Goal: Task Accomplishment & Management: Complete application form

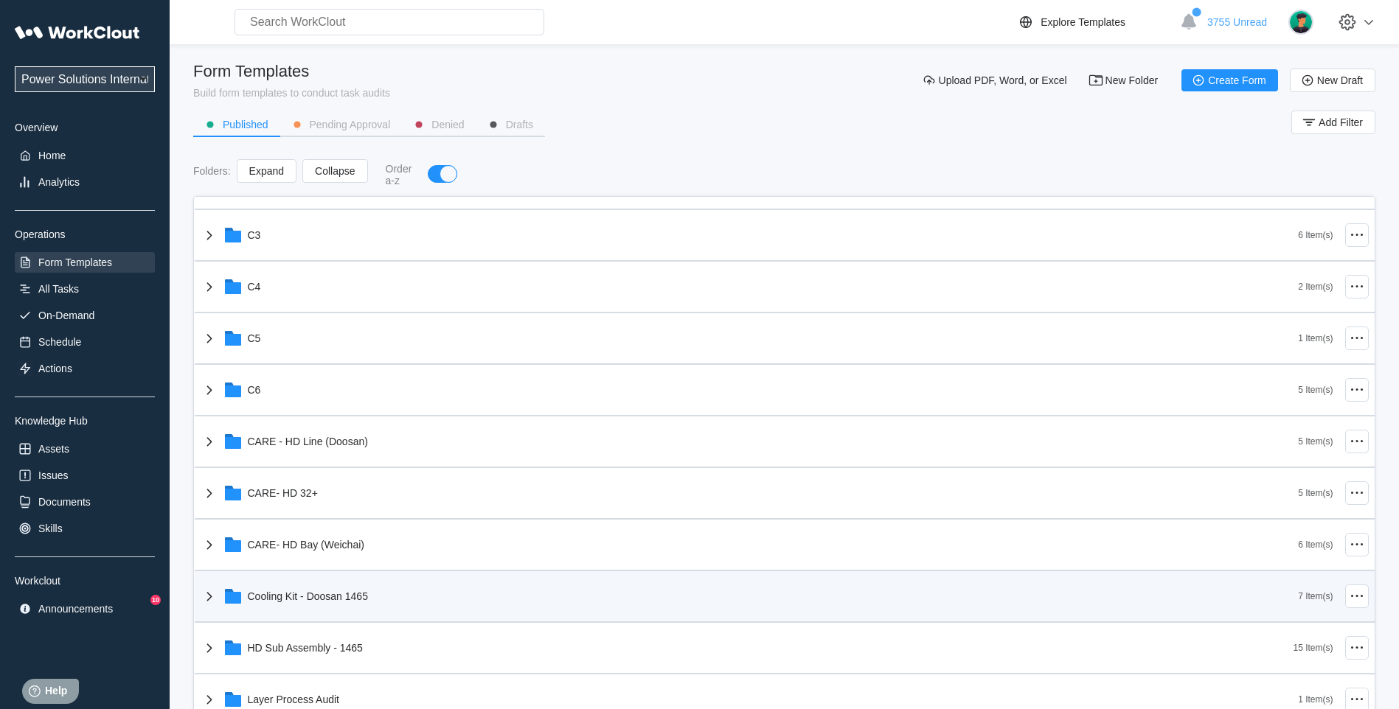
scroll to position [369, 0]
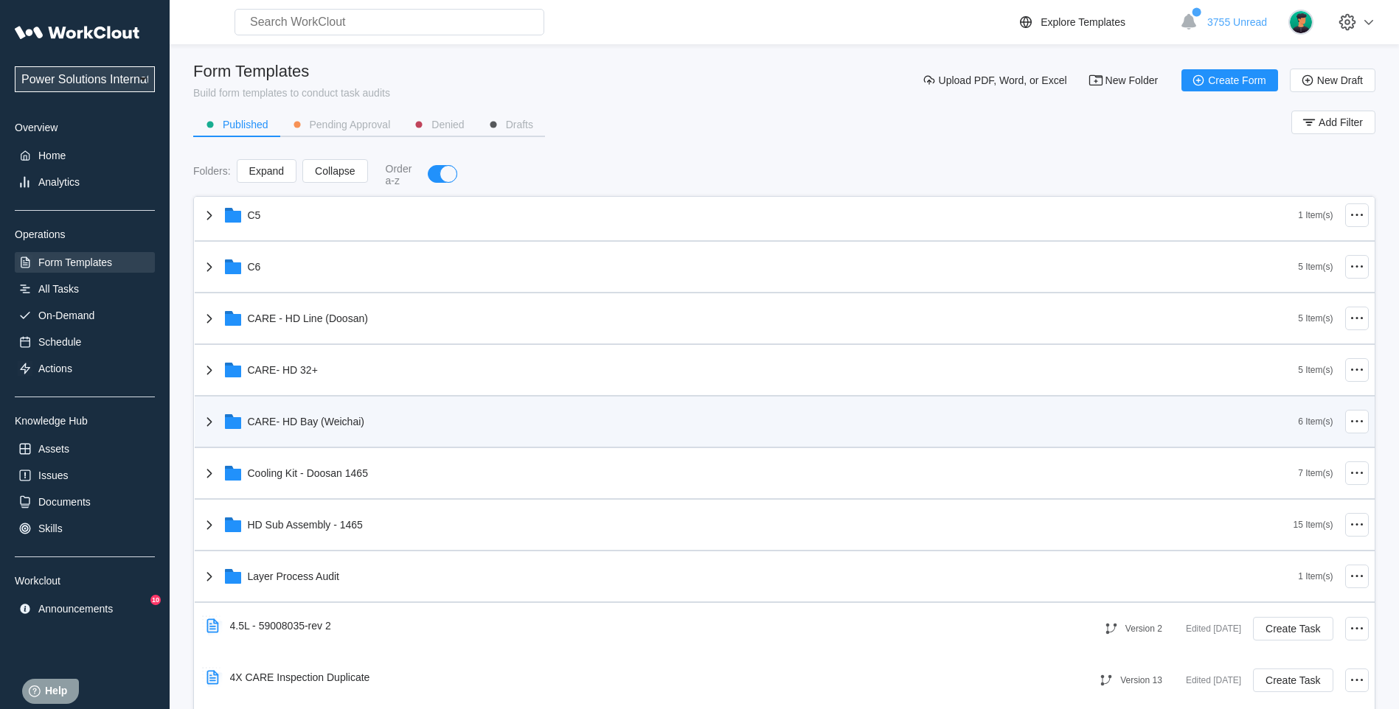
click at [209, 420] on icon at bounding box center [208, 421] width 5 height 9
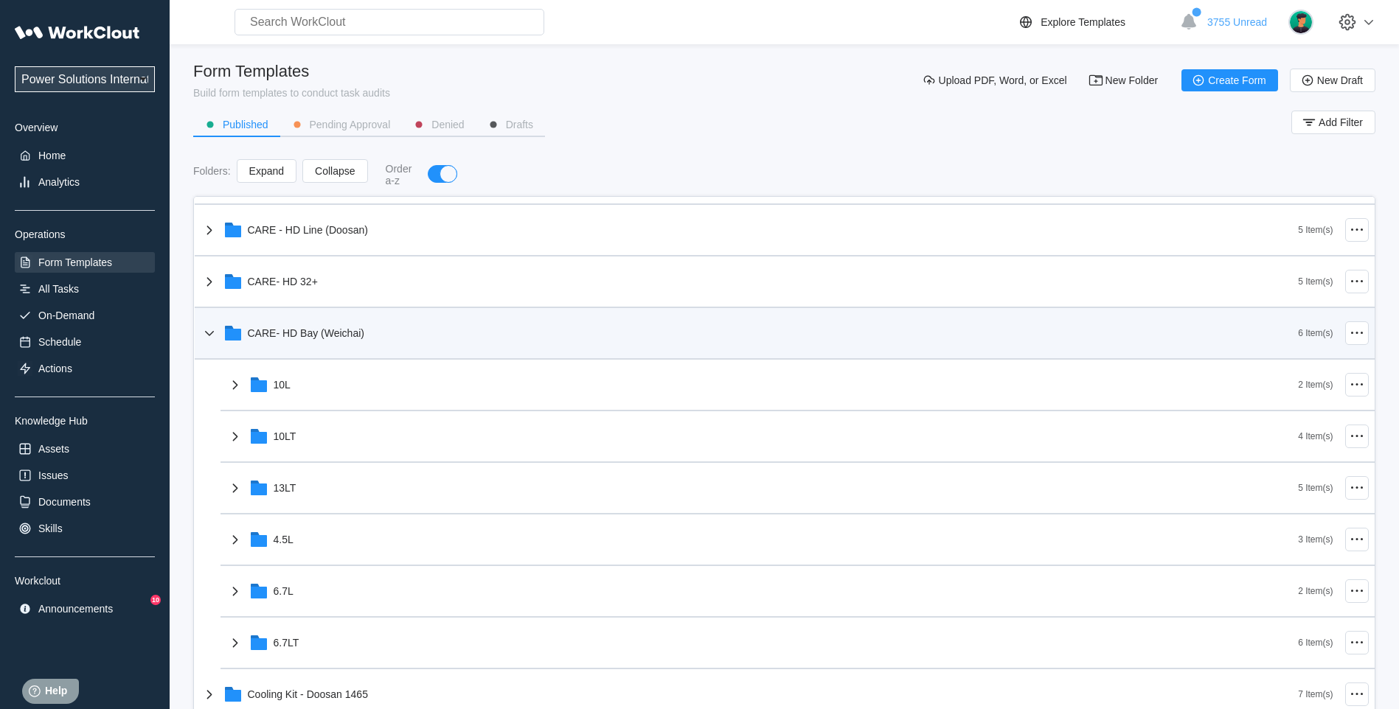
scroll to position [492, 0]
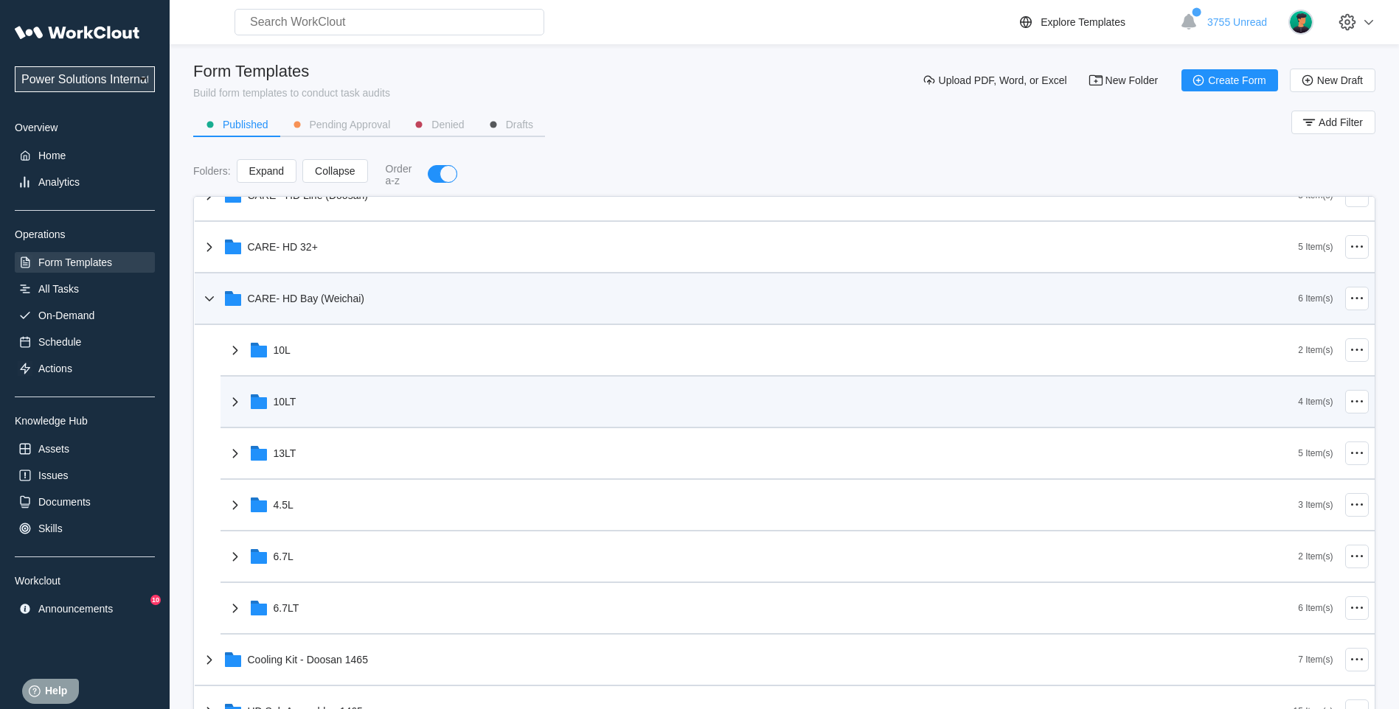
click at [227, 400] on icon at bounding box center [235, 402] width 18 height 18
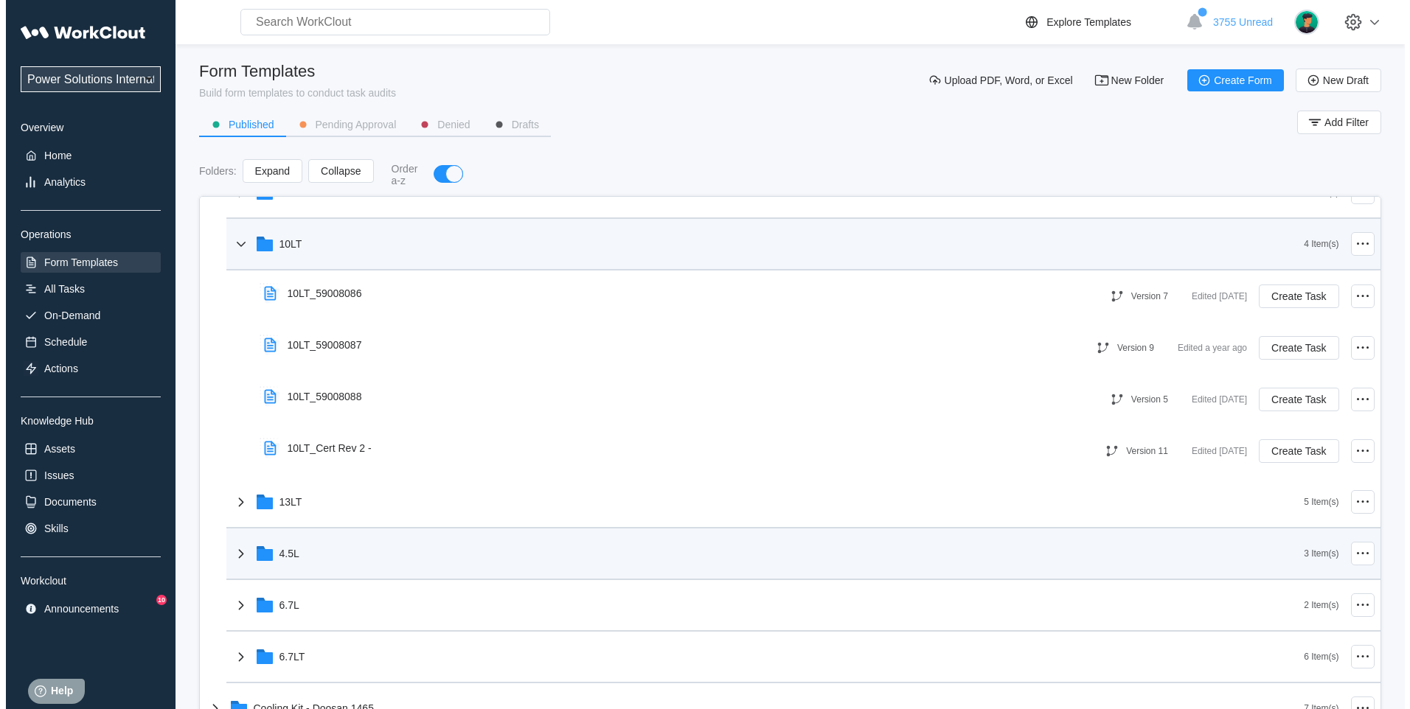
scroll to position [614, 0]
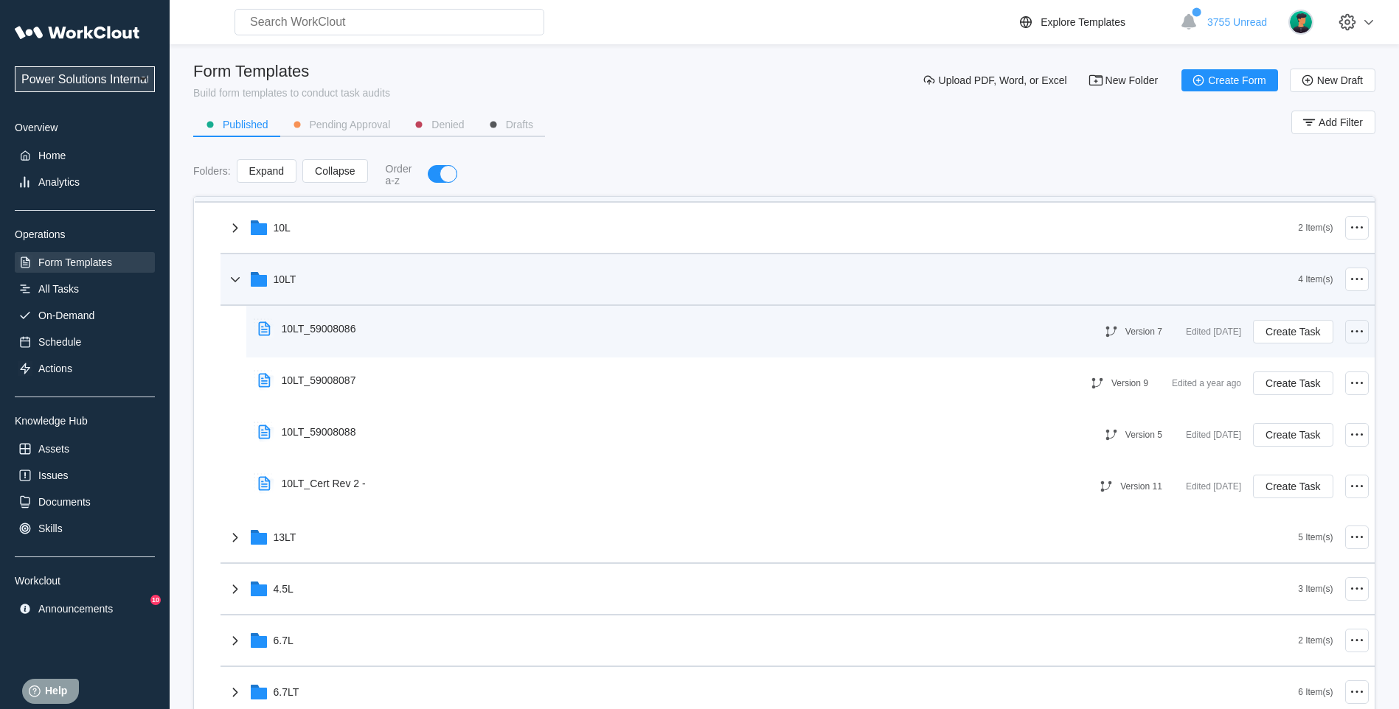
click at [1348, 335] on icon at bounding box center [1357, 332] width 18 height 18
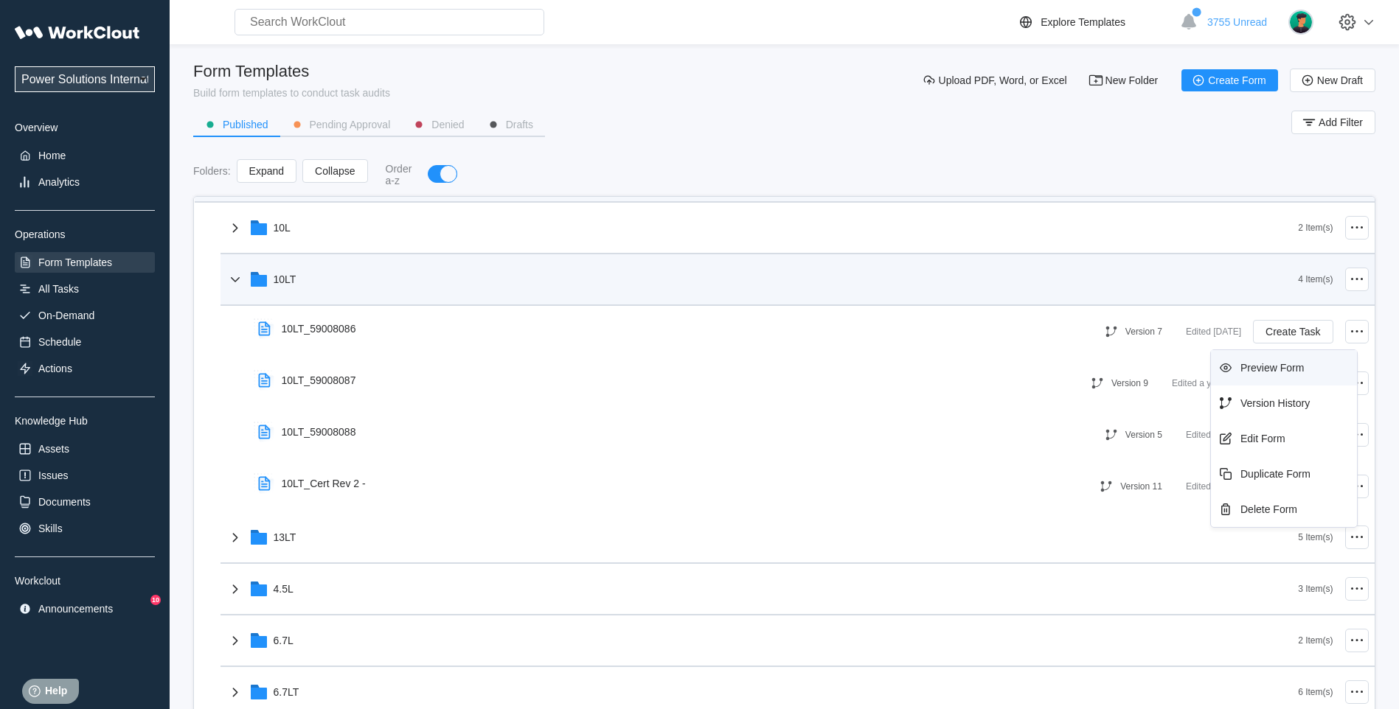
click at [1282, 366] on div "Preview Form" at bounding box center [1271, 368] width 63 height 12
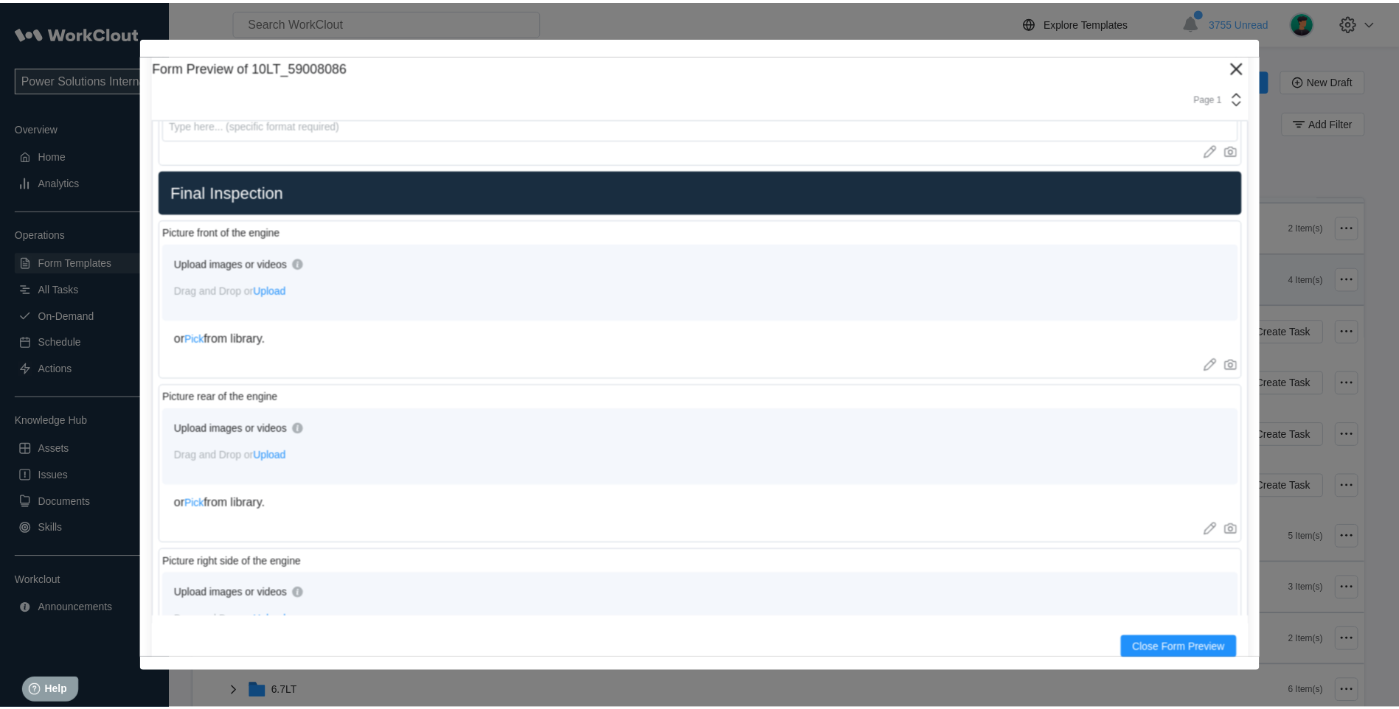
scroll to position [3277, 0]
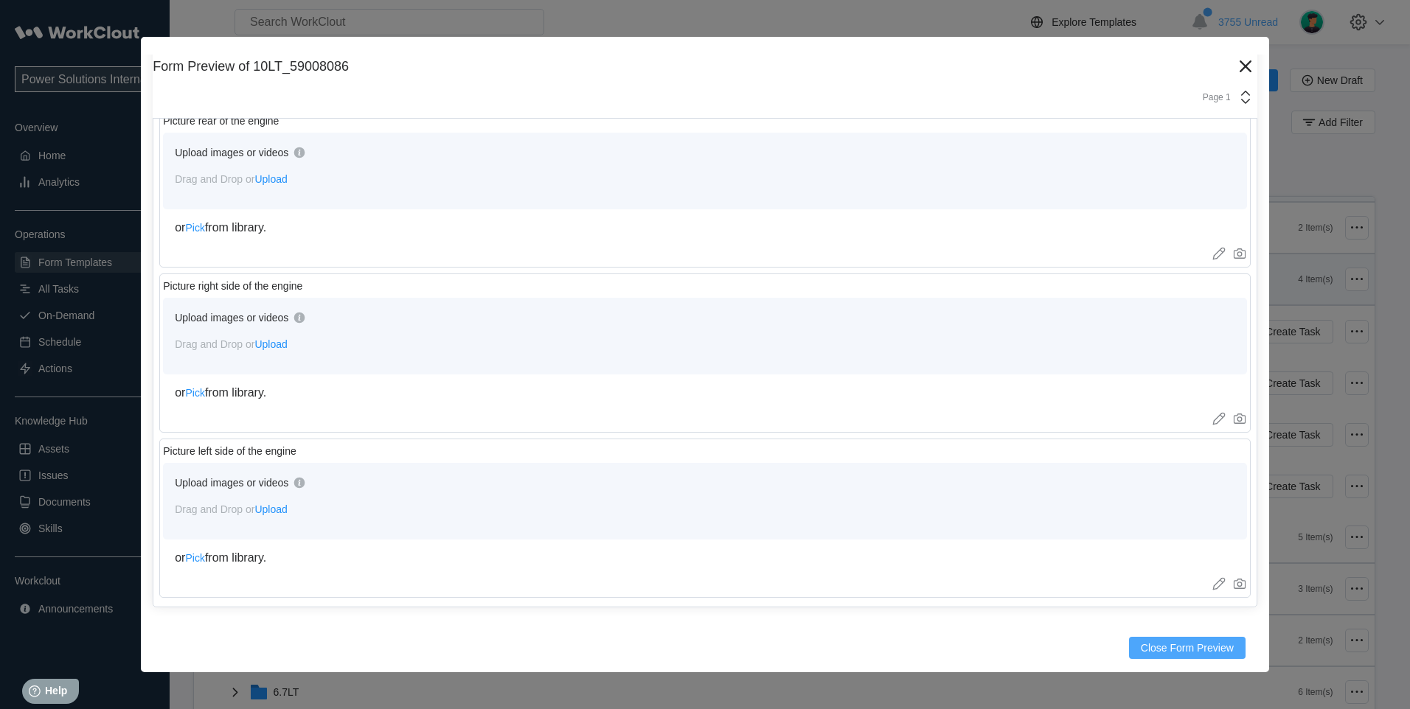
click at [1143, 643] on span "Close Form Preview" at bounding box center [1187, 648] width 93 height 10
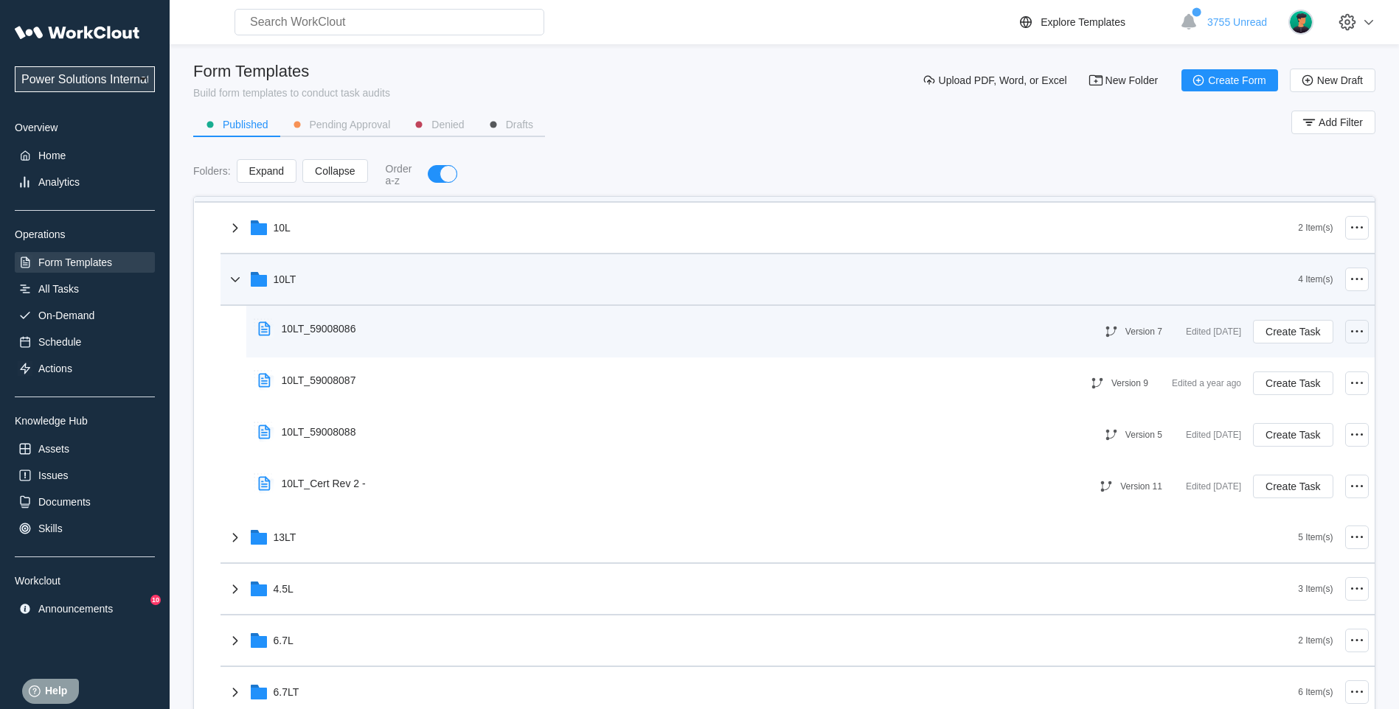
click at [1348, 339] on icon at bounding box center [1357, 332] width 18 height 18
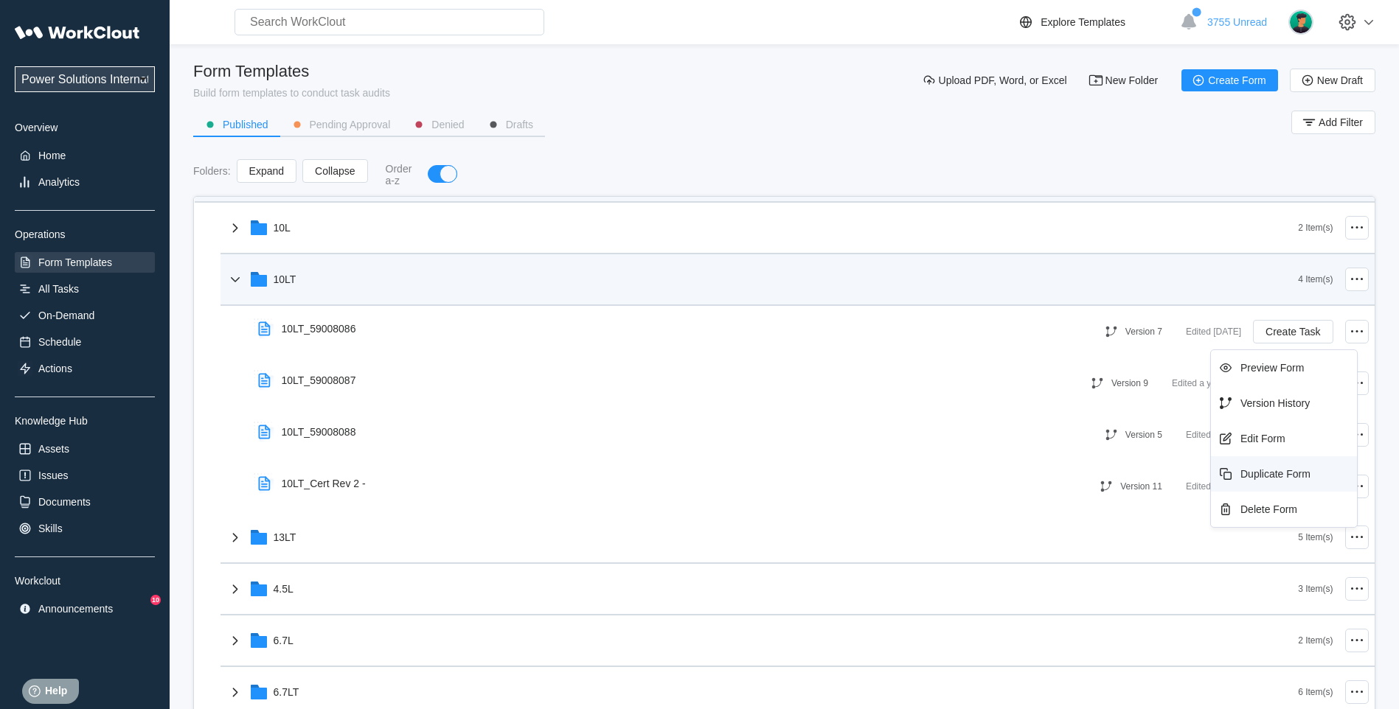
click at [1273, 478] on div "Duplicate Form" at bounding box center [1275, 474] width 70 height 12
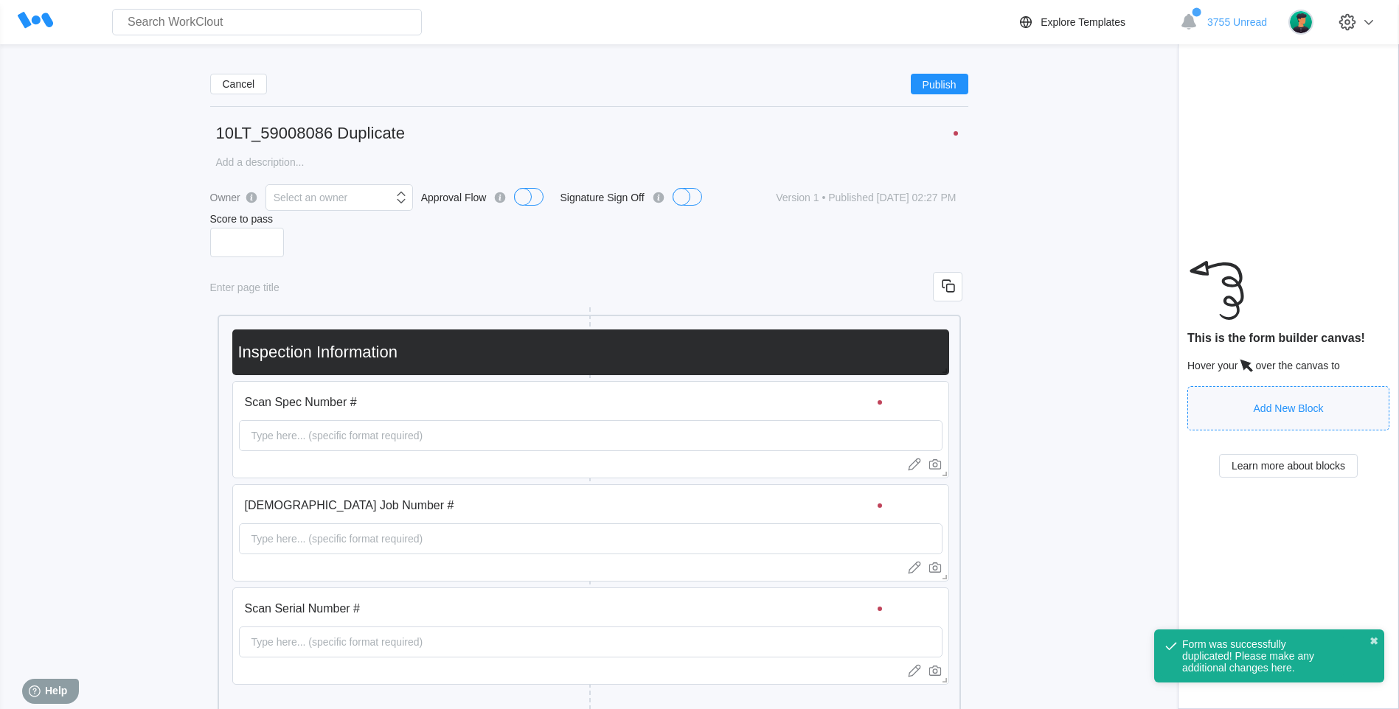
drag, startPoint x: 408, startPoint y: 139, endPoint x: 310, endPoint y: 156, distance: 98.7
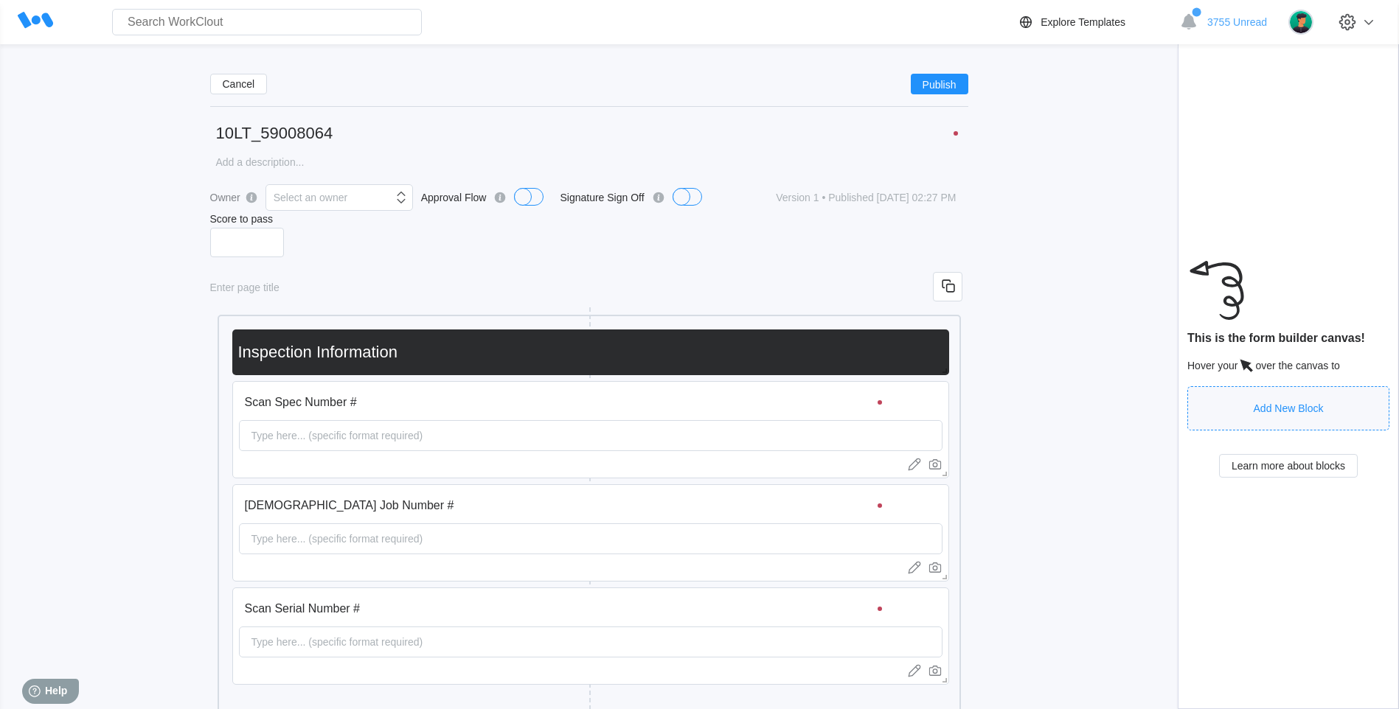
type input "10LT_59008064"
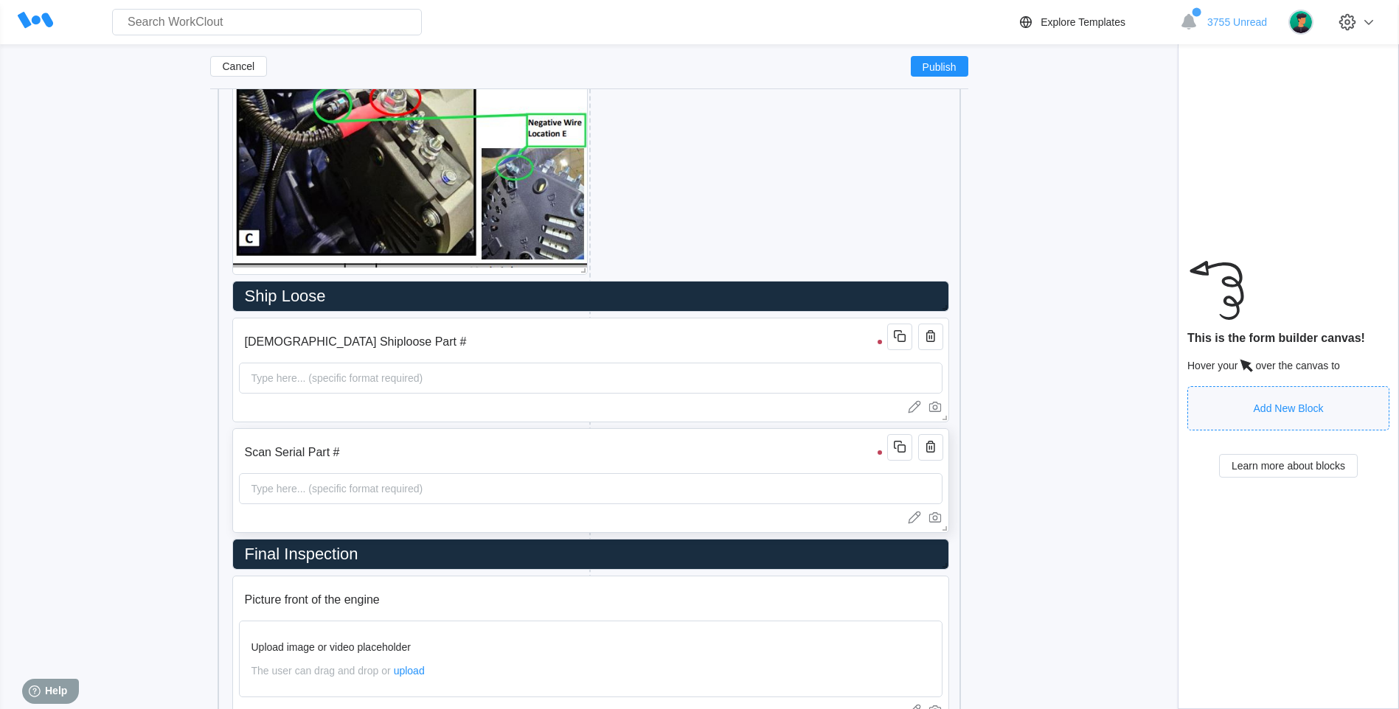
scroll to position [2840, 0]
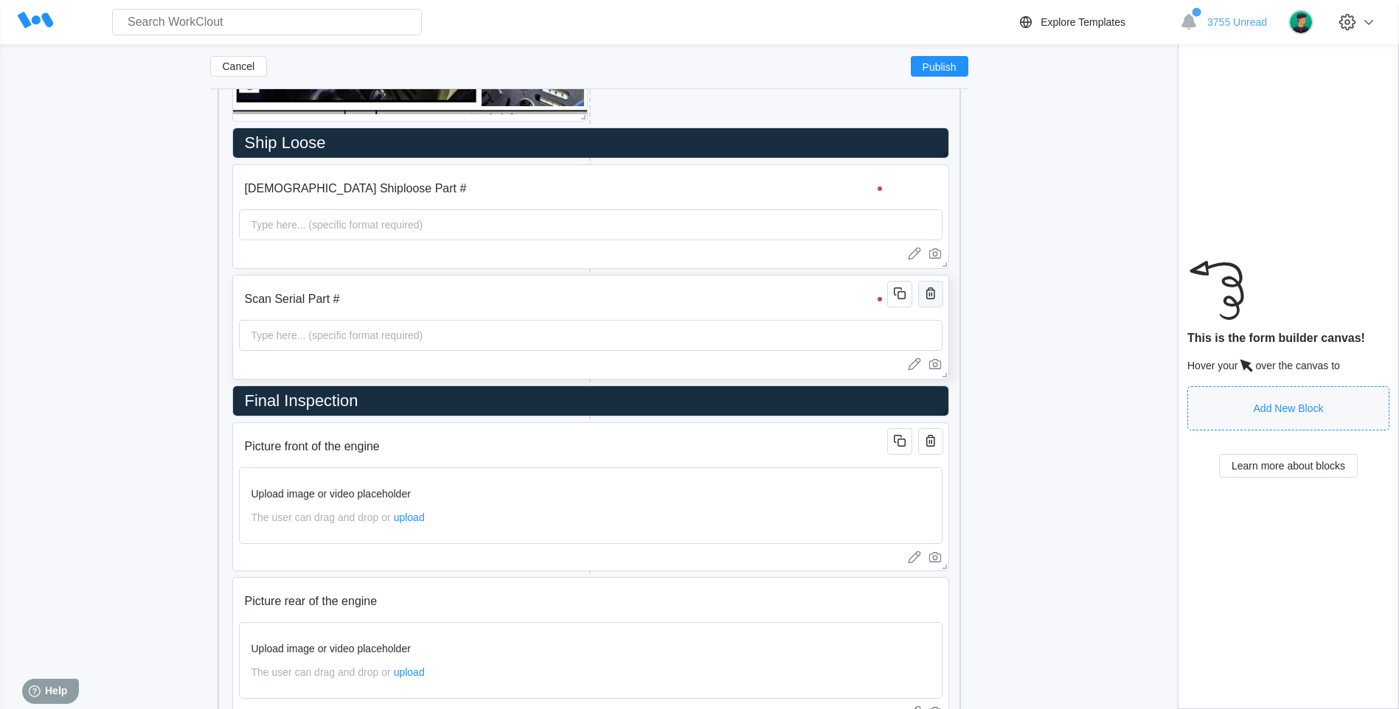
click at [929, 300] on icon "button" at bounding box center [931, 294] width 18 height 18
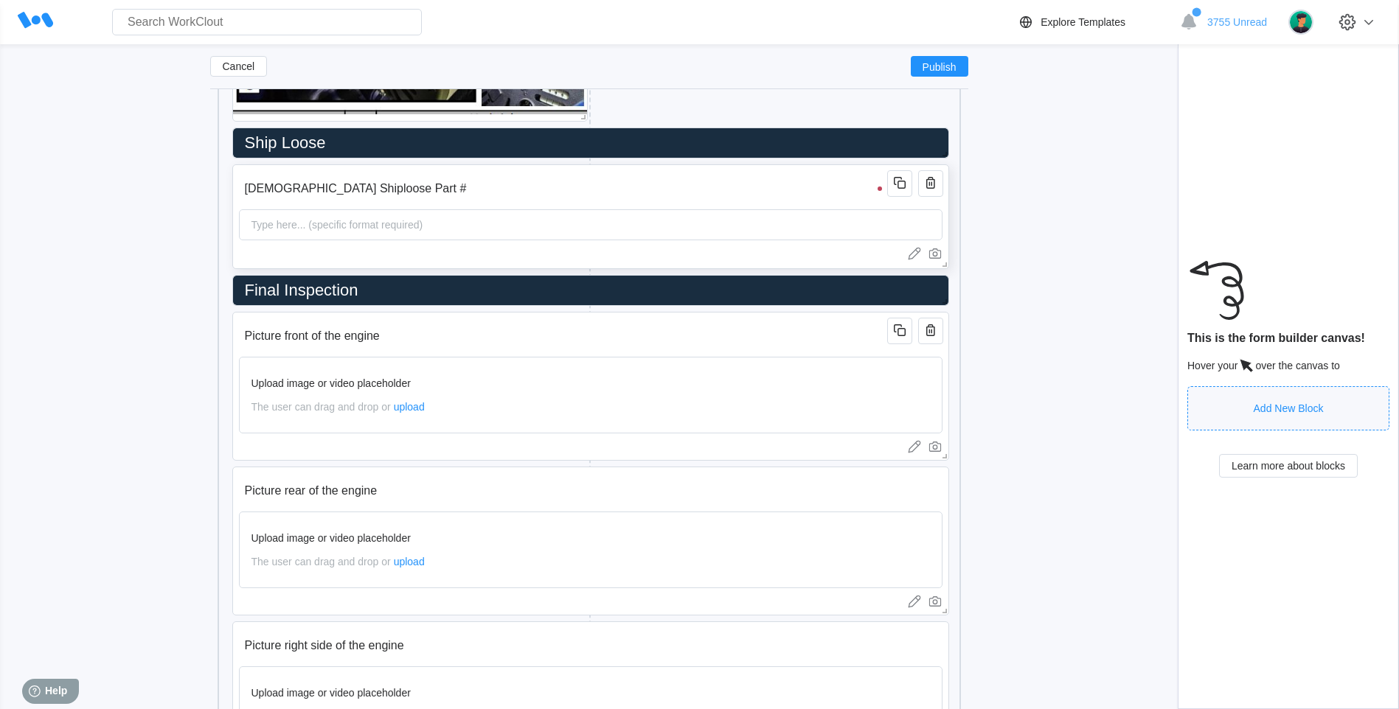
click at [274, 187] on input "[DEMOGRAPHIC_DATA] Shiploose Part #" at bounding box center [565, 188] width 653 height 29
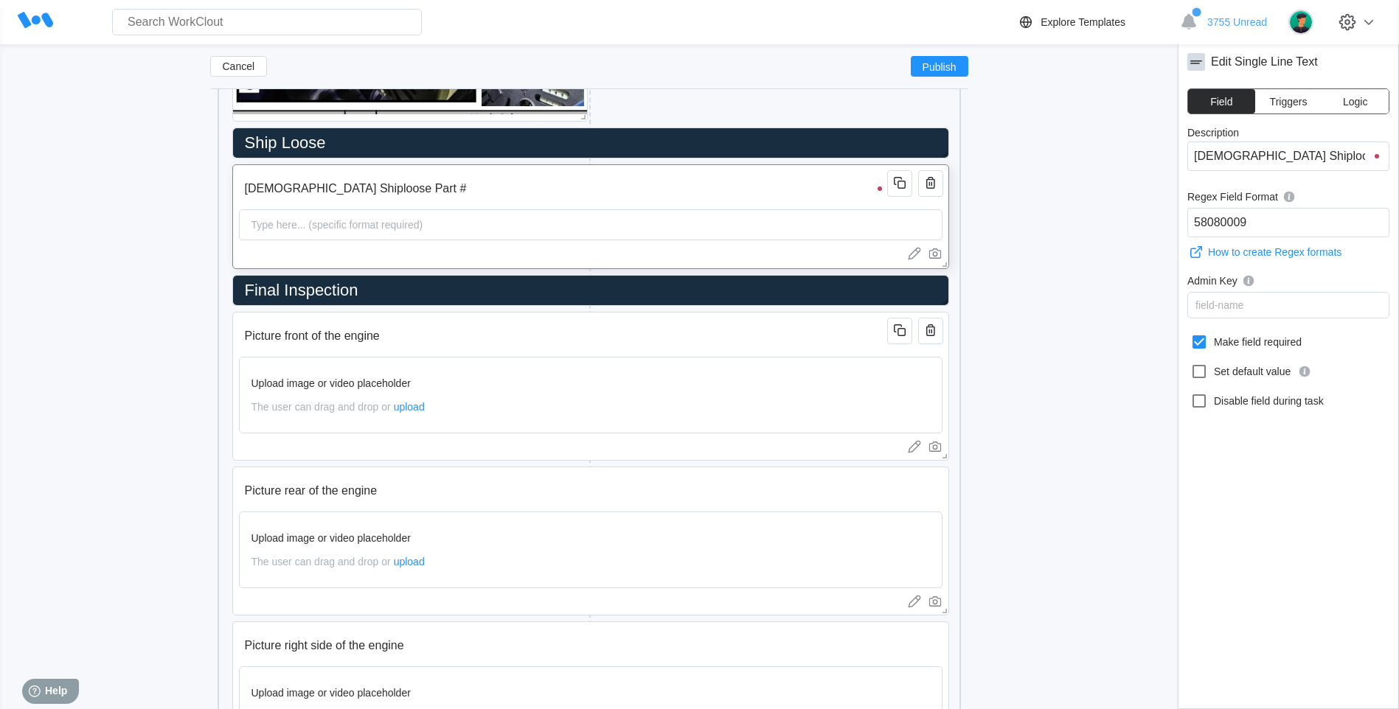
click at [274, 187] on input "[DEMOGRAPHIC_DATA] Shiploose Part #" at bounding box center [565, 188] width 653 height 29
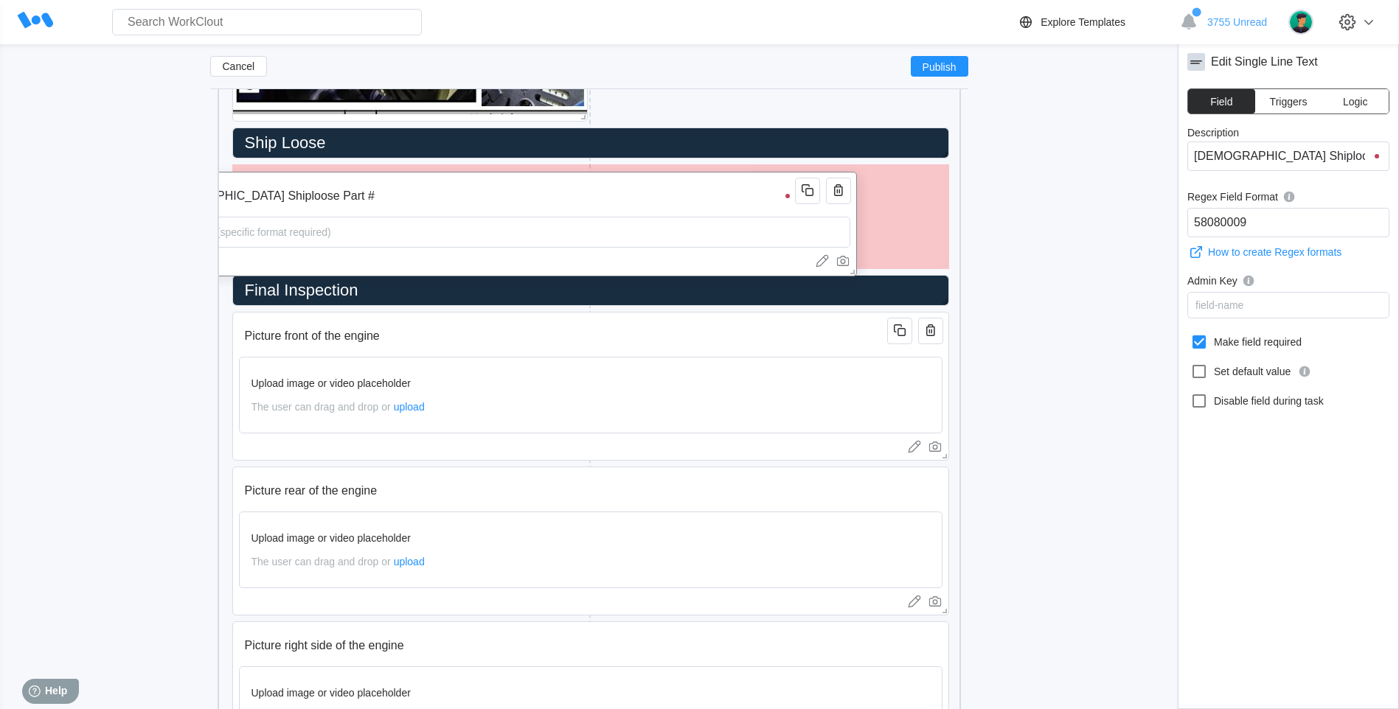
drag, startPoint x: 371, startPoint y: 187, endPoint x: 279, endPoint y: 195, distance: 92.5
click at [279, 195] on input "[DEMOGRAPHIC_DATA] Shiploose Part #" at bounding box center [473, 195] width 653 height 29
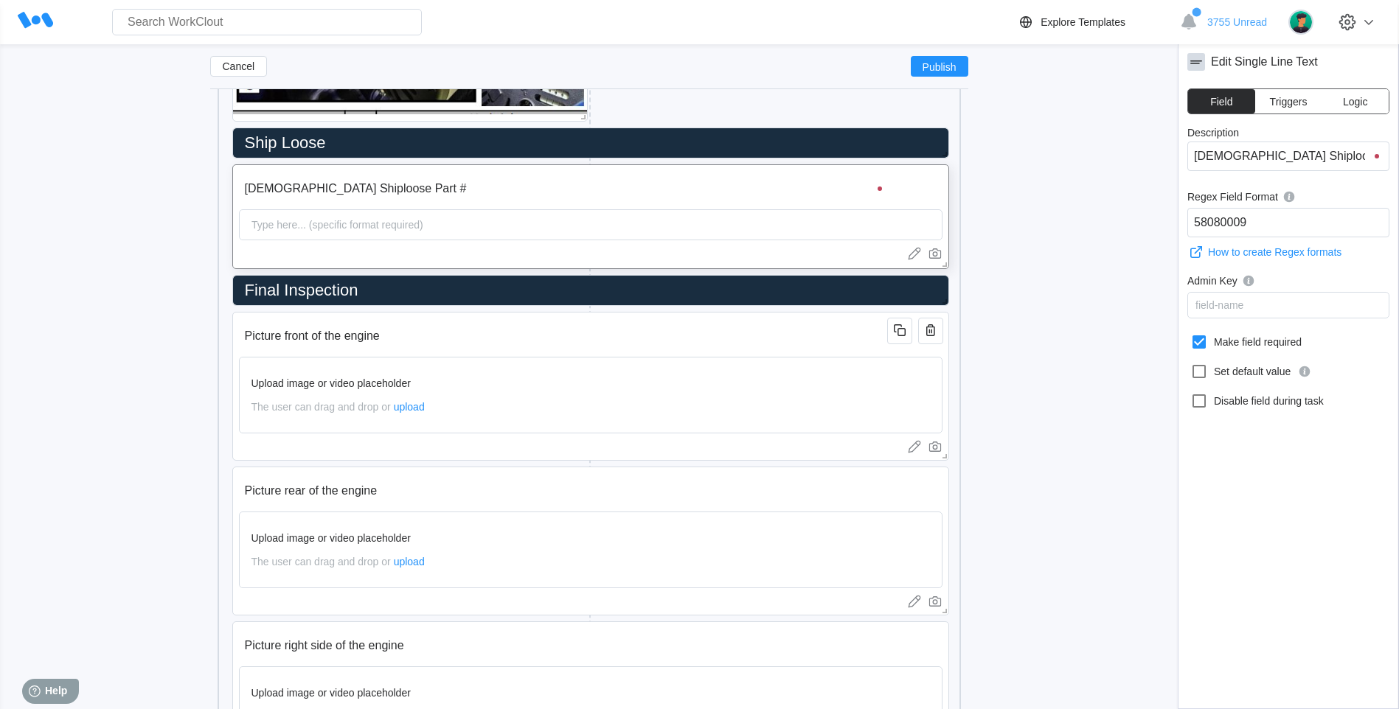
click at [287, 189] on input "[DEMOGRAPHIC_DATA] Shiploose Part #" at bounding box center [565, 188] width 653 height 29
click at [327, 139] on input "Ship Loose" at bounding box center [588, 142] width 698 height 29
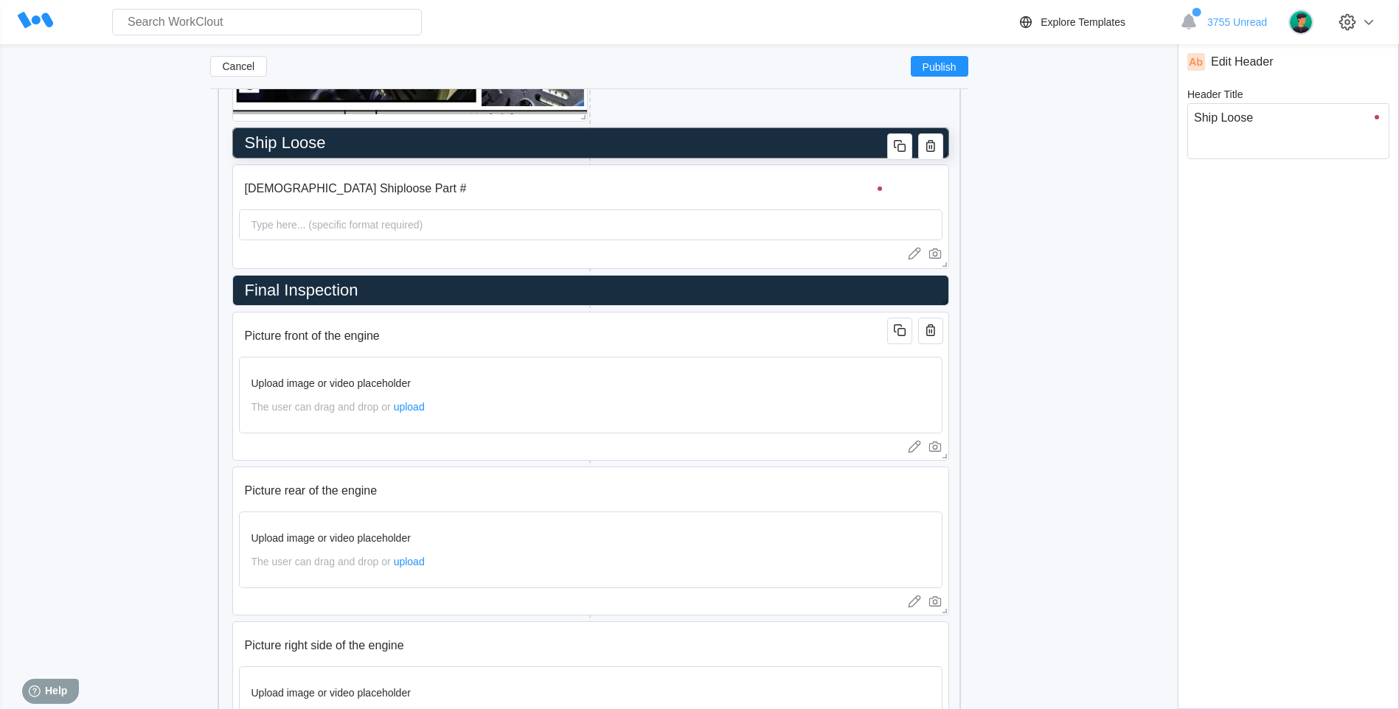
type input "Ship [PERSON_NAME]"
type textarea "Ship [PERSON_NAME]"
type textarea "x"
type input "Ship Loo"
type textarea "Ship Loo"
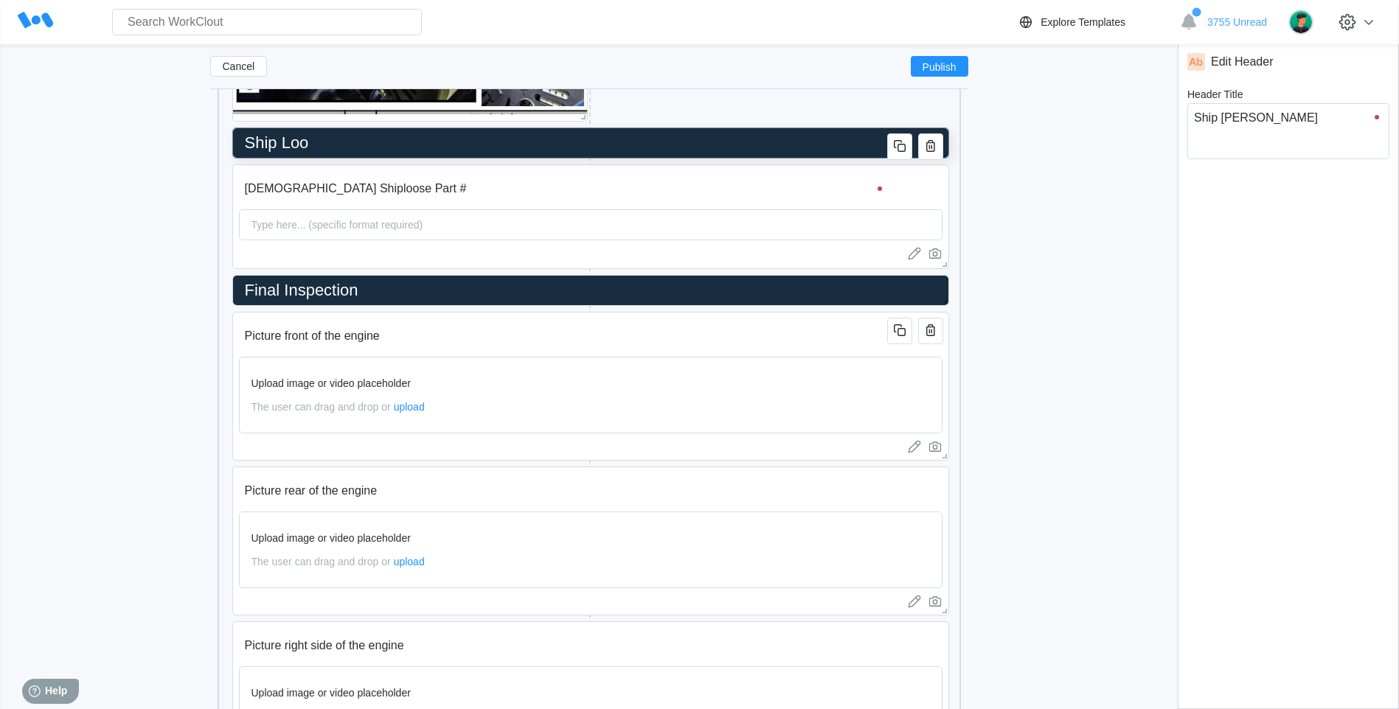
type textarea "x"
type input "Ship Lo"
type textarea "Ship Lo"
type textarea "x"
type input "Ship L"
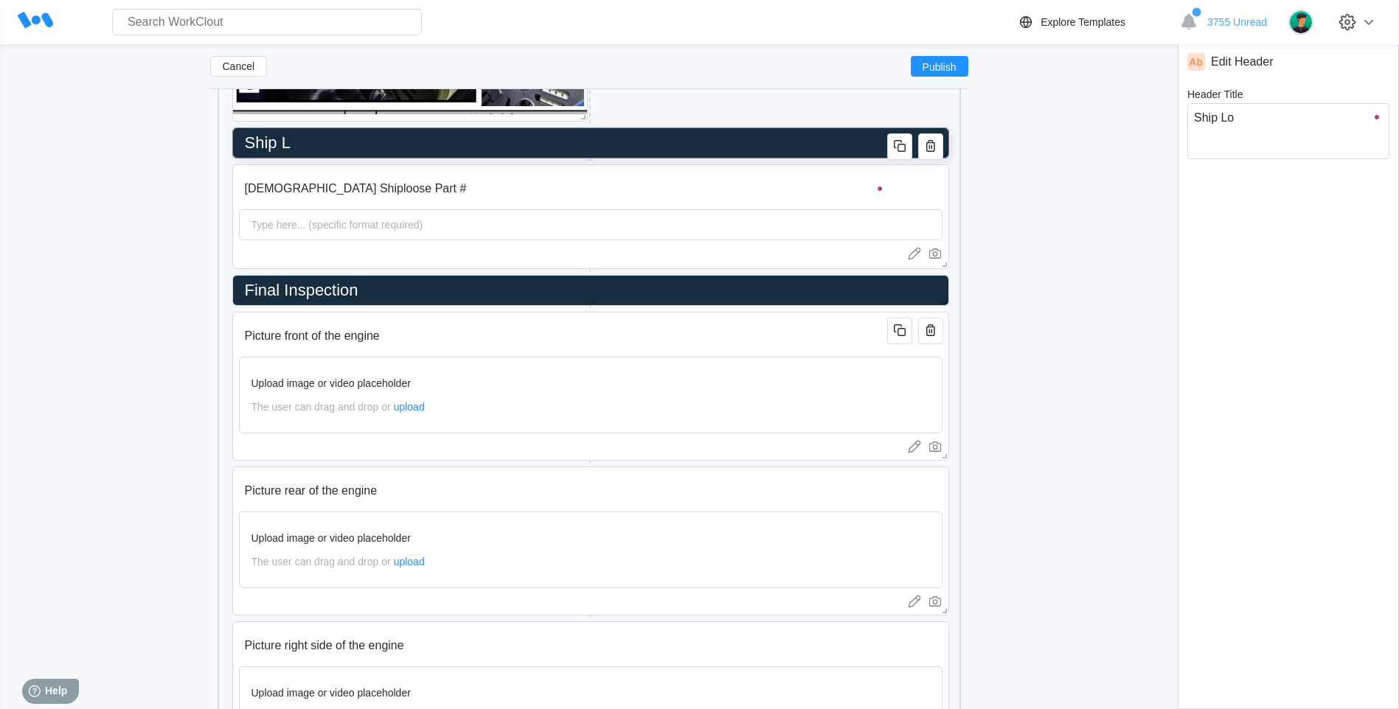
type textarea "Ship L"
type textarea "x"
type input "Ship"
type textarea "Ship"
type textarea "x"
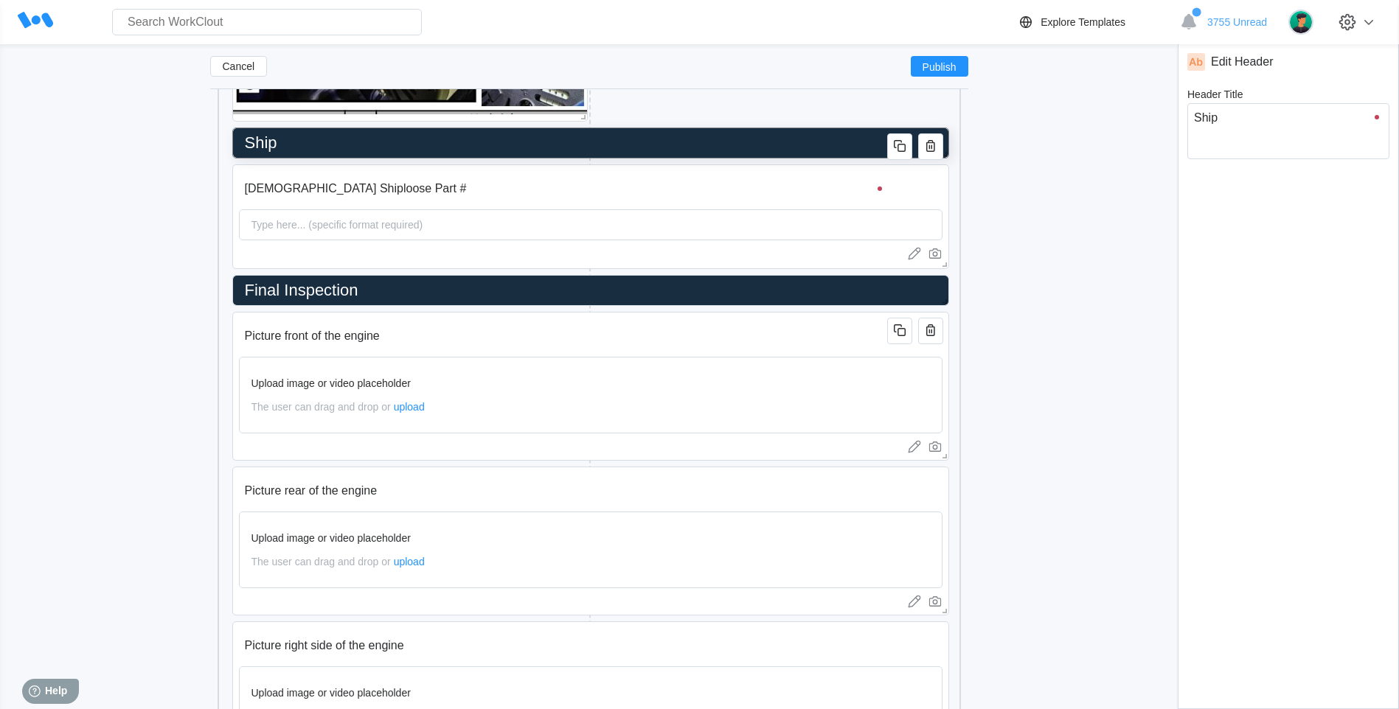
type input "Ship"
type textarea "Ship"
type textarea "x"
type input "Shi"
type textarea "Shi"
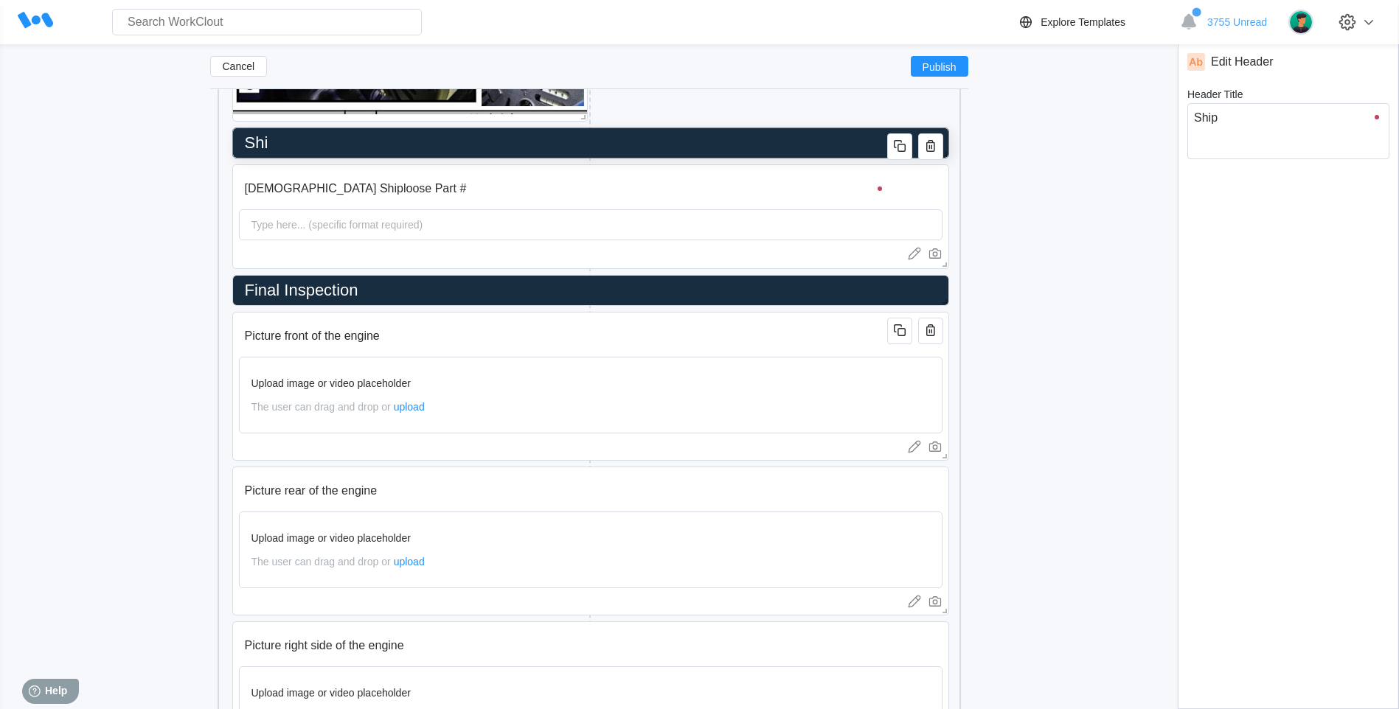
type textarea "x"
type input "Sh"
type textarea "Sh"
type textarea "x"
type input "S"
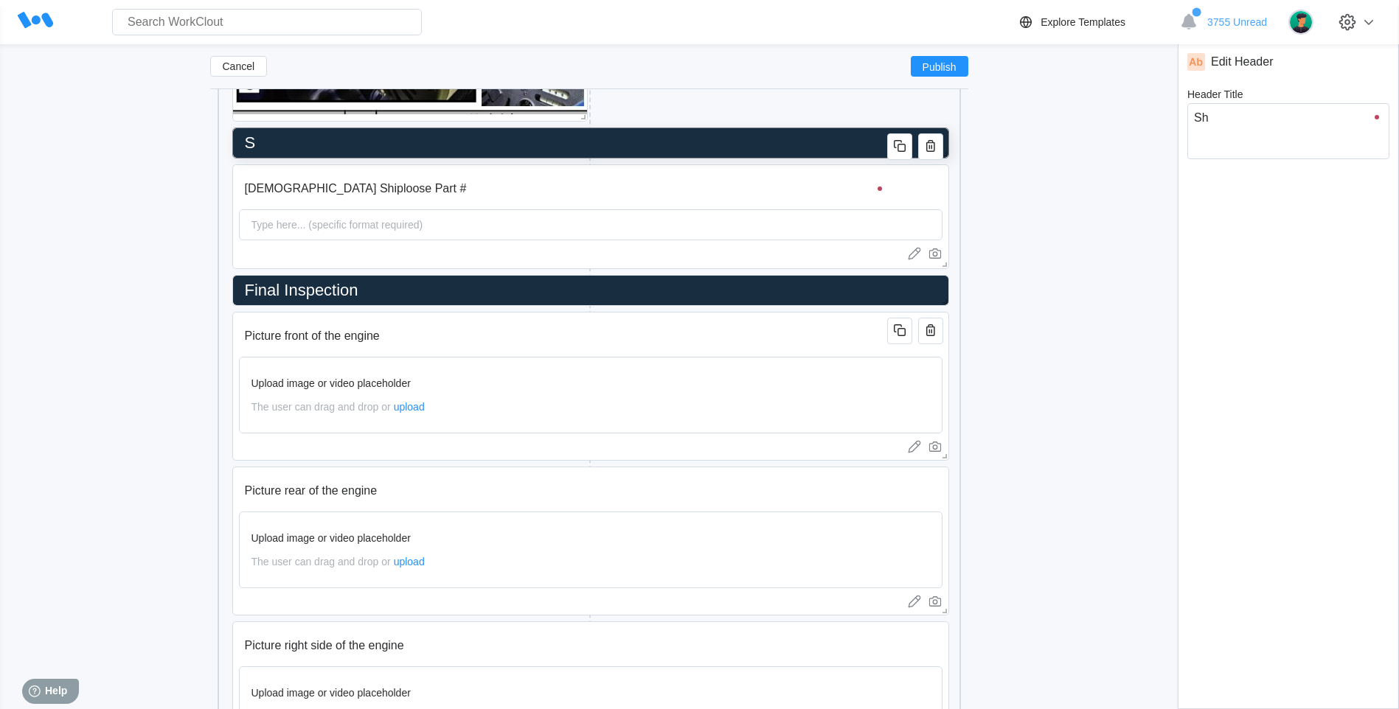
type textarea "S"
type textarea "x"
type input "6"
type textarea "6"
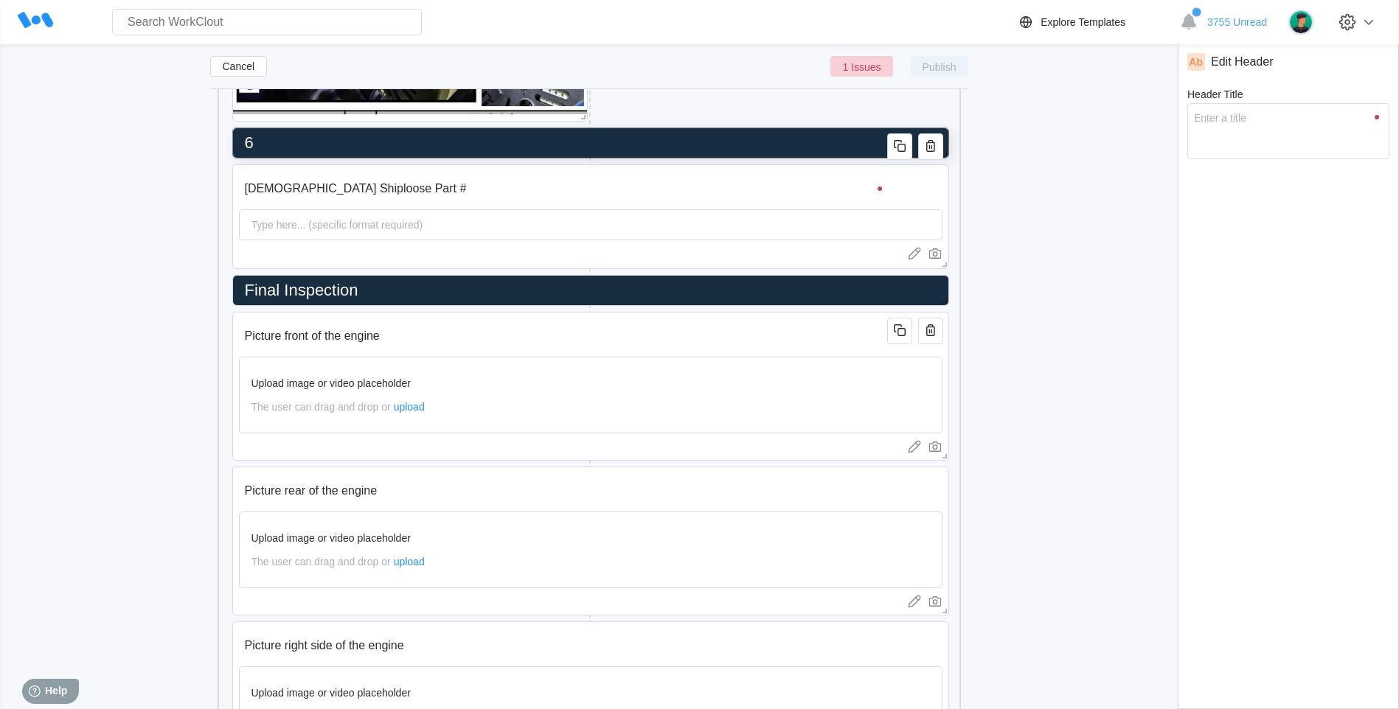
type textarea "x"
type input "69"
type textarea "69"
type textarea "x"
type input "690"
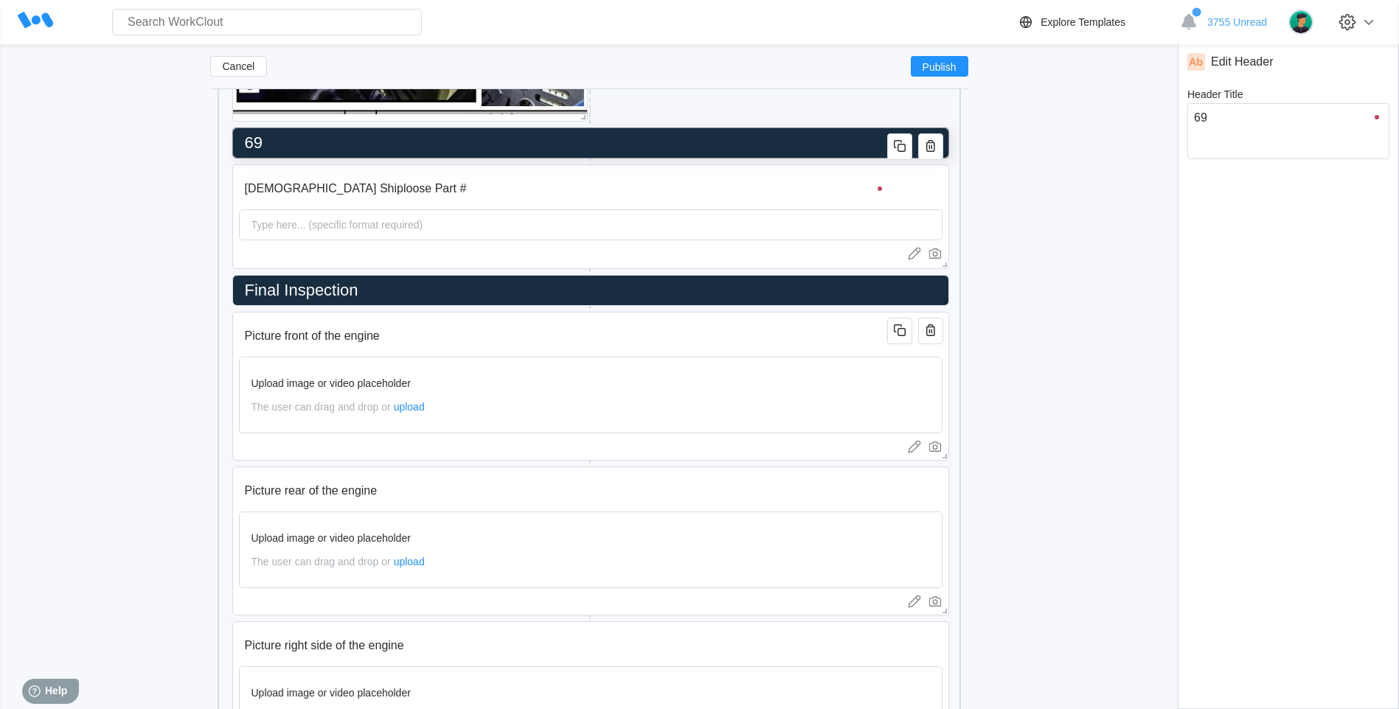
type textarea "690"
type textarea "x"
type input "6900"
type textarea "6900"
type textarea "x"
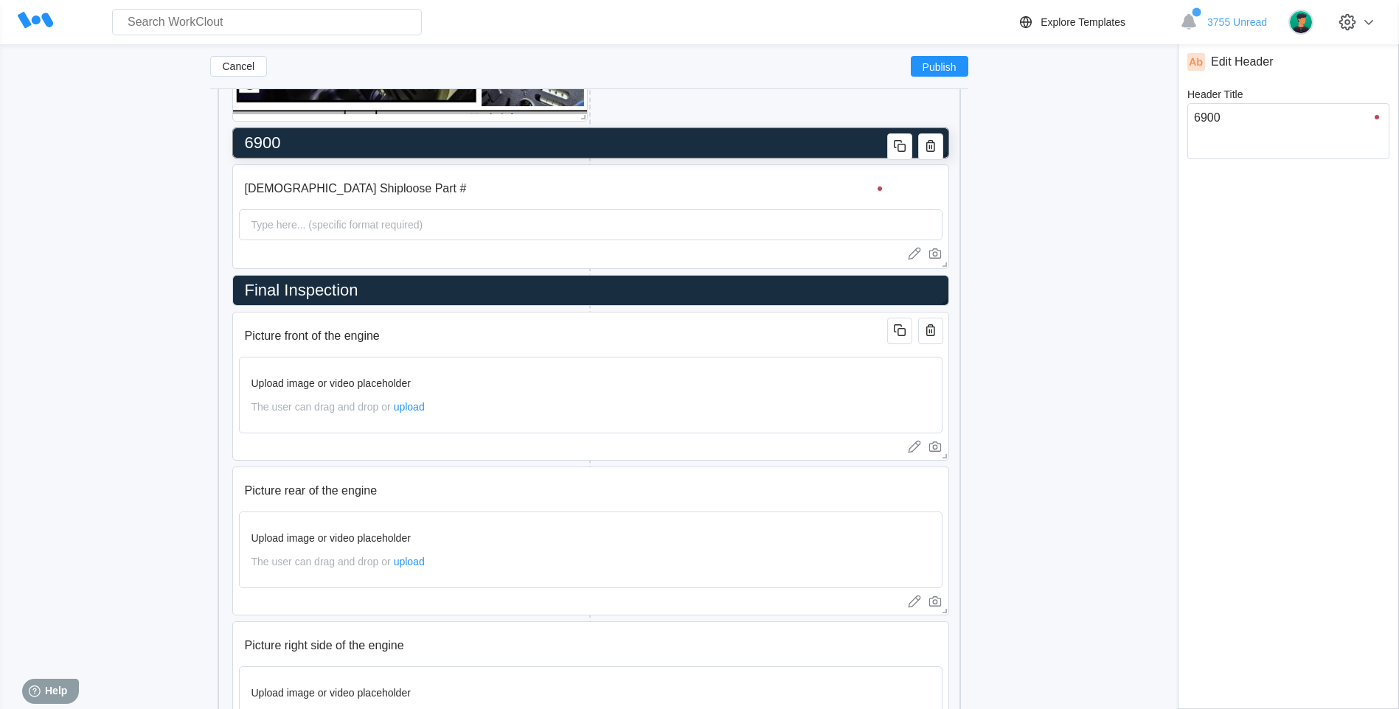
type input "69000"
type textarea "69000"
type textarea "x"
type input "690002"
type textarea "690002"
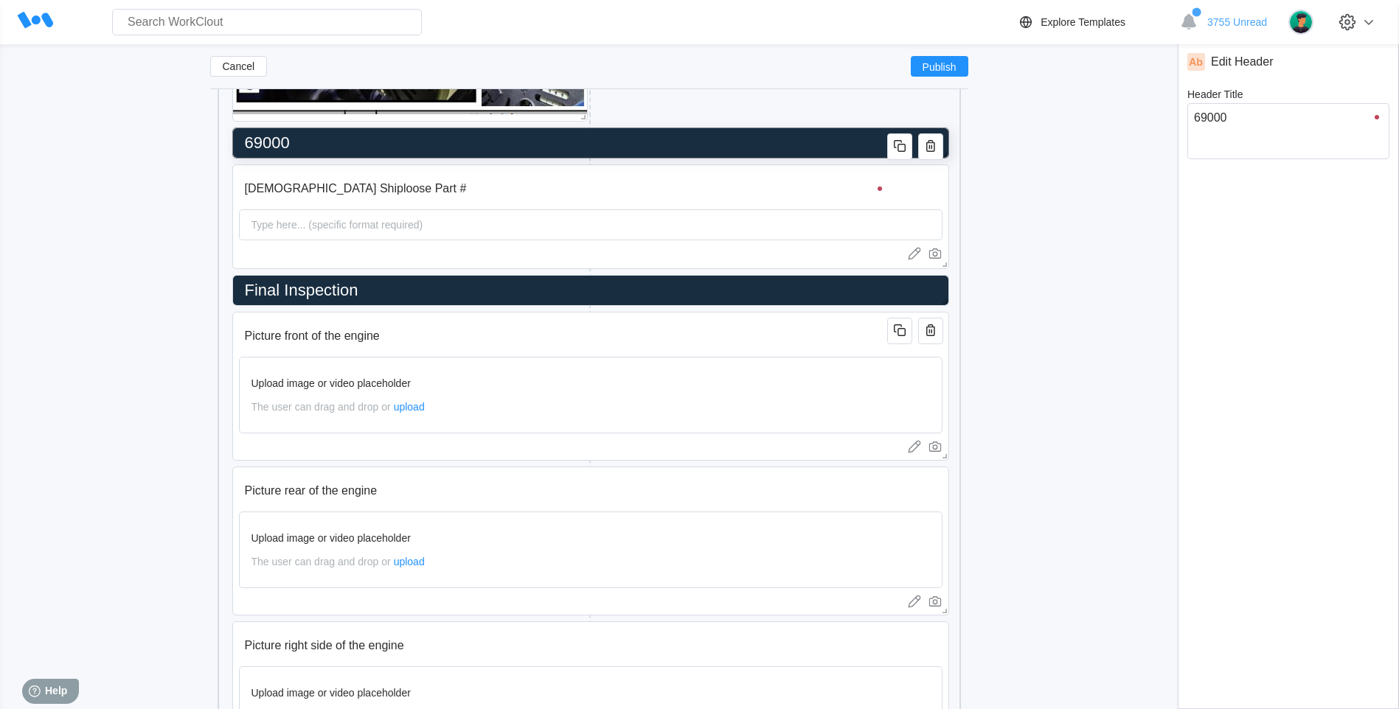
type textarea "x"
type input "6900028"
type textarea "6900028"
type textarea "x"
type input "69000287"
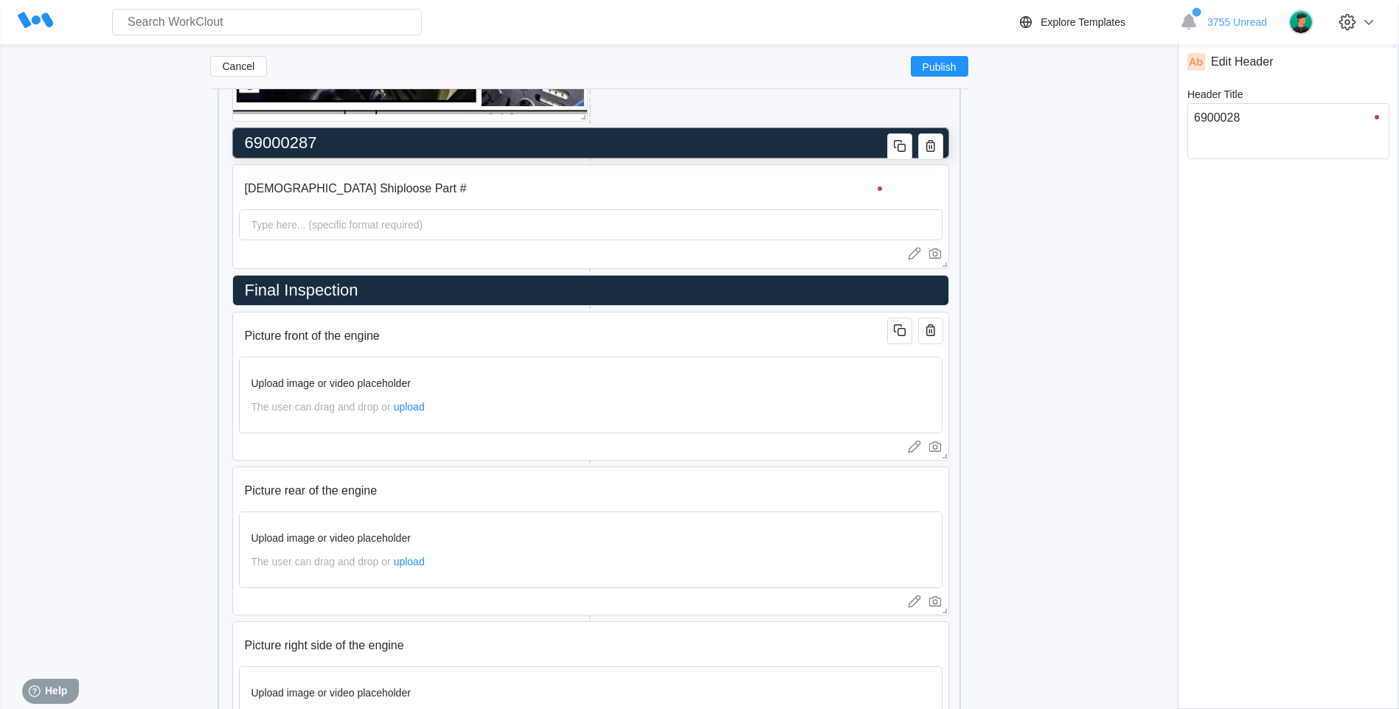
type textarea "69000287"
type textarea "x"
type input "69000287"
type textarea "69000287"
type textarea "x"
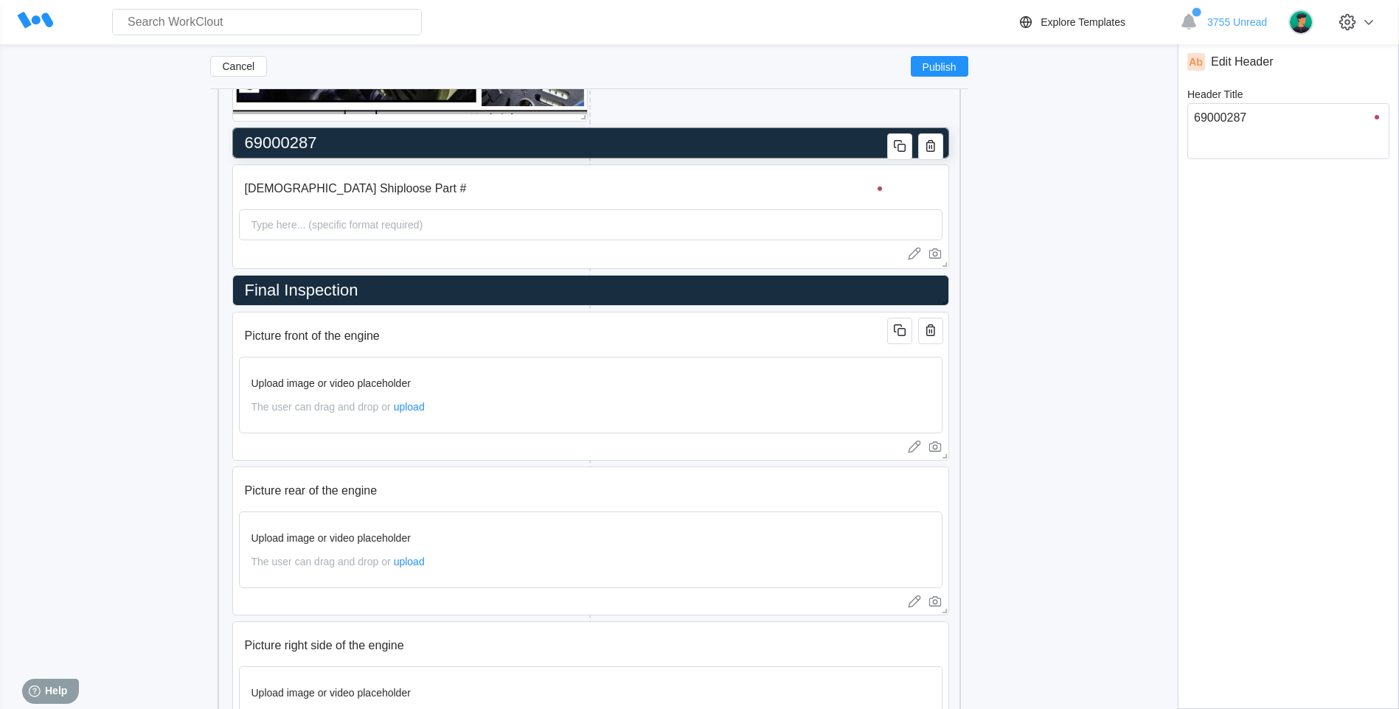
type input "69000287 H"
type textarea "69000287 H"
type textarea "x"
type input "69000287 Ha"
type textarea "69000287 Ha"
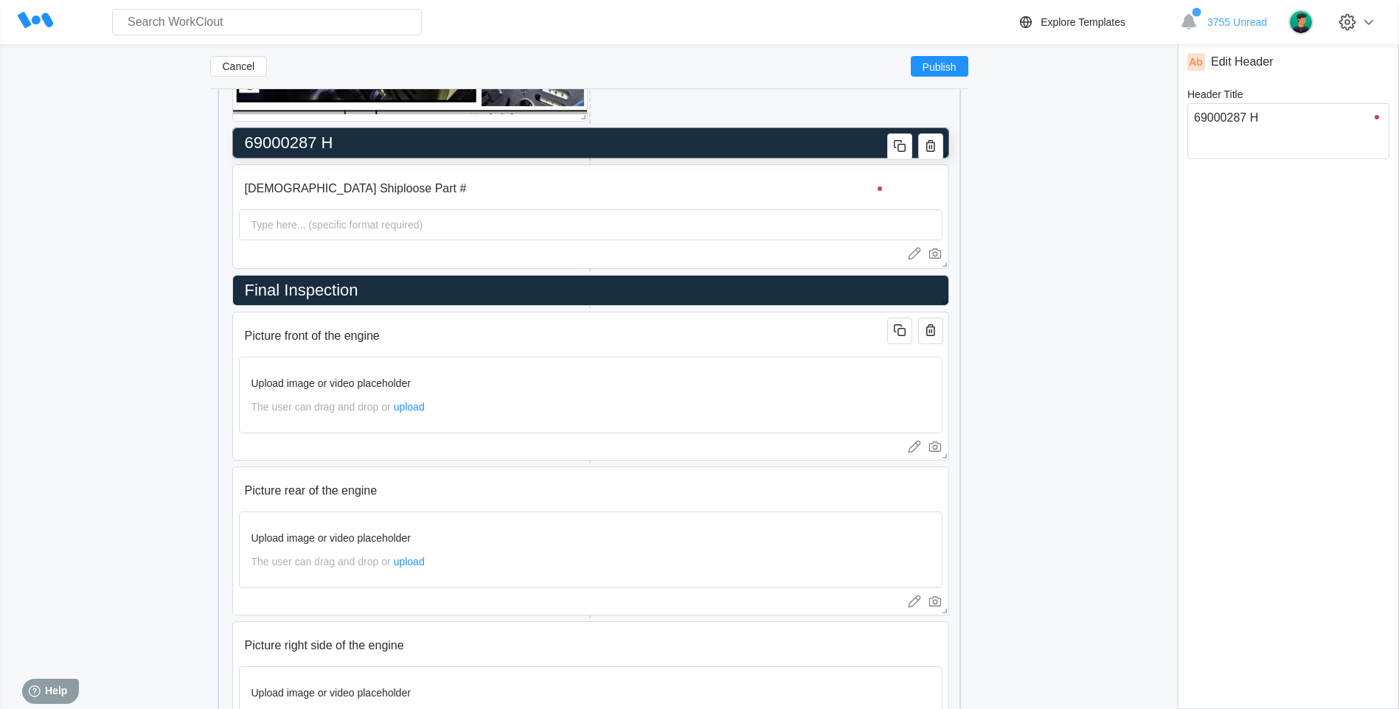
type textarea "x"
type input "69000287 Har"
type textarea "69000287 Har"
type textarea "x"
type input "69000287 [PERSON_NAME]"
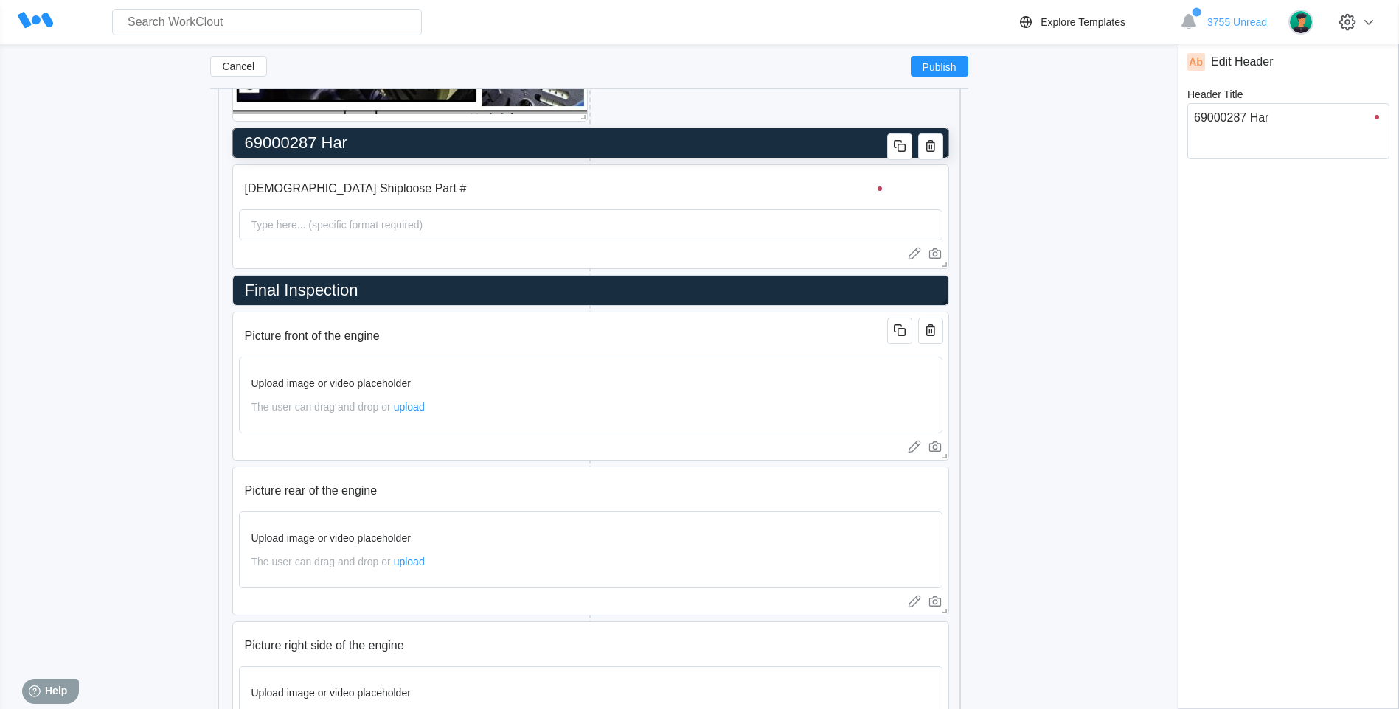
type textarea "69000287 [PERSON_NAME]"
type textarea "x"
type input "69000287 [GEOGRAPHIC_DATA]"
type textarea "69000287 [GEOGRAPHIC_DATA]"
type textarea "x"
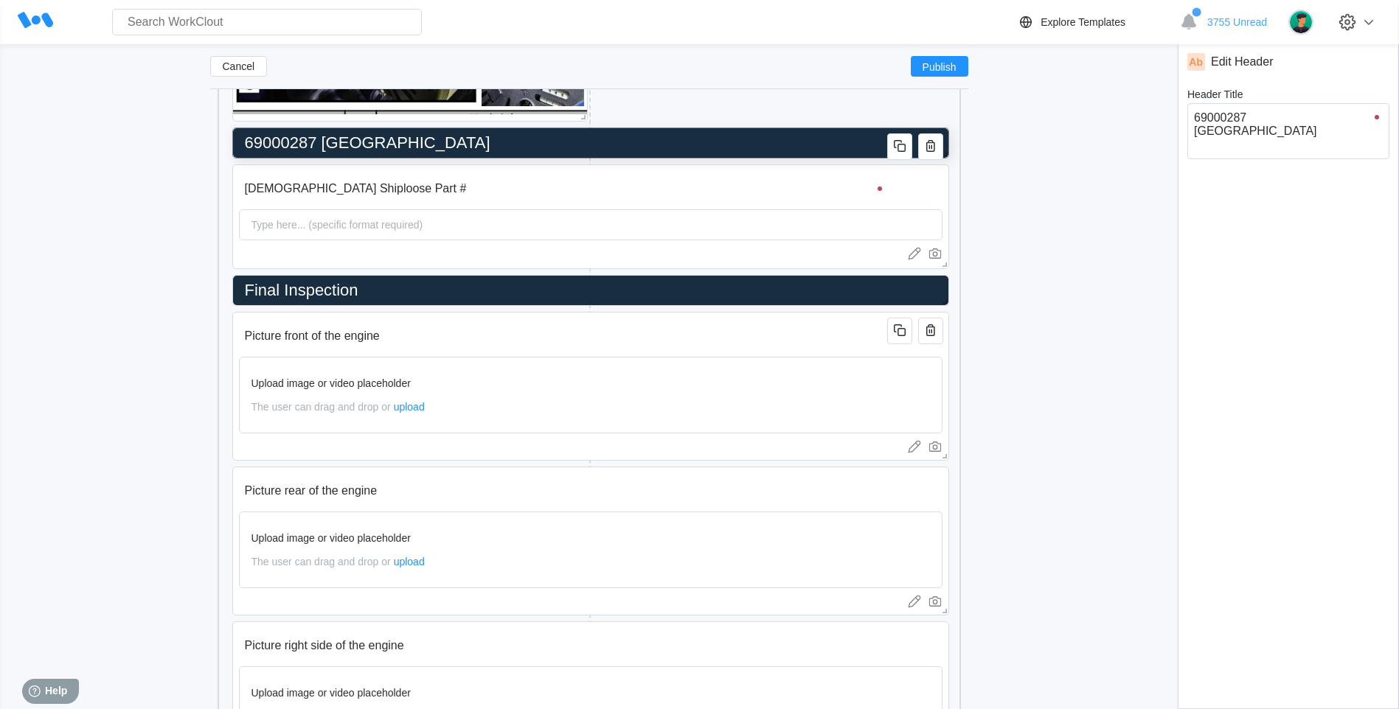
type input "69000287 Harnes"
type textarea "69000287 Harnes"
type textarea "x"
type input "69000287 Harness"
type textarea "69000287 Harness"
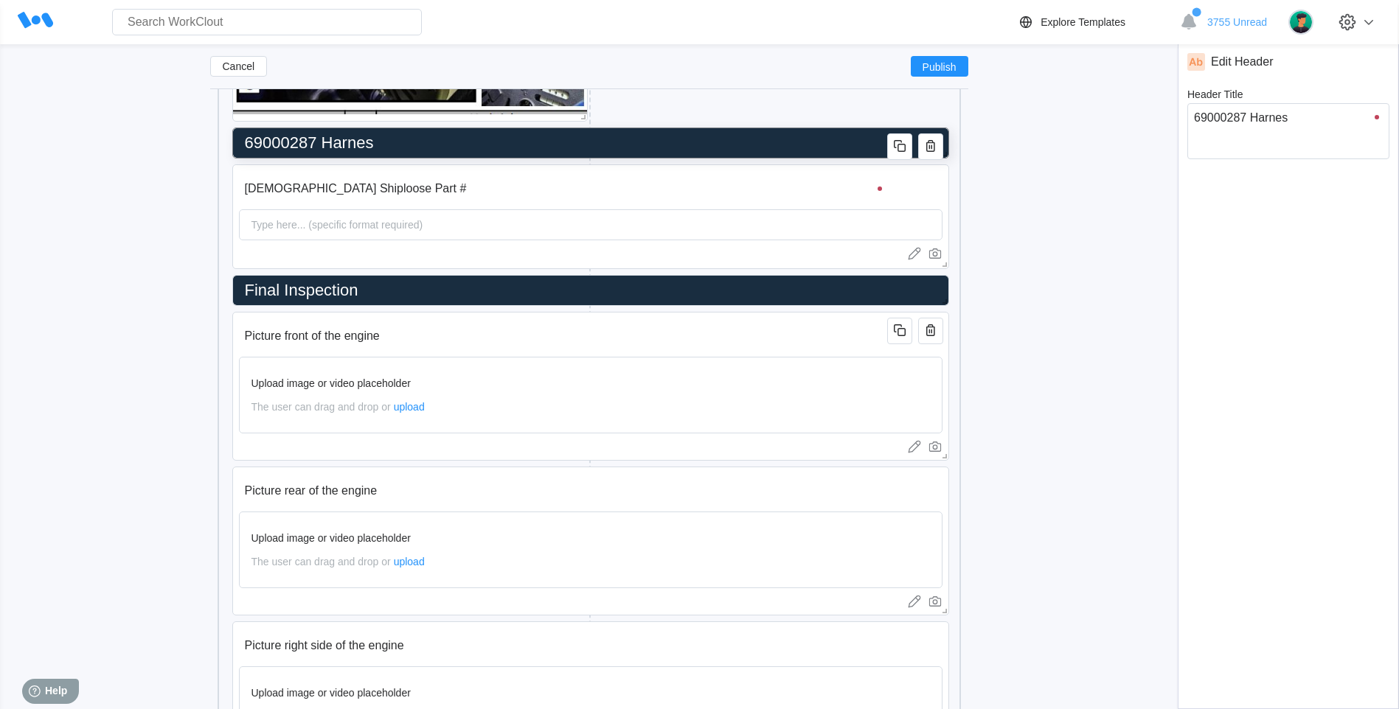
type textarea "x"
type input "69000287 Harness"
click at [900, 180] on icon "button" at bounding box center [900, 183] width 18 height 18
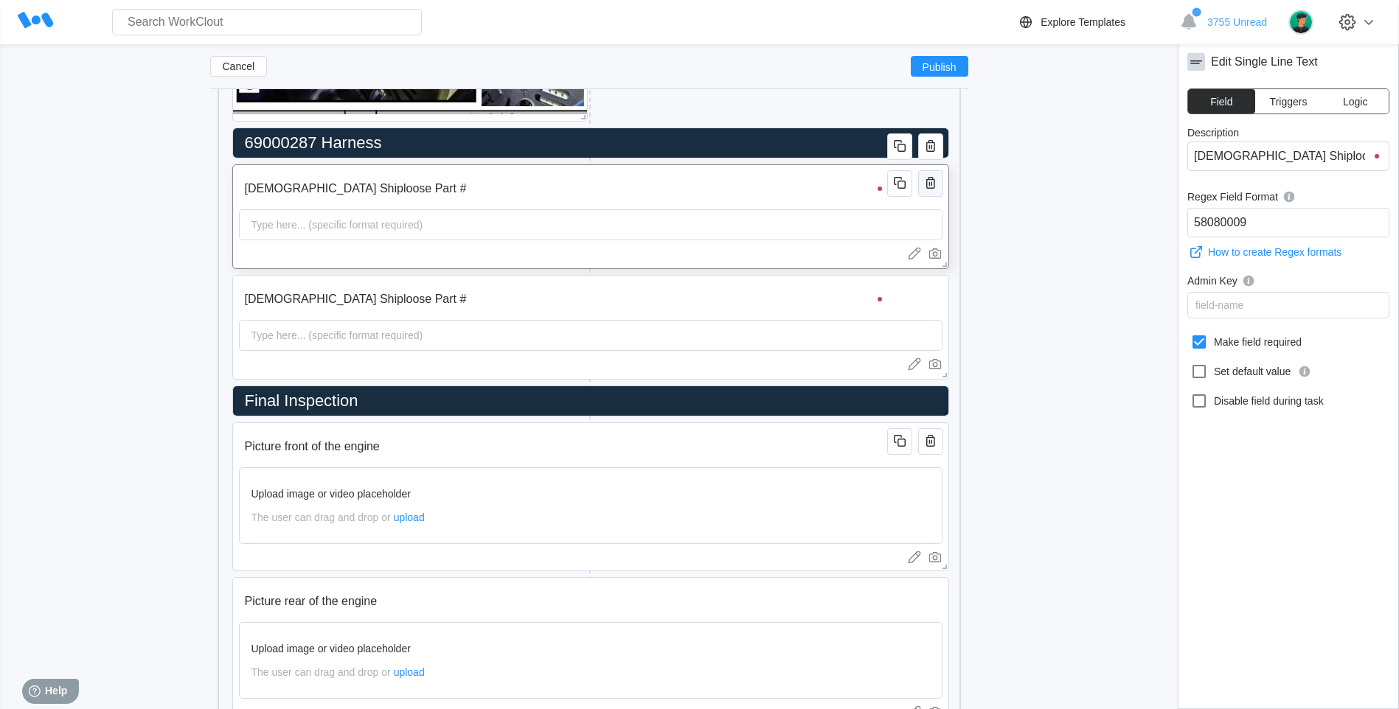
click at [930, 187] on icon "button" at bounding box center [931, 183] width 18 height 18
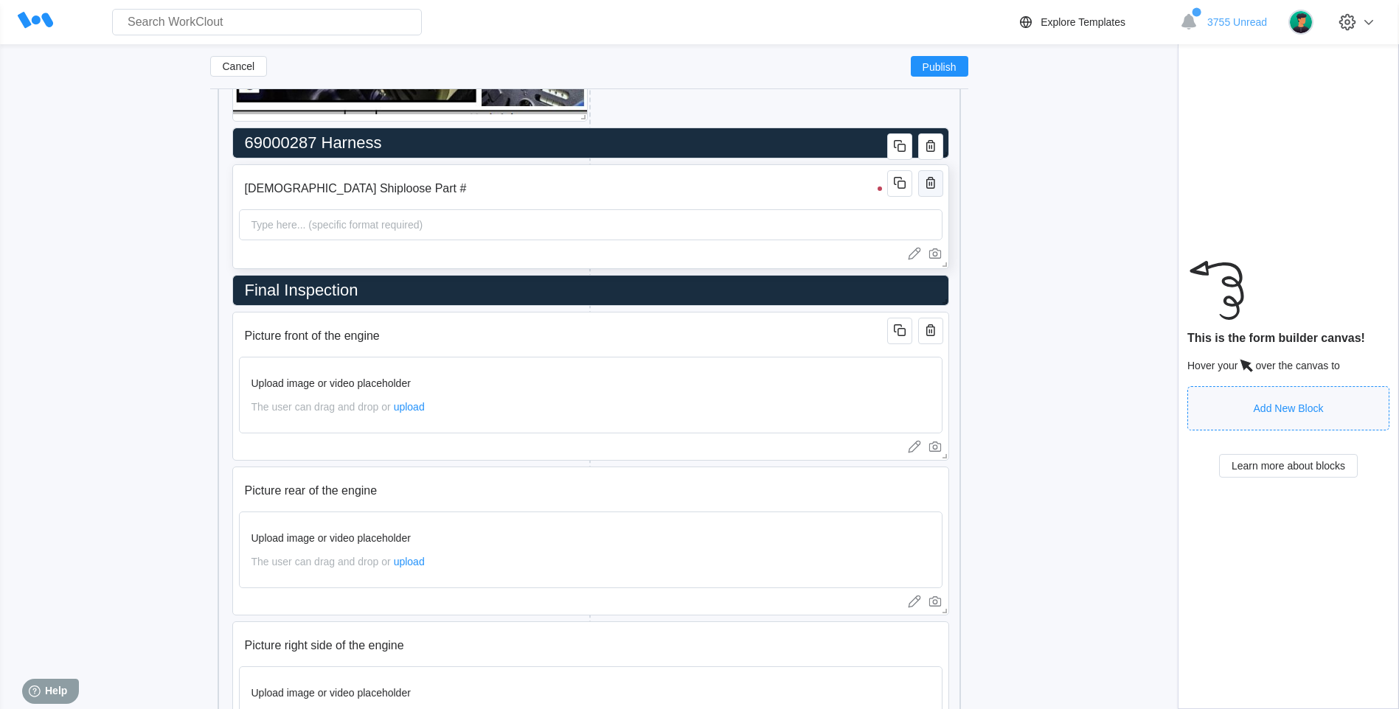
click at [929, 193] on button "button" at bounding box center [930, 183] width 25 height 27
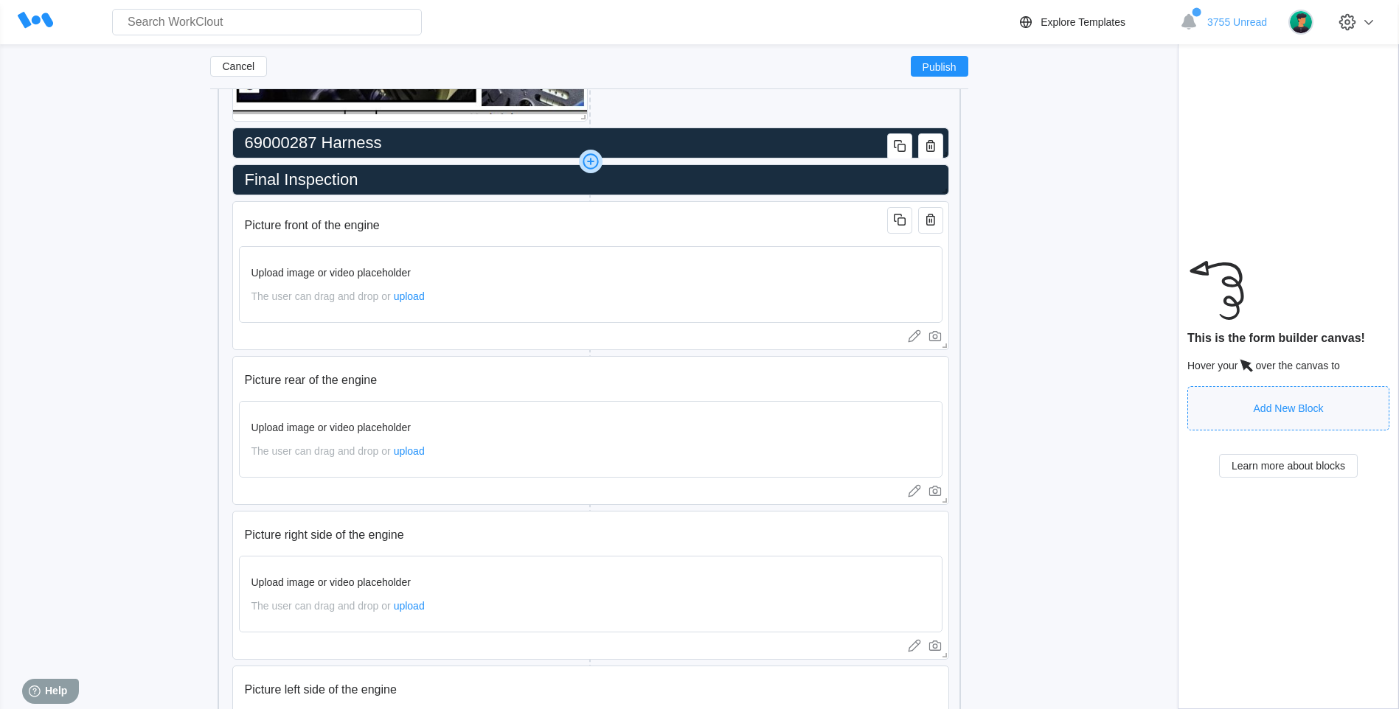
click at [591, 163] on icon at bounding box center [590, 161] width 1 height 7
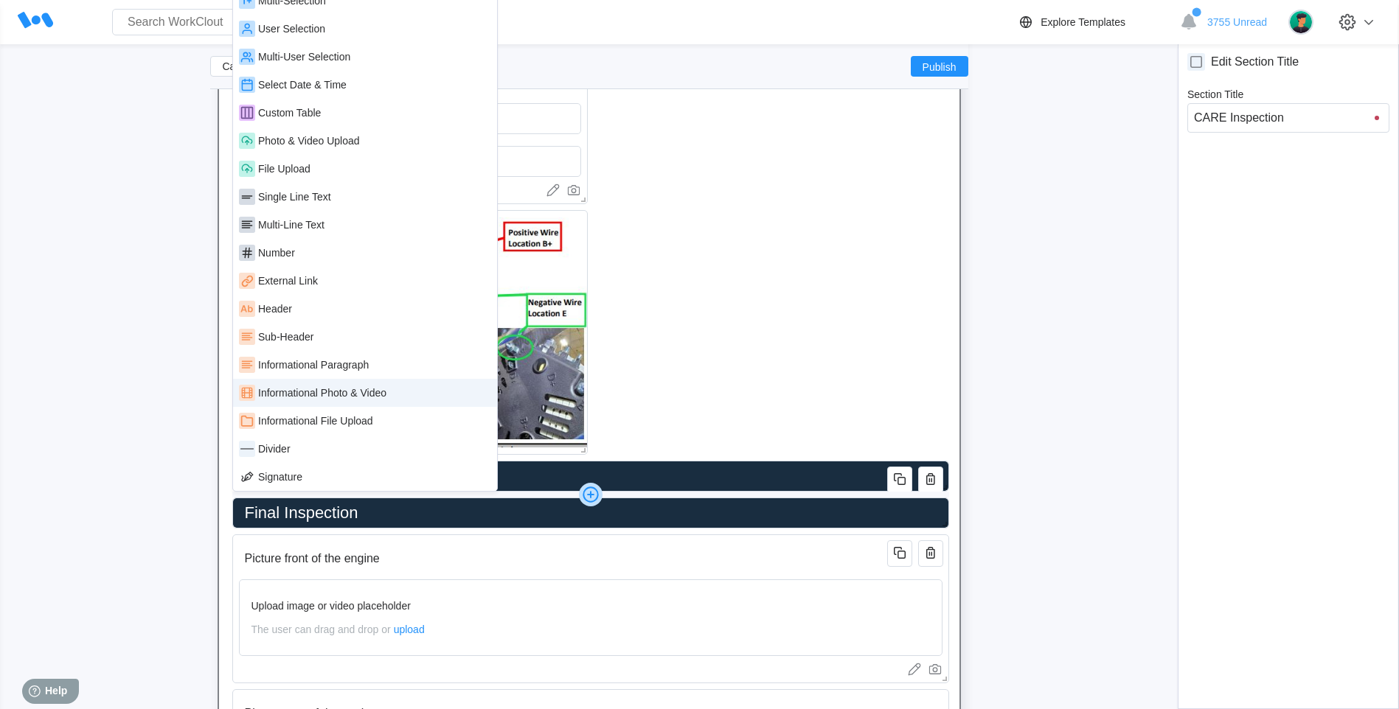
scroll to position [2472, 0]
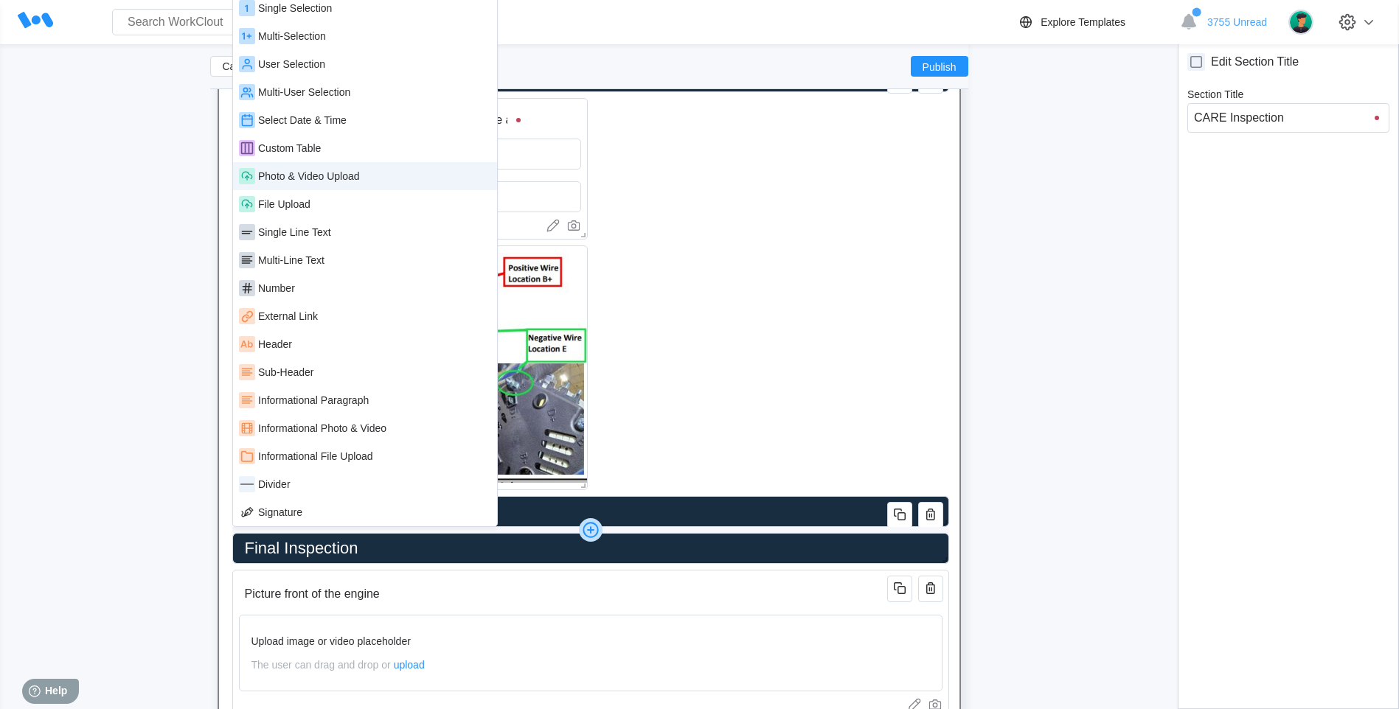
click at [279, 173] on div "Photo & Video Upload" at bounding box center [309, 176] width 102 height 12
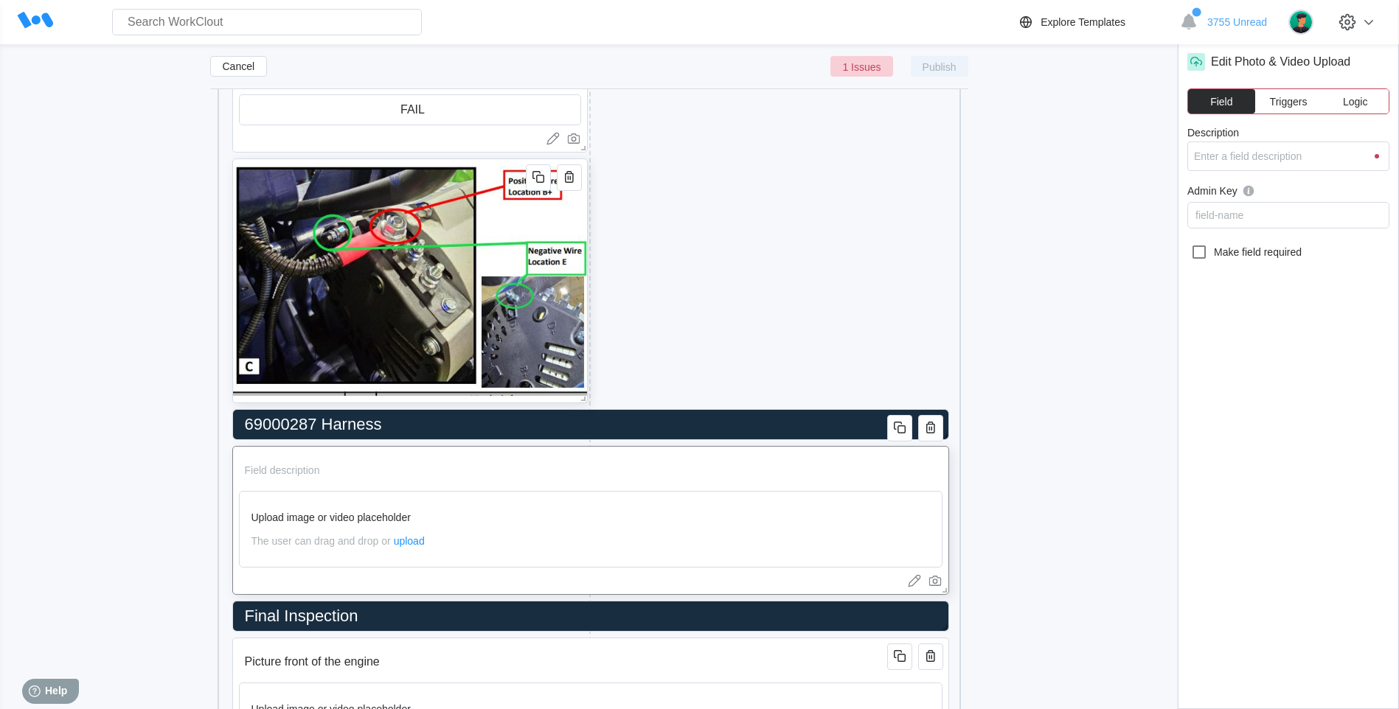
scroll to position [2595, 0]
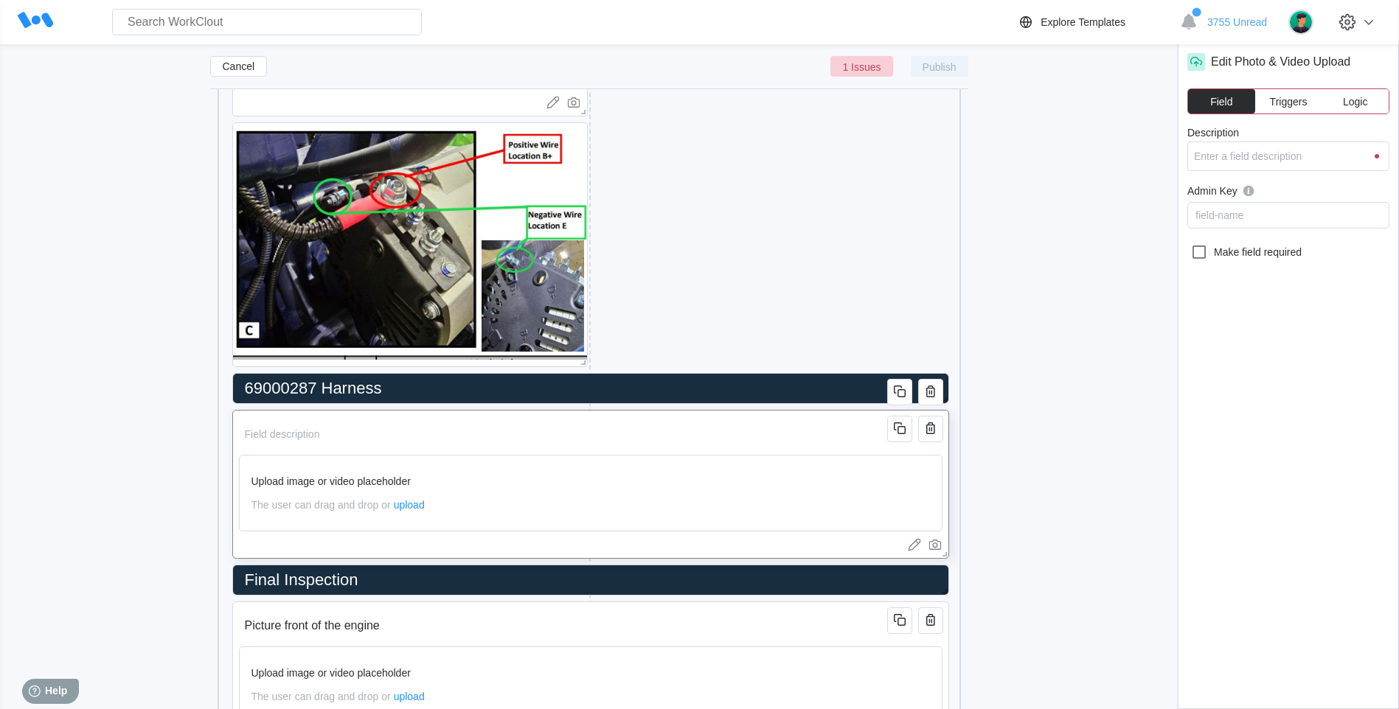
click at [288, 430] on input "Description" at bounding box center [565, 434] width 653 height 29
type input "U"
type input "Up"
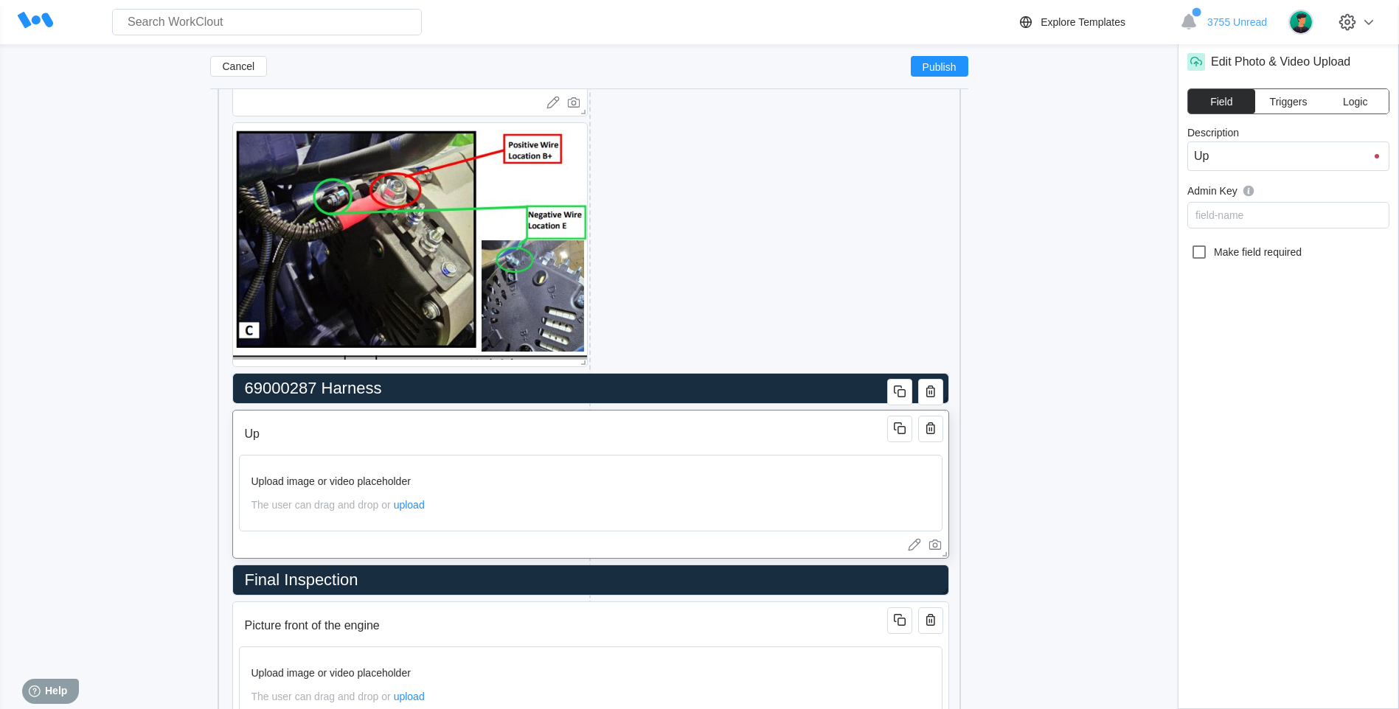
type input "Upl"
type input "Uplo"
type input "Uploa"
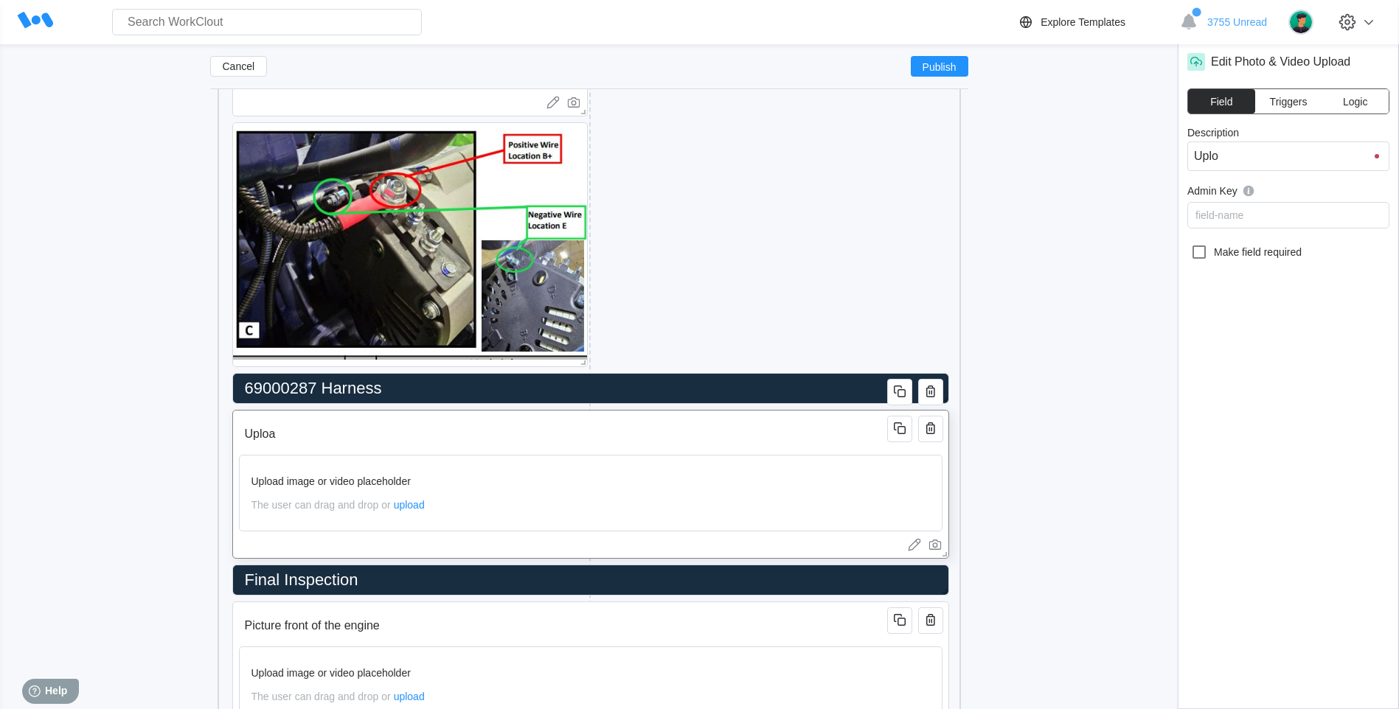
type input "Uploa"
type input "Upload"
type input "Uploade"
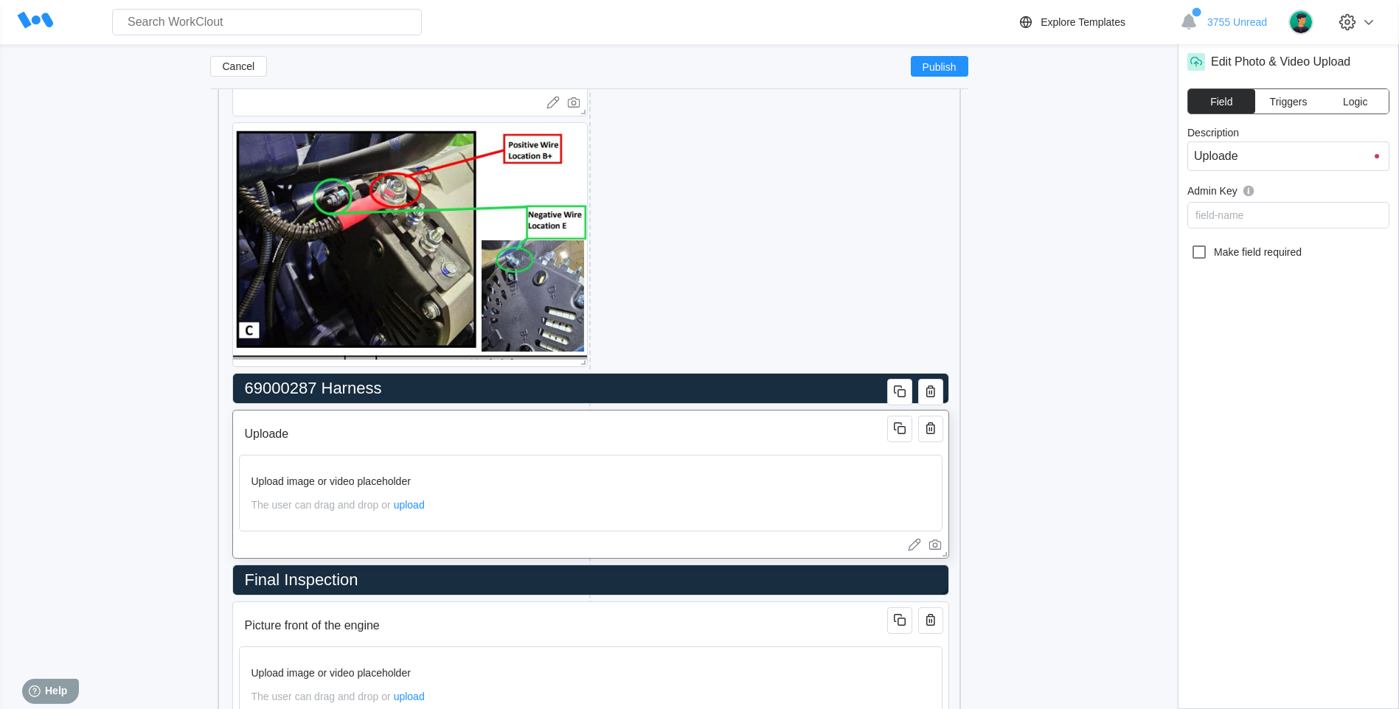
type input "Uploaded"
type input "Uploaded Ph"
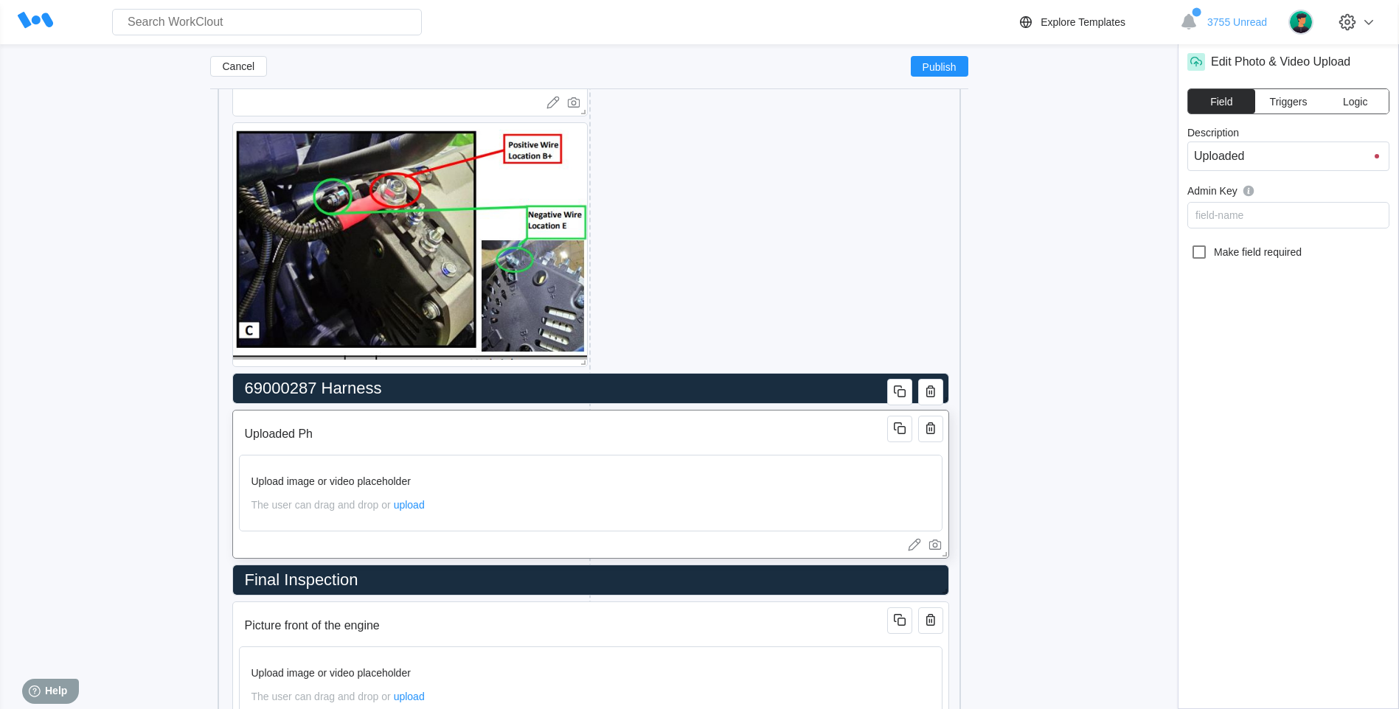
type input "Uploaded Ph"
type input "Uploaded Pho"
type input "Uploaded Phot"
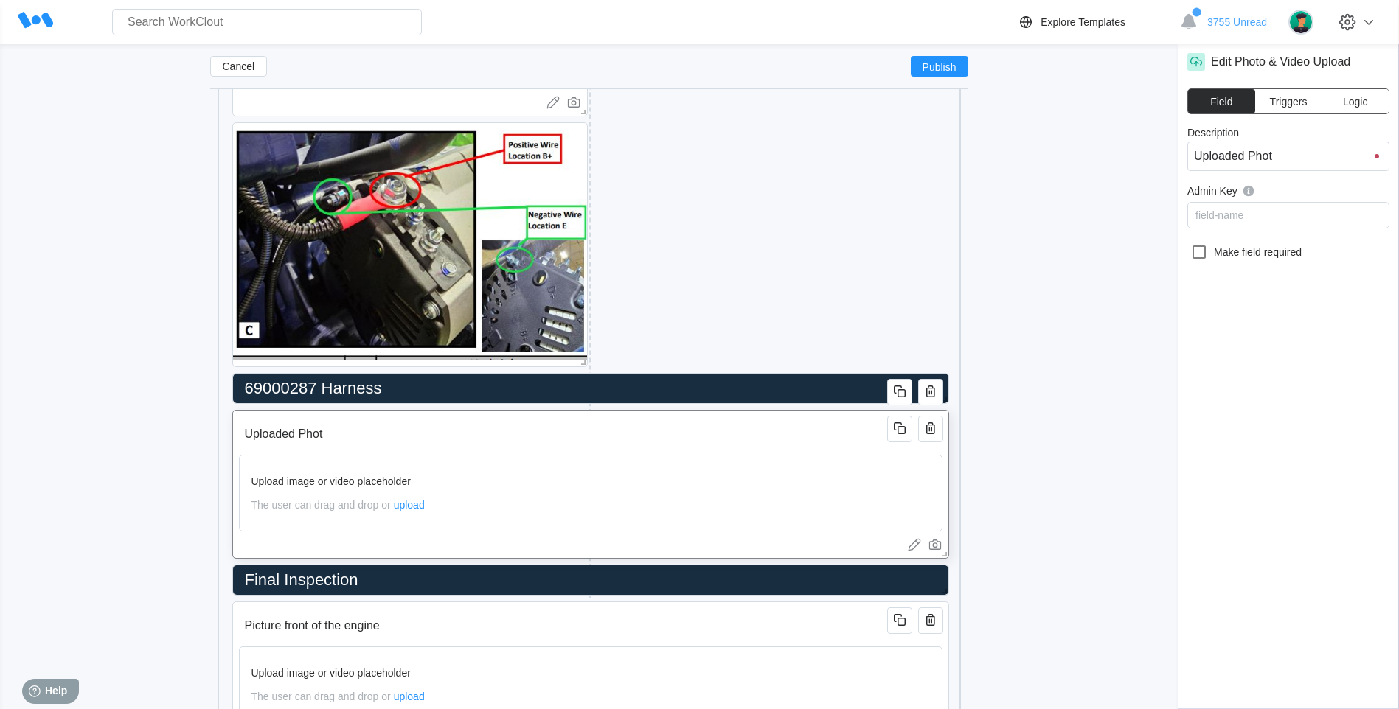
type input "Uploaded Photo"
type input "Uploaded Photo o"
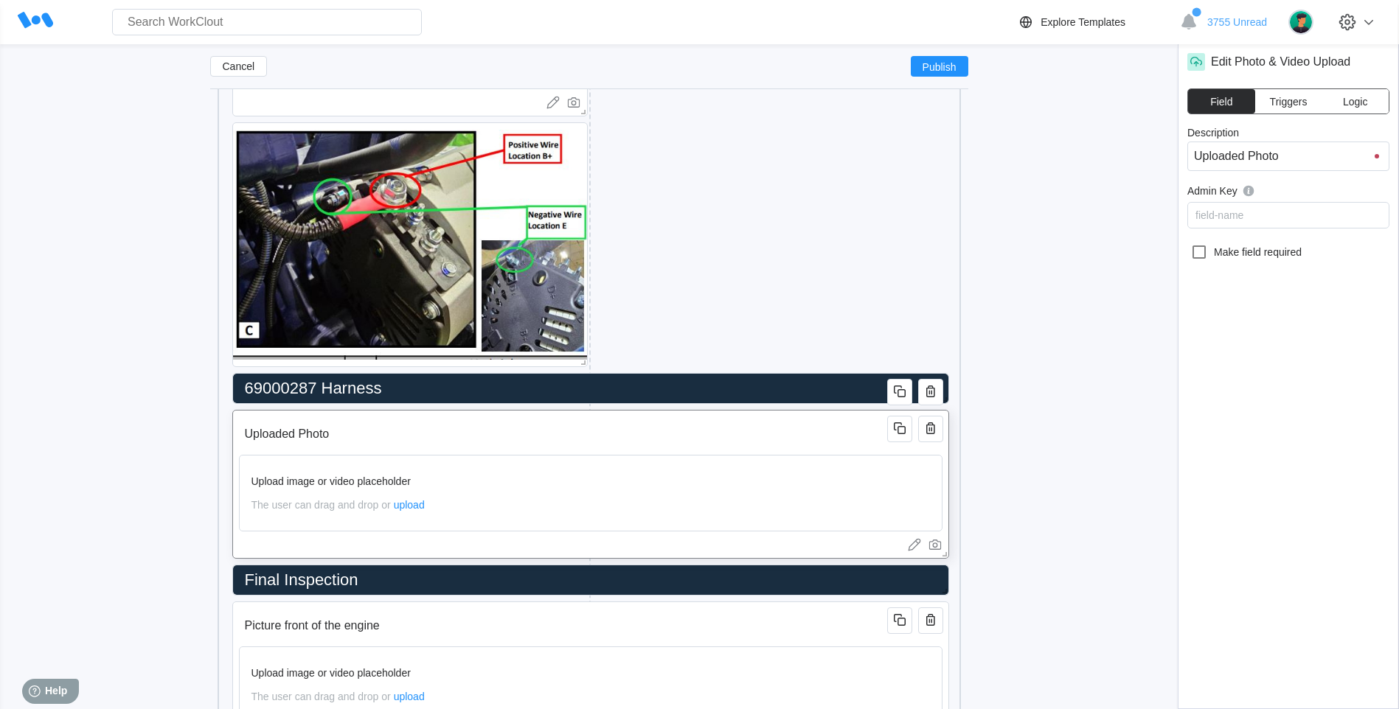
type input "Uploaded Photo o"
type input "Uploaded Photo of"
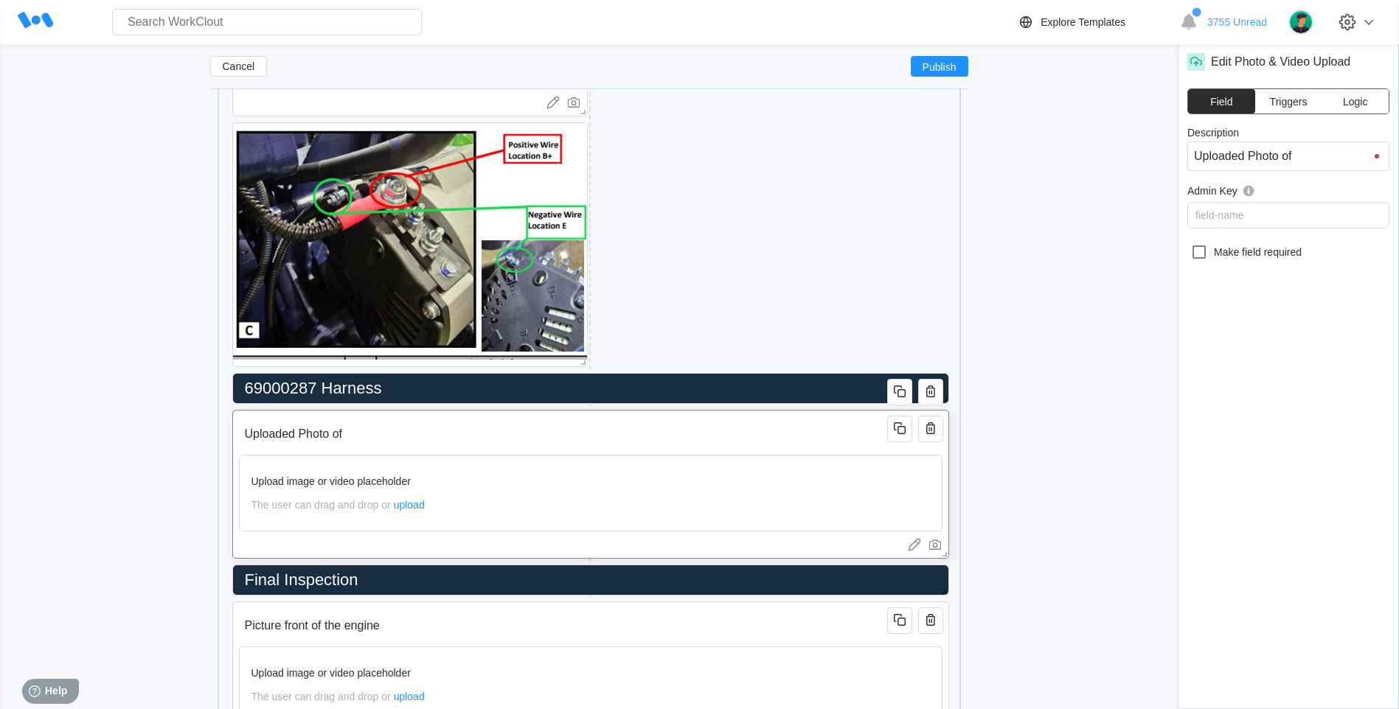
type input "Uploaded Photo of h"
type input "Uploaded Photo of ha"
type input "Uploaded Photo of har"
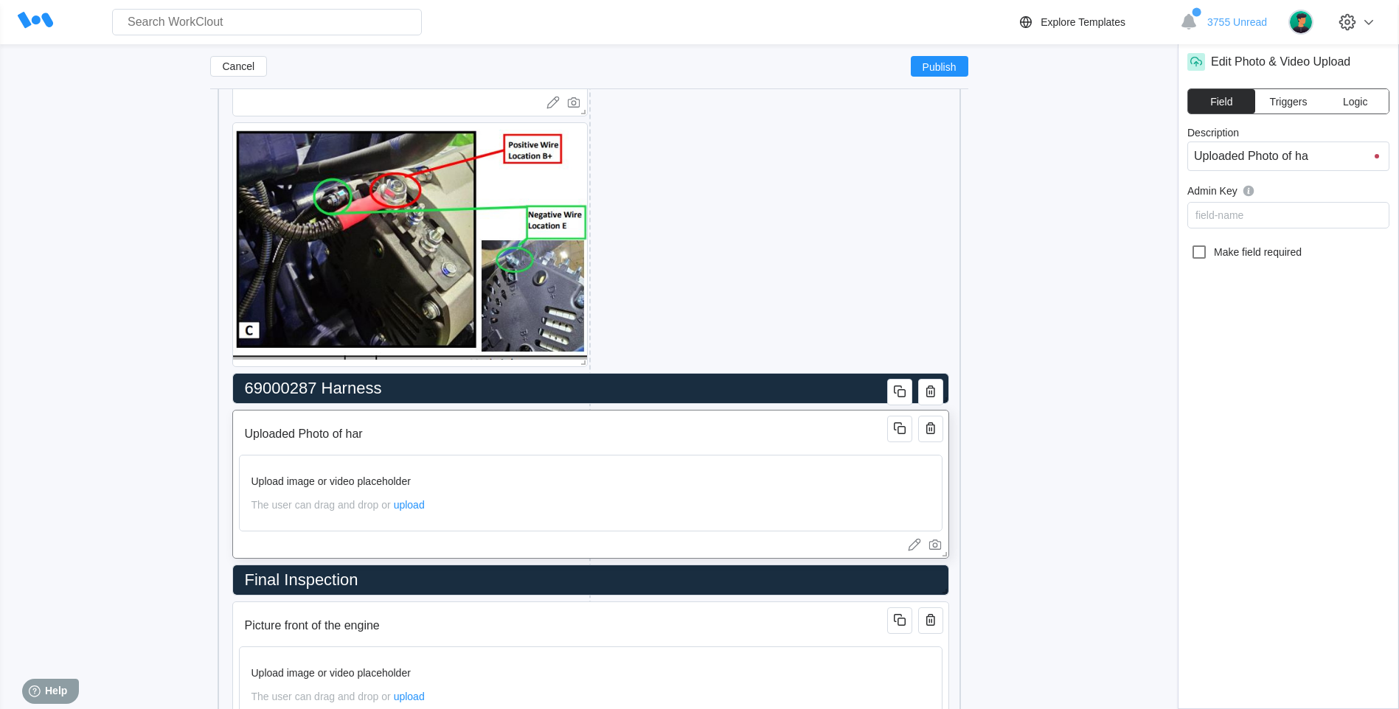
type input "Uploaded Photo of har"
type input "Uploaded Photo of [PERSON_NAME]"
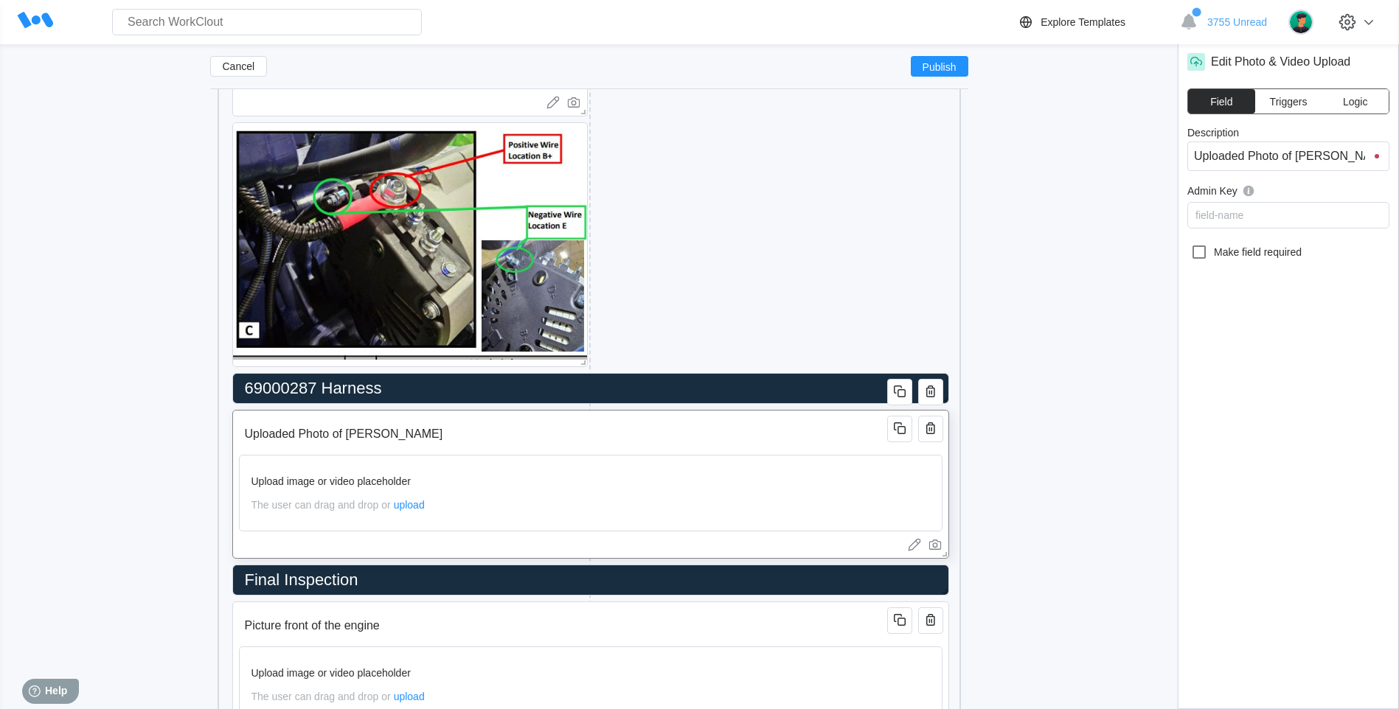
type input "Uploaded Photo of harnes"
type input "Uploaded Photo of harness"
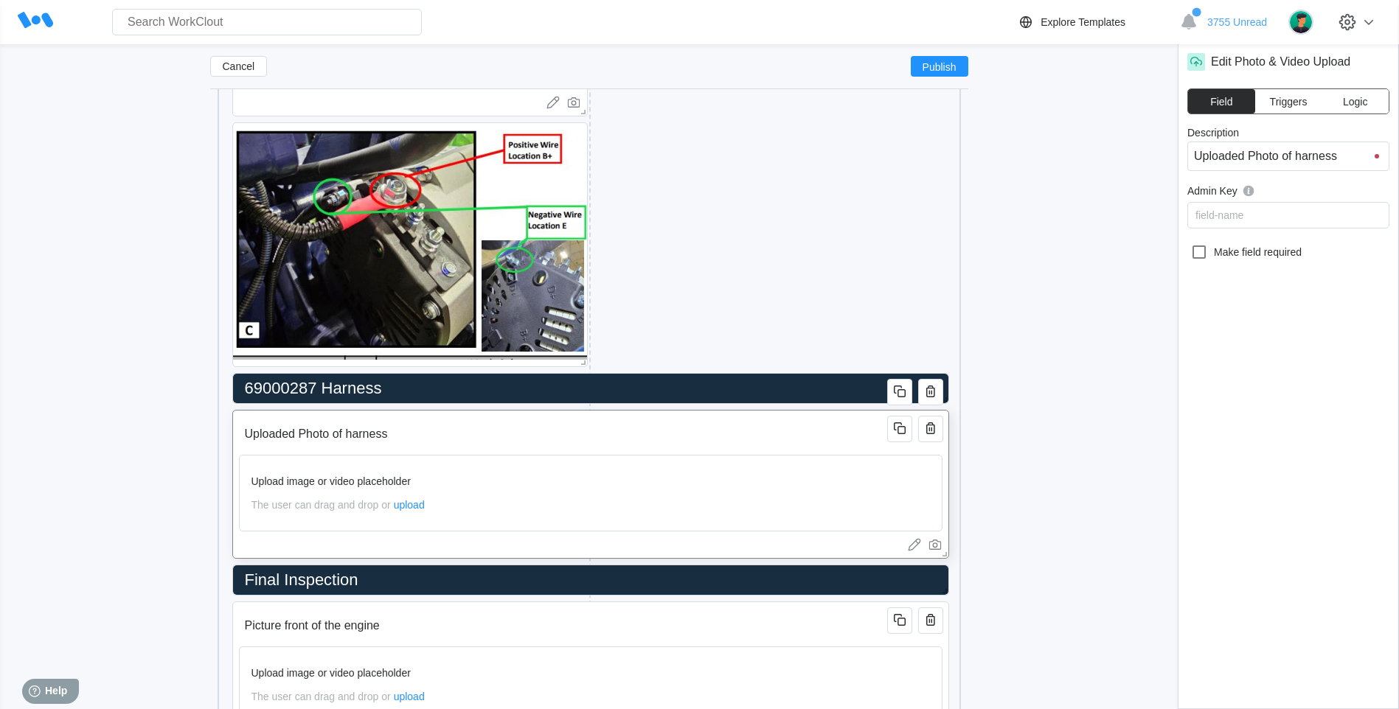
type input "Uploaded Photo of harness"
type input "Uploaded Photo of harness V"
type input "Uploaded Photo of harness VI"
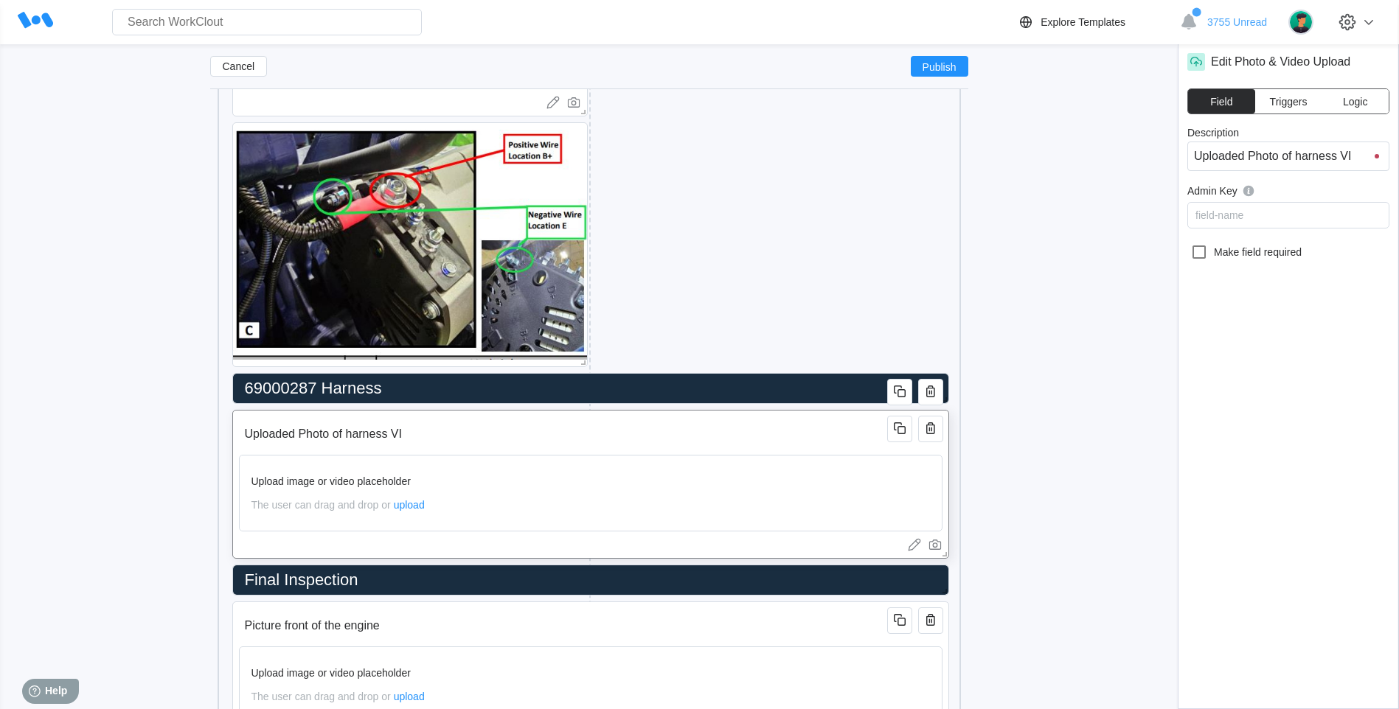
type input "Uploaded Photo of harness VIC"
type input "Uploaded Photo of harness [PERSON_NAME]"
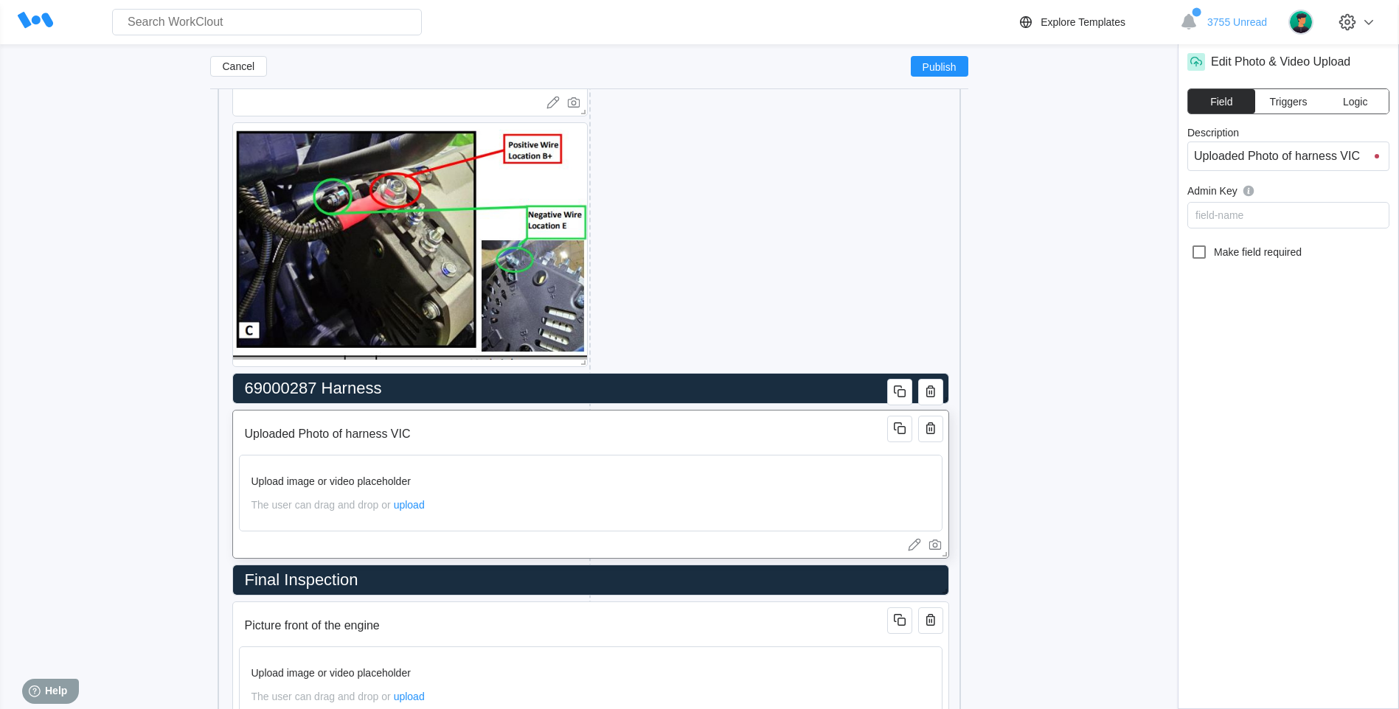
type input "Uploaded Photo of harness [PERSON_NAME]"
type input "Uploaded Photo of harness VIC"
type input "Uploaded Photo of harness [PERSON_NAME]"
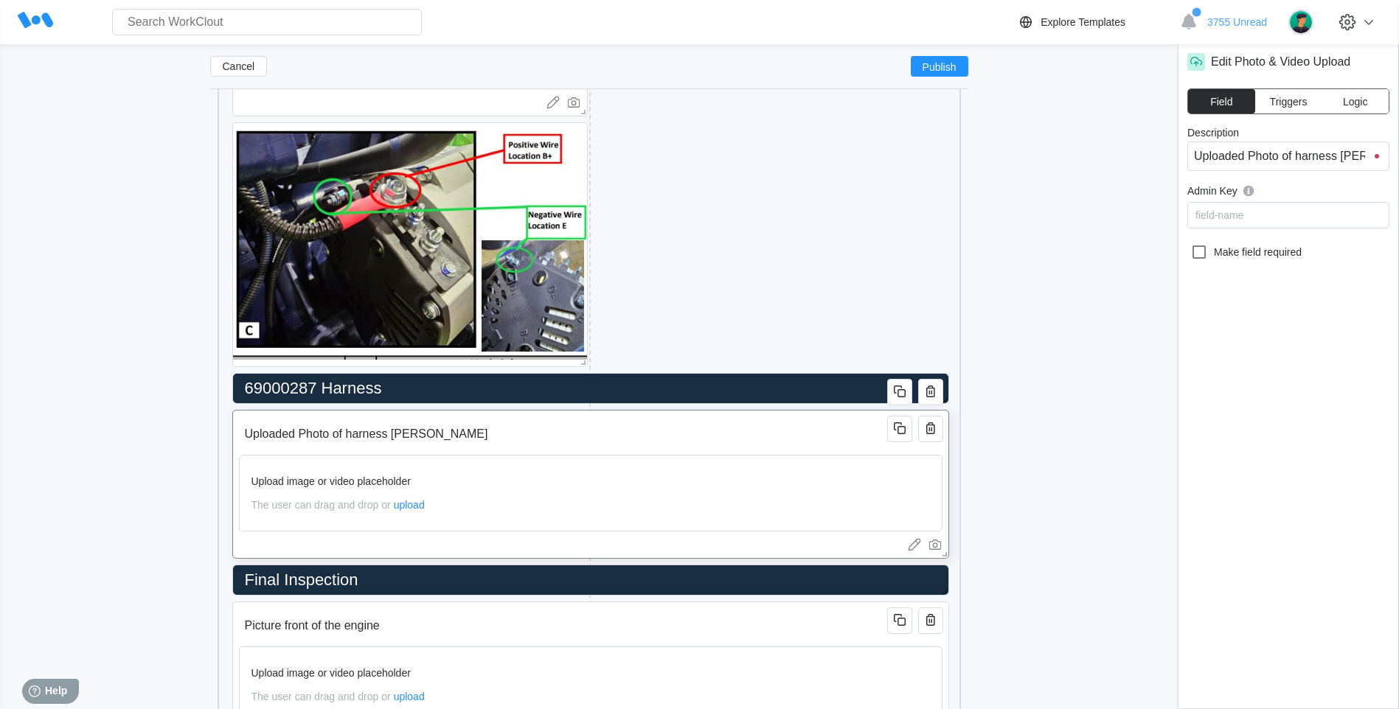
type input "Uploaded Photo of harness VIC to"
type input "Uploaded Photo of harness VIC to V"
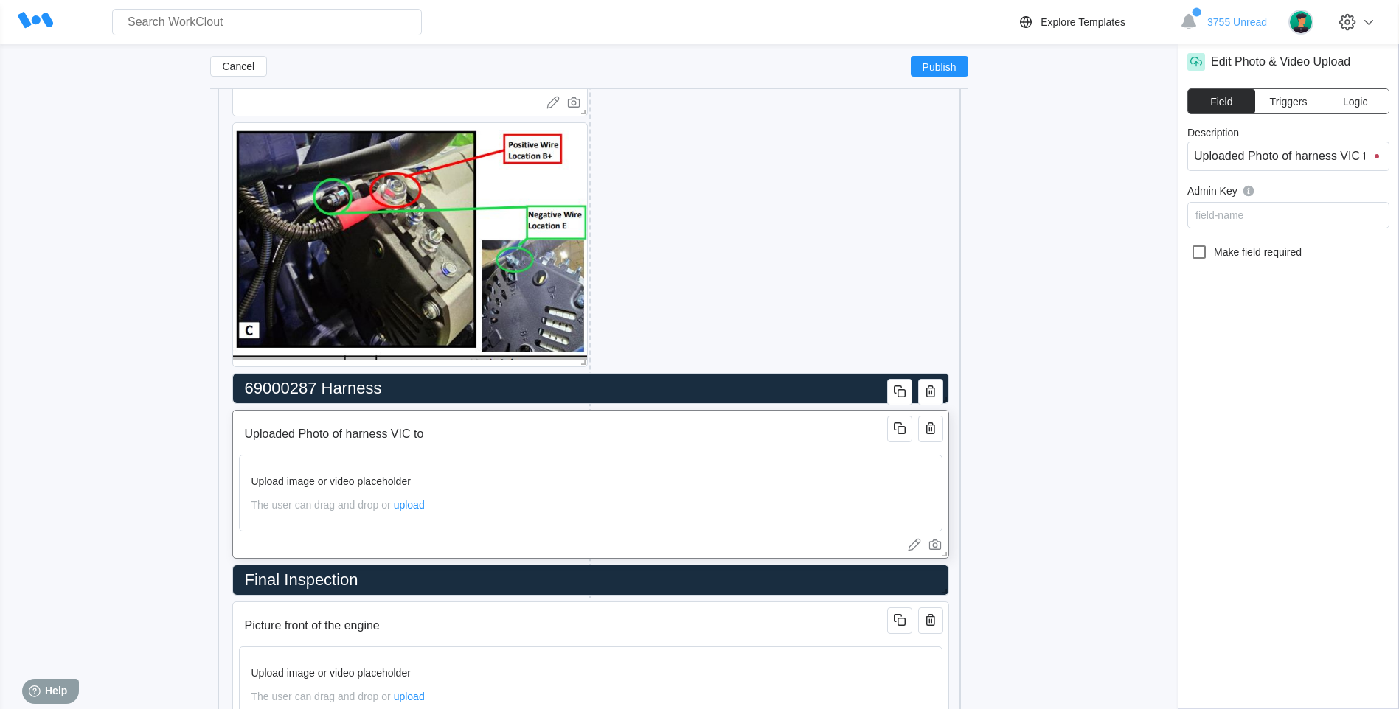
type input "Uploaded Photo of harness VIC to V"
type input "Uploaded Photo of harness VIC to VI"
type input "Uploaded Photo of harness VIC to [GEOGRAPHIC_DATA]"
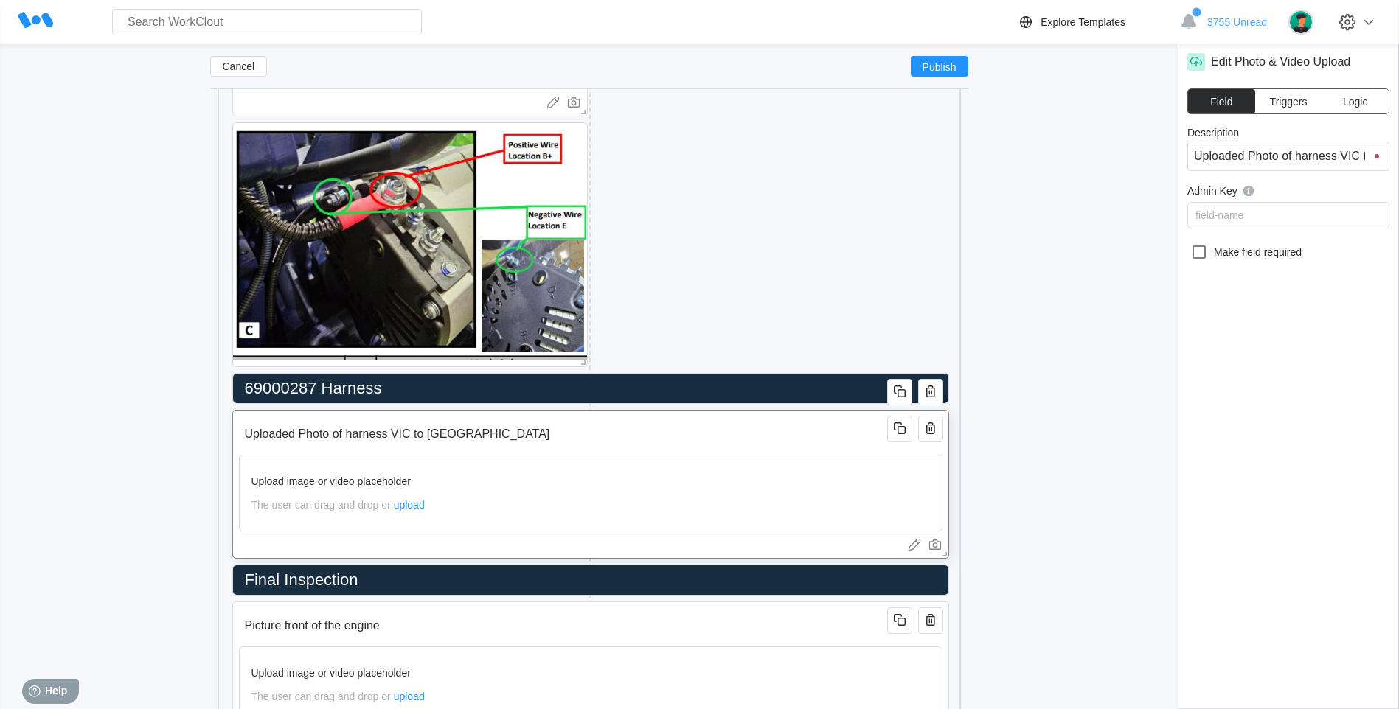
type input "Uploaded Photo of harness VIC to [GEOGRAPHIC_DATA]"
type input "Uploaded Photo of harness VIC to [GEOGRAPHIC_DATA] con"
type input "Uploaded Photo of harness VIC to [GEOGRAPHIC_DATA][PERSON_NAME]"
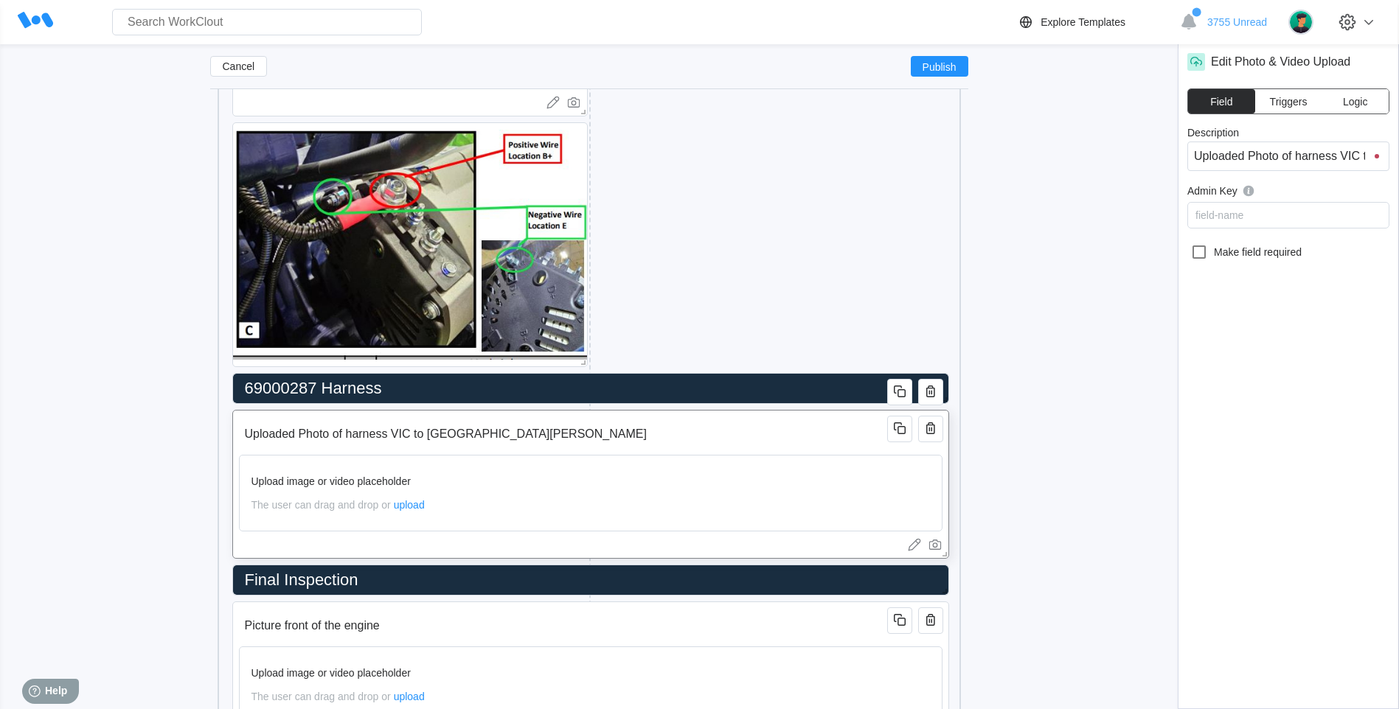
type input "Uploaded Photo of harness VIC to [GEOGRAPHIC_DATA][PERSON_NAME]"
type input "Uploaded Photo of harness VIC to [GEOGRAPHIC_DATA] con"
type input "Uploaded Photo of harness VIC to [GEOGRAPHIC_DATA][PERSON_NAME]"
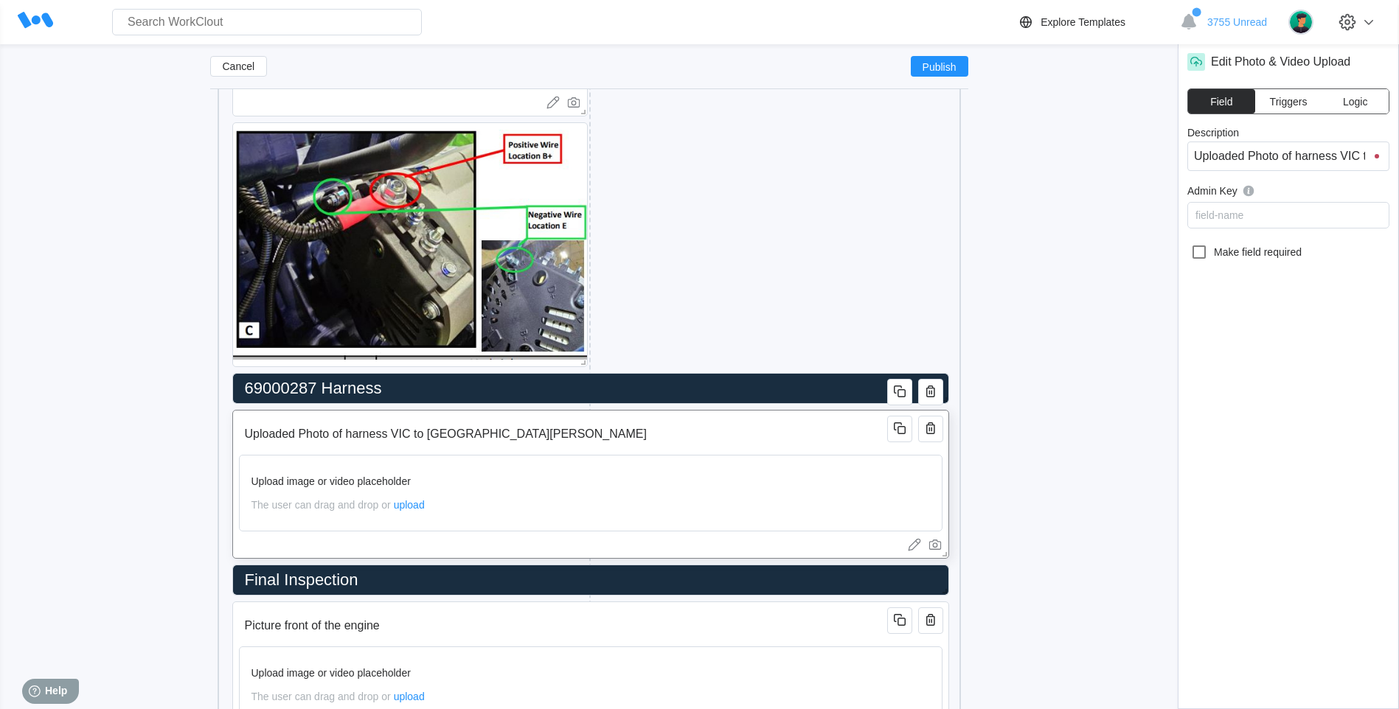
type input "Uploaded Photo of harness VIC to [GEOGRAPHIC_DATA][PERSON_NAME]"
type input "Uploaded Photo of harness VIC to [GEOGRAPHIC_DATA] connect"
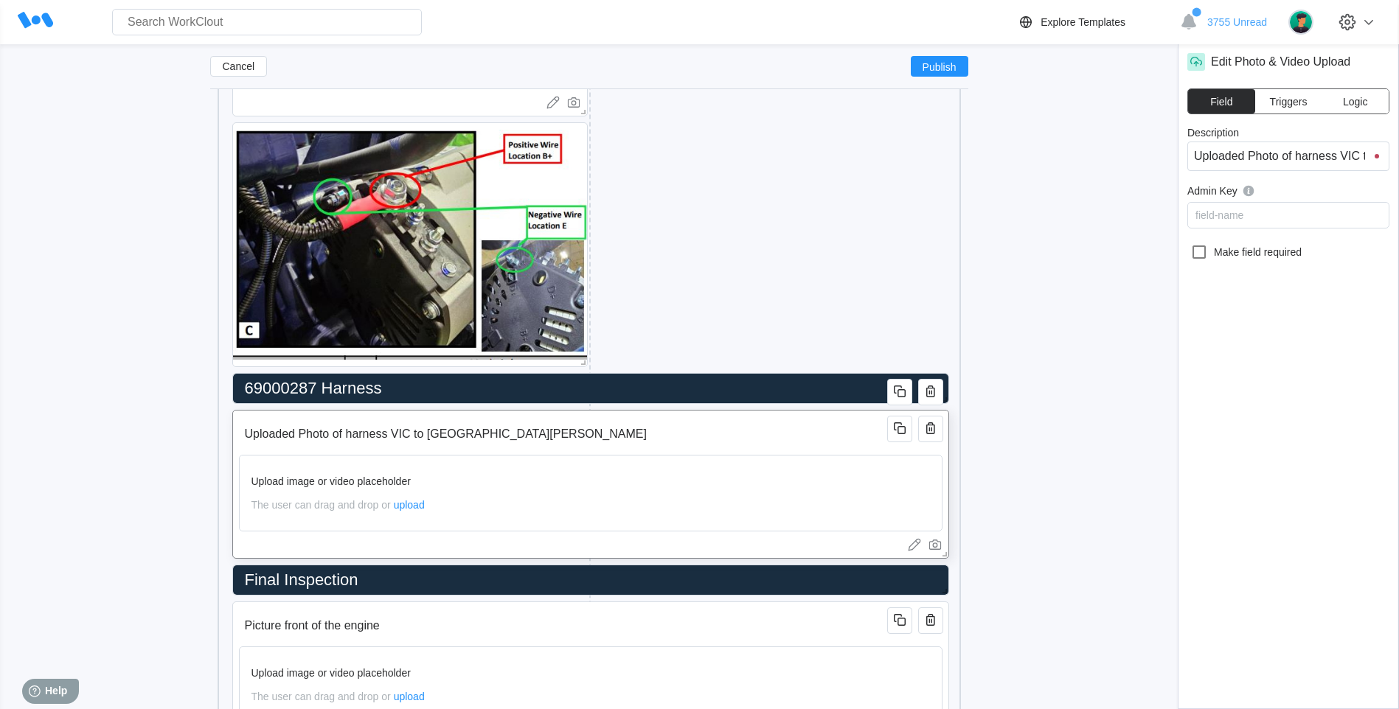
type input "Uploaded Photo of harness VIC to [GEOGRAPHIC_DATA] connect"
type input "Uploaded Photo of harness VIC to [GEOGRAPHIC_DATA] connecte"
type input "Uploaded Photo of harness VIC to [GEOGRAPHIC_DATA] connected"
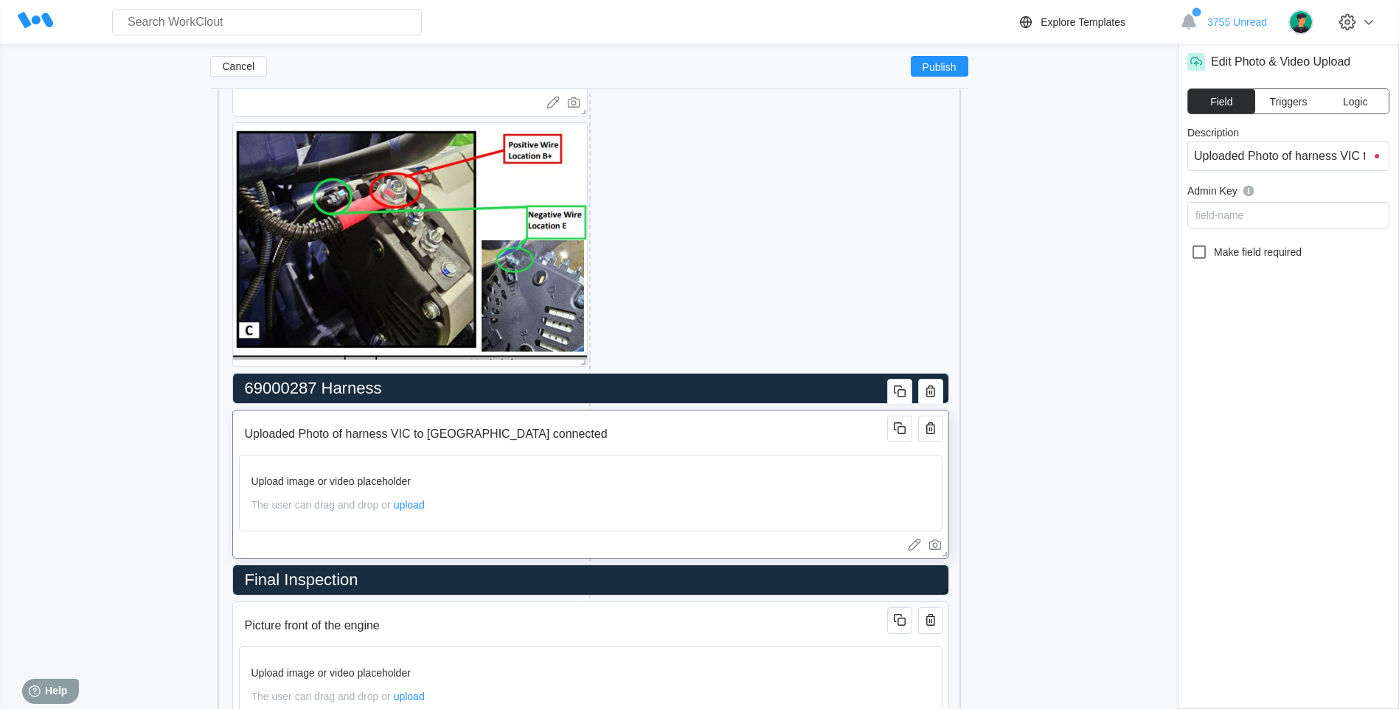
type input "Uploaded Photo of harness VIC to [GEOGRAPHIC_DATA] connected"
type input "Uploaded Photo of harness VIC to [GEOGRAPHIC_DATA] connected t"
type input "Uploaded Photo of harness VIC to [GEOGRAPHIC_DATA] connected to"
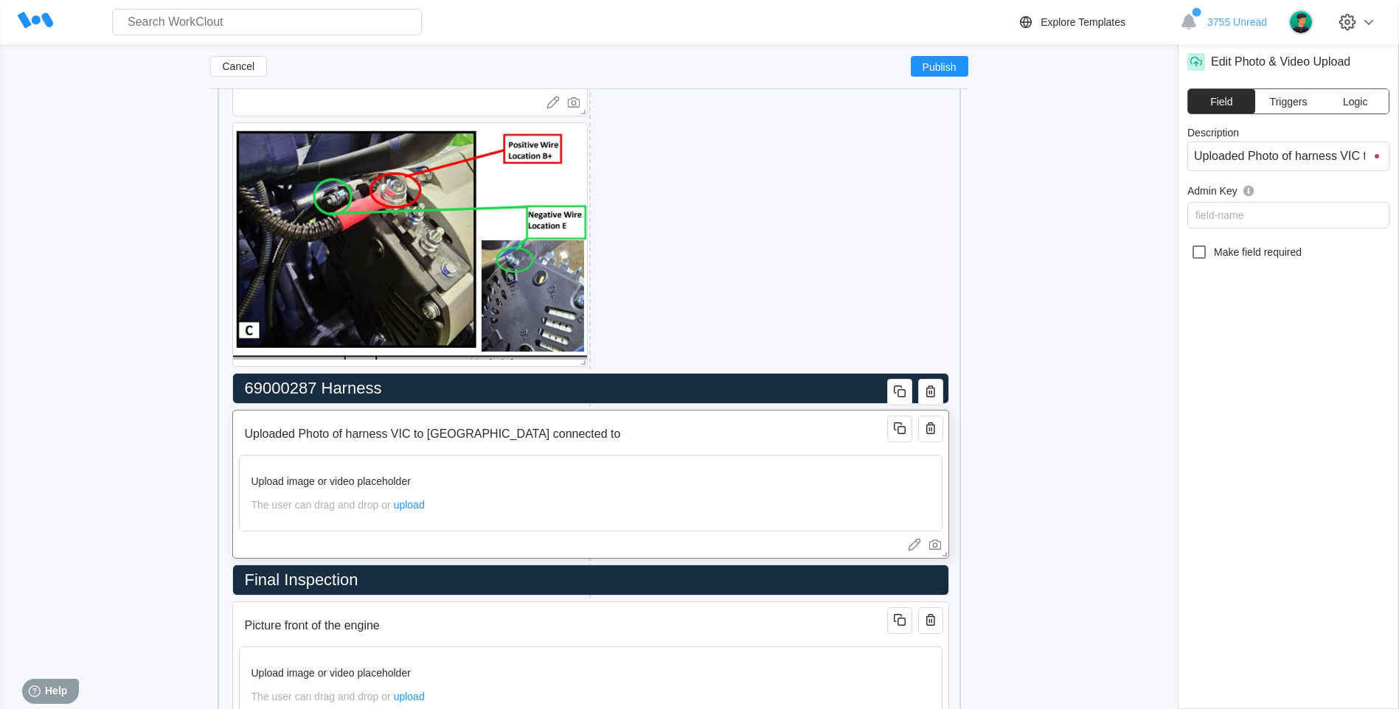
type input "Uploaded Photo of harness VIC to [GEOGRAPHIC_DATA] connected to"
type input "Uploaded Photo of harness VIC to [GEOGRAPHIC_DATA] connected to m"
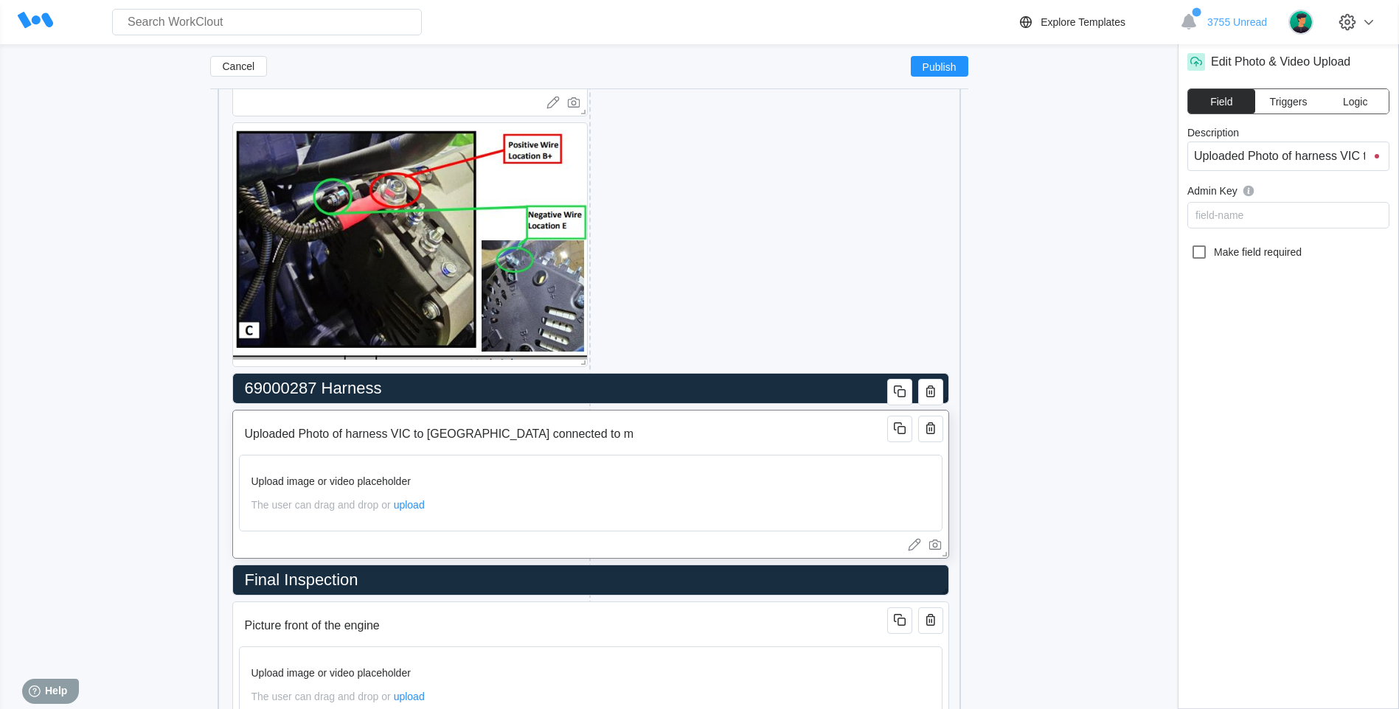
type input "Uploaded Photo of harness VIC to [GEOGRAPHIC_DATA] connected to [GEOGRAPHIC_DAT…"
type input "Uploaded Photo of harness VIC to [GEOGRAPHIC_DATA] connected to main"
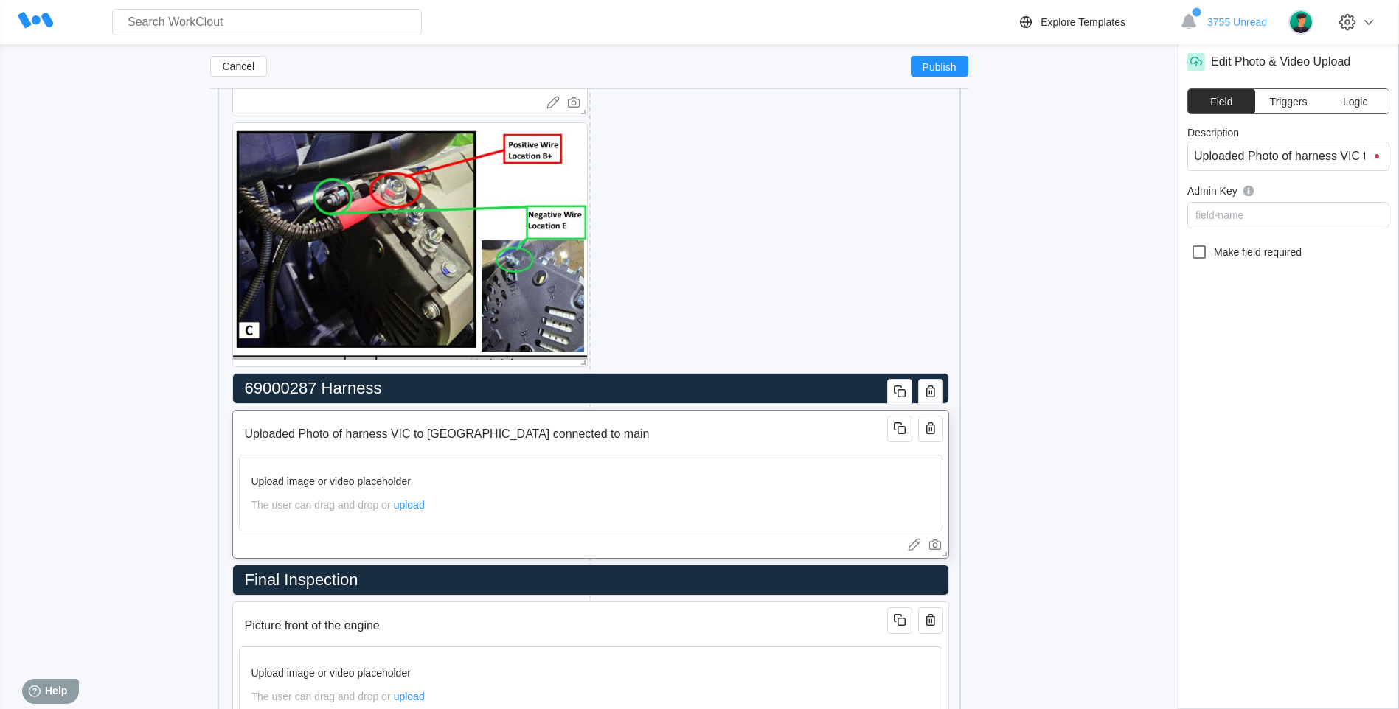
type input "Uploaded Photo of harness VIC to [GEOGRAPHIC_DATA] connected to main"
type input "Uploaded Photo of harness VIC to [GEOGRAPHIC_DATA] connected to main h"
type input "Uploaded Photo of harness VIC to [GEOGRAPHIC_DATA] connected to main ha"
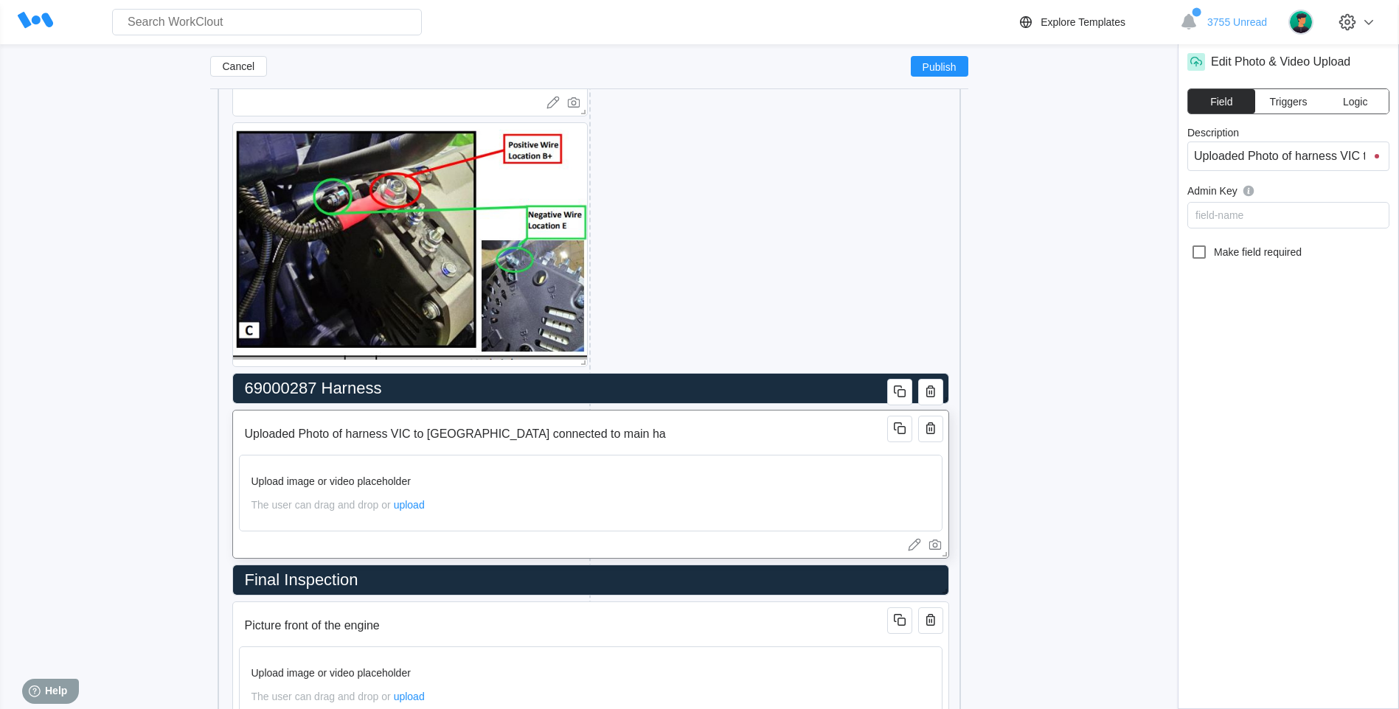
type input "Uploaded Photo of harness VIC to [GEOGRAPHIC_DATA] connected to main har"
type input "Uploaded Photo of harness VIC to [GEOGRAPHIC_DATA] connected to main [PERSON_NA…"
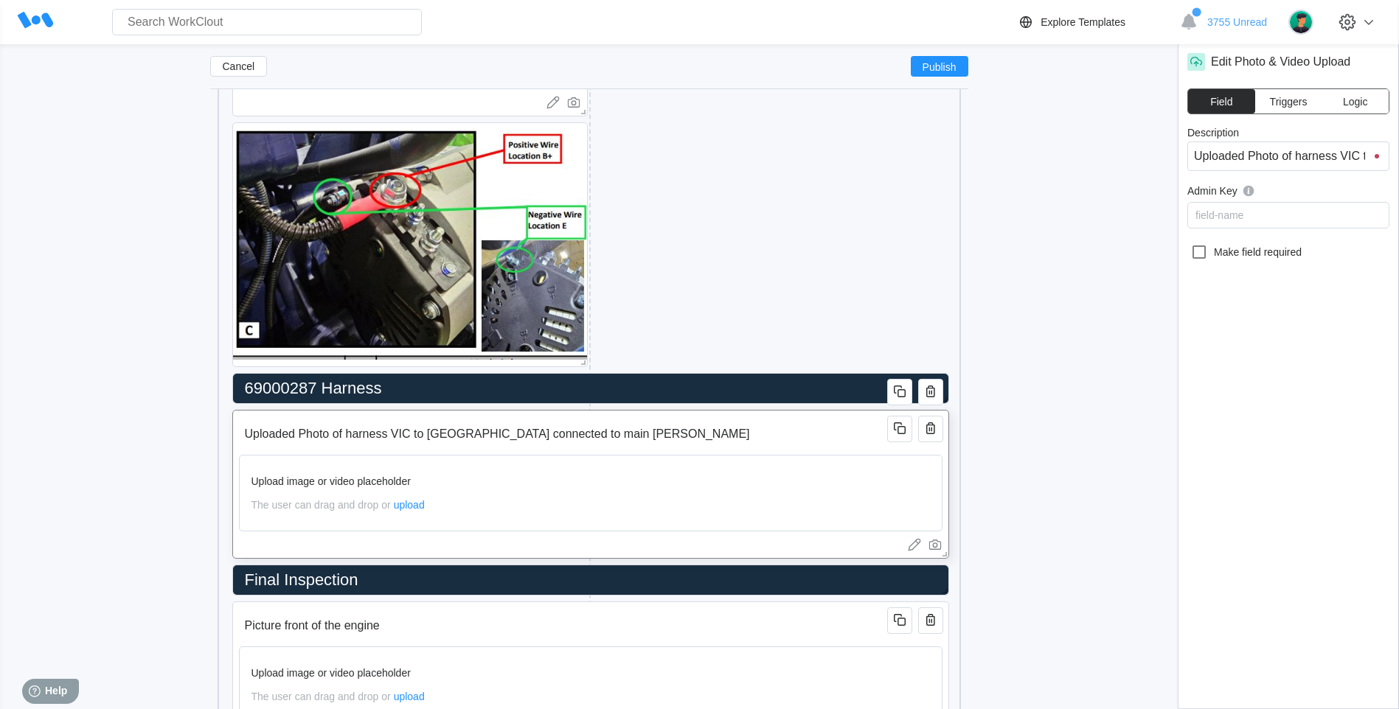
type input "Uploaded Photo of harness VIC to [GEOGRAPHIC_DATA] connected to main [PERSON_NA…"
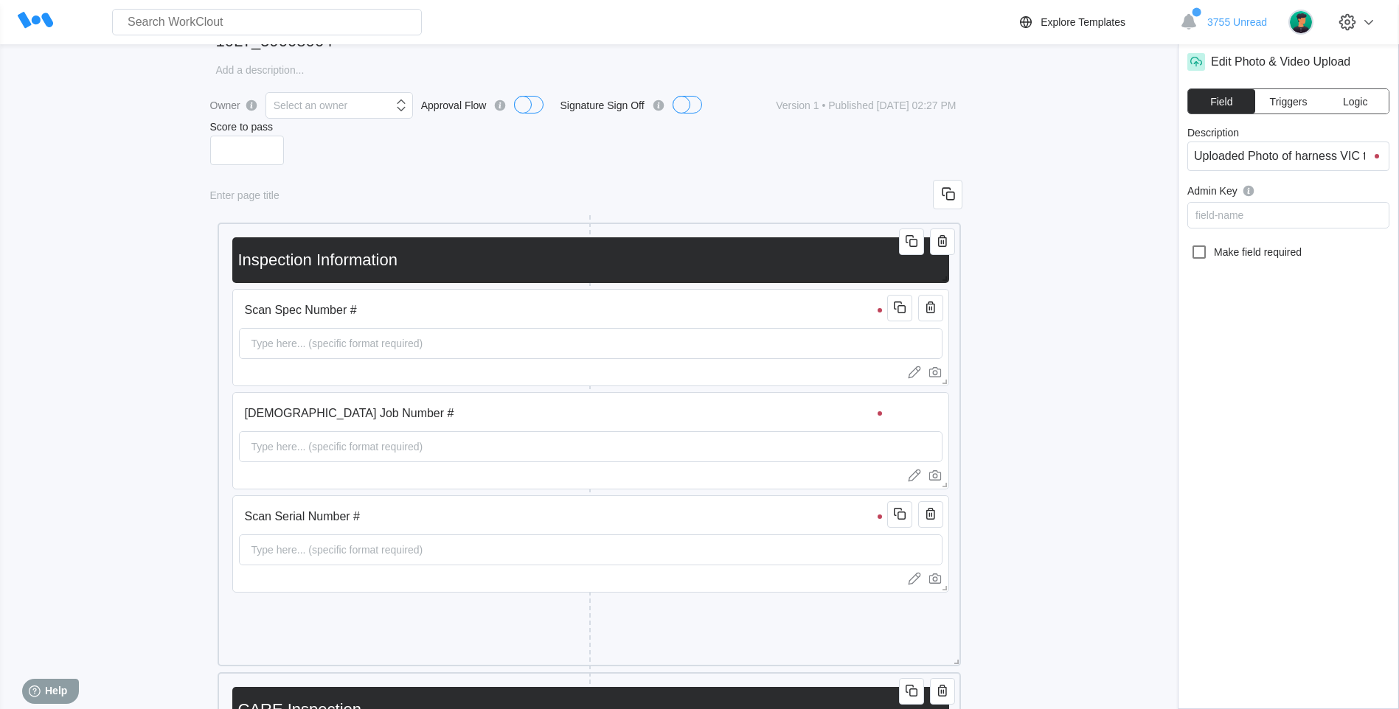
scroll to position [0, 0]
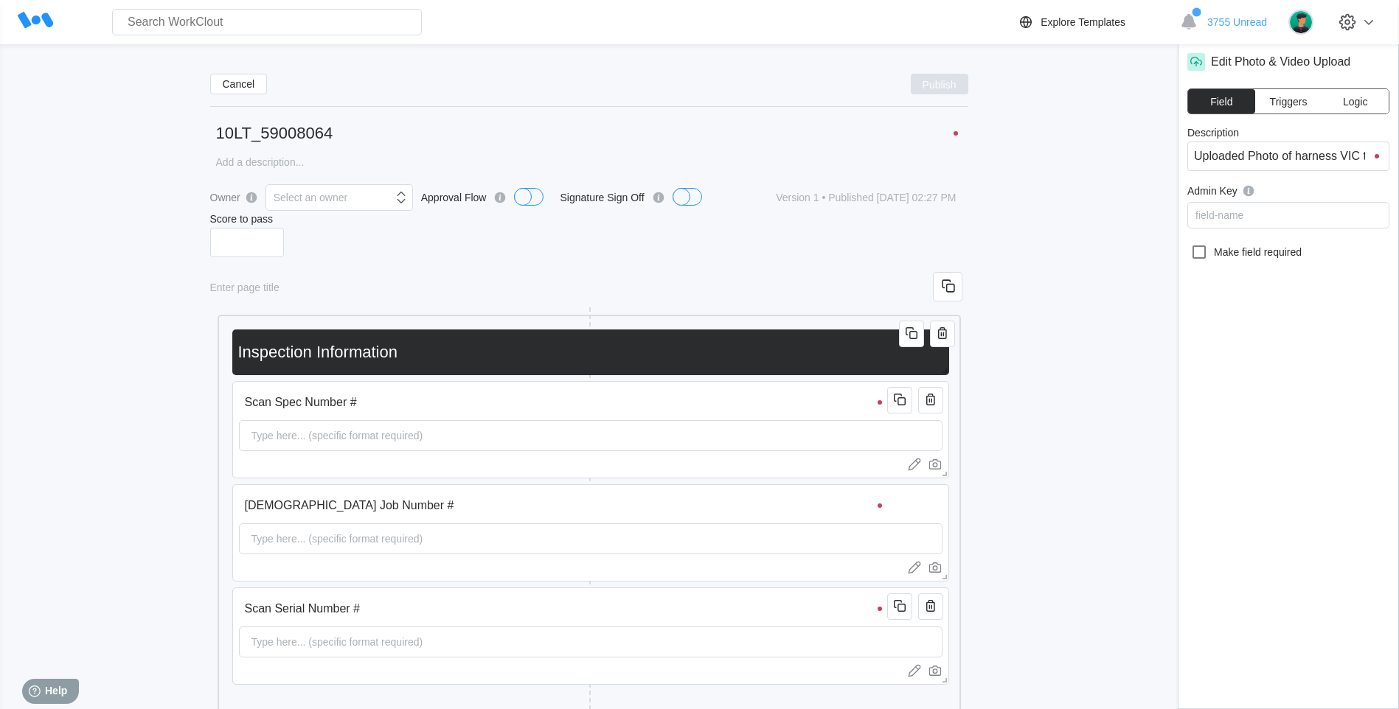
click at [936, 80] on span "Publish" at bounding box center [939, 84] width 34 height 9
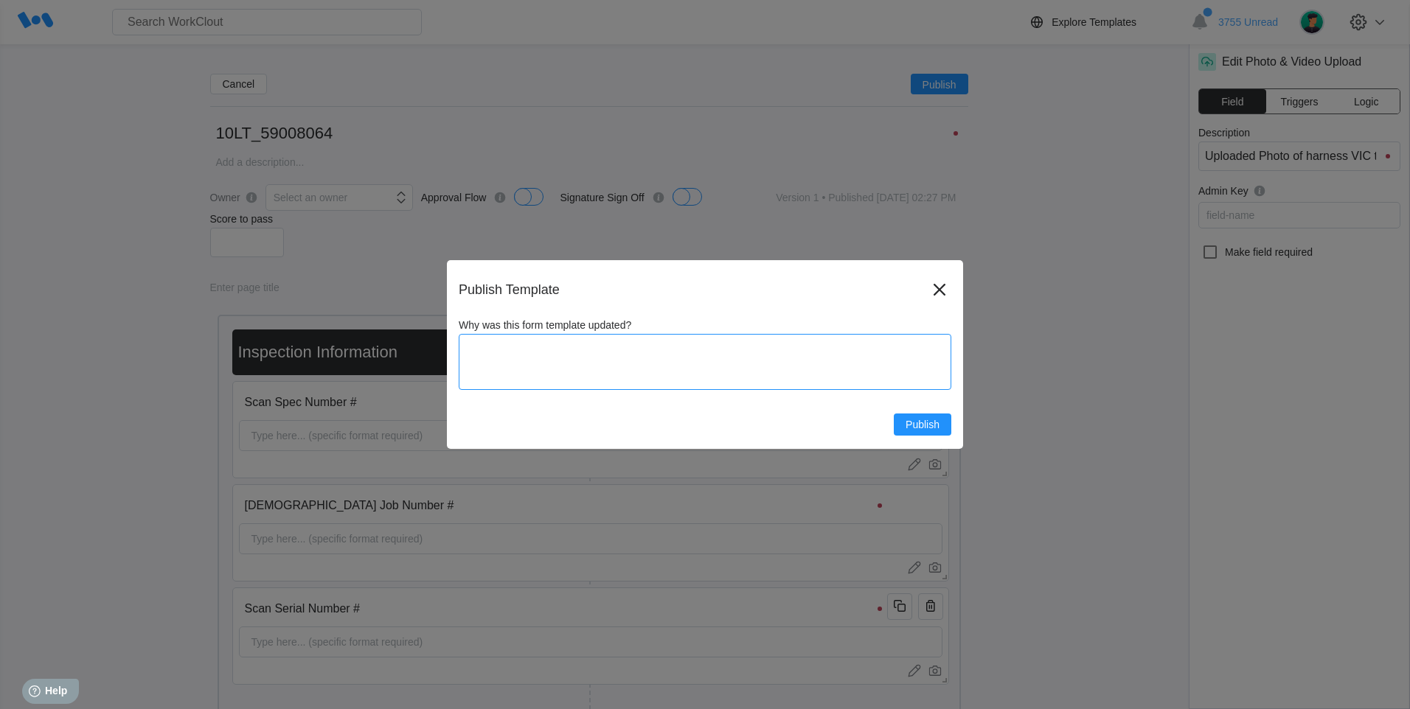
click at [476, 366] on textarea "Why was this form template updated?" at bounding box center [705, 362] width 493 height 56
click at [917, 417] on button "Publish" at bounding box center [923, 425] width 58 height 22
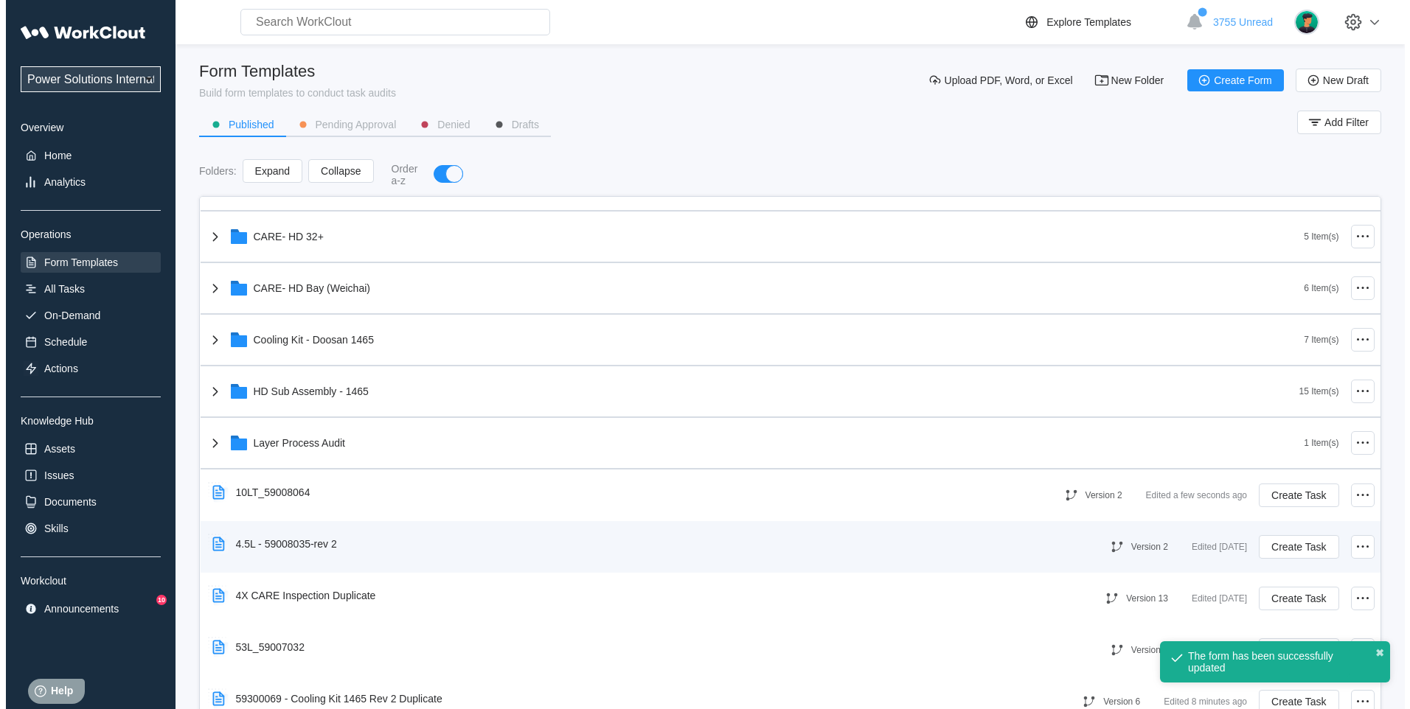
scroll to position [614, 0]
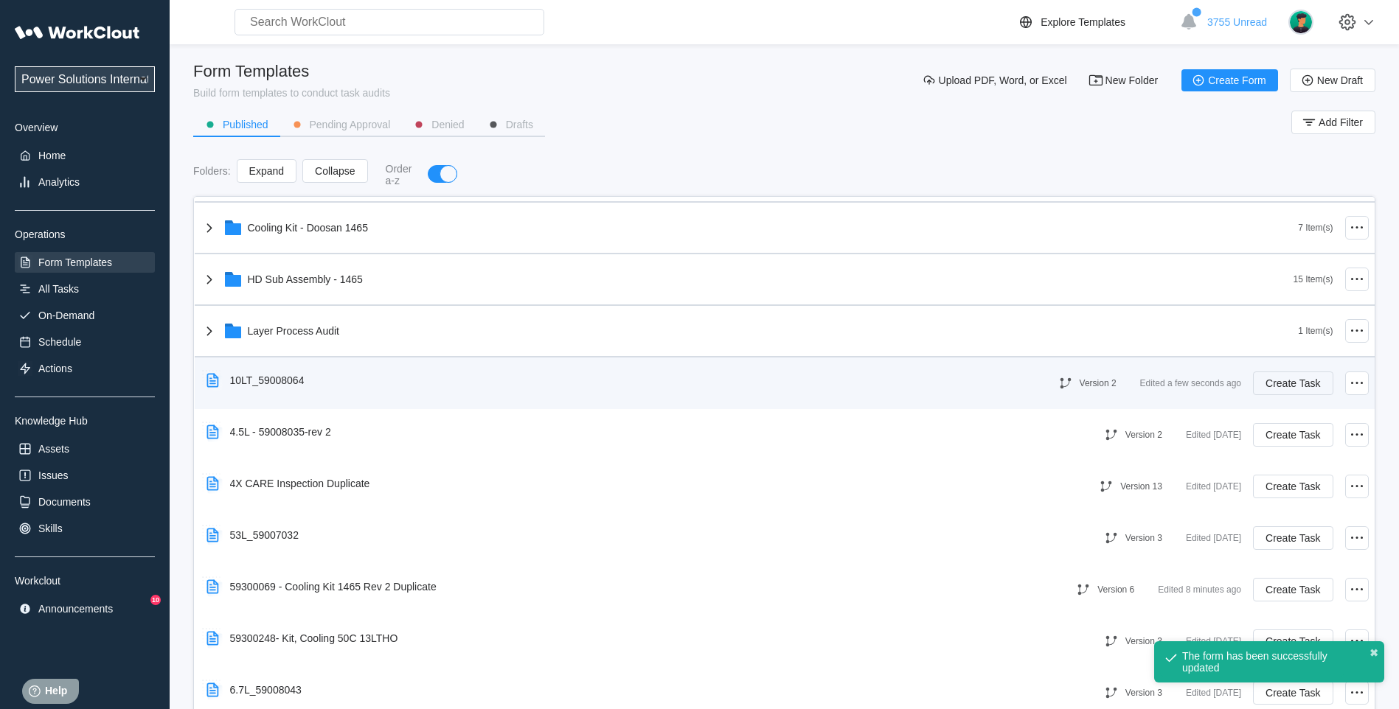
click at [1300, 382] on span "Create Task" at bounding box center [1292, 383] width 55 height 10
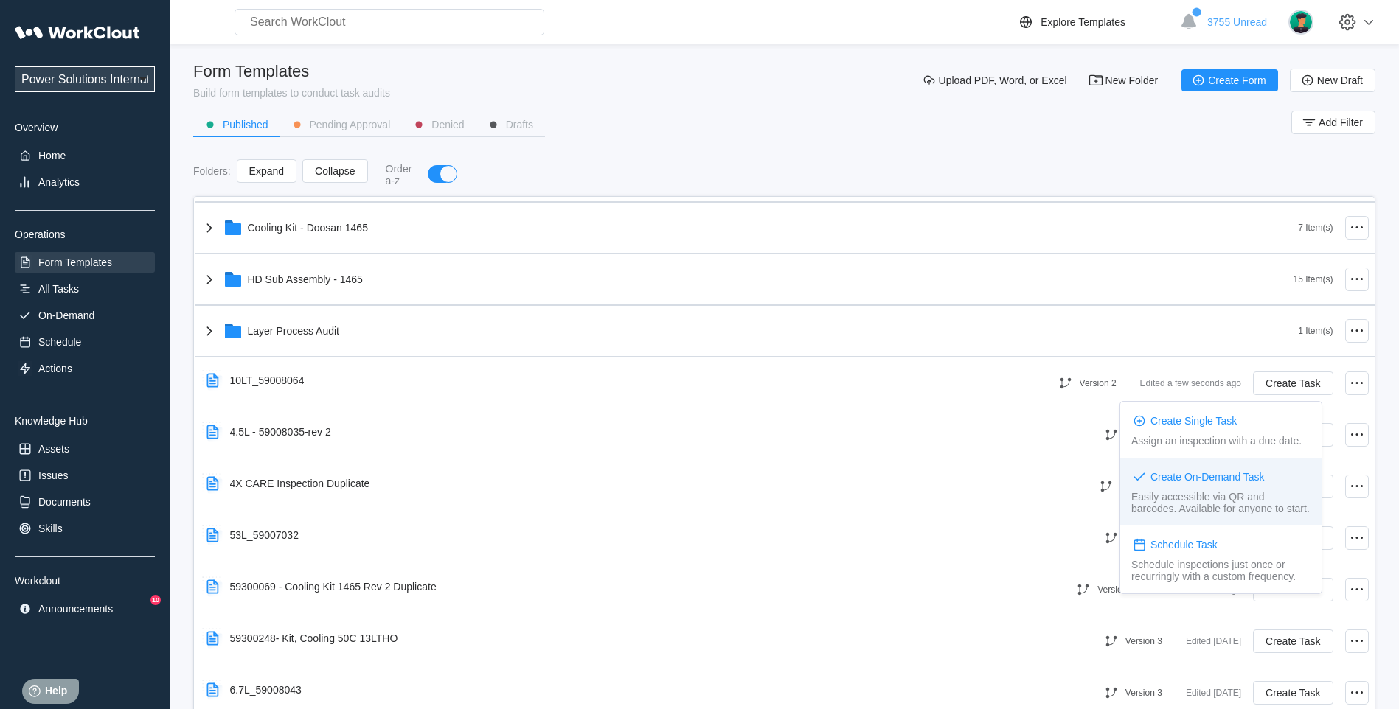
click at [1177, 493] on div "Easily accessible via QR and barcodes. Available for anyone to start." at bounding box center [1220, 503] width 179 height 24
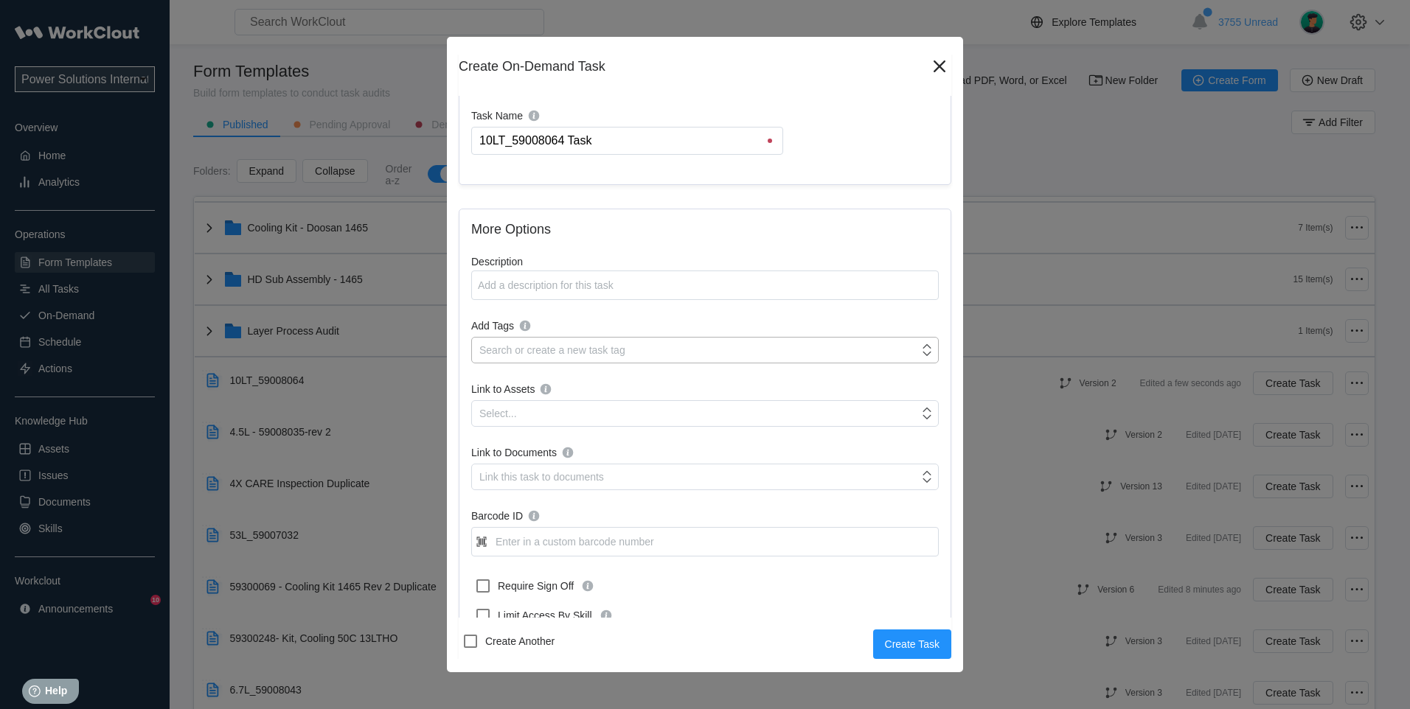
scroll to position [123, 0]
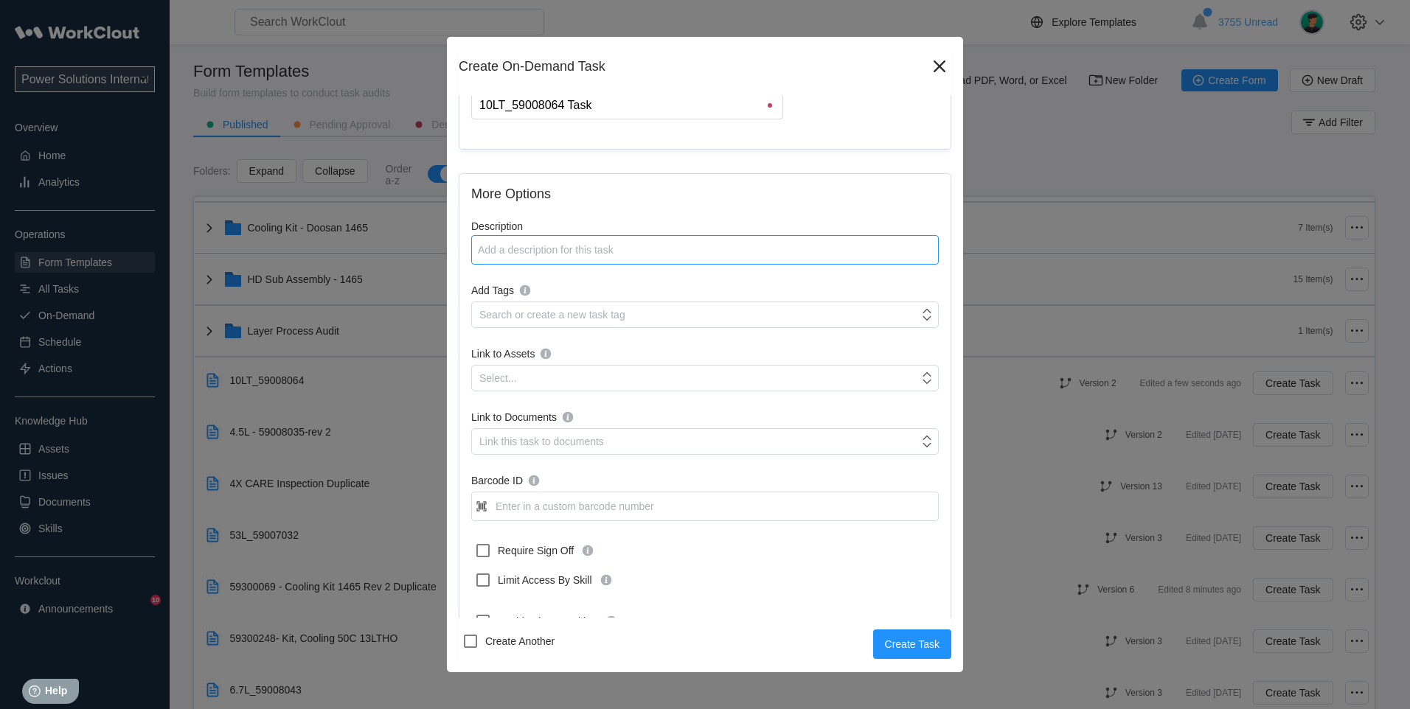
click at [510, 249] on textarea "Description" at bounding box center [704, 249] width 467 height 29
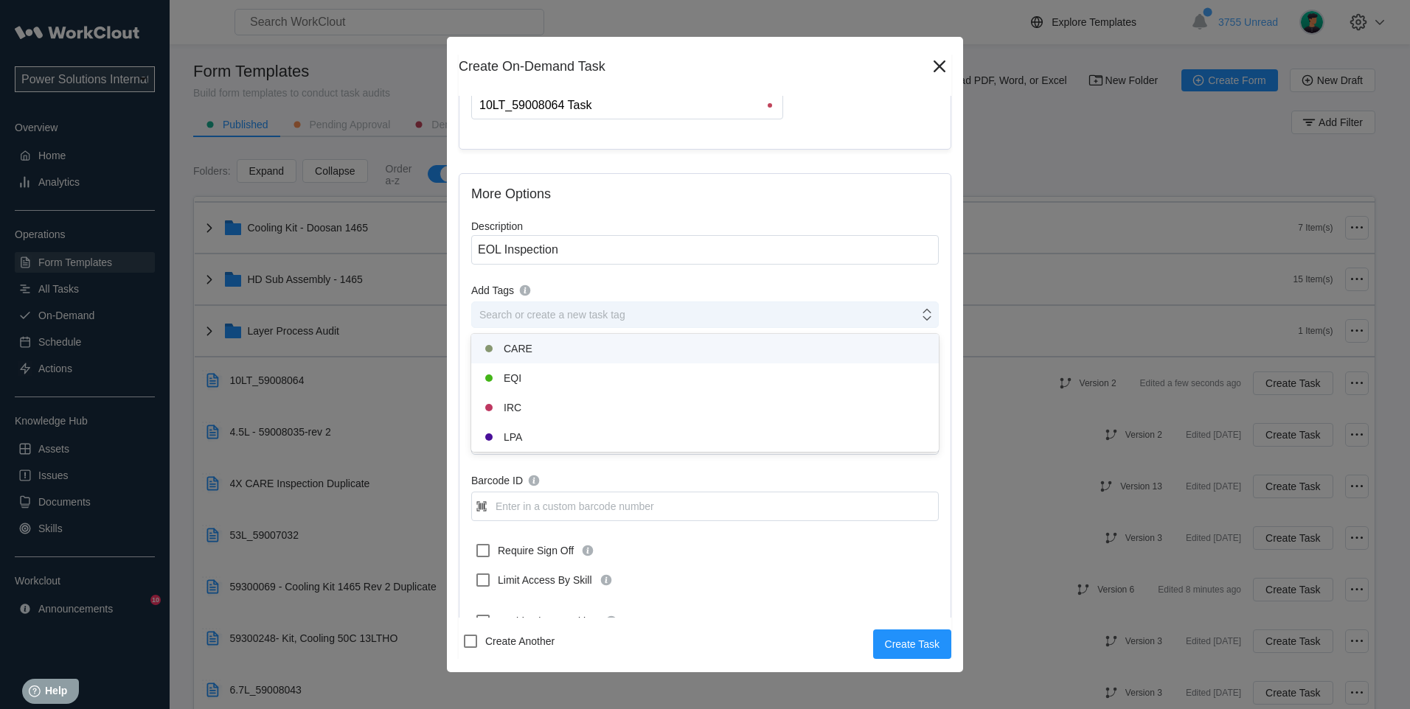
click at [569, 316] on div "Search or create a new task tag" at bounding box center [552, 315] width 146 height 12
click at [545, 344] on div "CARE" at bounding box center [705, 349] width 450 height 18
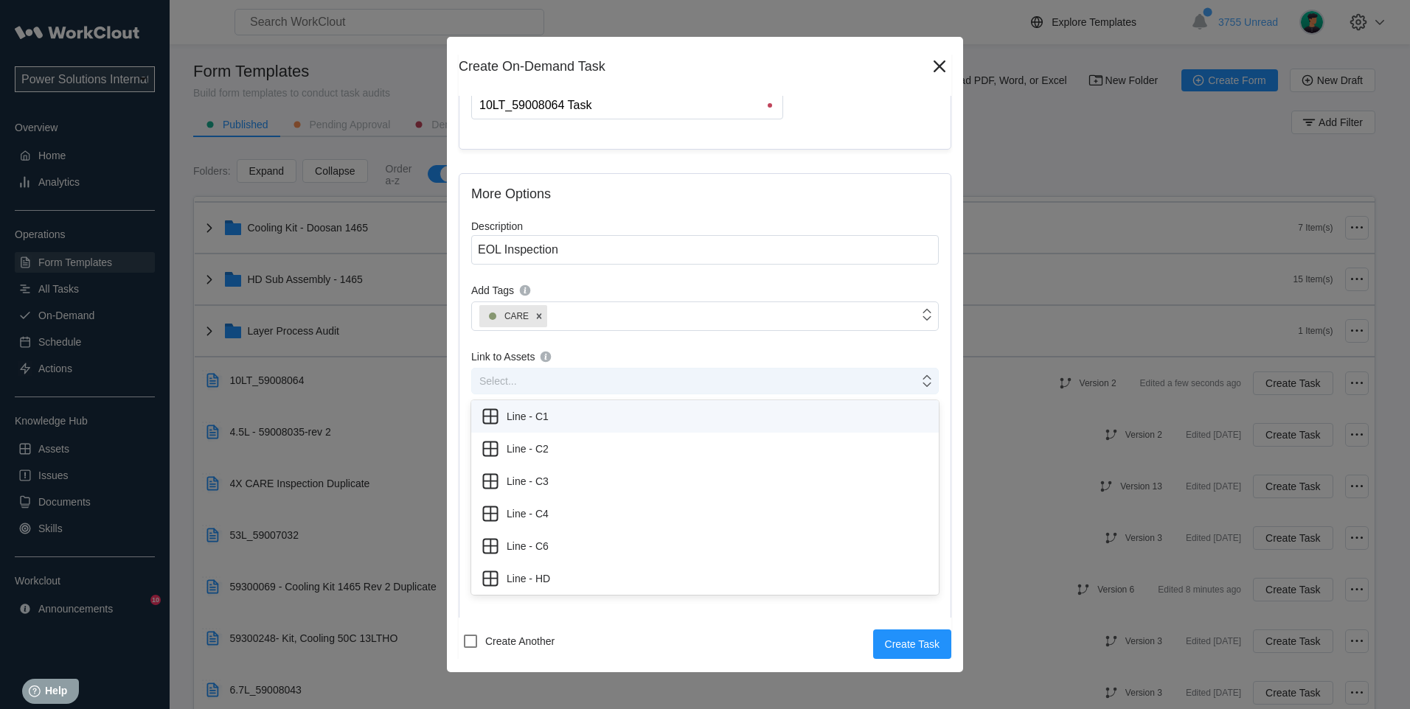
click at [501, 378] on div "Select..." at bounding box center [498, 381] width 38 height 12
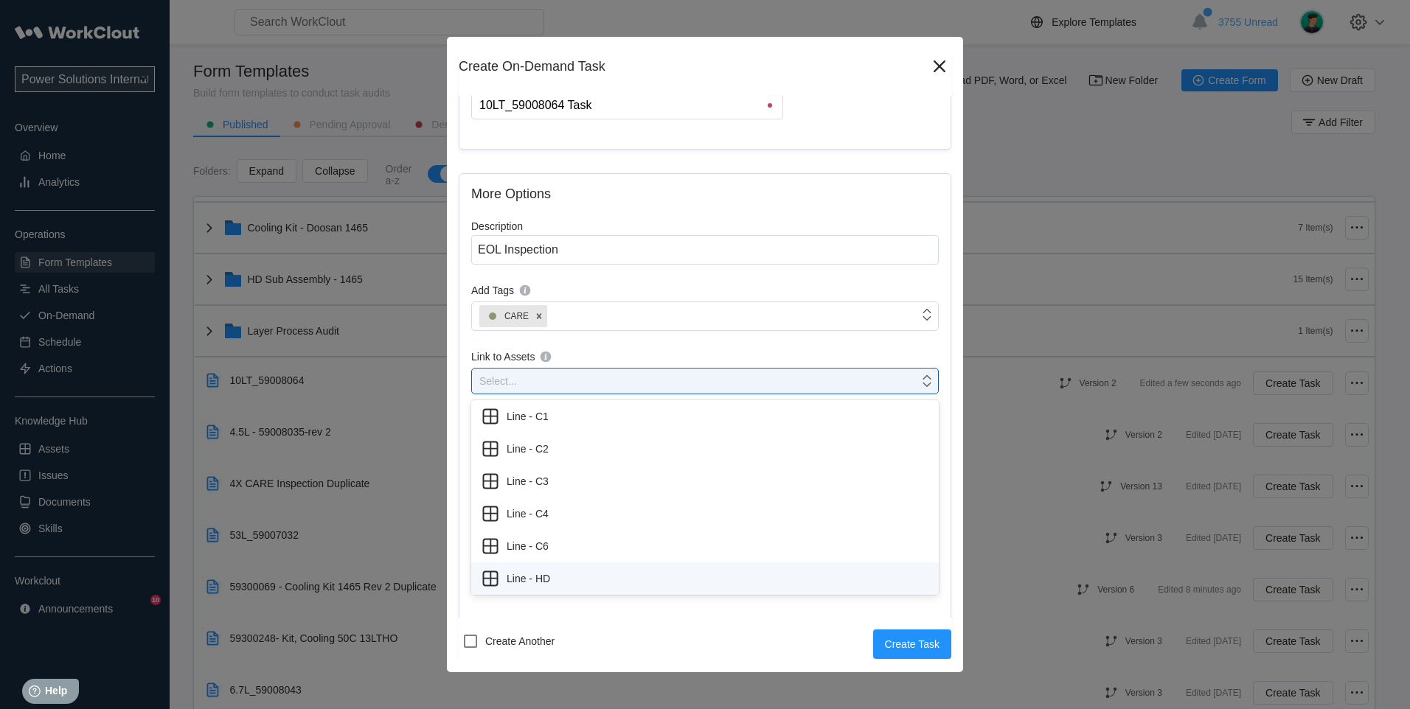
click at [527, 577] on div "Line - HD" at bounding box center [705, 579] width 450 height 21
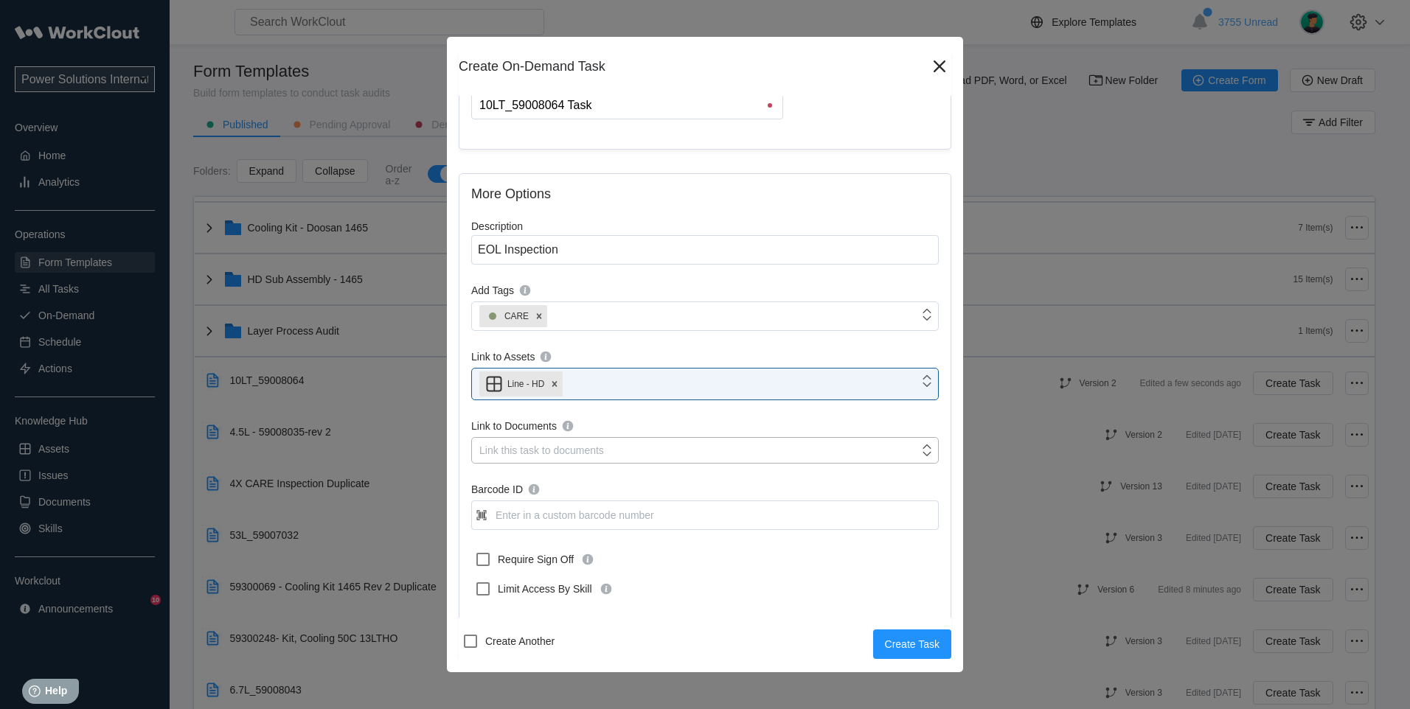
click at [526, 460] on div "Link this task to documents" at bounding box center [695, 450] width 447 height 21
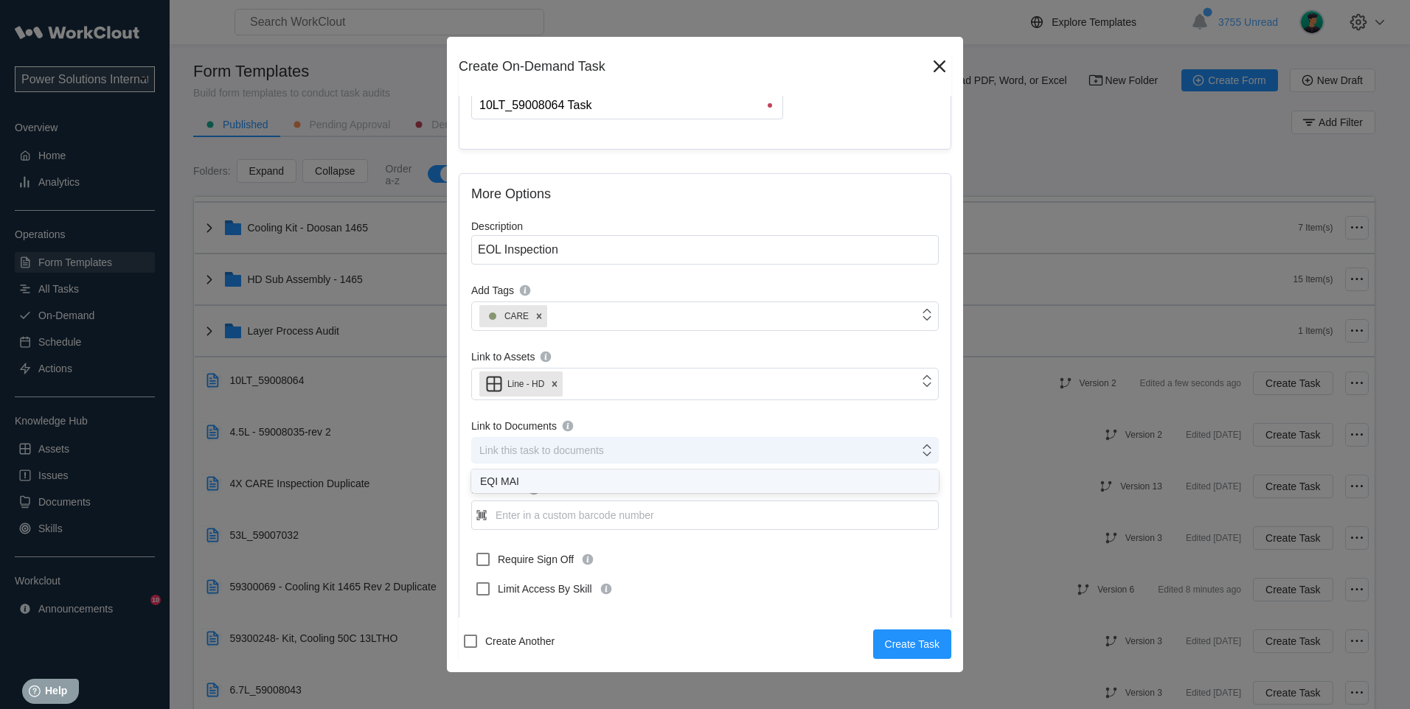
click at [535, 445] on div "Link this task to documents" at bounding box center [541, 451] width 125 height 12
click at [517, 515] on input "Barcode ID" at bounding box center [704, 515] width 467 height 29
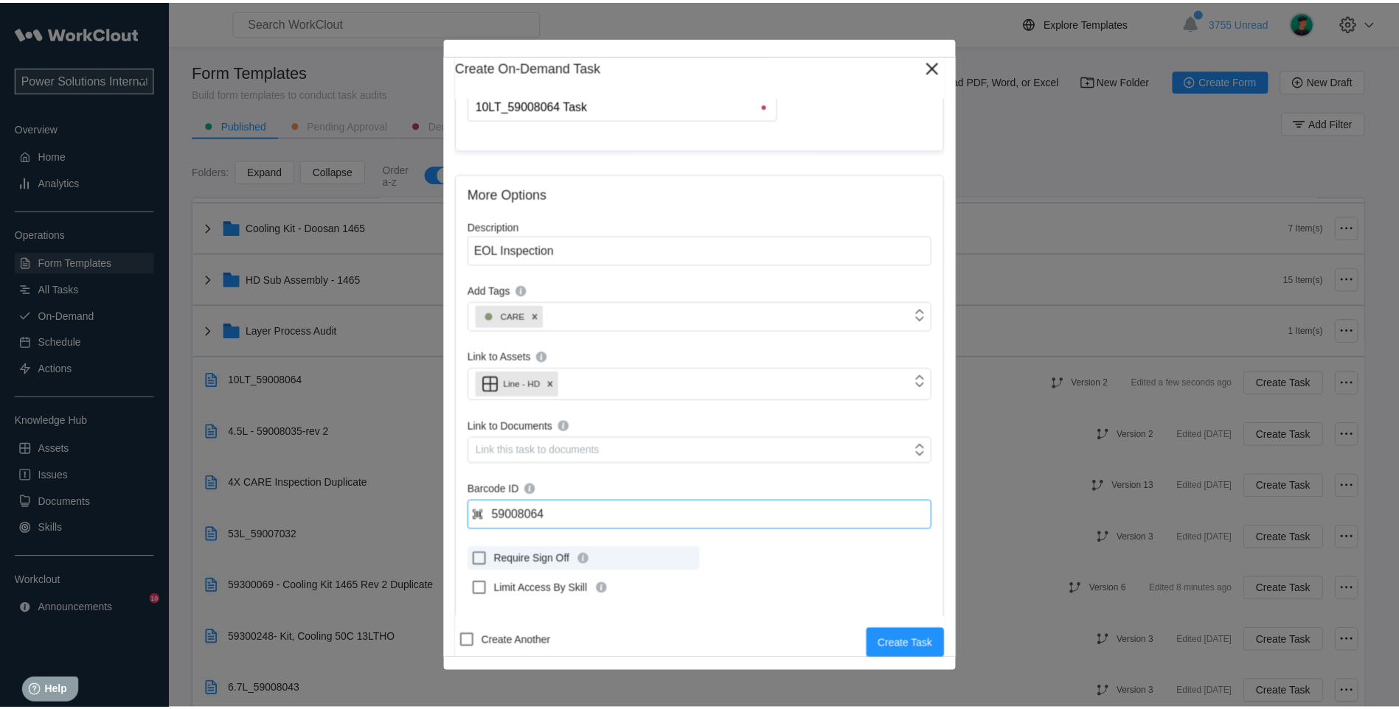
scroll to position [244, 0]
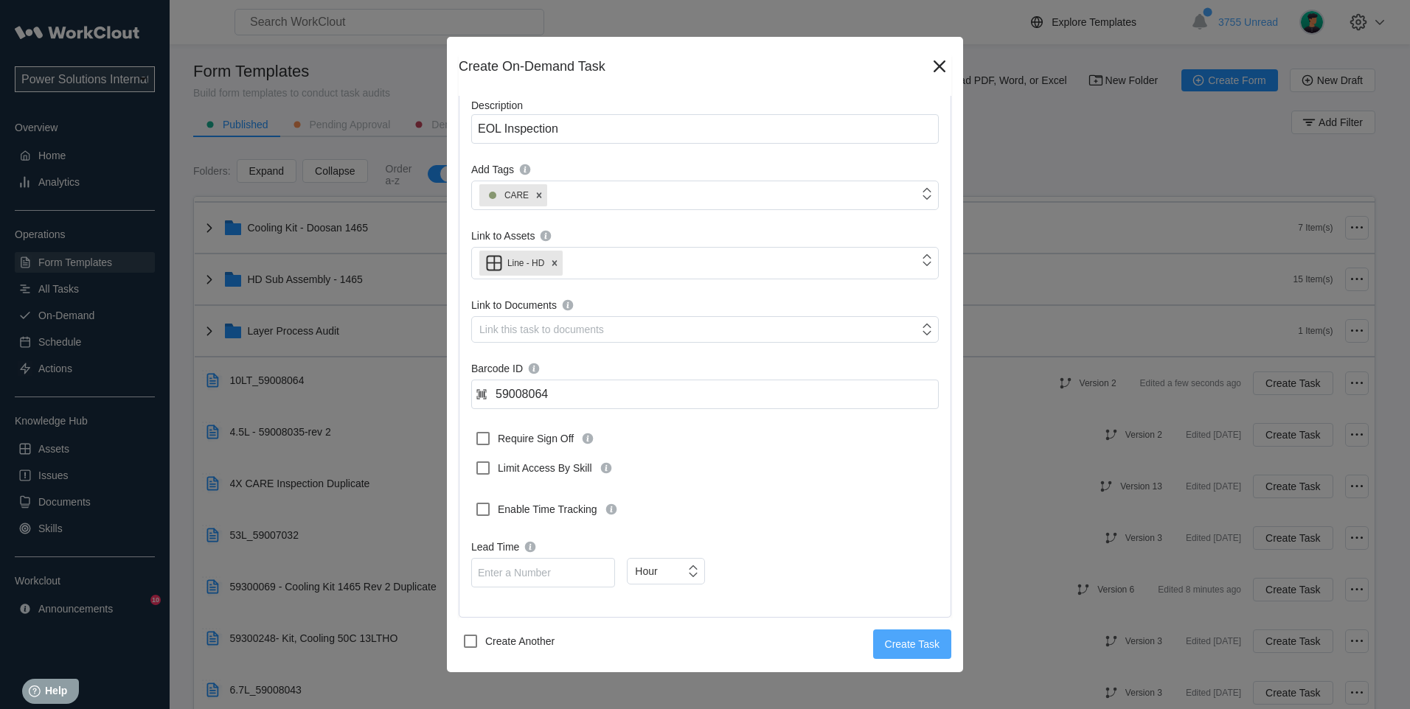
click at [903, 643] on span "Create Task" at bounding box center [912, 644] width 55 height 10
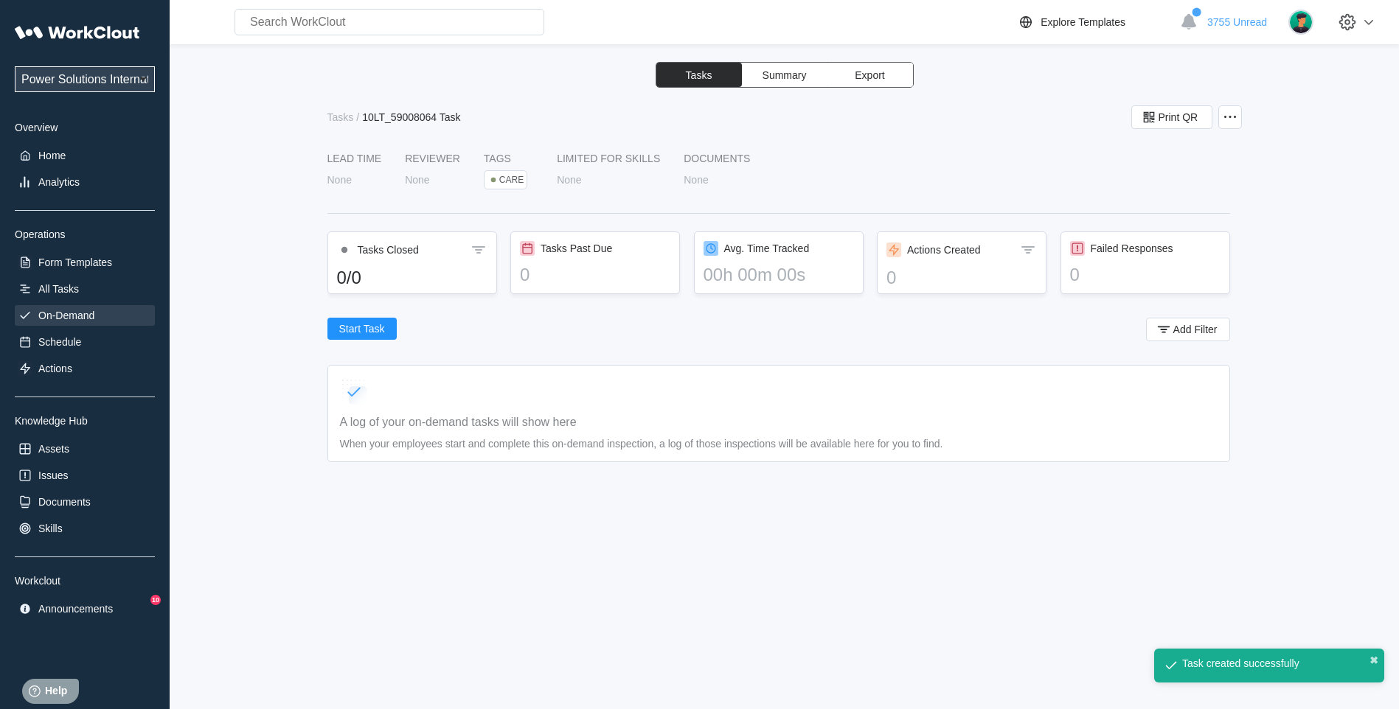
click at [60, 316] on div "On-Demand" at bounding box center [66, 316] width 56 height 12
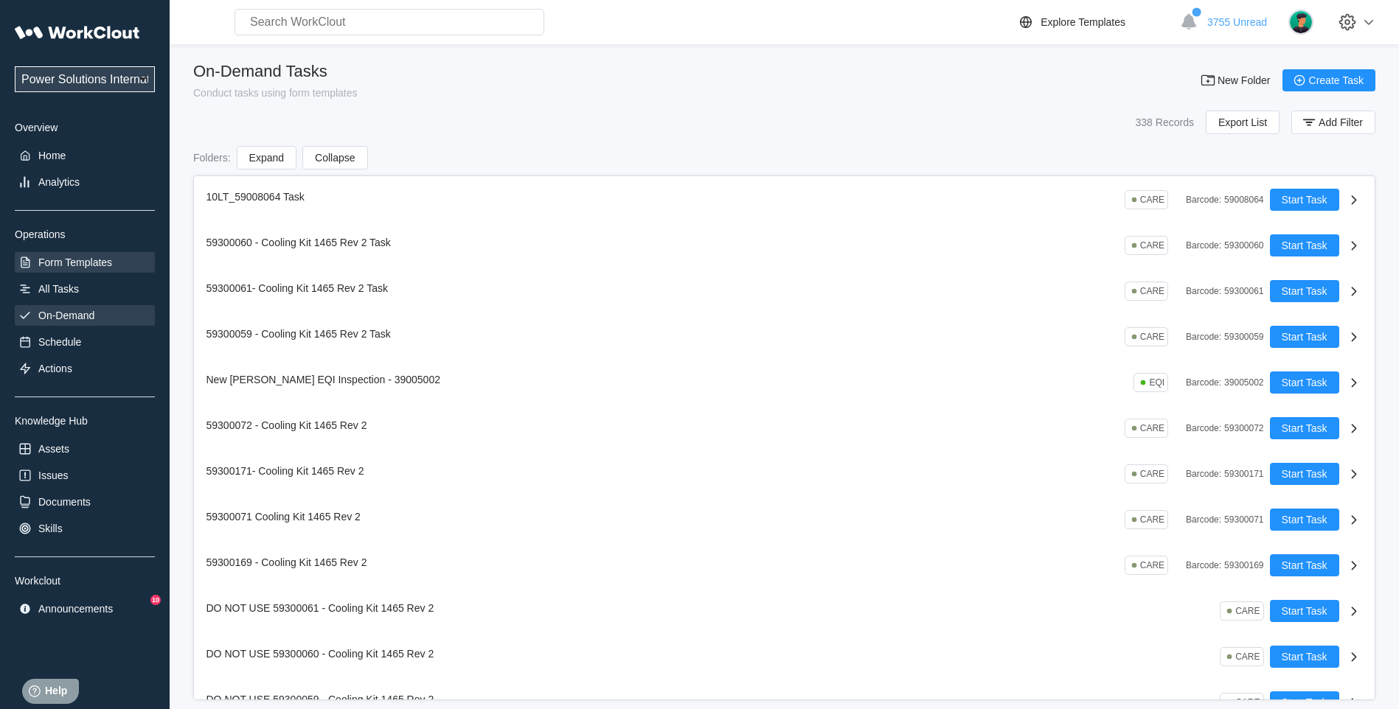
click at [59, 266] on div "Form Templates" at bounding box center [75, 263] width 74 height 12
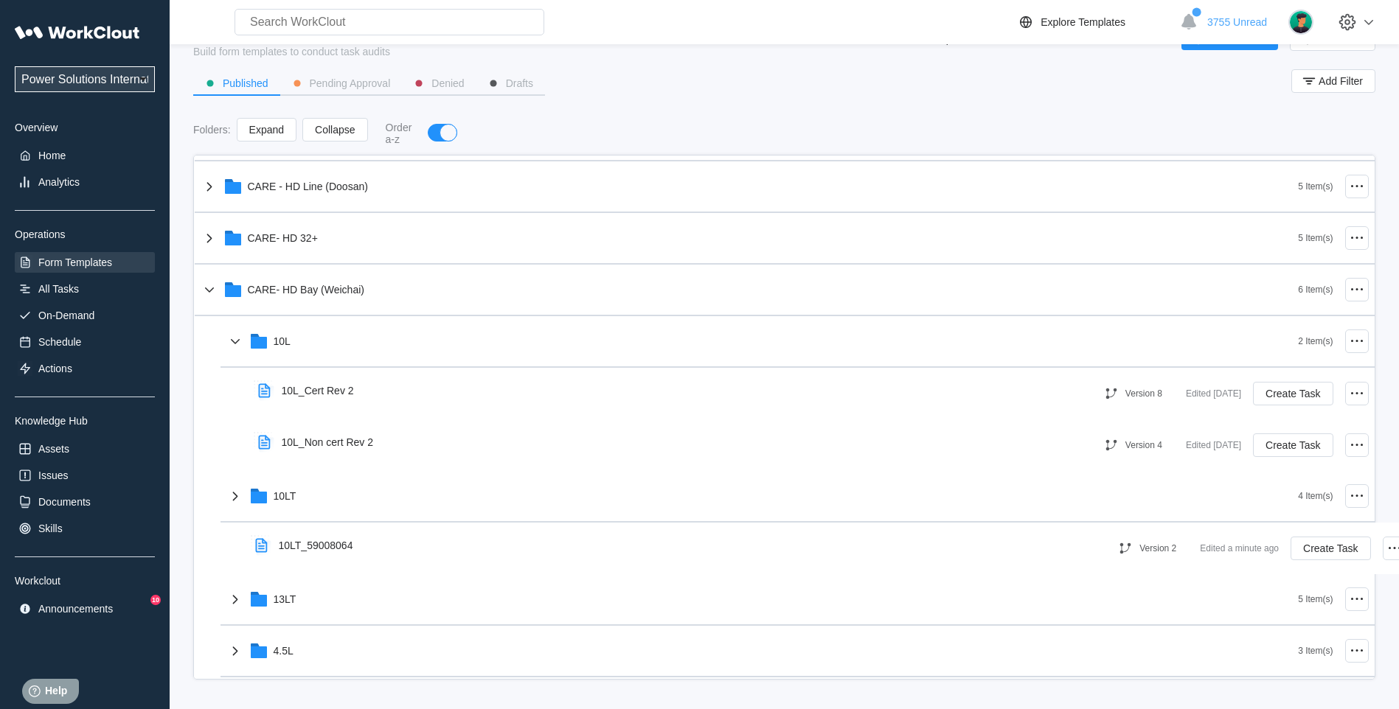
scroll to position [462, 0]
drag, startPoint x: 283, startPoint y: 499, endPoint x: 332, endPoint y: 500, distance: 48.7
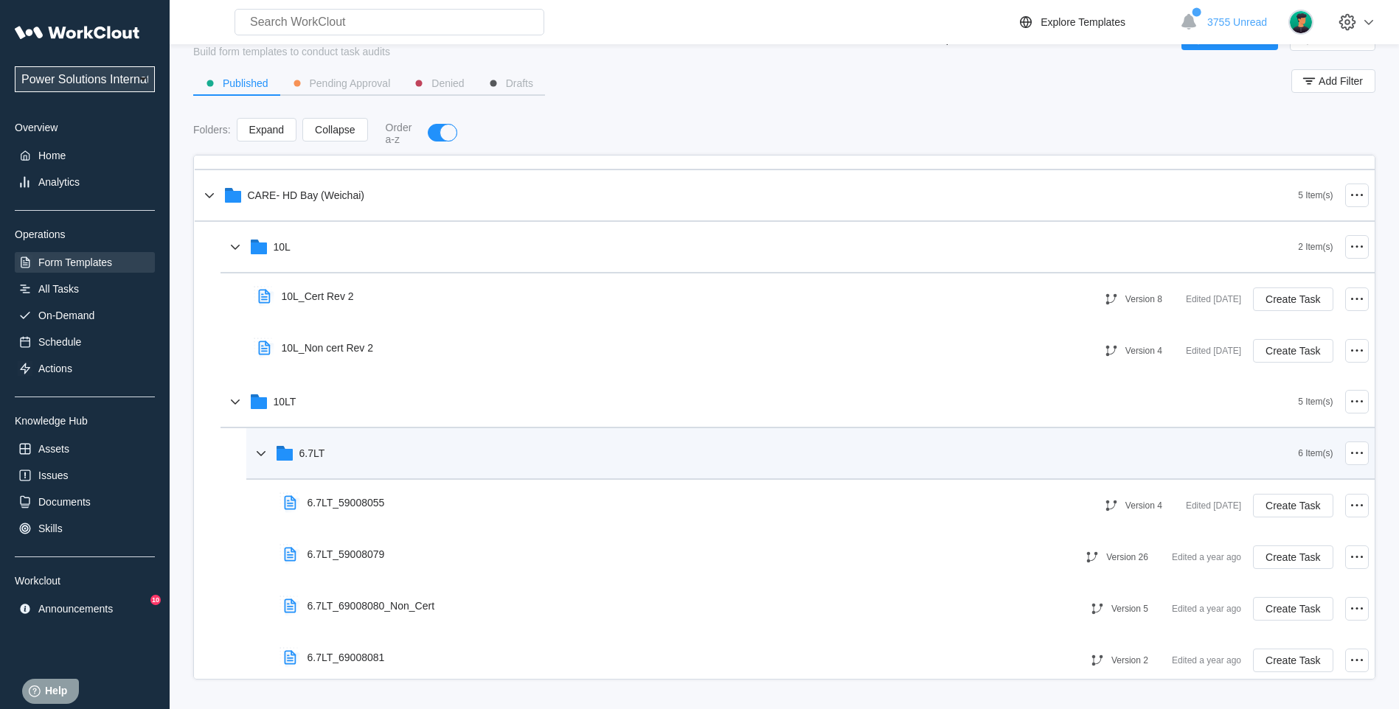
scroll to position [585, 0]
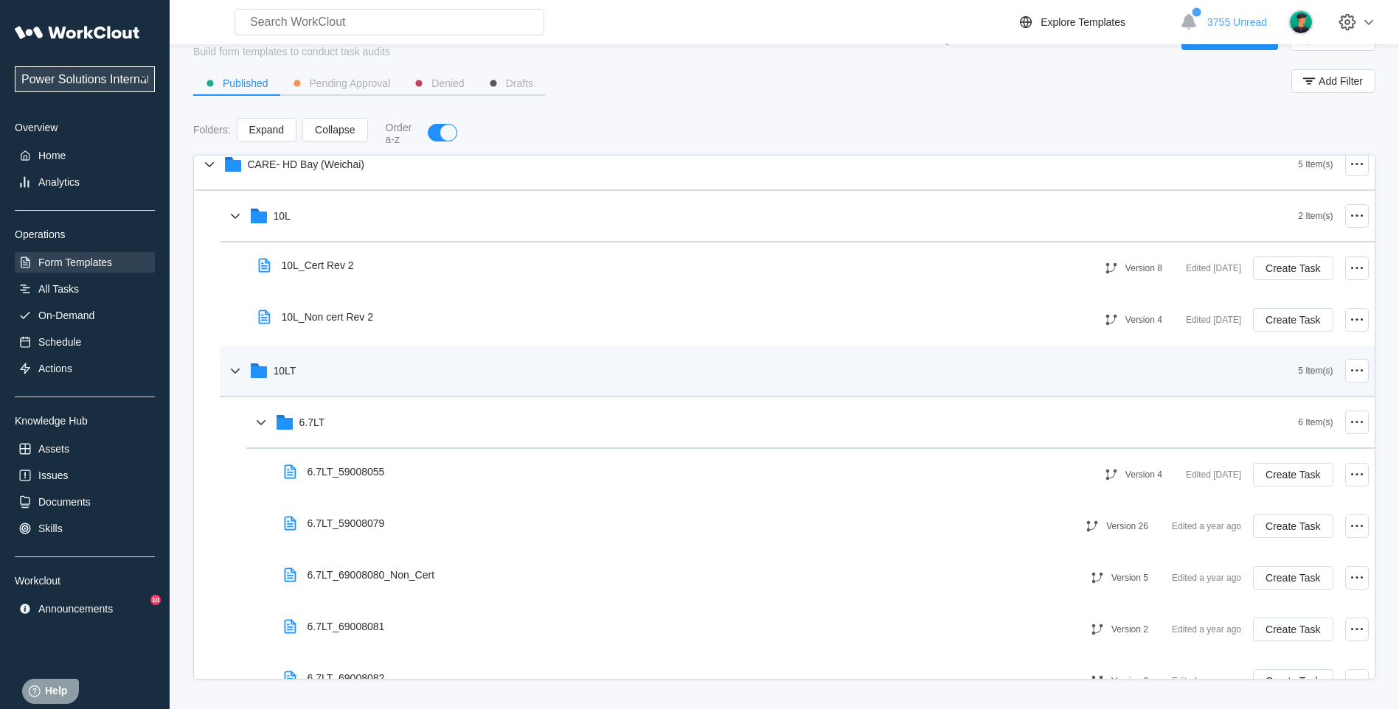
click at [264, 372] on icon at bounding box center [259, 372] width 16 height 12
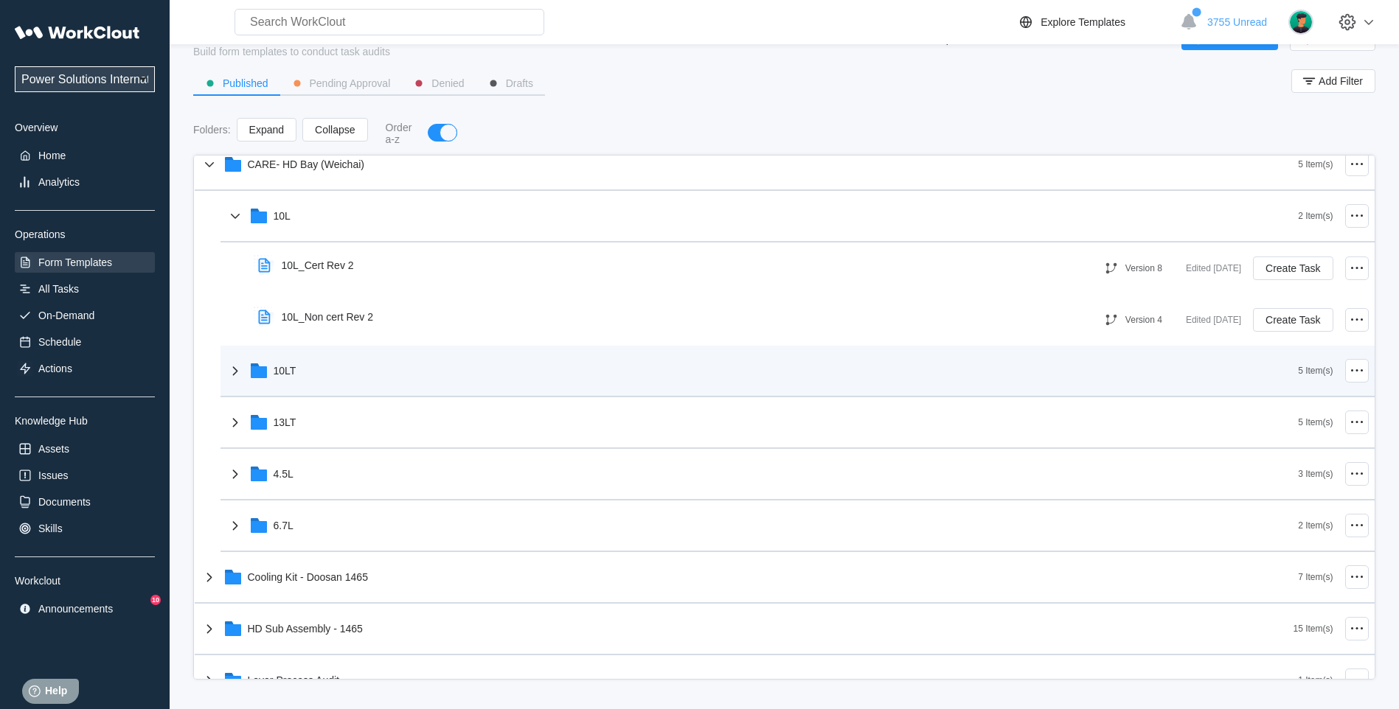
click at [264, 372] on icon at bounding box center [259, 372] width 16 height 12
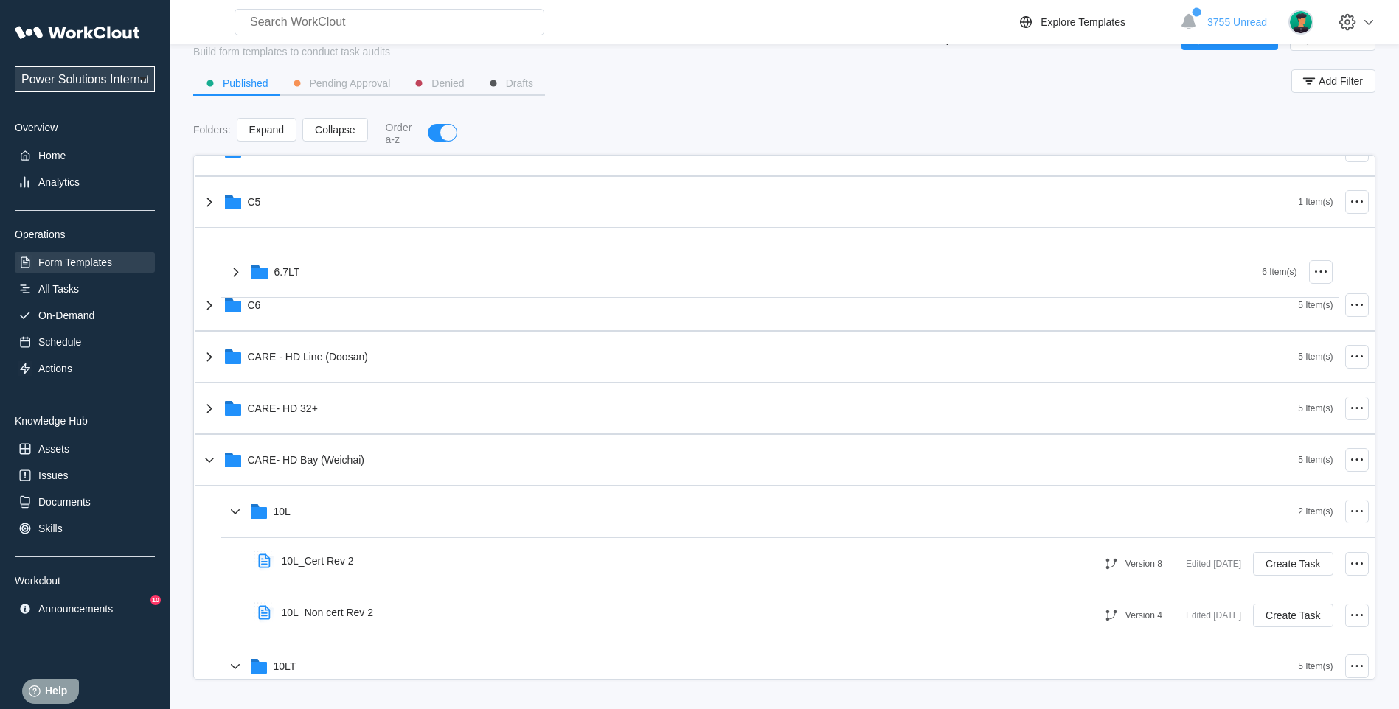
scroll to position [341, 0]
drag, startPoint x: 292, startPoint y: 304, endPoint x: 283, endPoint y: 459, distance: 155.1
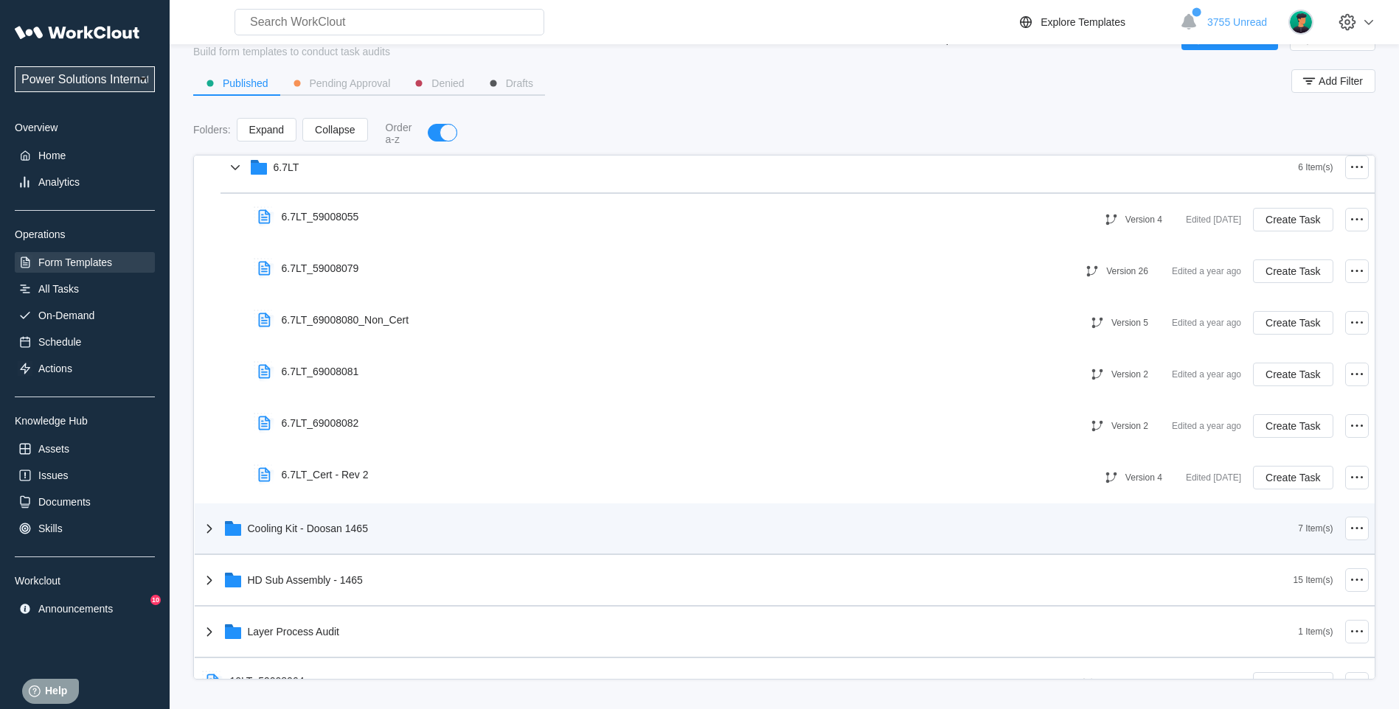
scroll to position [955, 0]
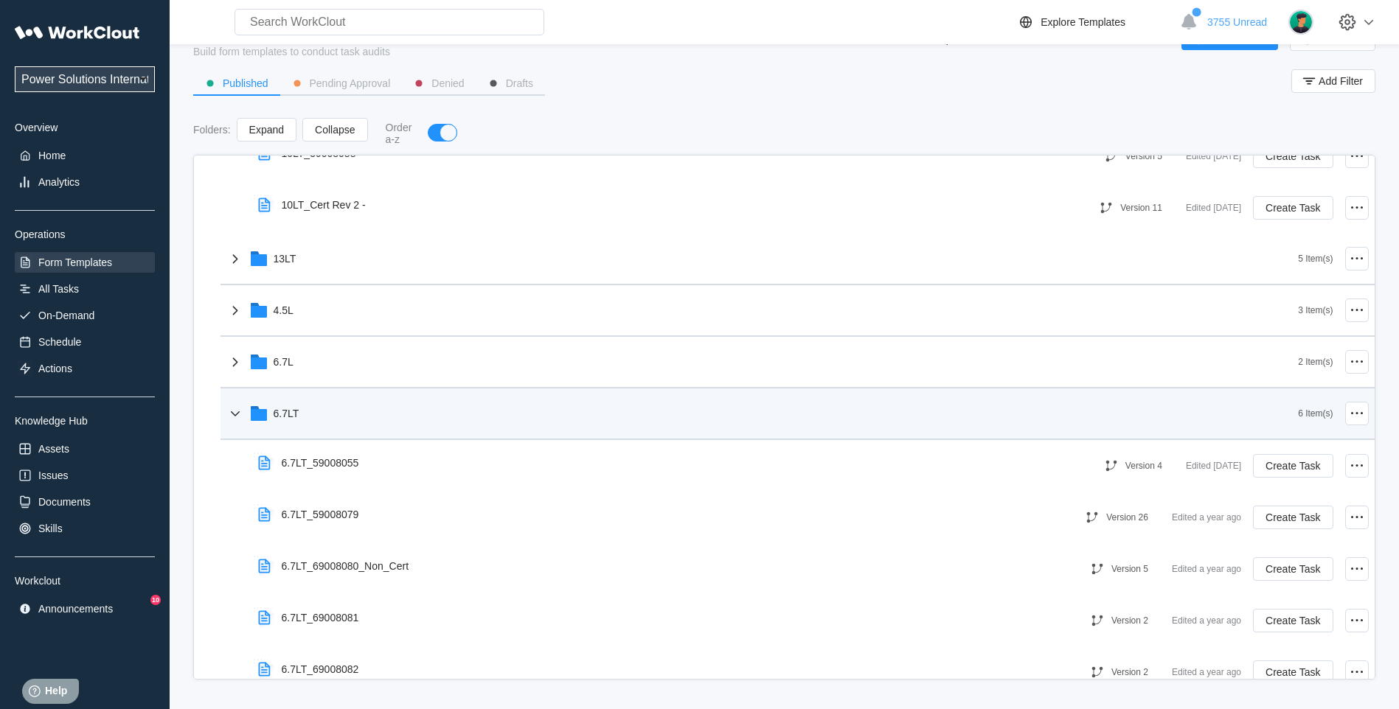
click at [241, 411] on icon at bounding box center [235, 414] width 18 height 18
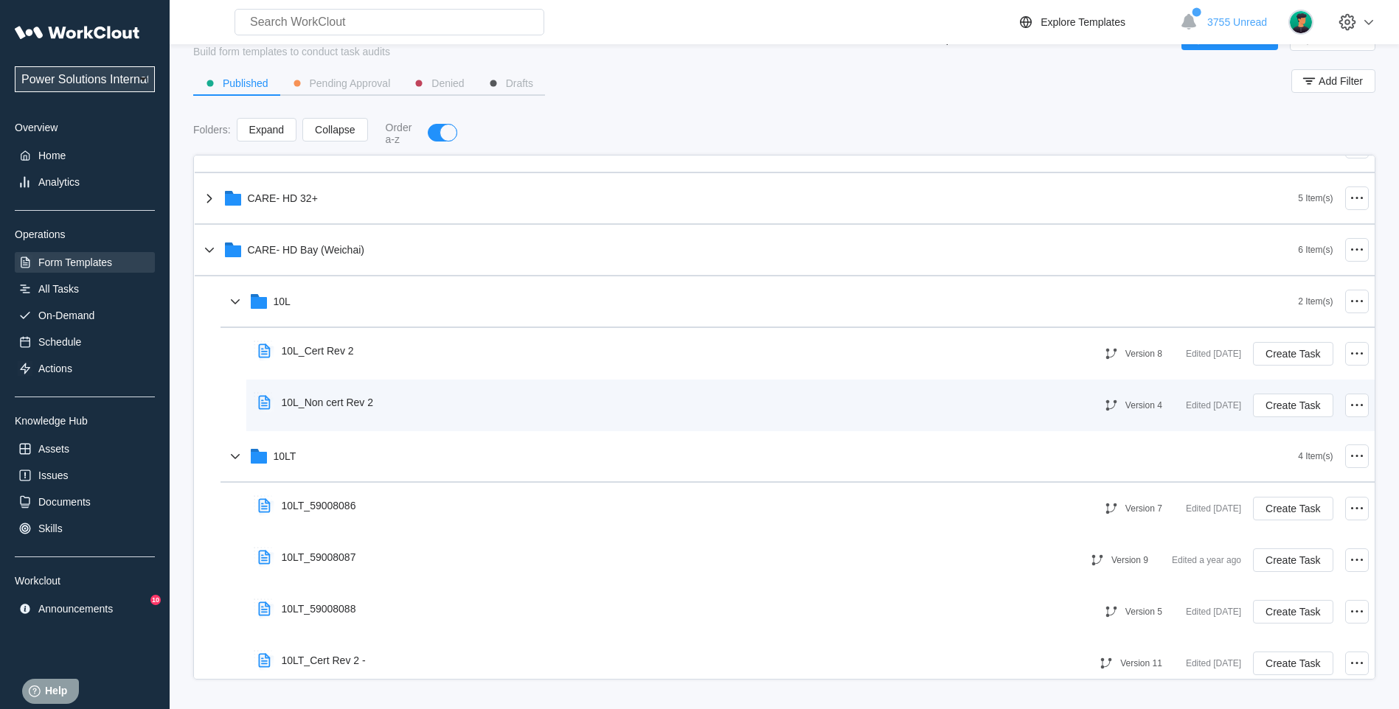
scroll to position [464, 0]
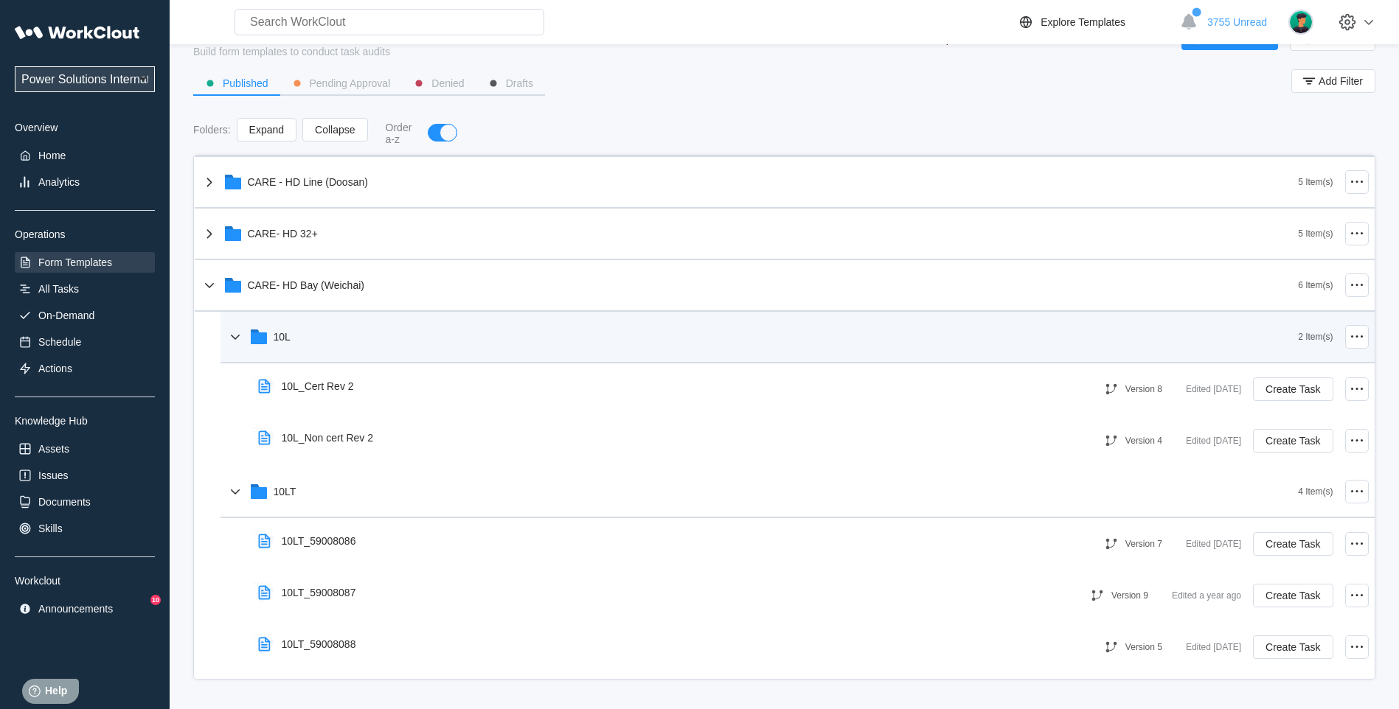
click at [237, 333] on icon at bounding box center [235, 337] width 18 height 18
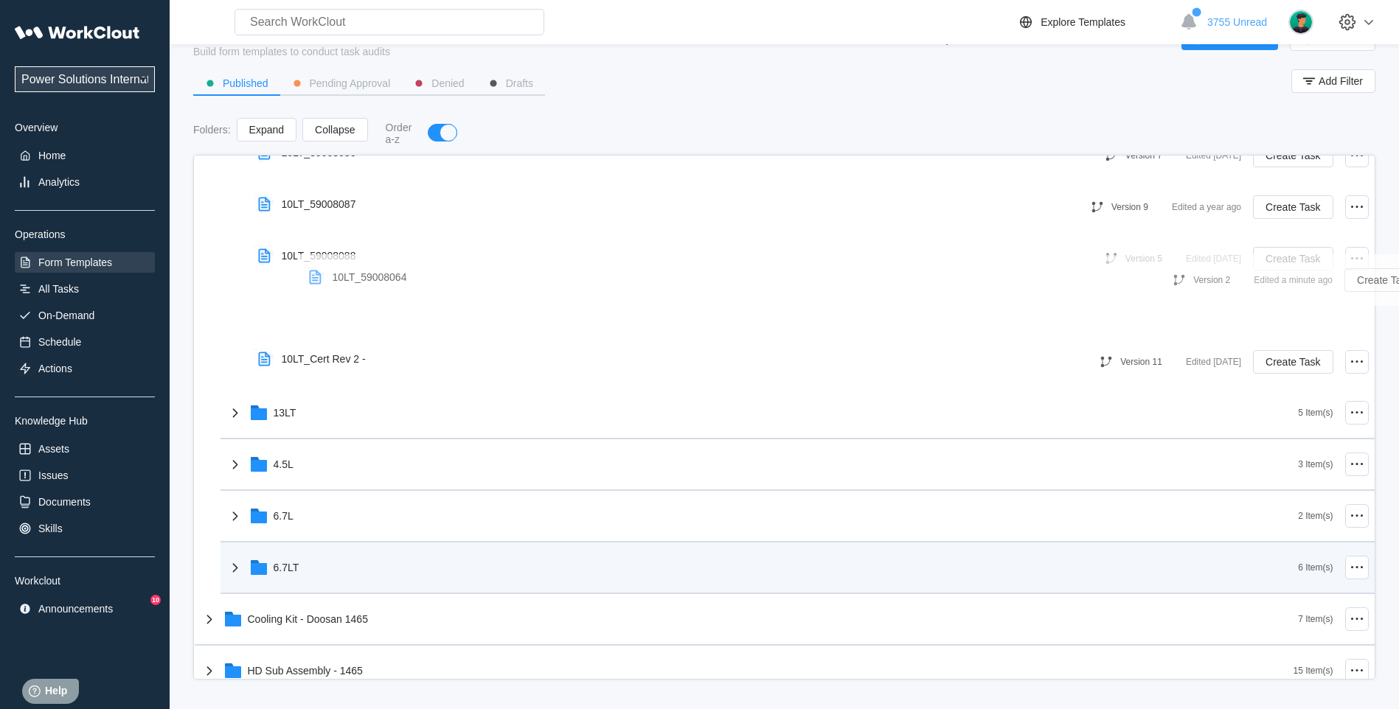
scroll to position [745, 0]
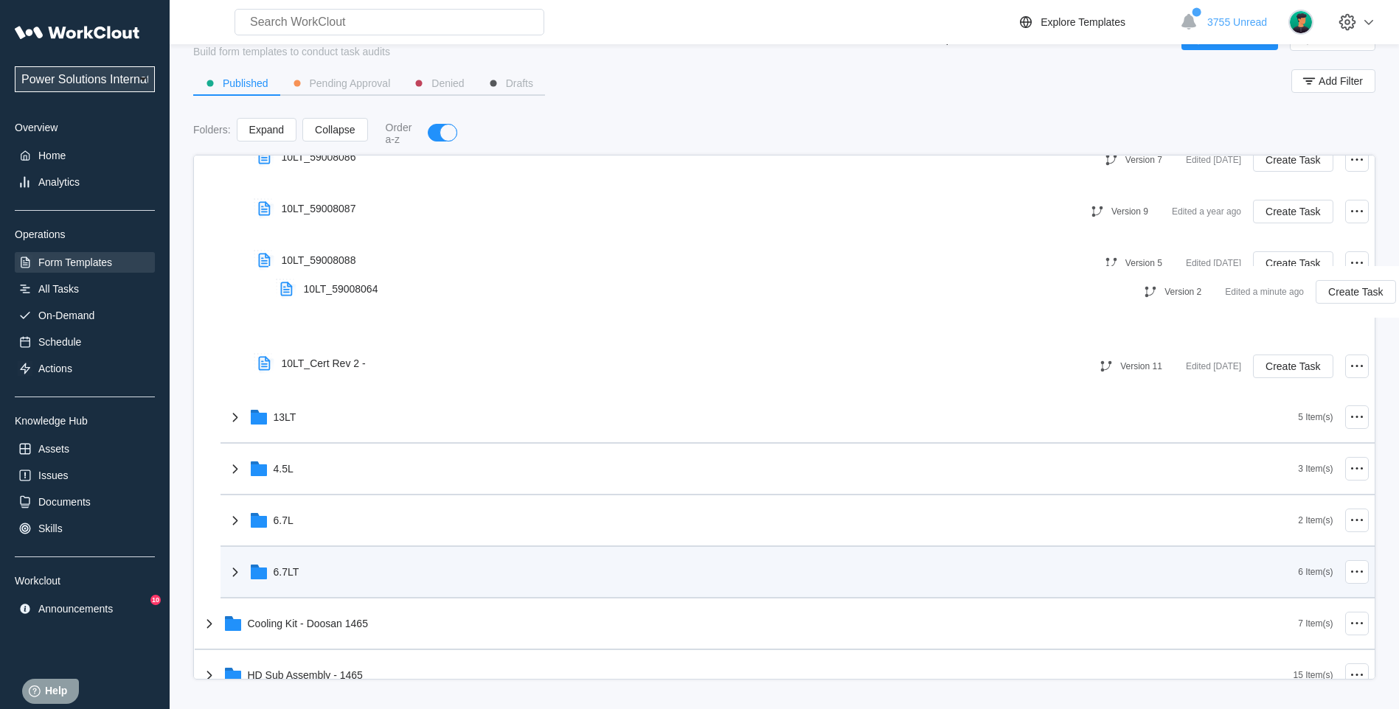
drag, startPoint x: 235, startPoint y: 515, endPoint x: 308, endPoint y: 290, distance: 237.1
click at [308, 290] on div "201 Base CARE Forms 10 Item(s) 3Pi 1 Item(s) ARCHIVE 17 Item(s) C1 8 Item(s) C2…" at bounding box center [785, 521] width 1180 height 2219
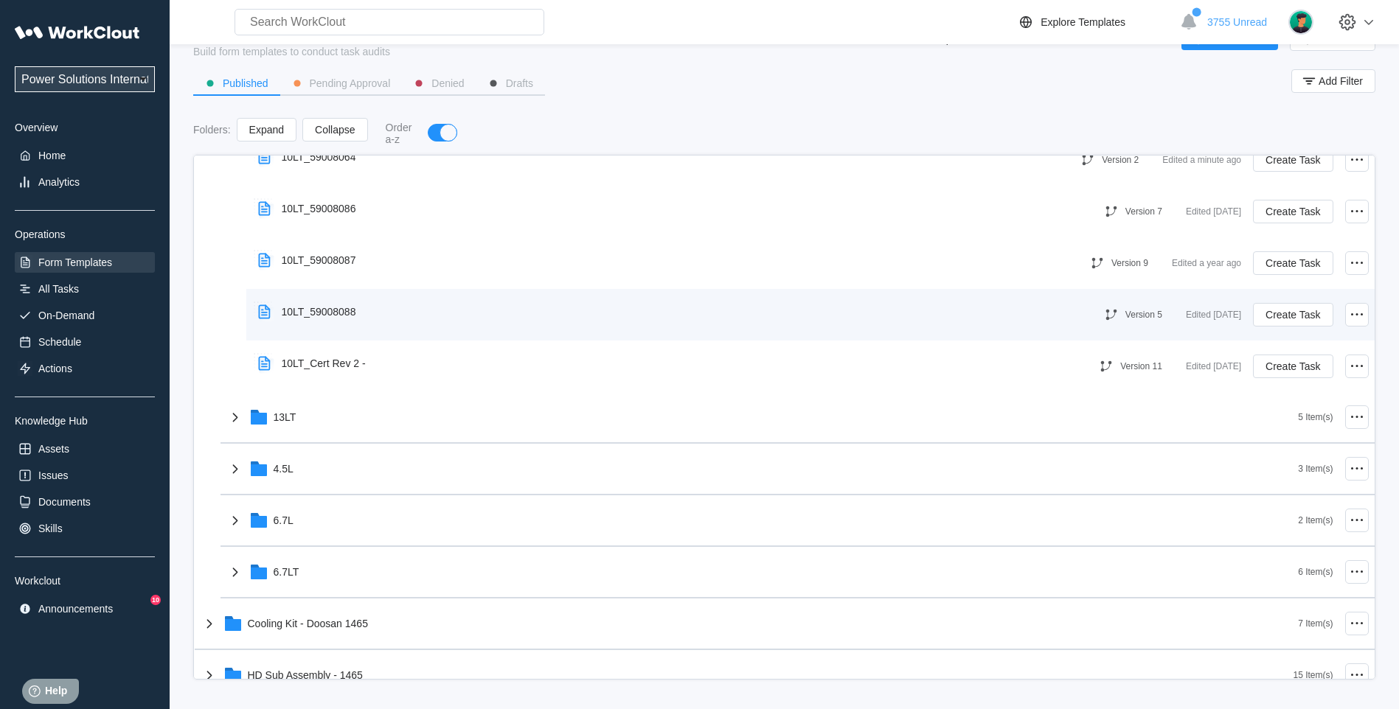
scroll to position [622, 0]
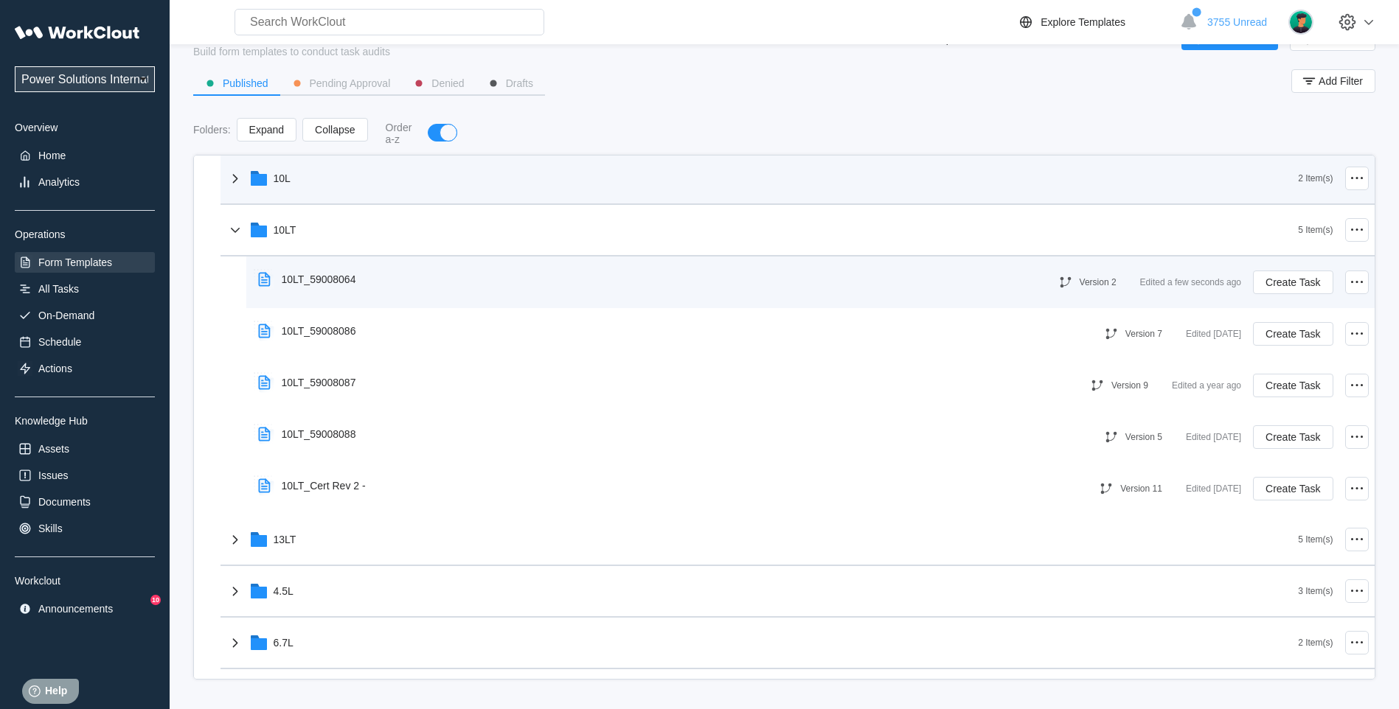
click at [332, 282] on div "10LT_59008064" at bounding box center [319, 280] width 74 height 12
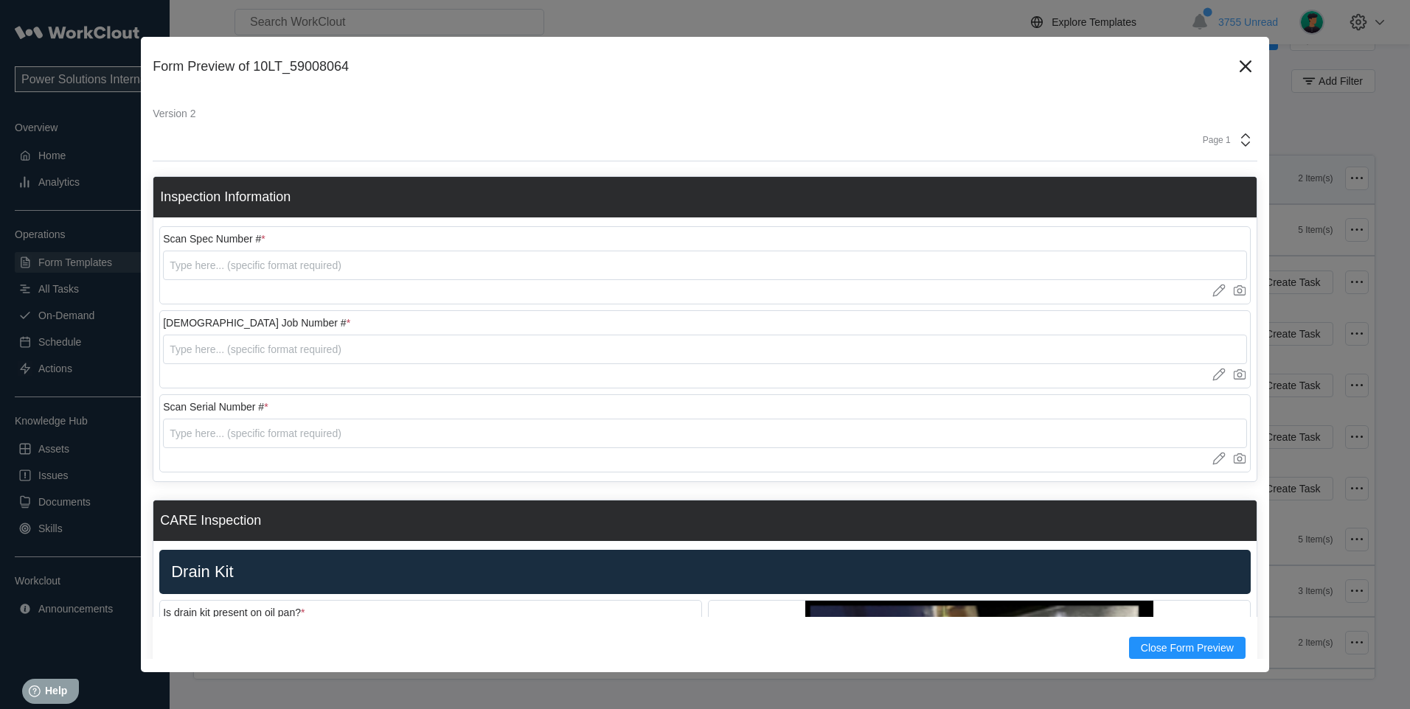
drag, startPoint x: 1240, startPoint y: 59, endPoint x: 768, endPoint y: 151, distance: 480.8
click at [1237, 60] on icon at bounding box center [1246, 67] width 24 height 24
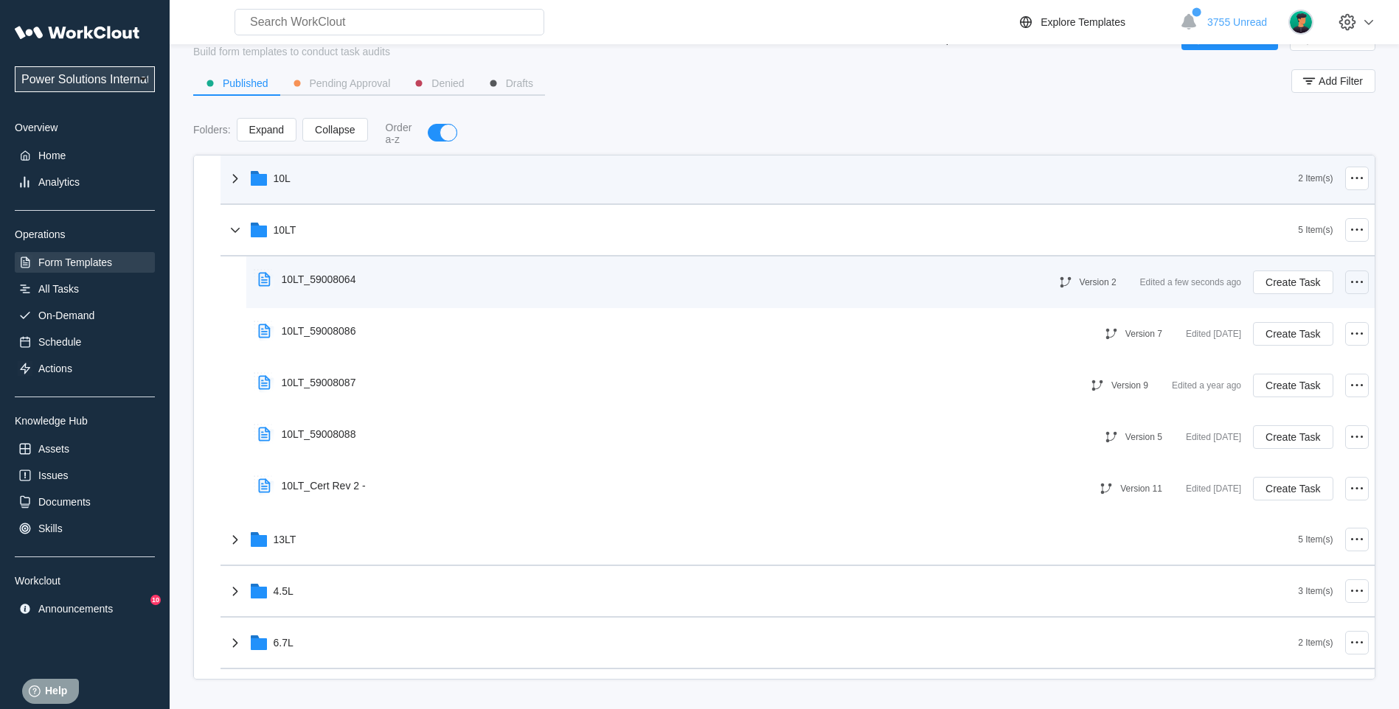
click at [1349, 282] on icon at bounding box center [1357, 283] width 18 height 18
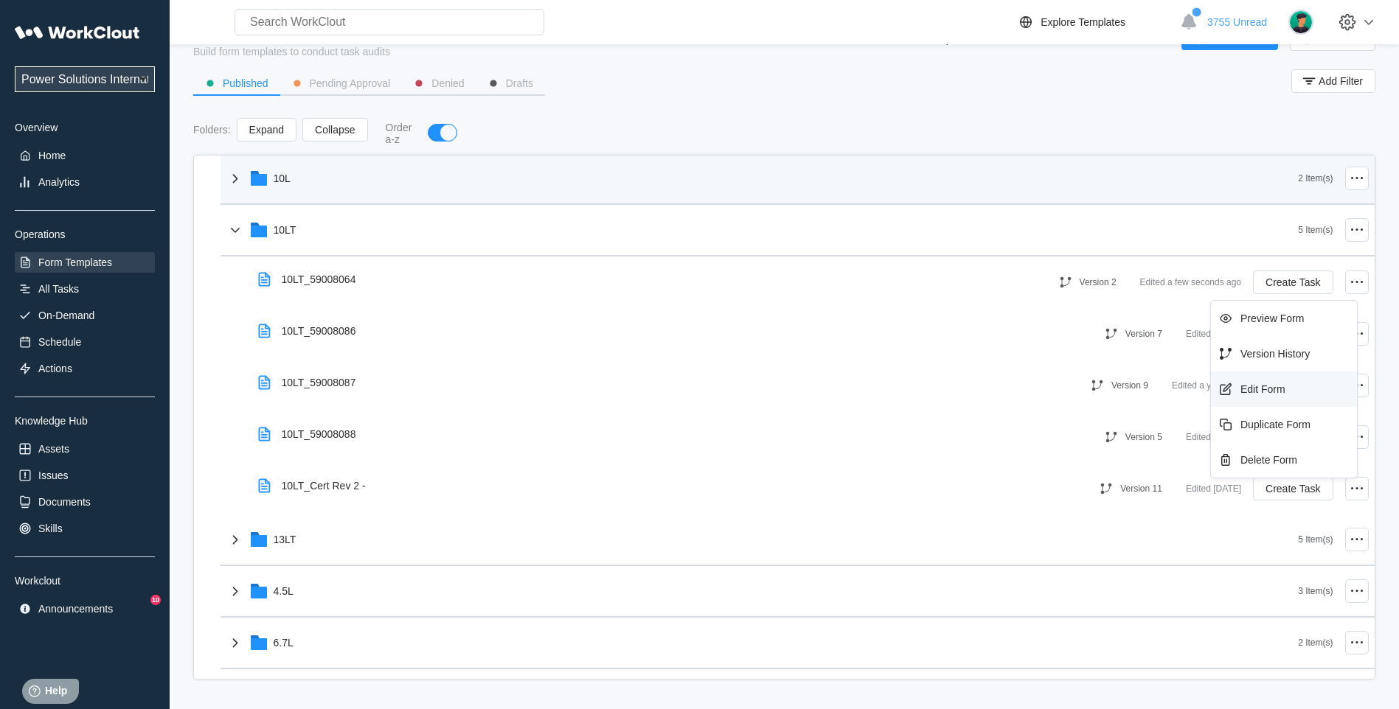
click at [1287, 385] on div "Edit Form" at bounding box center [1284, 390] width 134 height 24
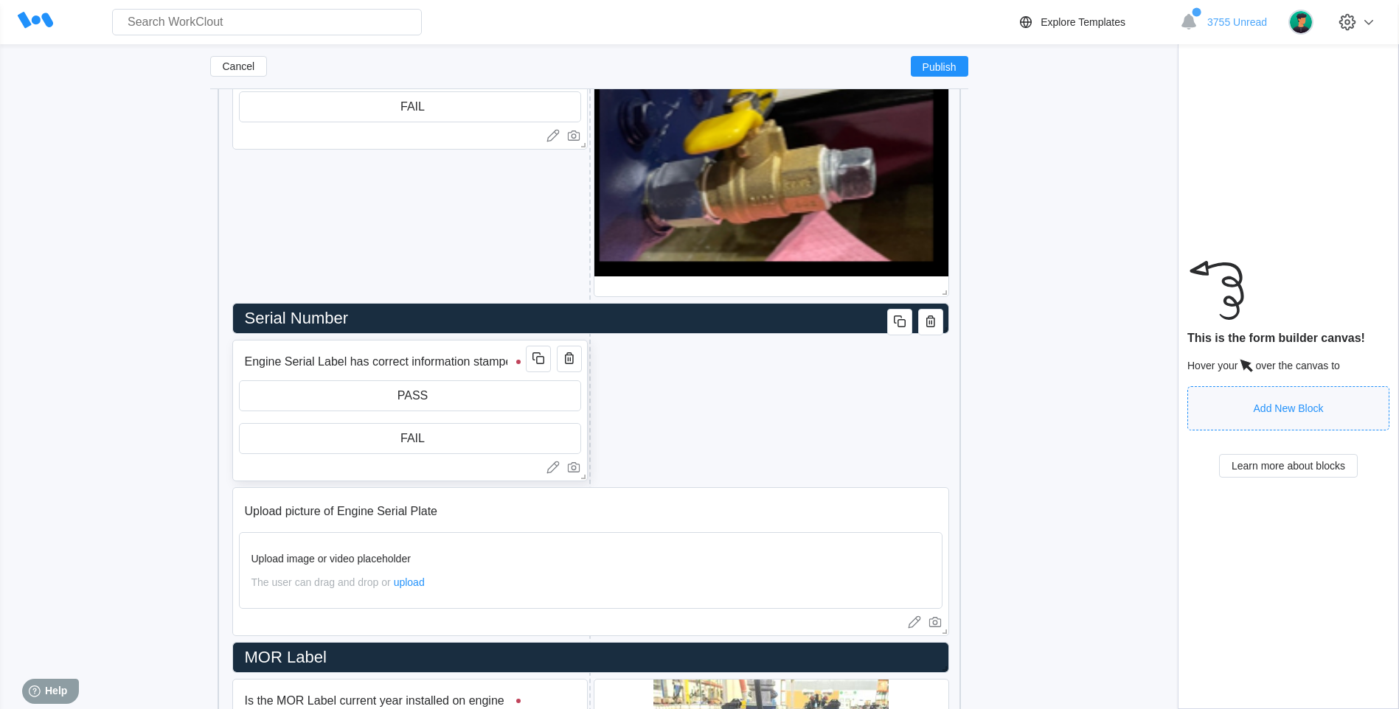
scroll to position [1106, 0]
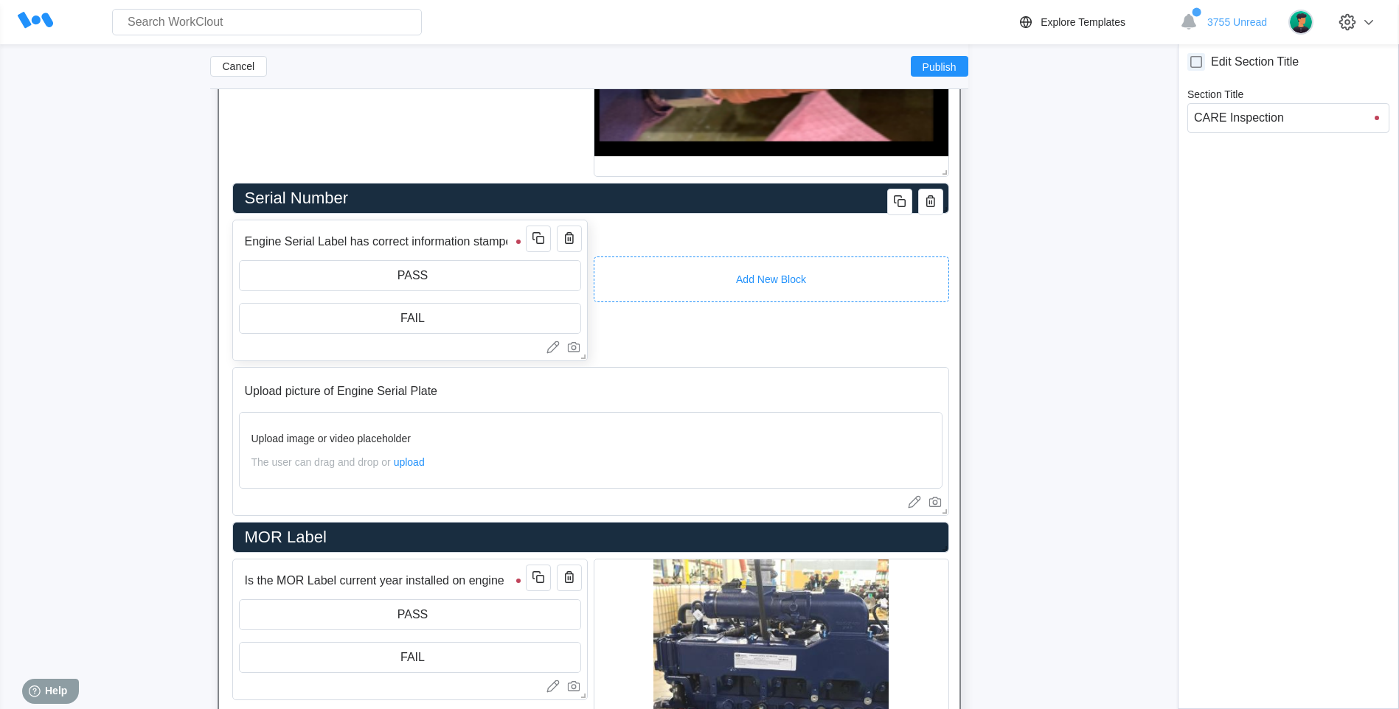
scroll to position [983, 0]
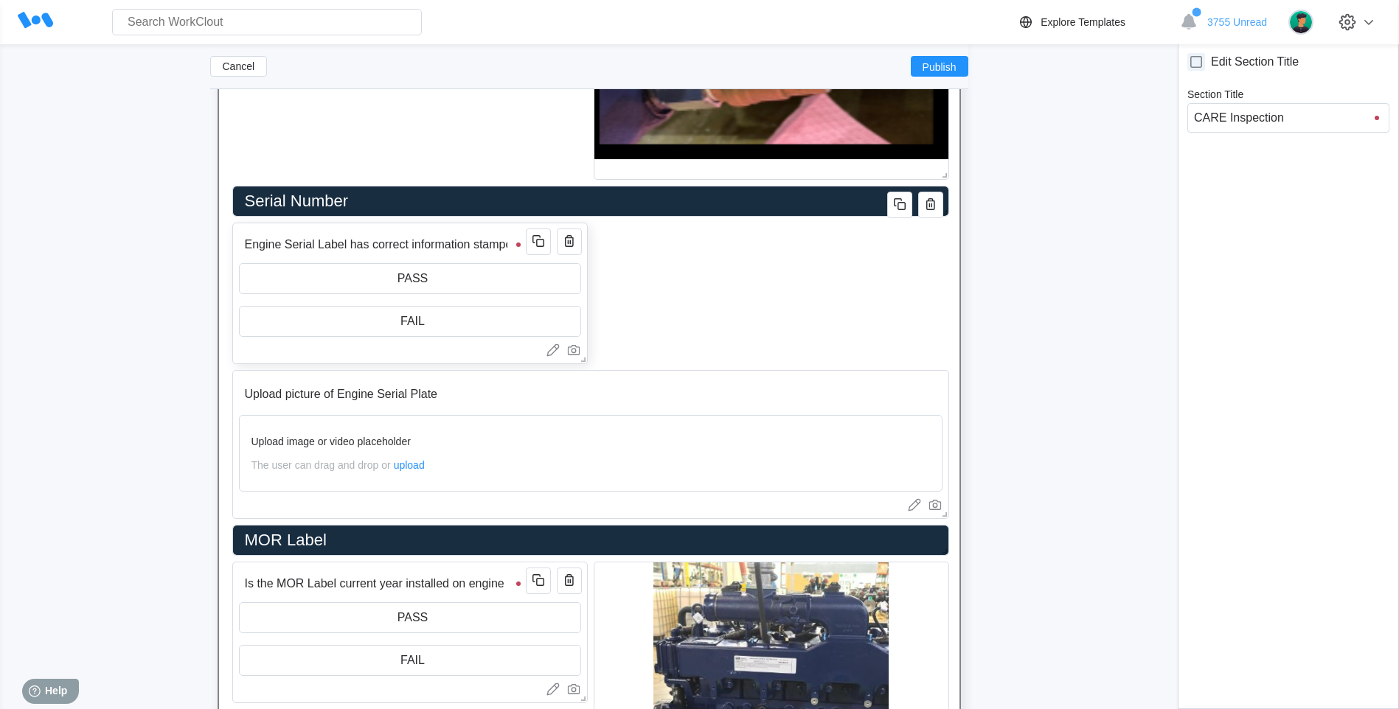
click at [432, 252] on input "Engine Serial Label has correct information stamped?" at bounding box center [385, 244] width 292 height 29
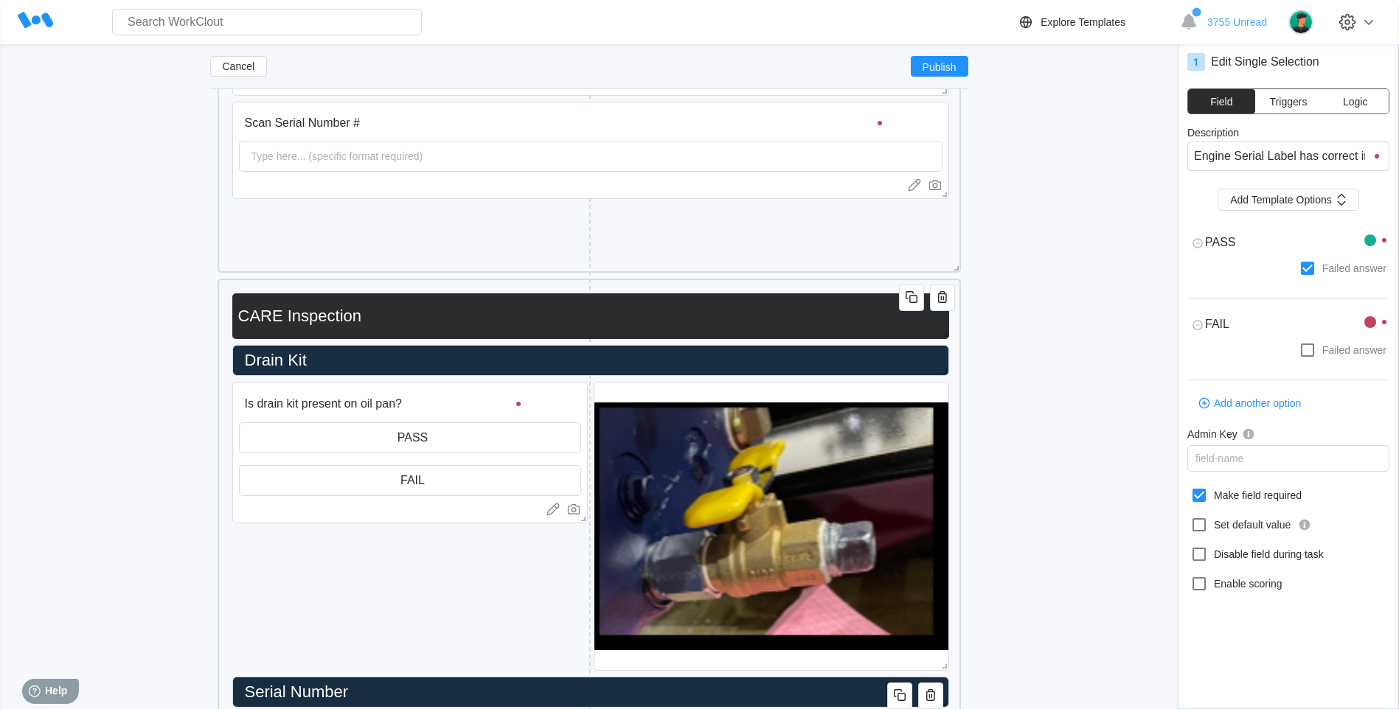
scroll to position [0, 0]
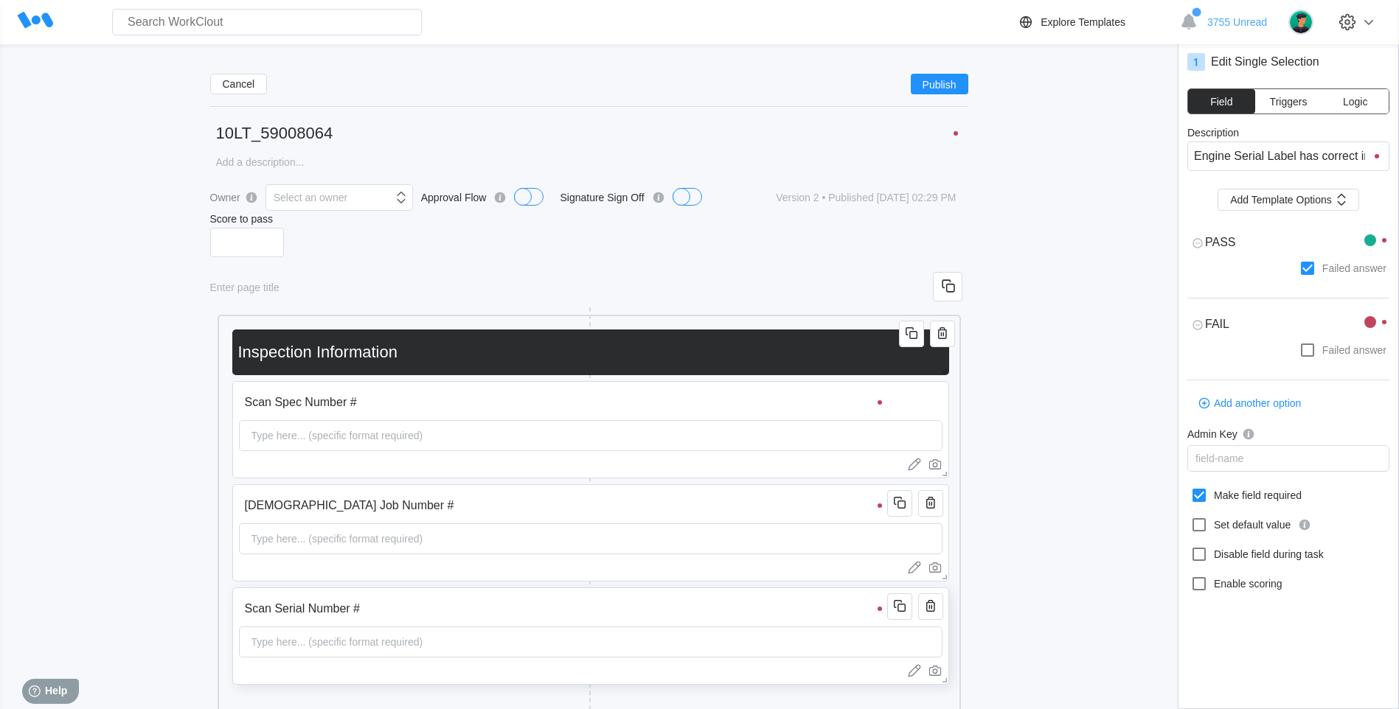
click at [364, 637] on div "Type here... (specific format required)" at bounding box center [338, 641] width 184 height 29
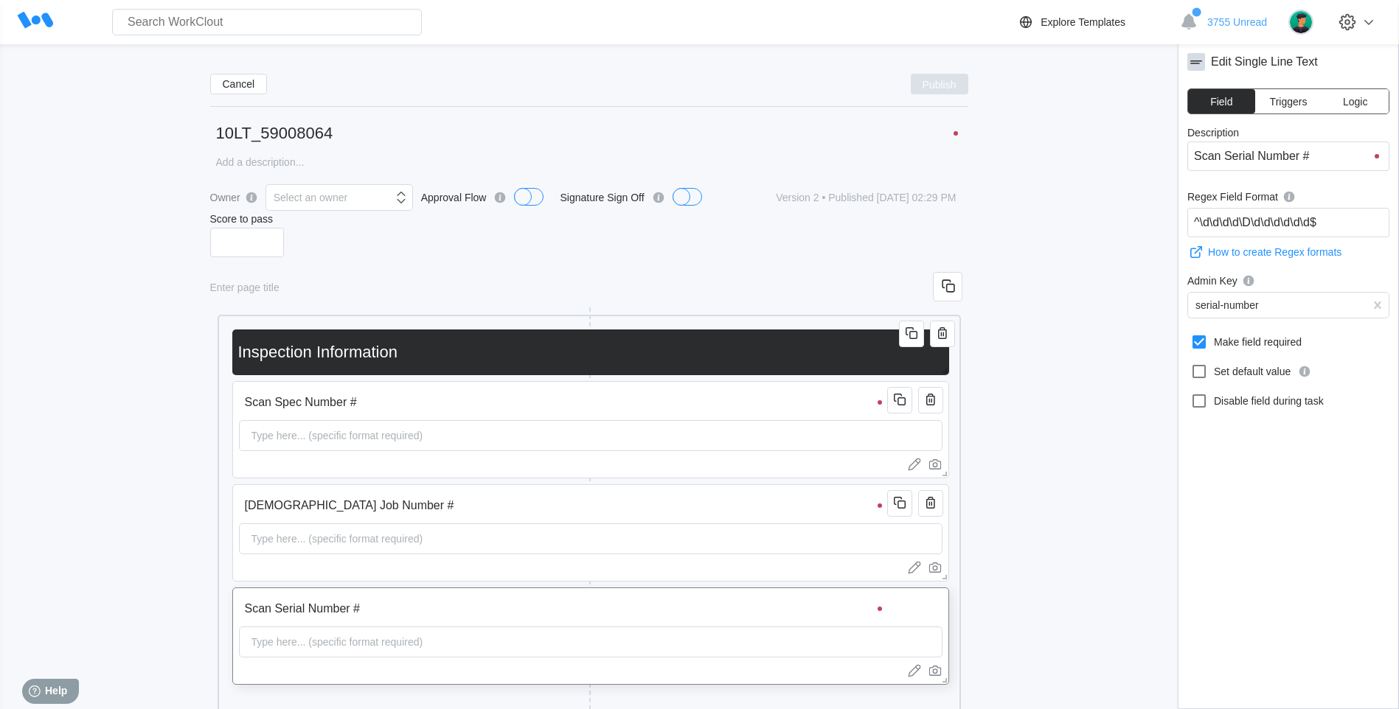
click at [928, 88] on span "Publish" at bounding box center [939, 84] width 34 height 9
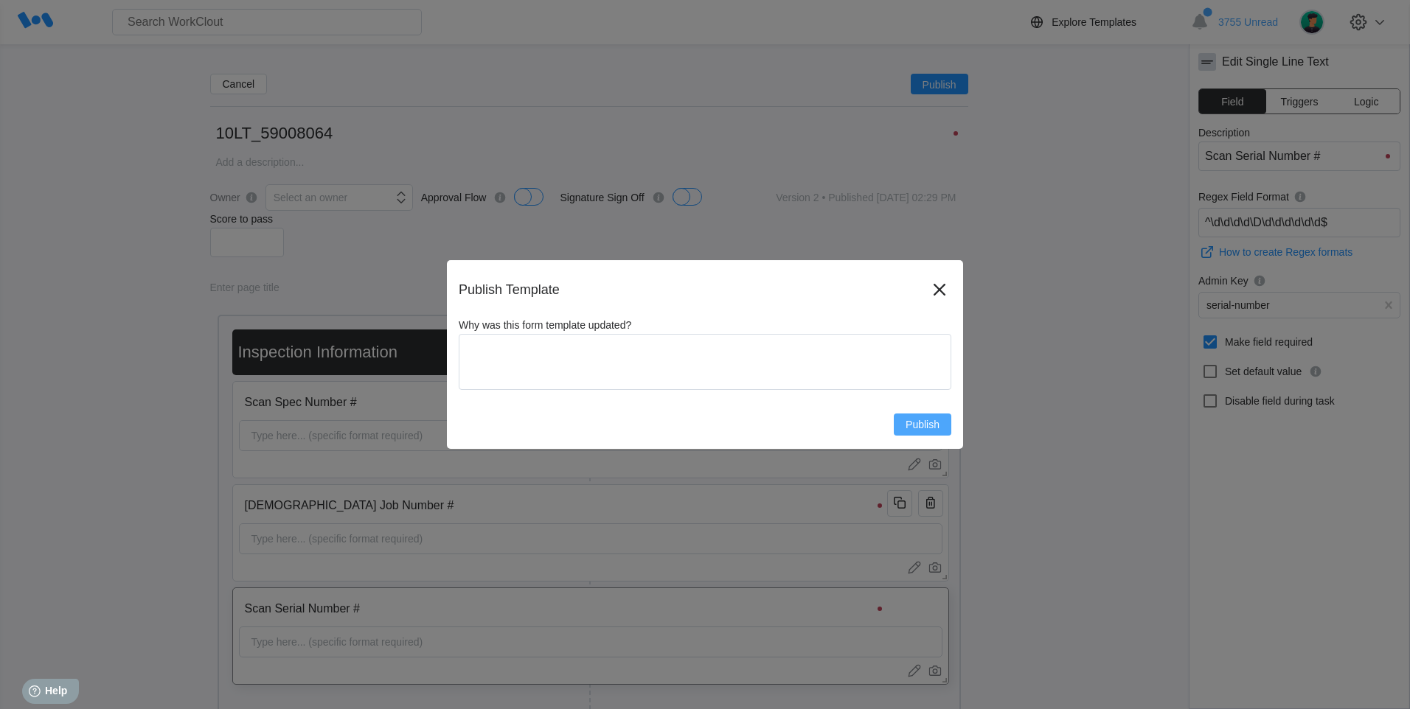
click at [923, 424] on span "Publish" at bounding box center [922, 425] width 34 height 10
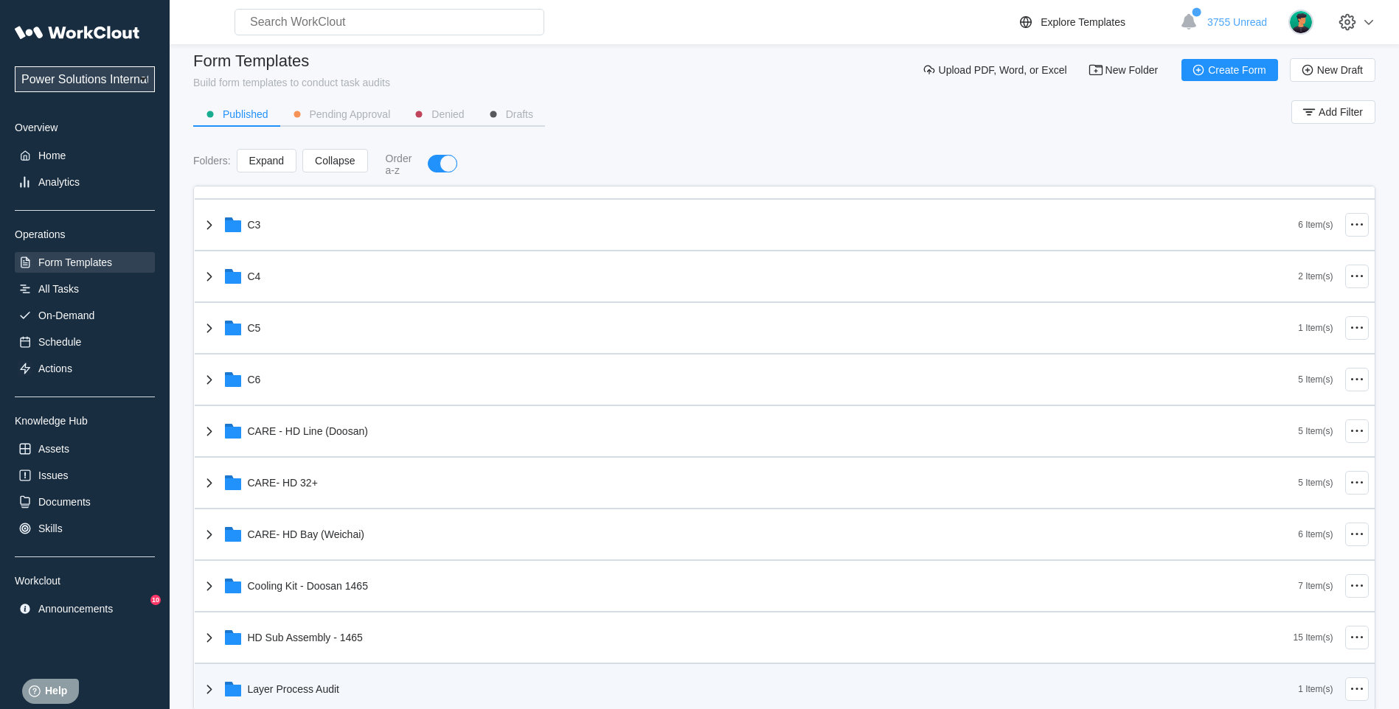
scroll to position [41, 0]
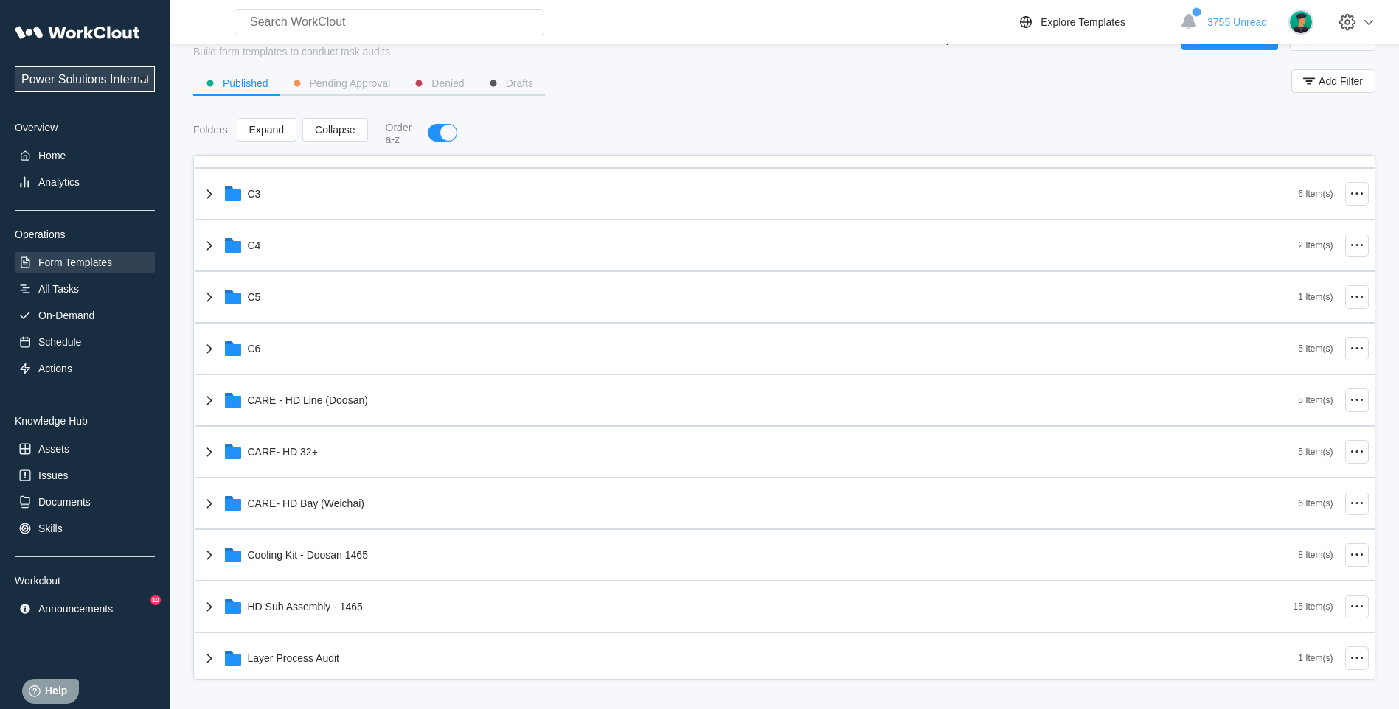
click at [60, 302] on div "Power Solutions International Power Solutions International 201 Overview Home A…" at bounding box center [85, 319] width 140 height 602
click at [64, 291] on div "All Tasks" at bounding box center [58, 289] width 41 height 12
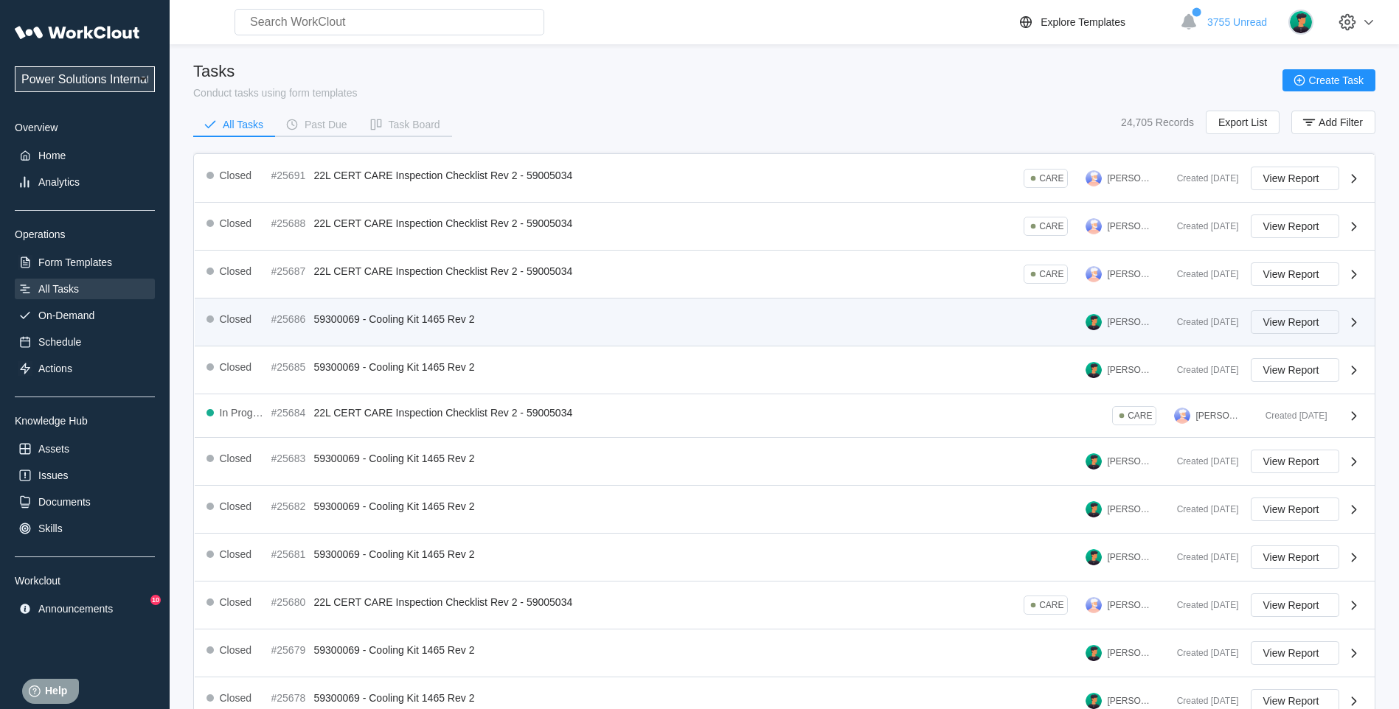
click at [1307, 323] on span "View Report" at bounding box center [1291, 322] width 56 height 10
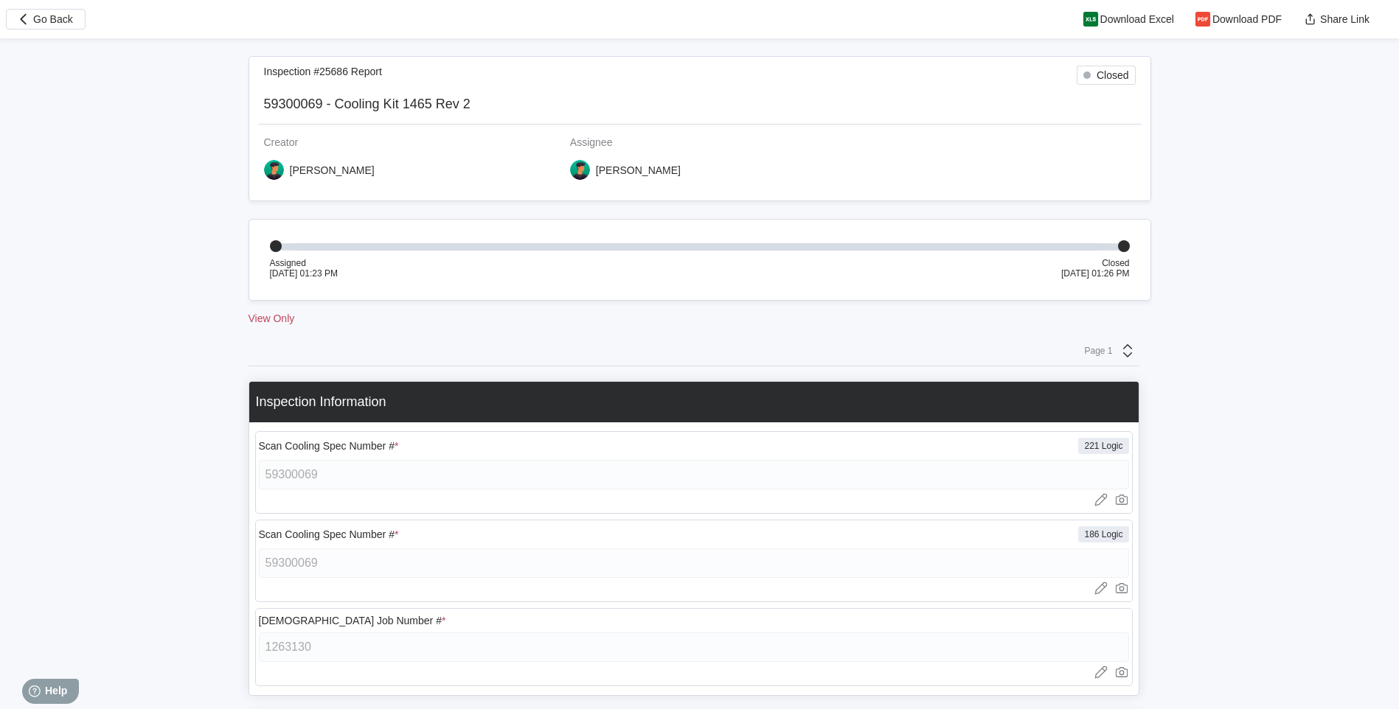
click at [265, 318] on div "View Only" at bounding box center [699, 319] width 903 height 12
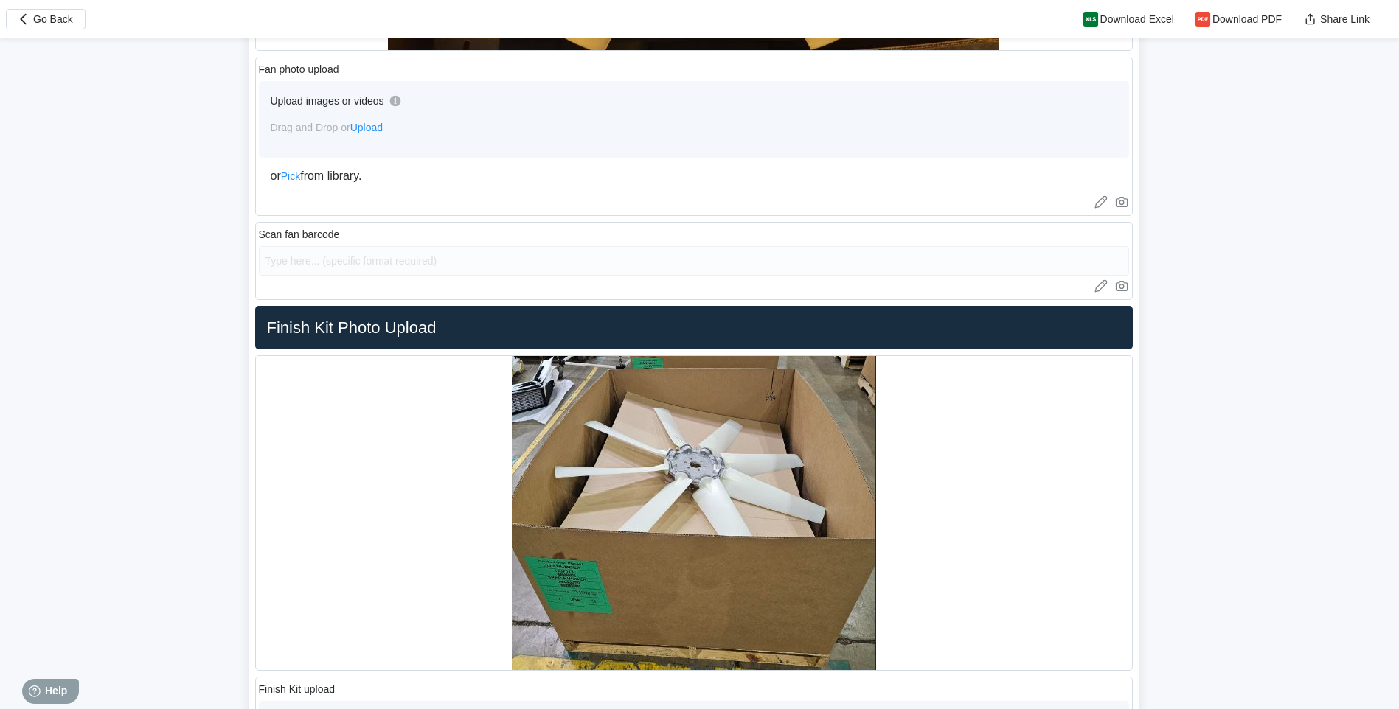
scroll to position [13306, 0]
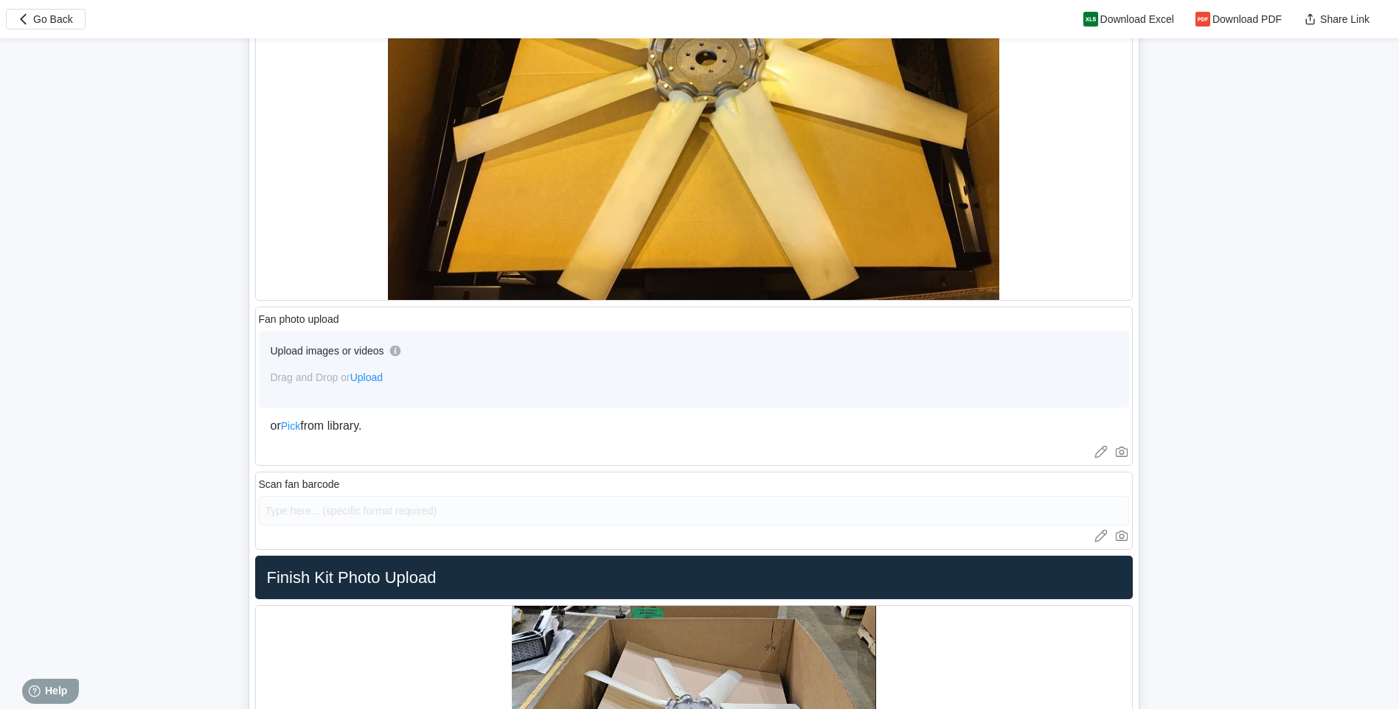
drag, startPoint x: 80, startPoint y: 246, endPoint x: 102, endPoint y: 250, distance: 22.6
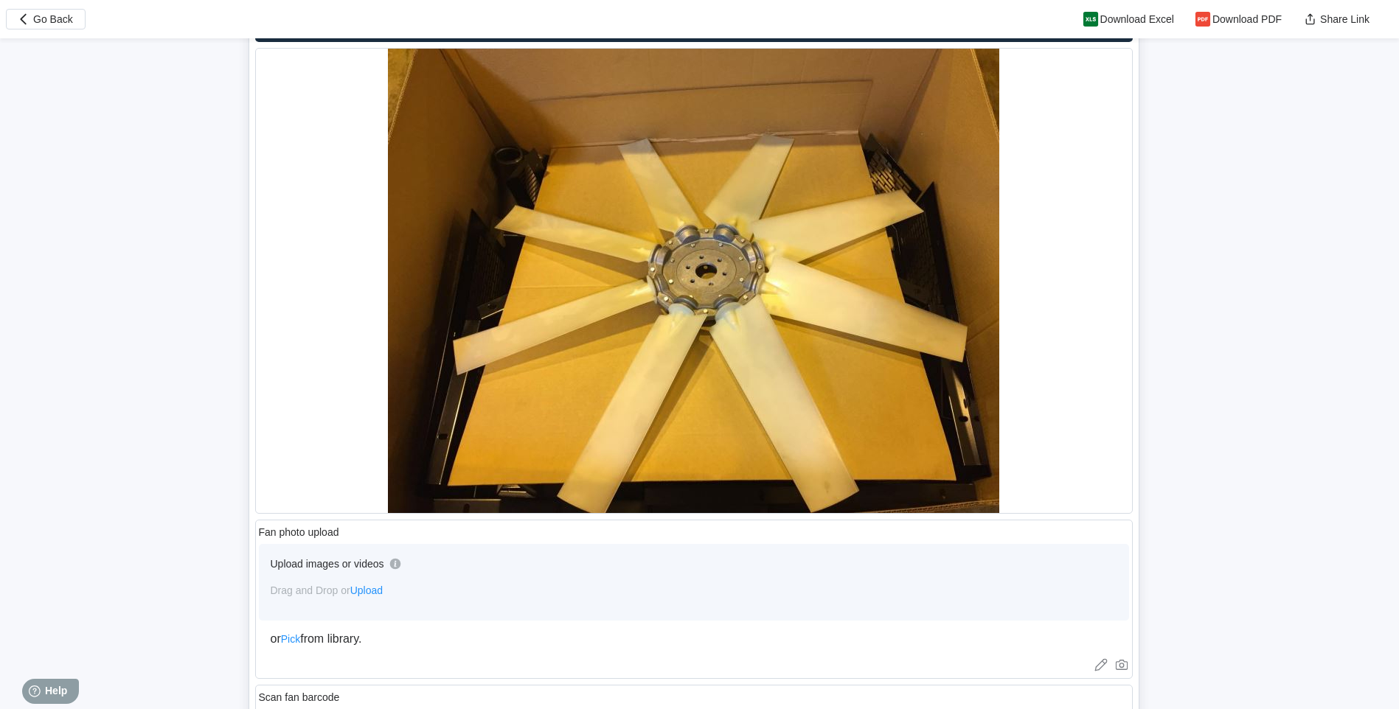
scroll to position [13183, 0]
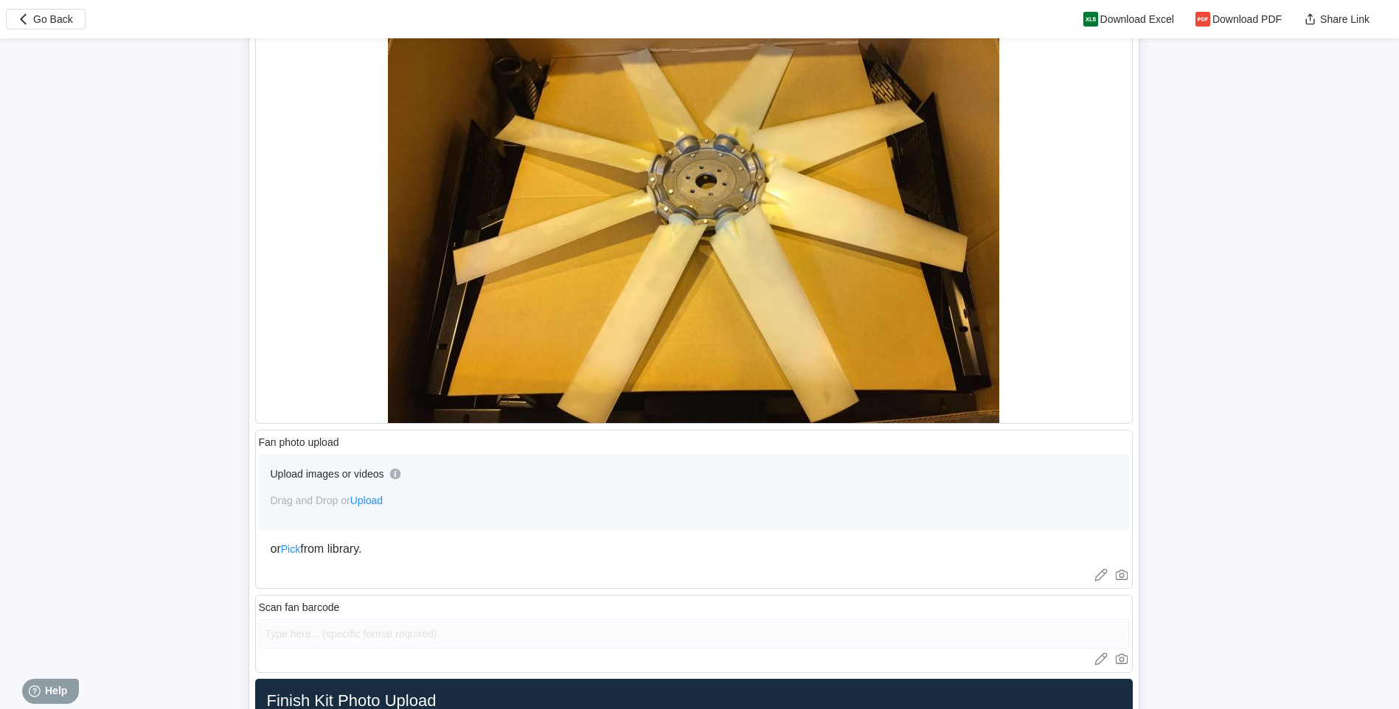
click at [297, 552] on span "Pick" at bounding box center [290, 549] width 19 height 12
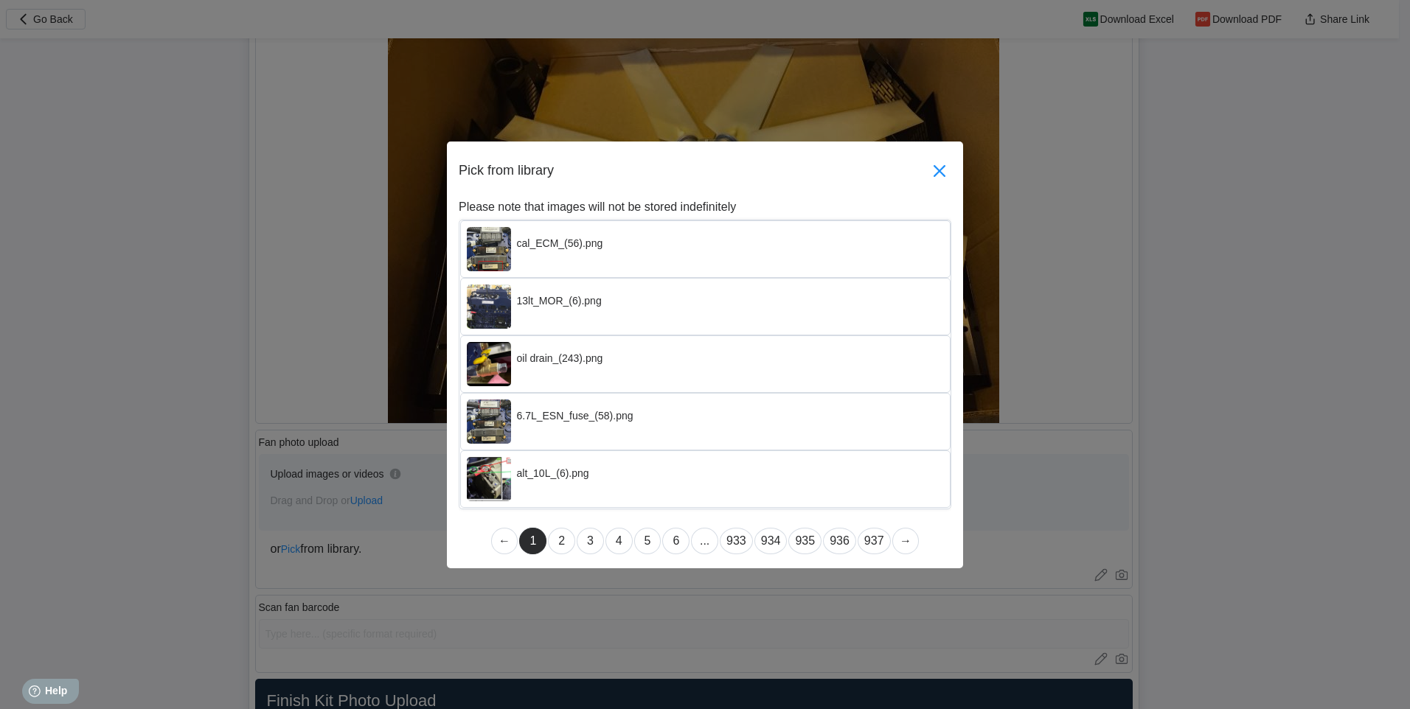
click at [931, 173] on icon at bounding box center [940, 171] width 24 height 24
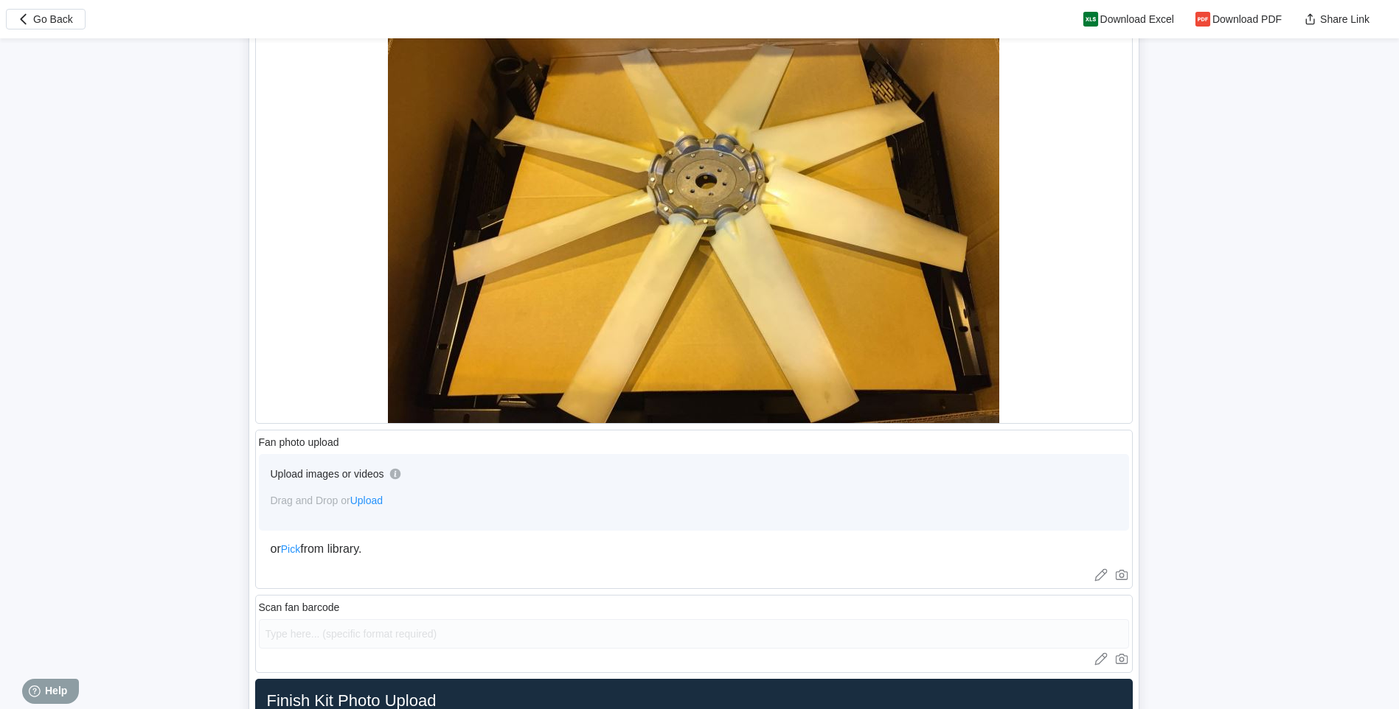
click at [380, 500] on span "Upload" at bounding box center [366, 501] width 32 height 12
drag, startPoint x: 380, startPoint y: 500, endPoint x: 363, endPoint y: 506, distance: 18.0
click at [363, 506] on span "Upload" at bounding box center [366, 501] width 32 height 12
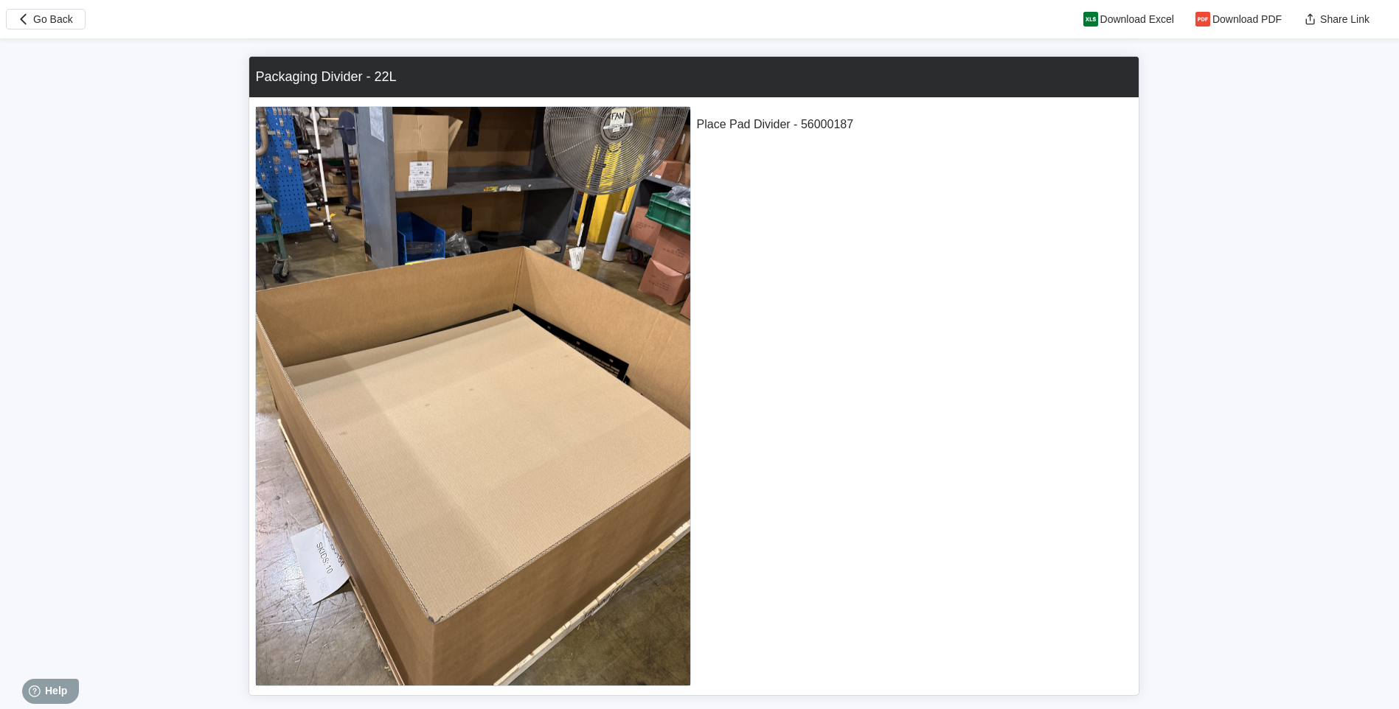
scroll to position [12322, 0]
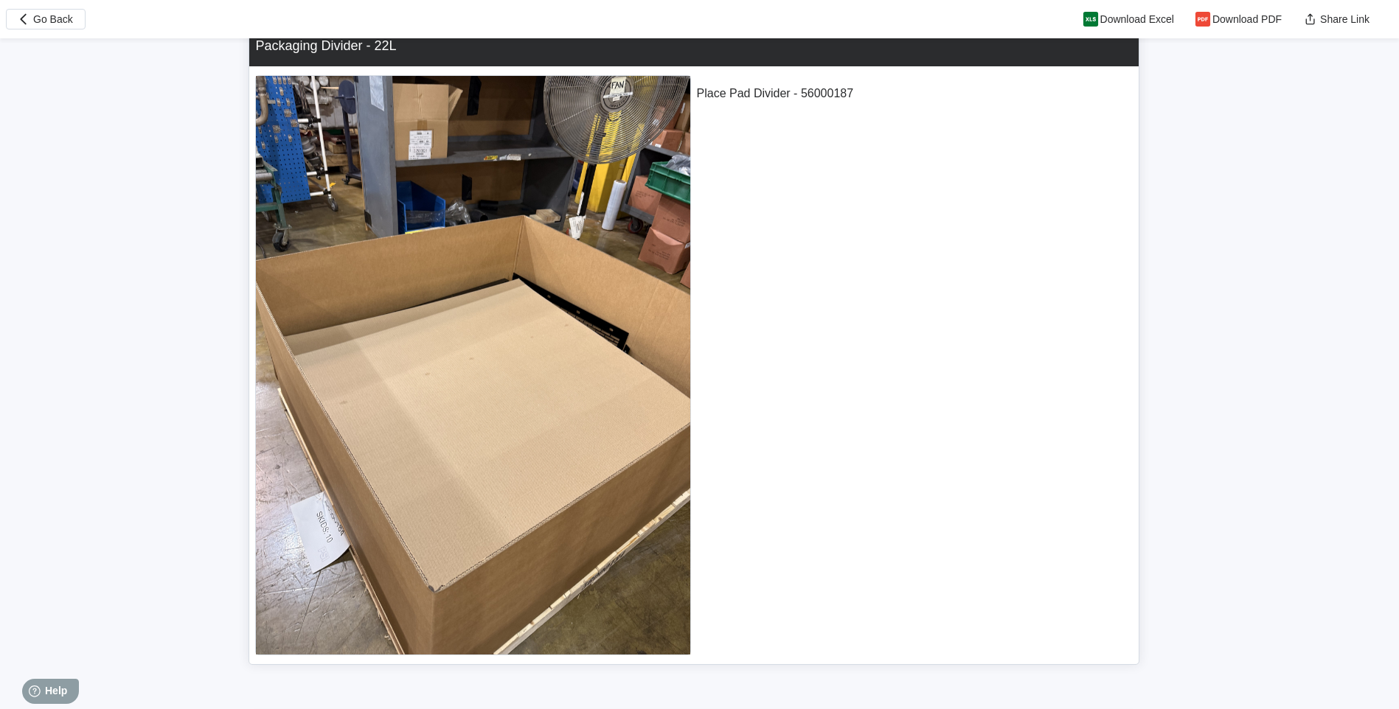
drag, startPoint x: 188, startPoint y: 361, endPoint x: 146, endPoint y: 296, distance: 77.3
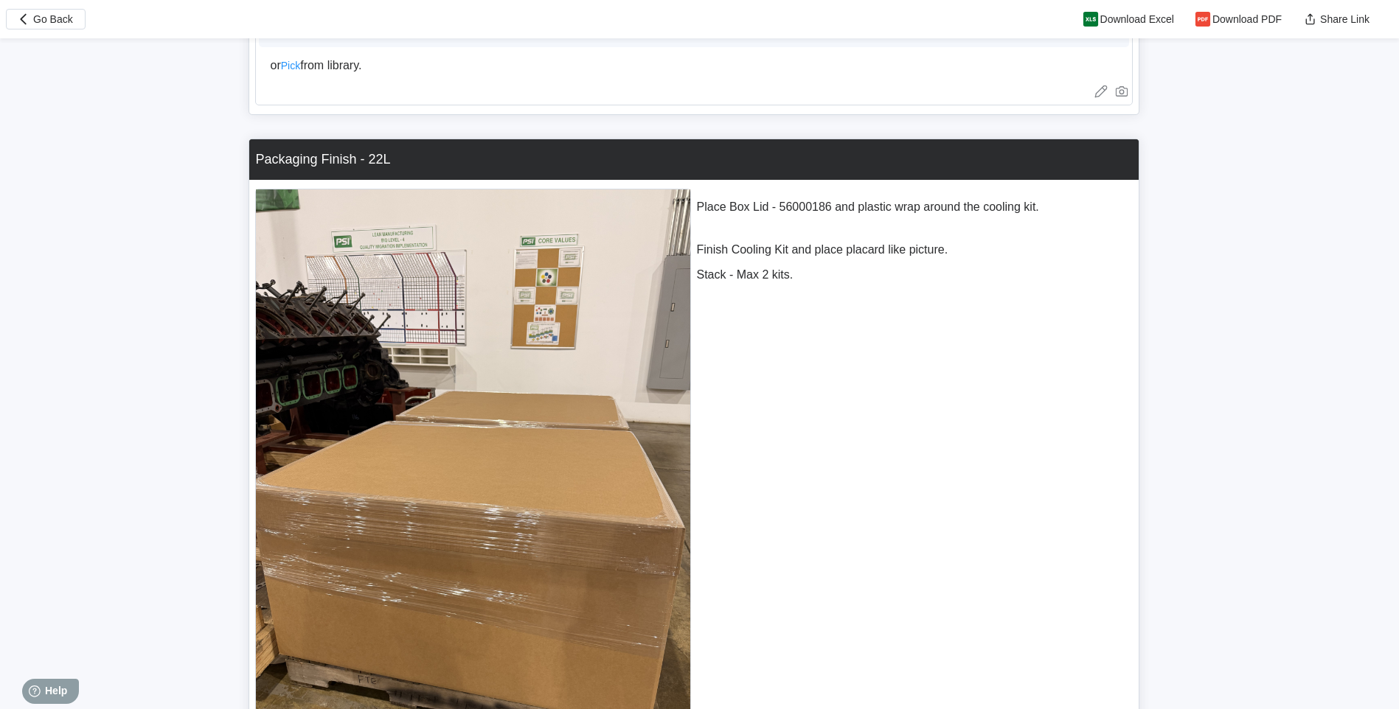
scroll to position [14289, 0]
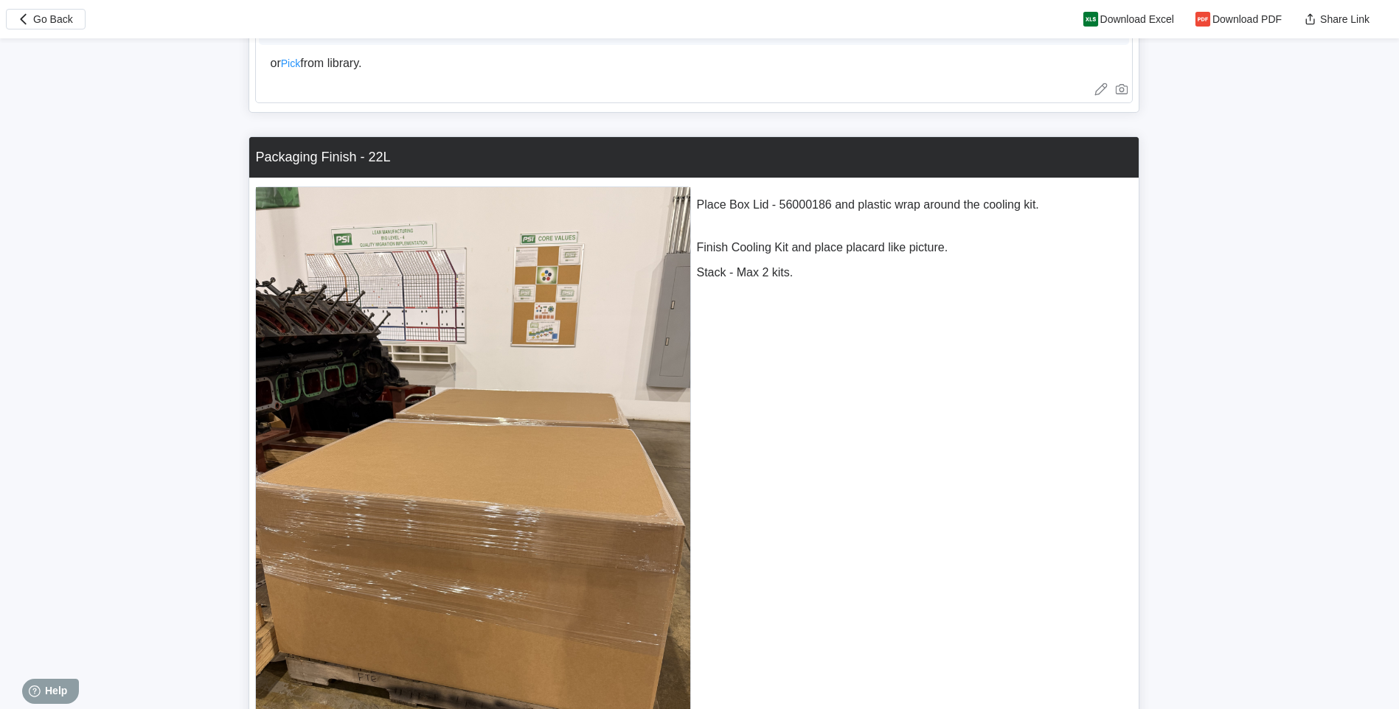
click at [38, 32] on header "Go Back Download Excel Download PDF Share Link" at bounding box center [699, 19] width 1399 height 38
drag, startPoint x: 38, startPoint y: 32, endPoint x: 46, endPoint y: 22, distance: 13.1
click at [46, 22] on span "Go Back" at bounding box center [53, 19] width 40 height 10
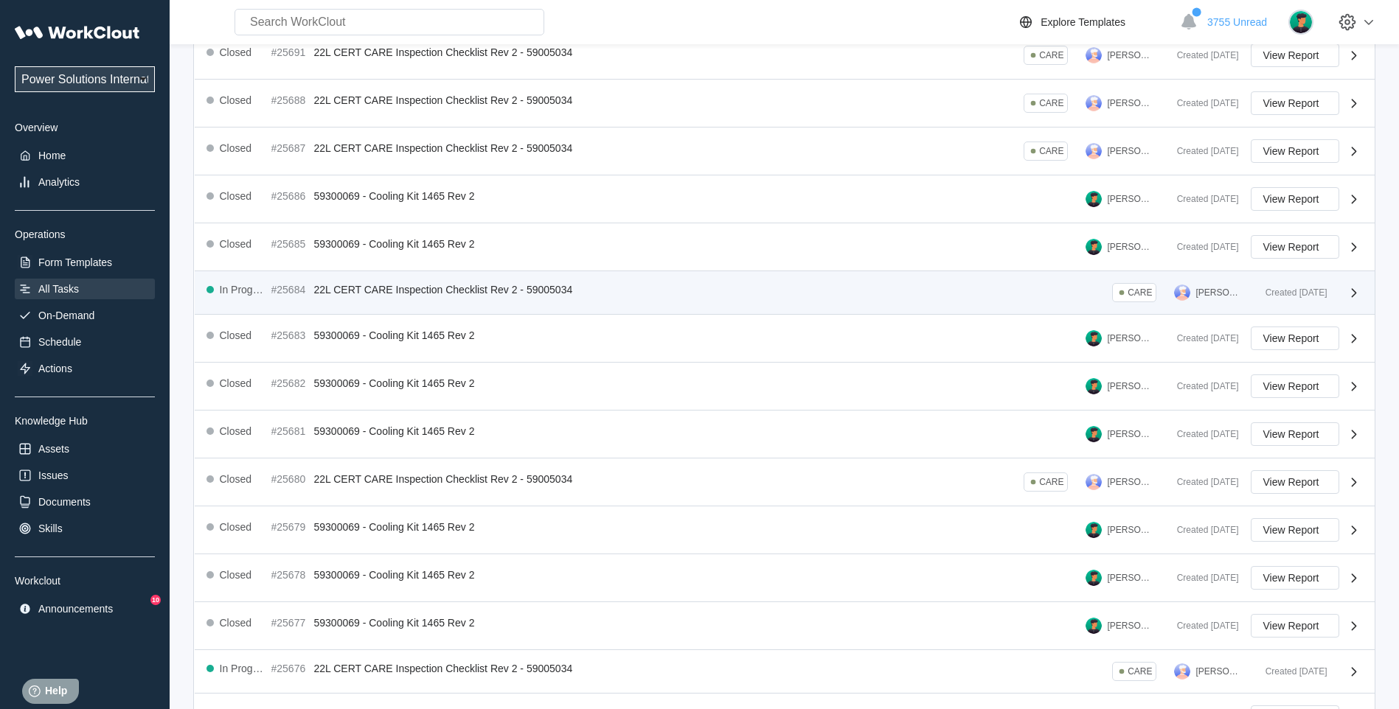
scroll to position [226, 0]
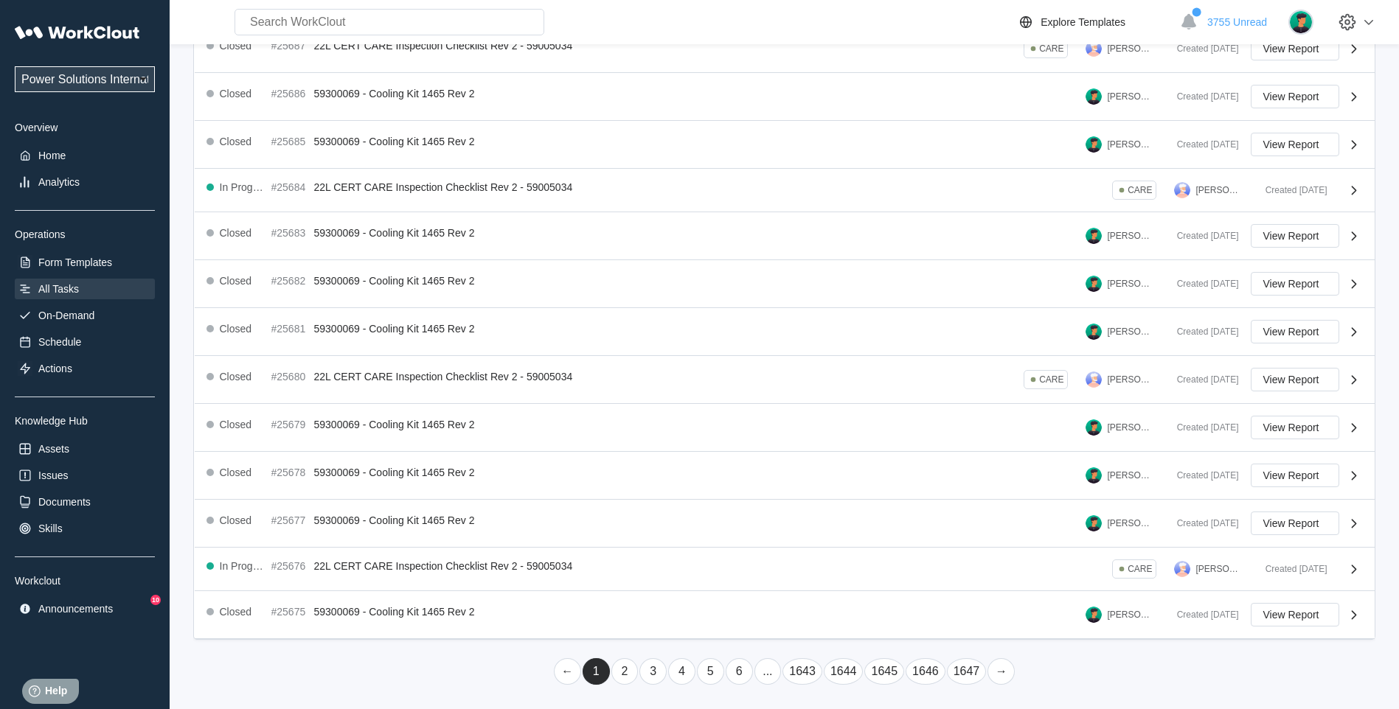
click at [625, 672] on link "2" at bounding box center [624, 671] width 27 height 27
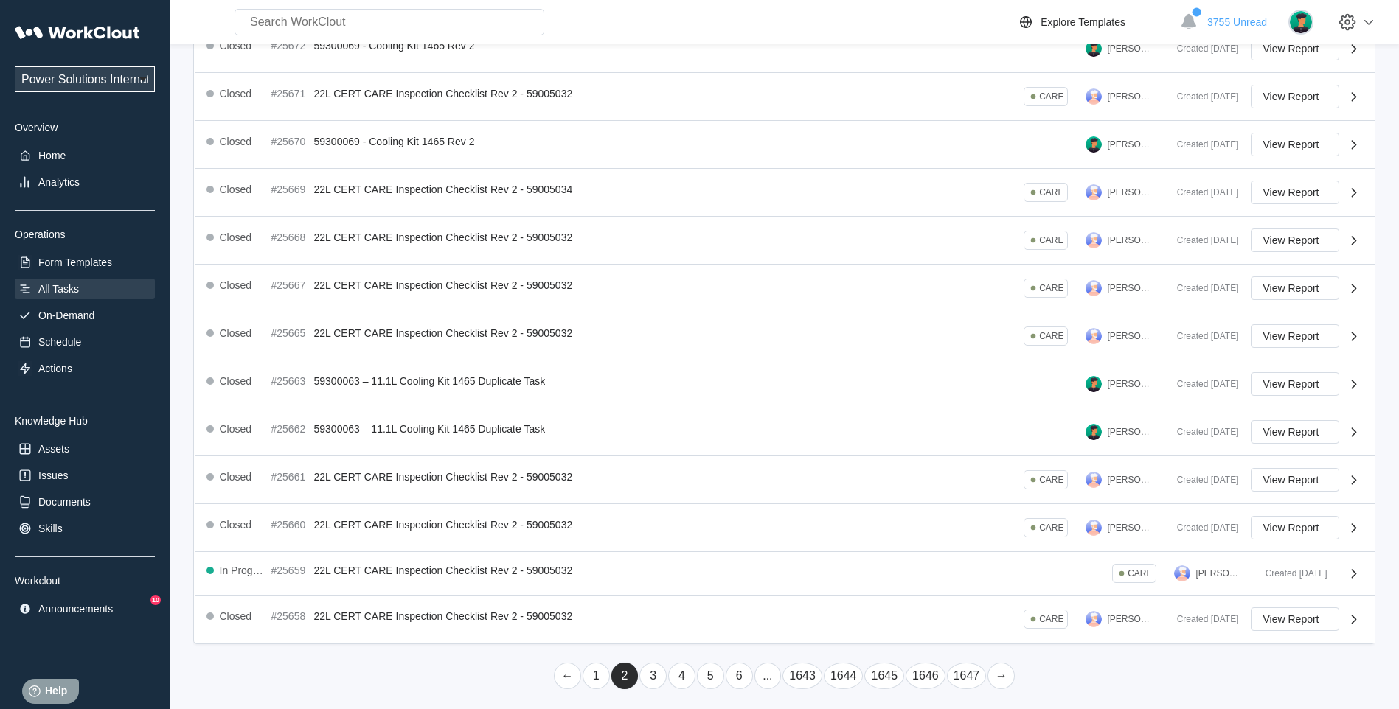
scroll to position [0, 0]
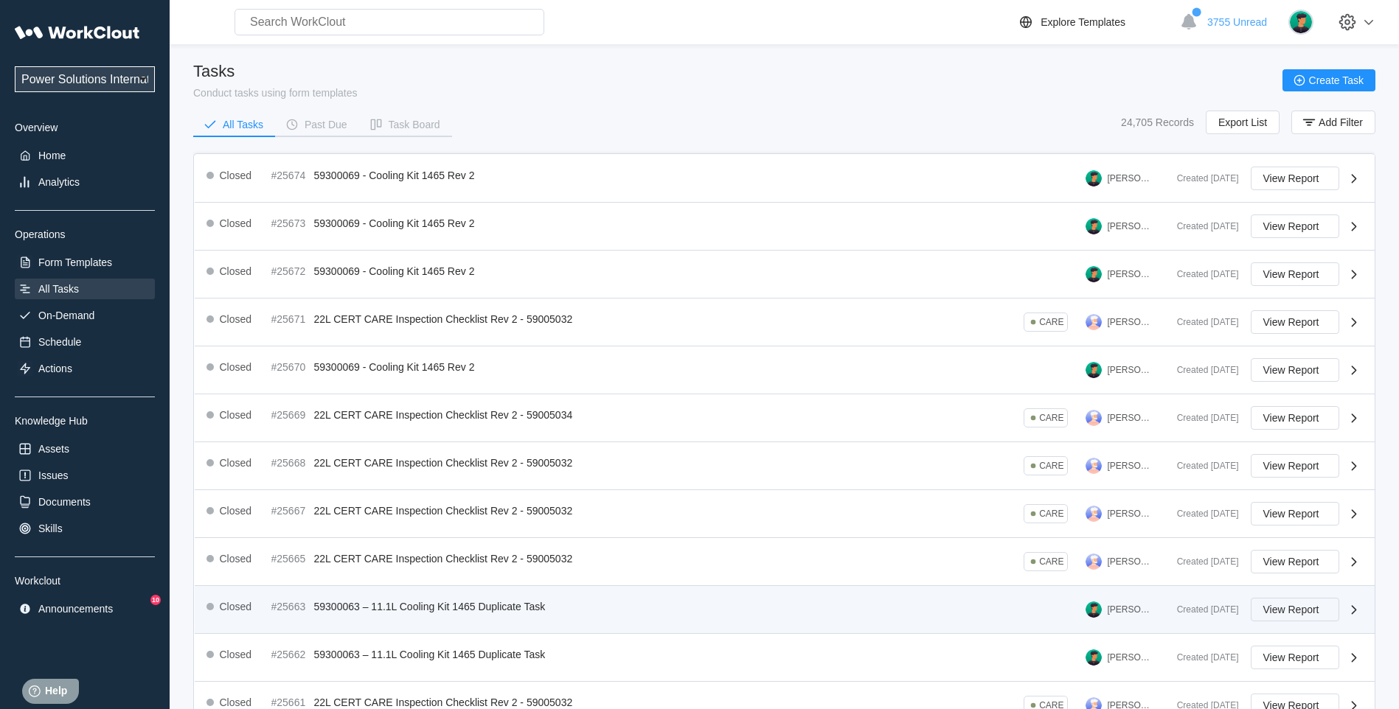
click at [1299, 614] on span "View Report" at bounding box center [1291, 610] width 56 height 10
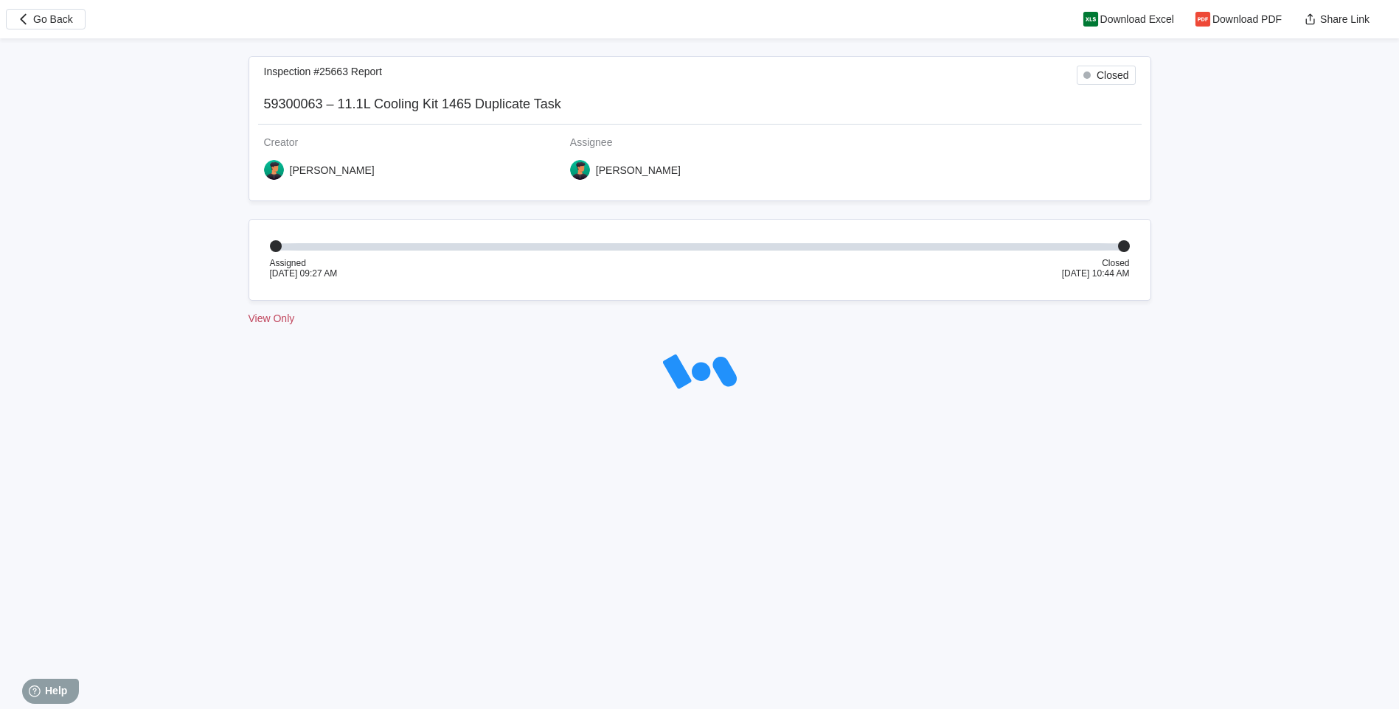
click at [255, 319] on div "View Only" at bounding box center [699, 319] width 903 height 12
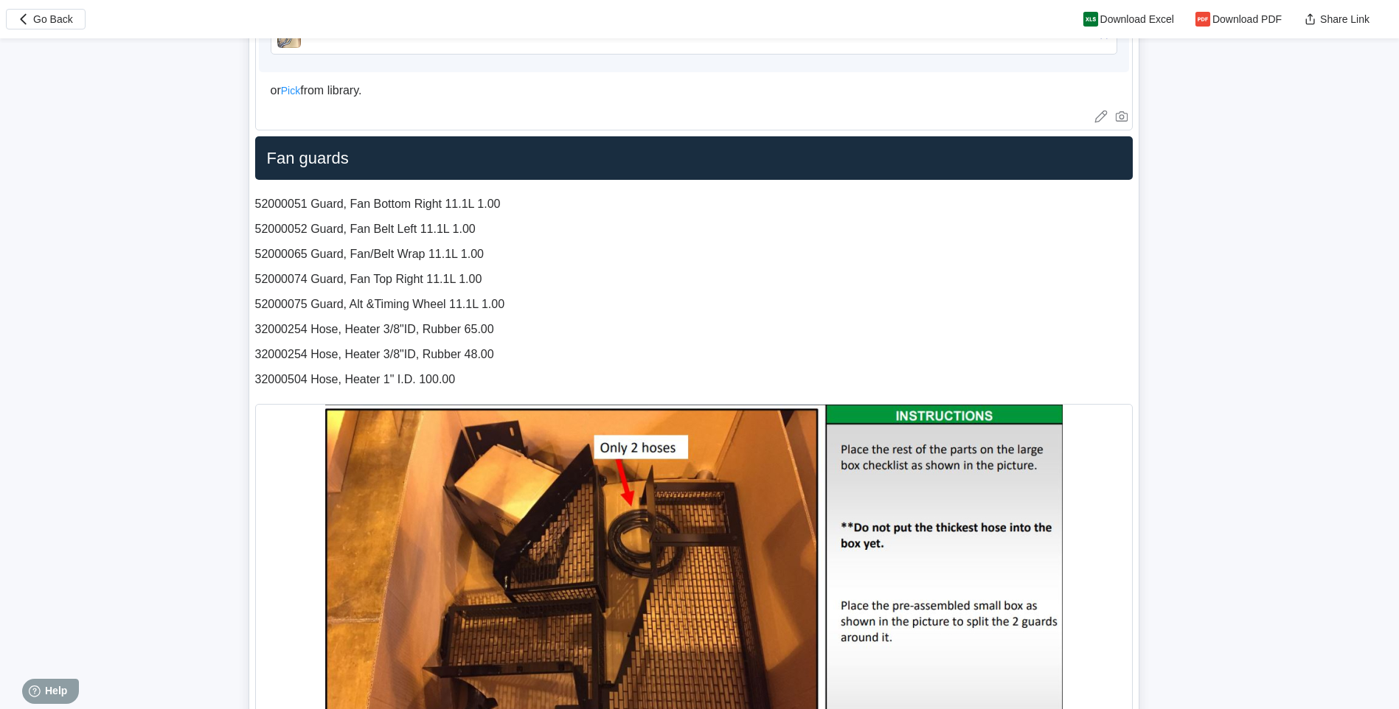
scroll to position [1304, 0]
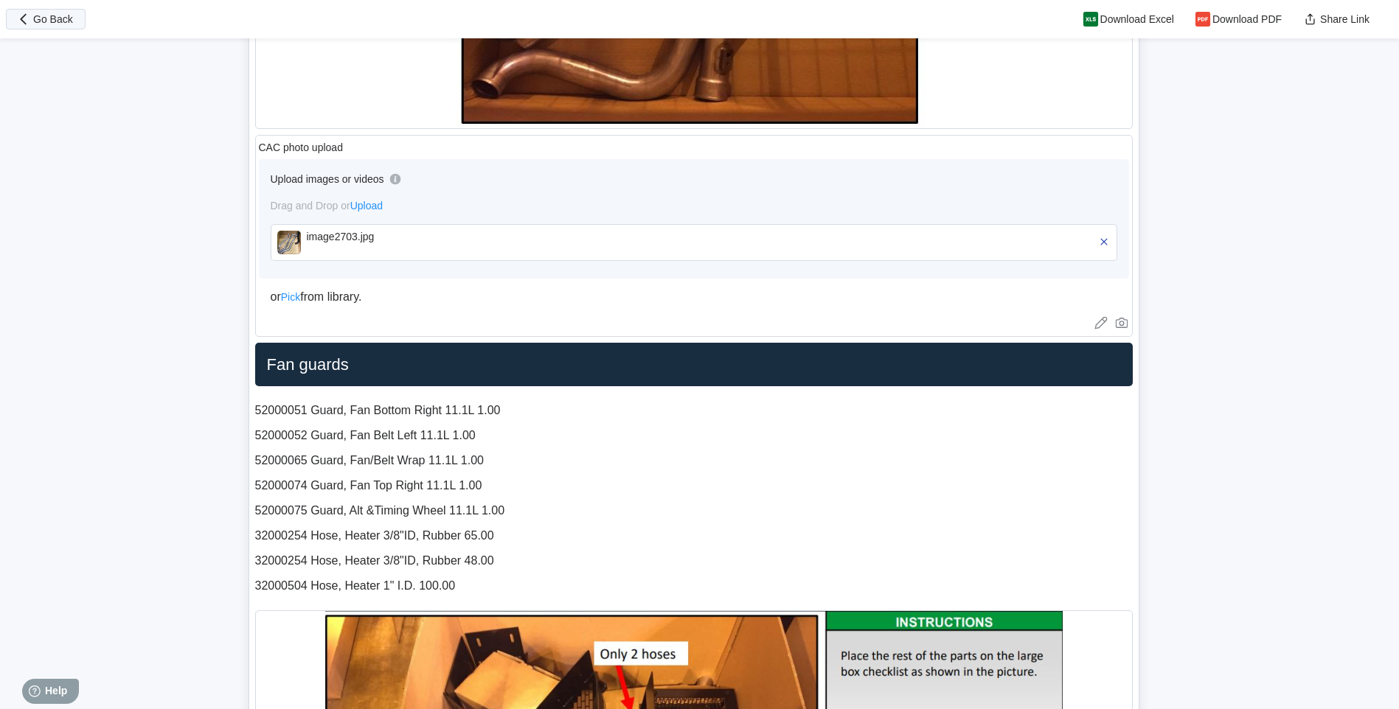
click at [44, 21] on span "Go Back" at bounding box center [53, 19] width 40 height 10
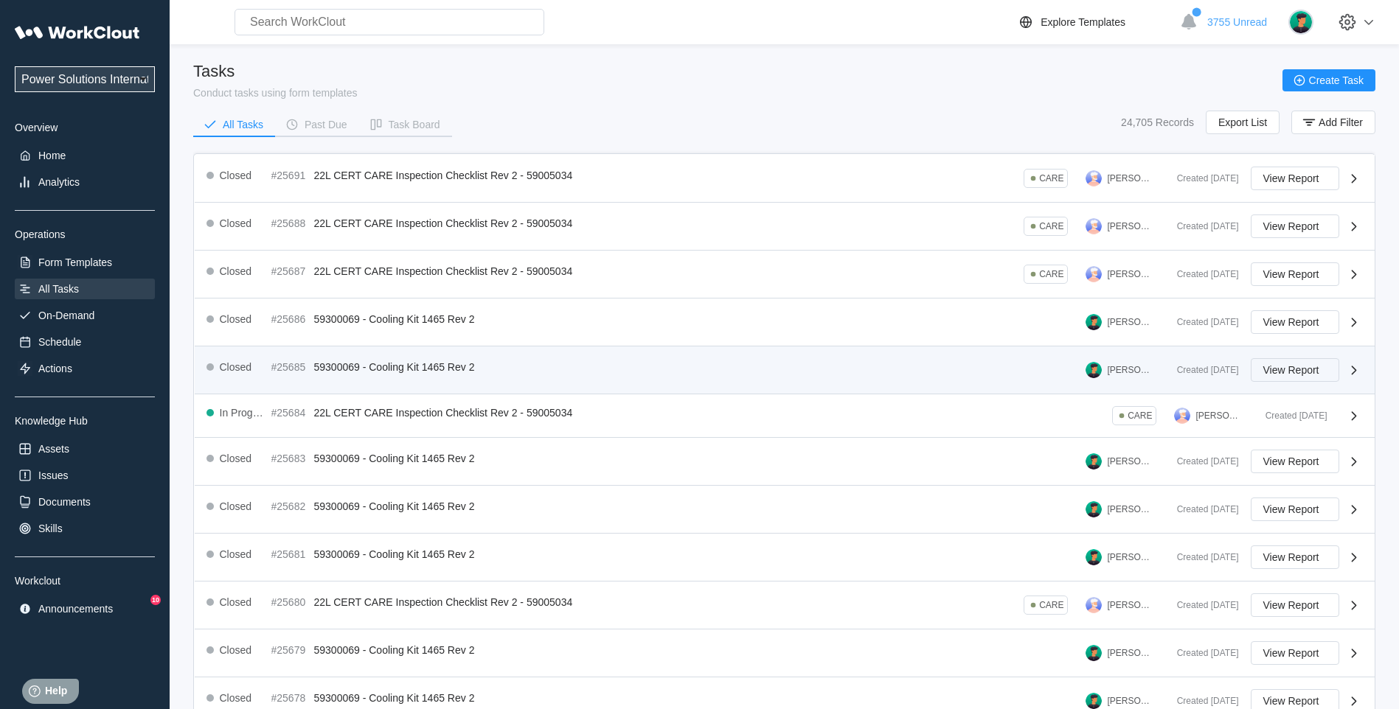
click at [1301, 366] on span "View Report" at bounding box center [1291, 370] width 56 height 10
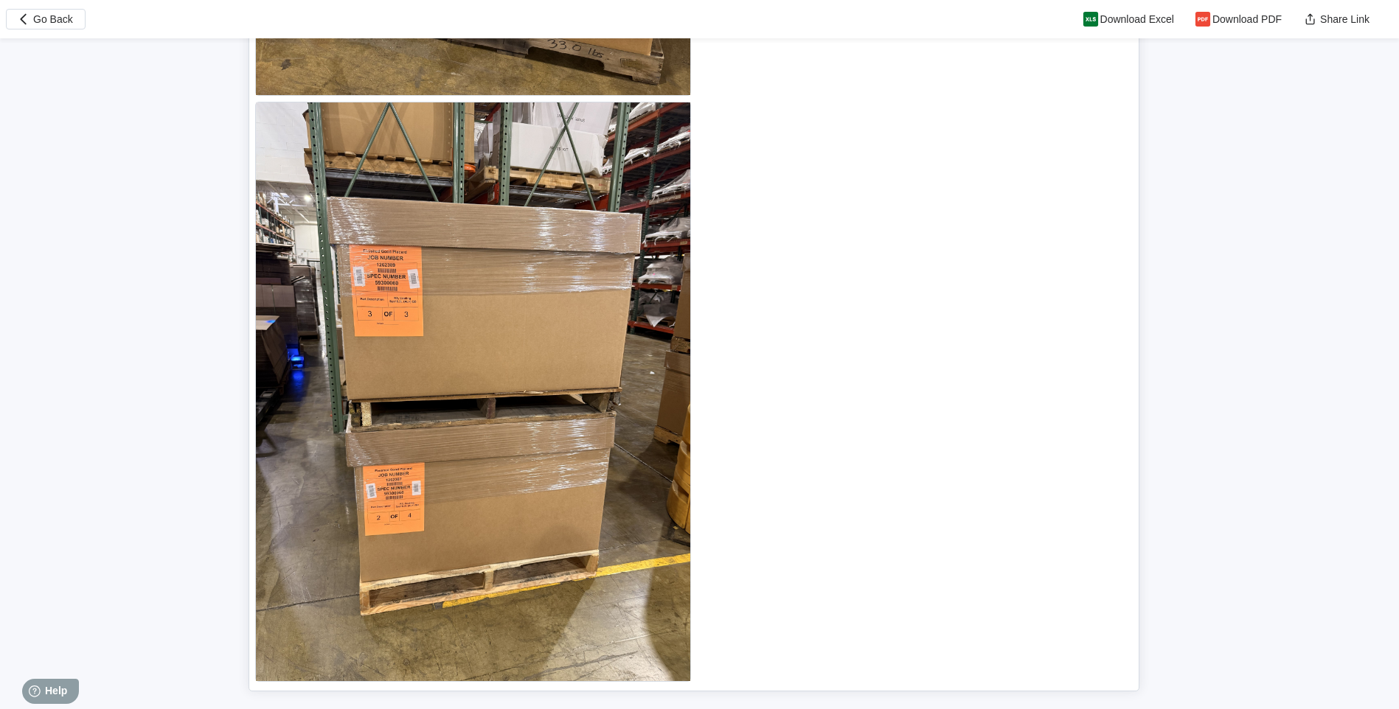
scroll to position [15026, 0]
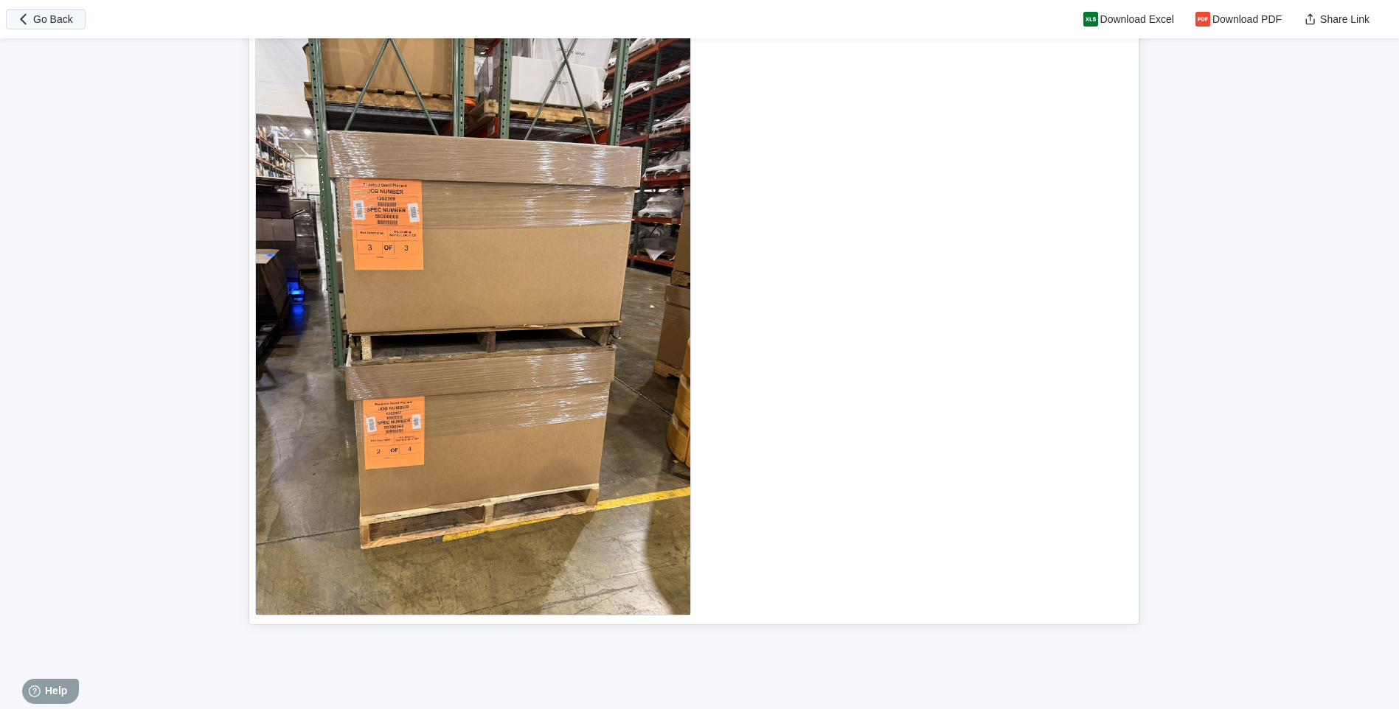
click at [74, 22] on button "Go Back" at bounding box center [46, 19] width 80 height 21
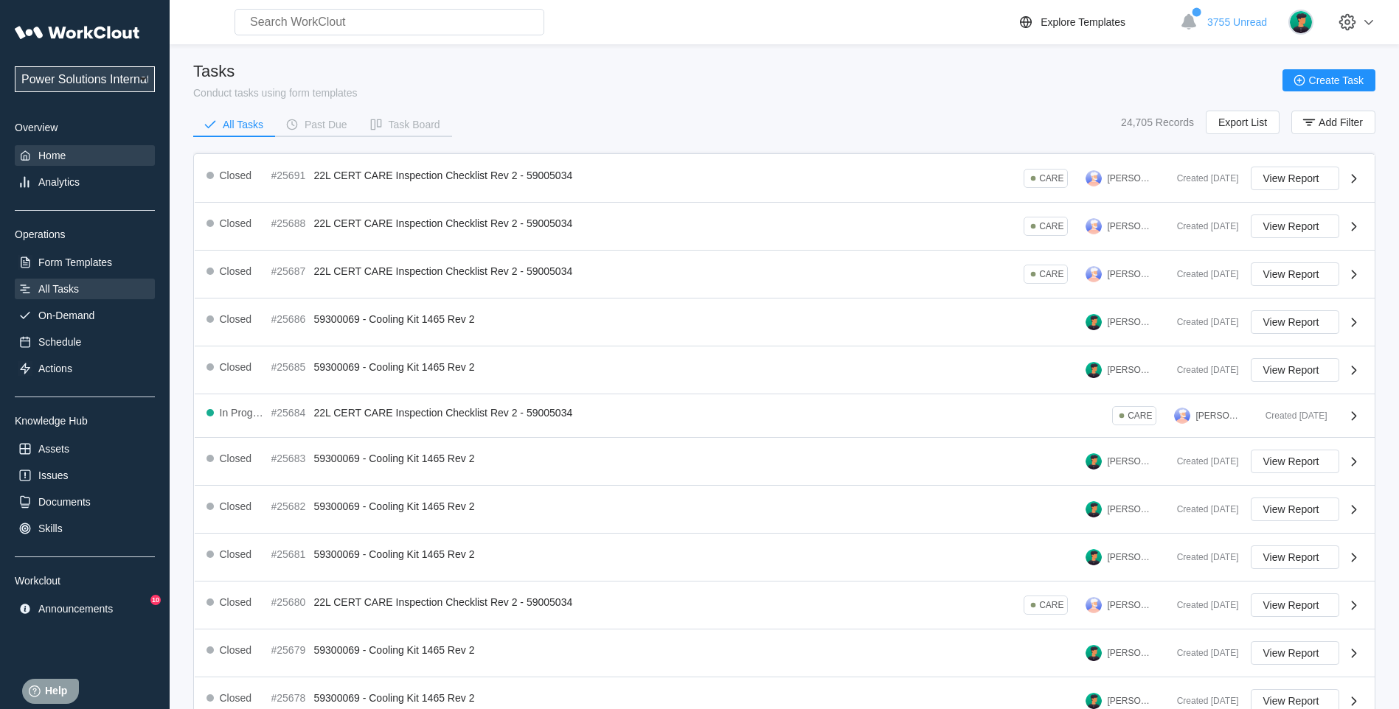
click at [55, 156] on div "Home" at bounding box center [51, 156] width 27 height 12
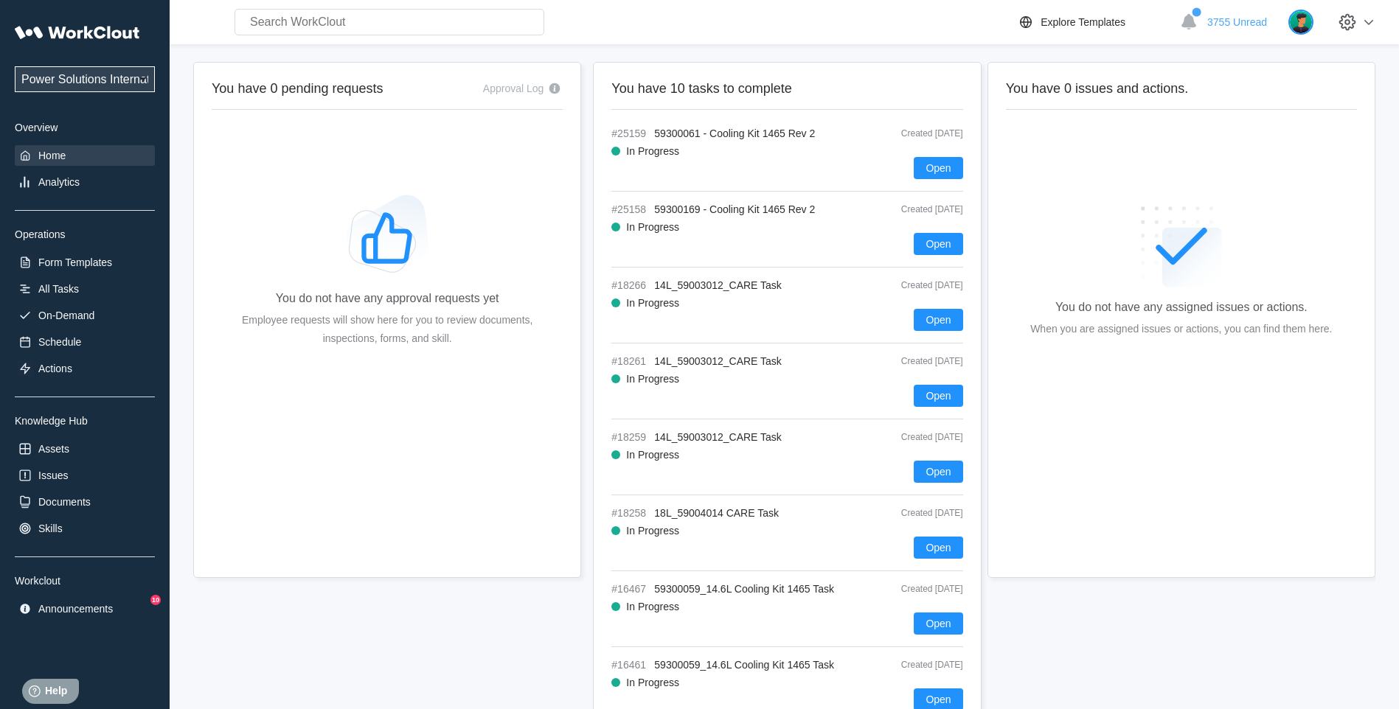
click at [1312, 23] on img at bounding box center [1300, 22] width 25 height 25
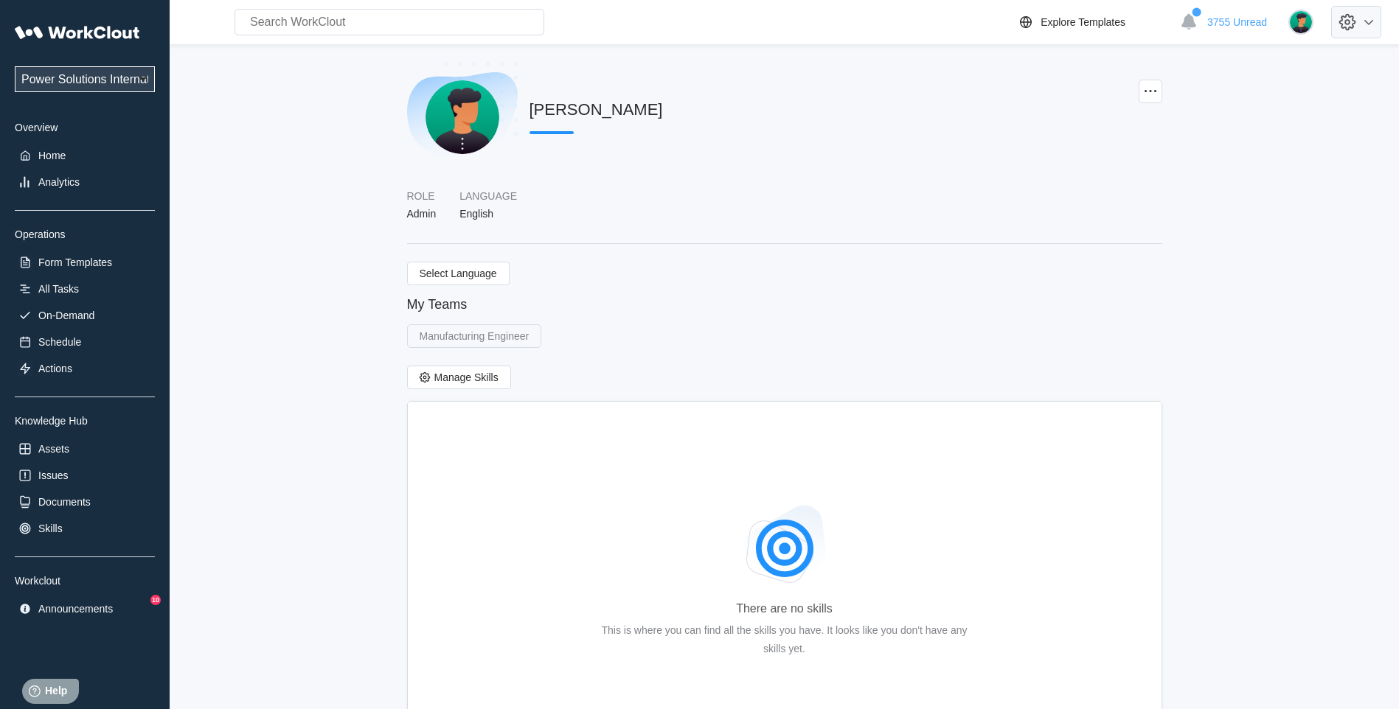
click at [1360, 22] on icon at bounding box center [1347, 22] width 25 height 25
click at [1292, 64] on div "Employee Directory" at bounding box center [1249, 69] width 90 height 12
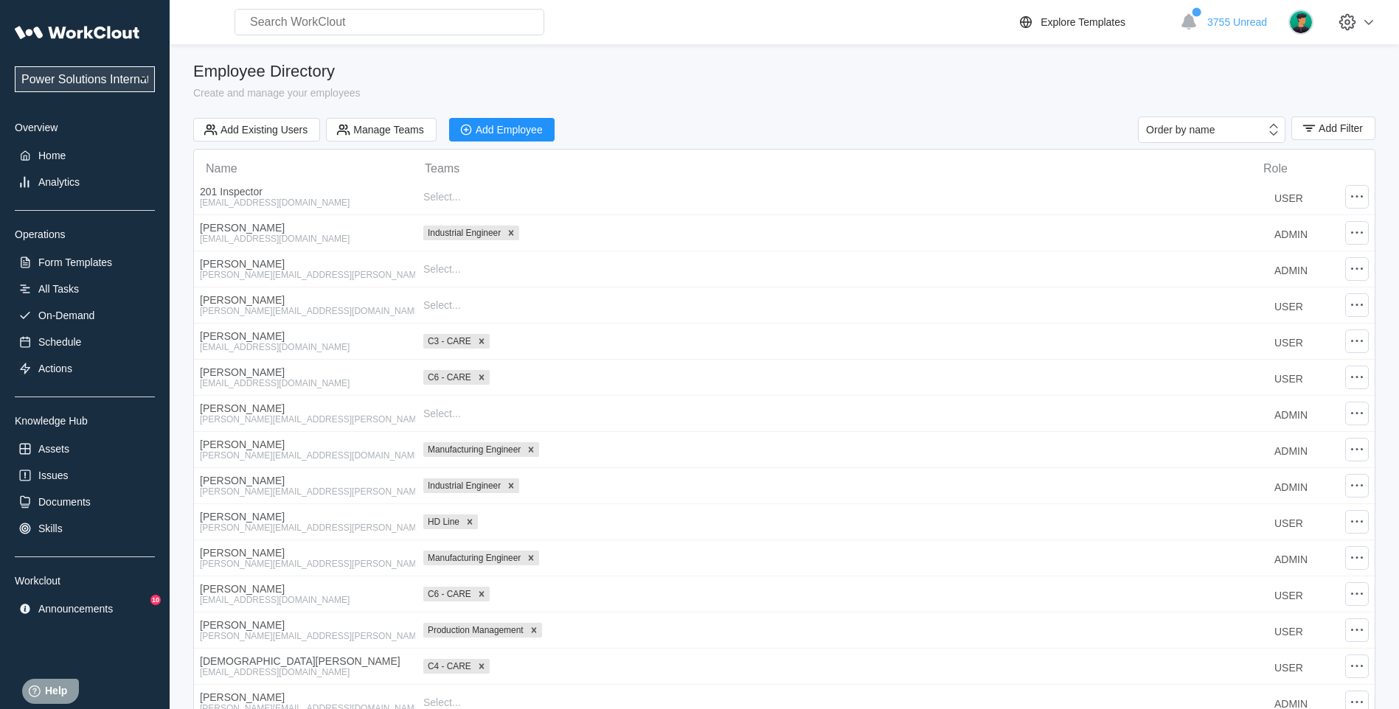
click at [365, 18] on input "text" at bounding box center [389, 22] width 310 height 27
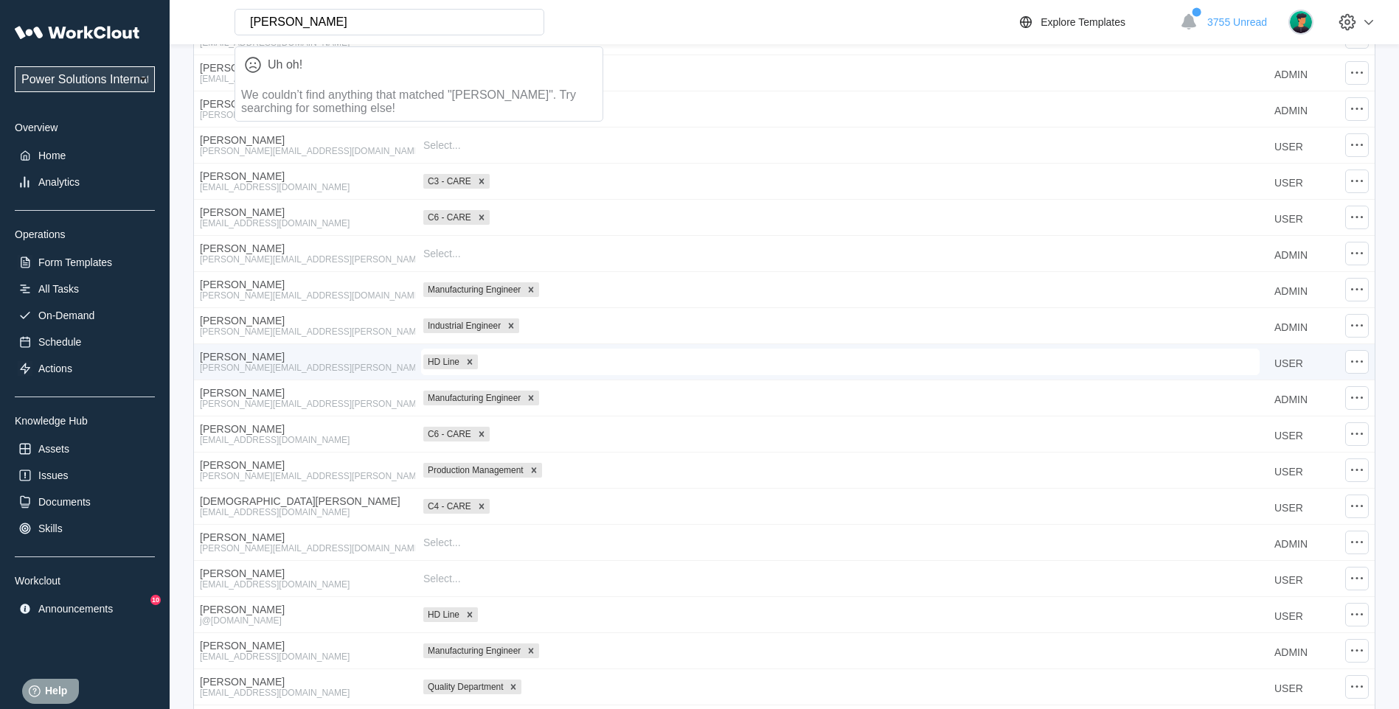
scroll to position [285, 0]
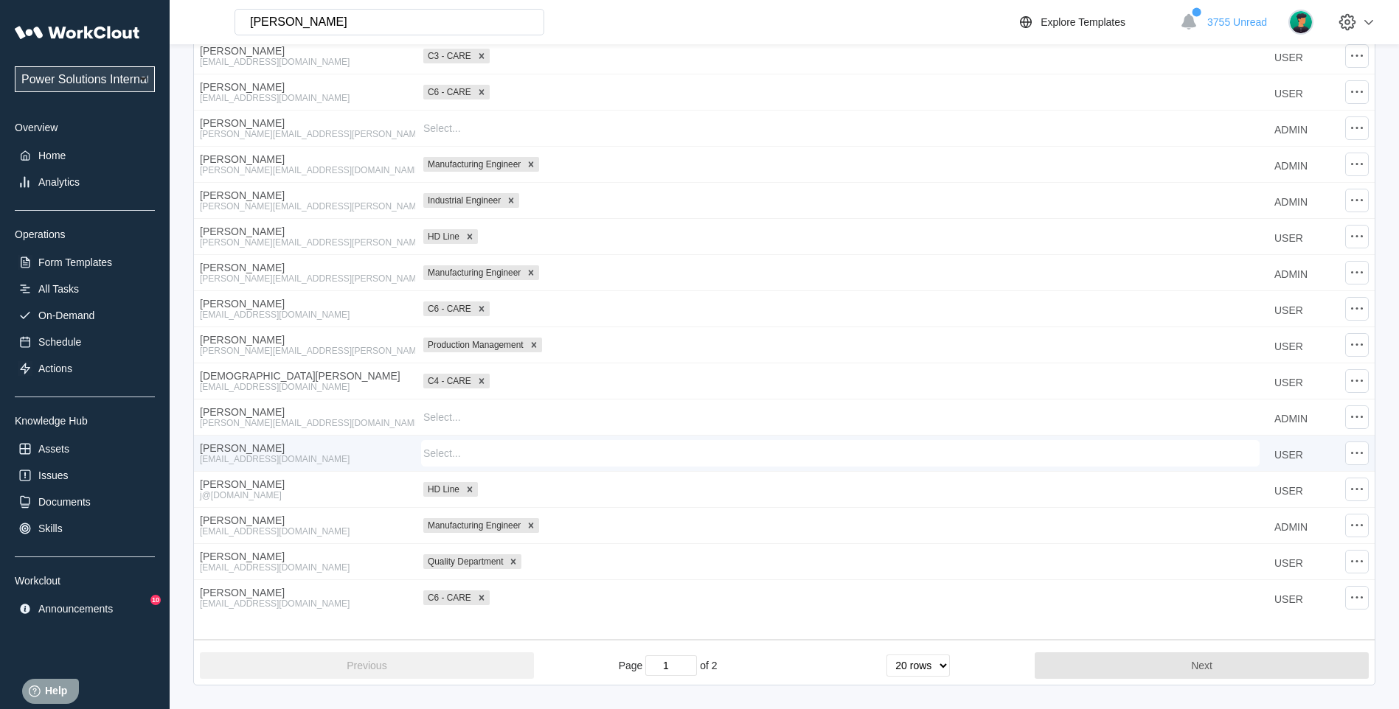
click at [232, 462] on div "[EMAIL_ADDRESS][DOMAIN_NAME]" at bounding box center [304, 459] width 209 height 10
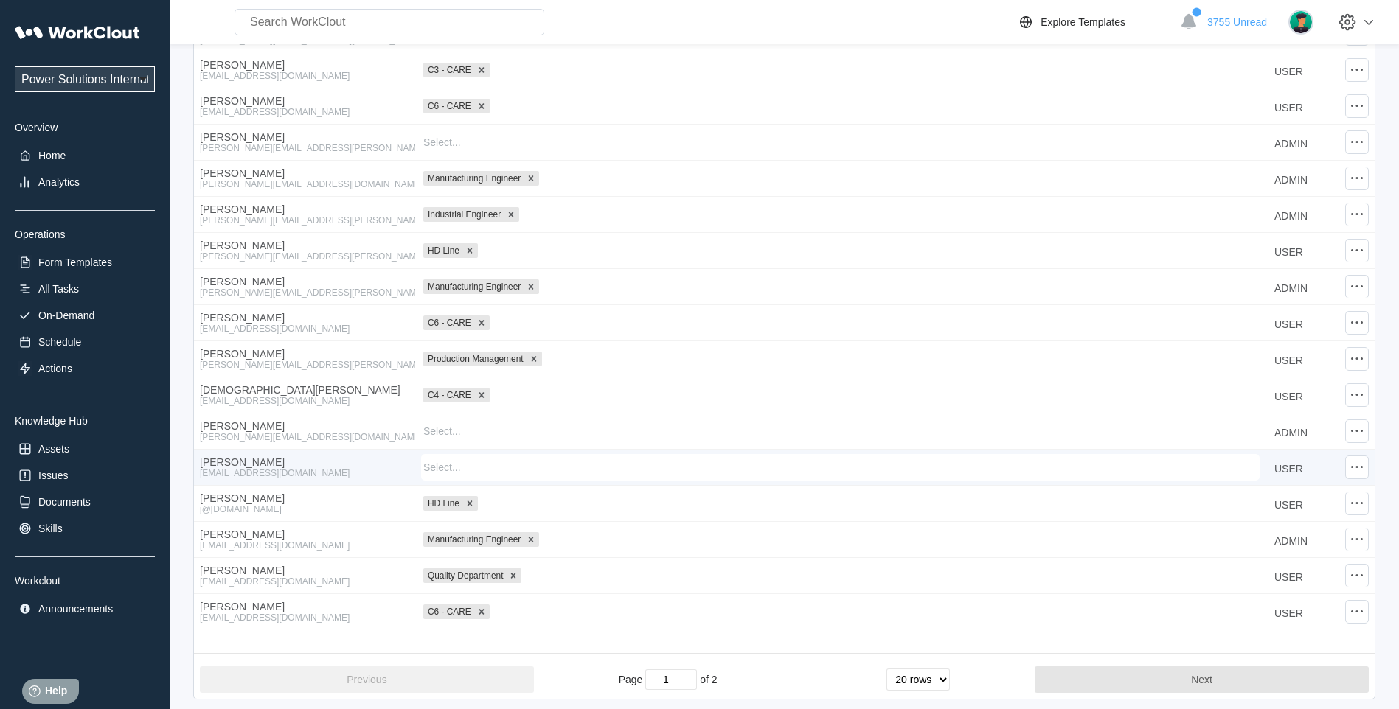
scroll to position [285, 0]
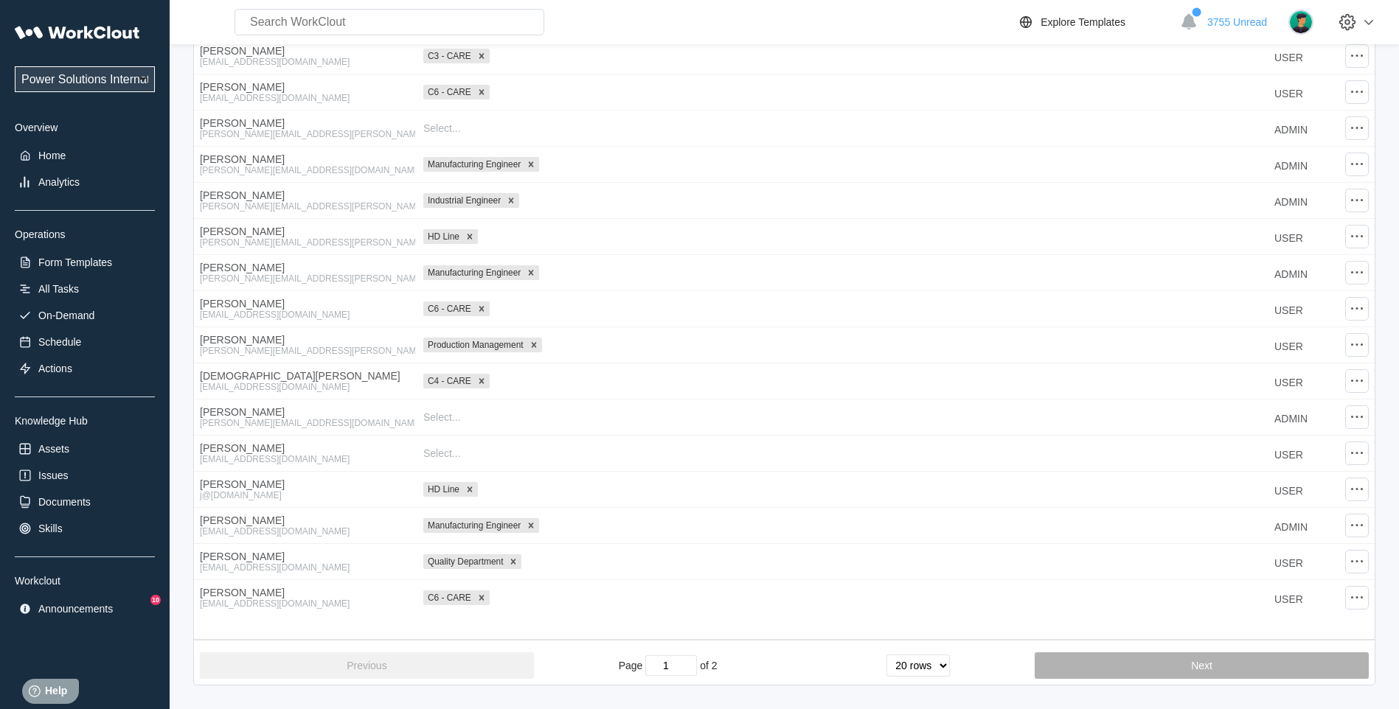
click at [1113, 666] on button "Next" at bounding box center [1202, 666] width 334 height 27
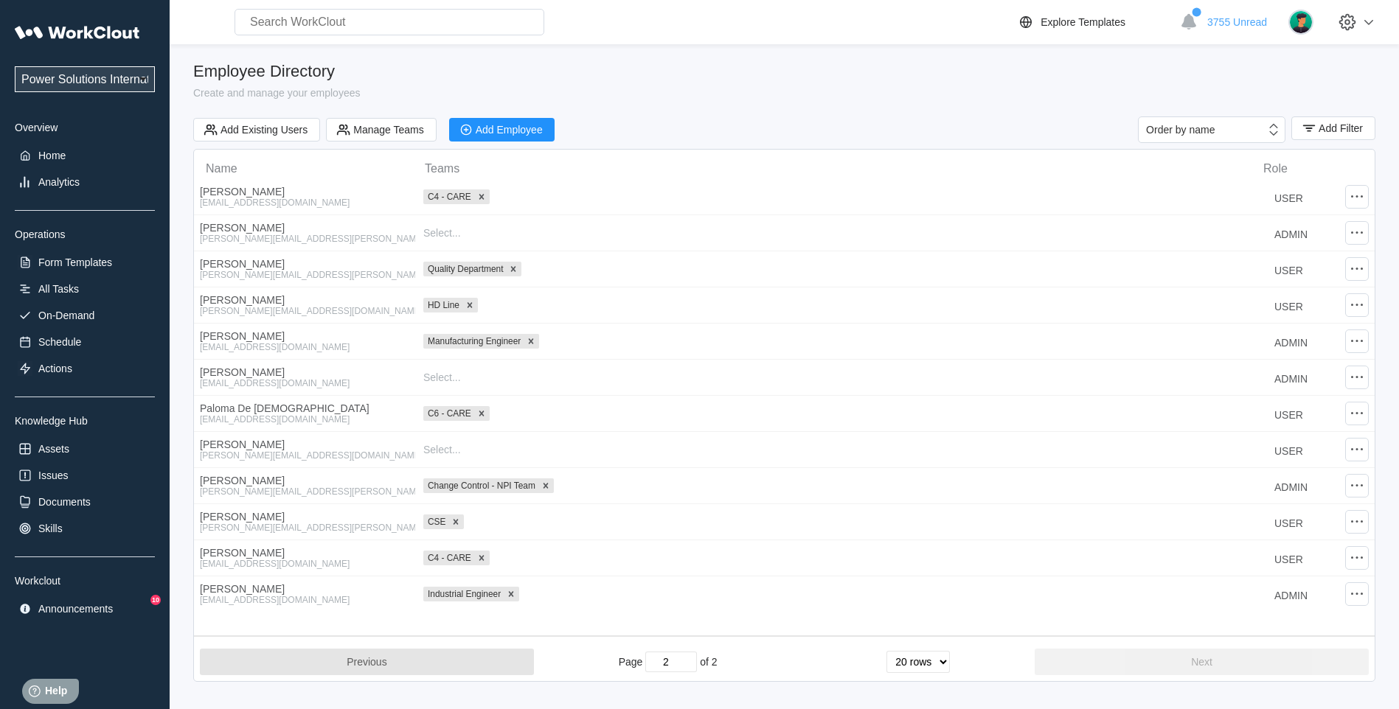
scroll to position [0, 0]
click at [315, 653] on button "Previous" at bounding box center [367, 662] width 334 height 27
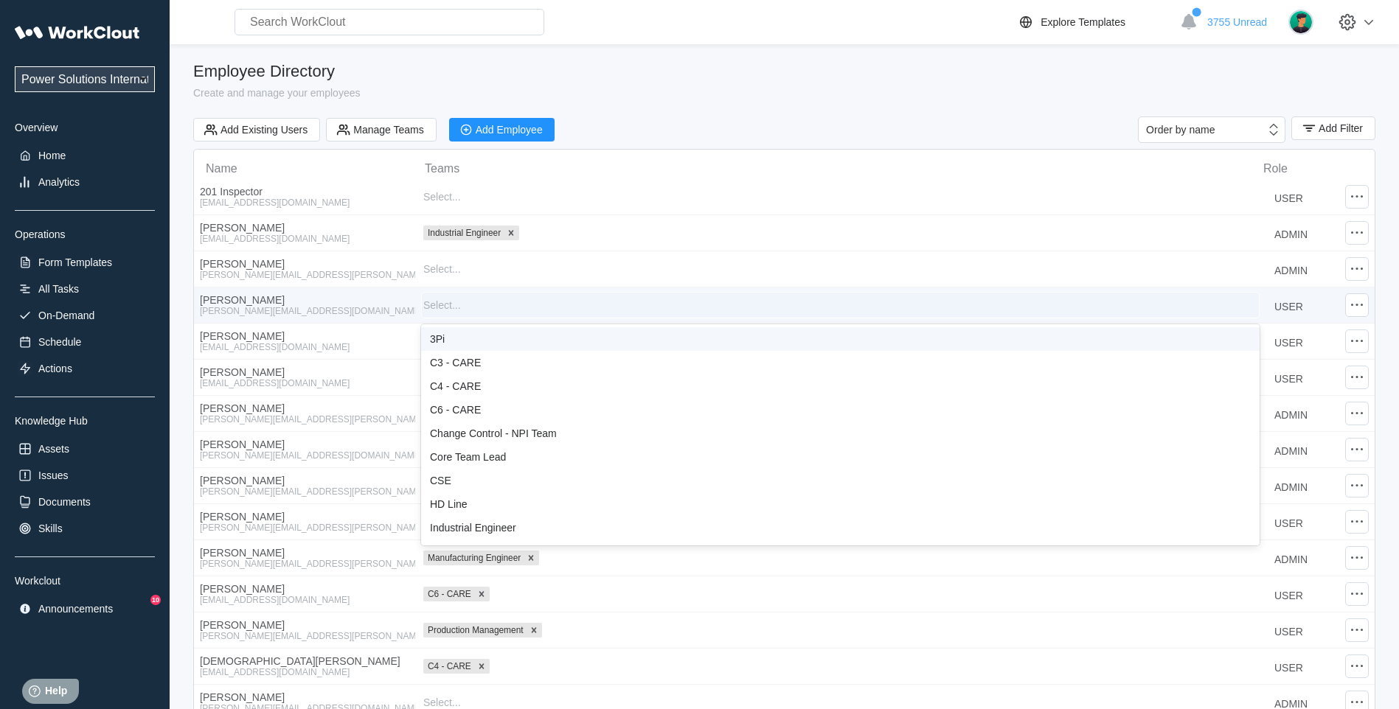
click at [462, 308] on div "Select..." at bounding box center [840, 305] width 837 height 21
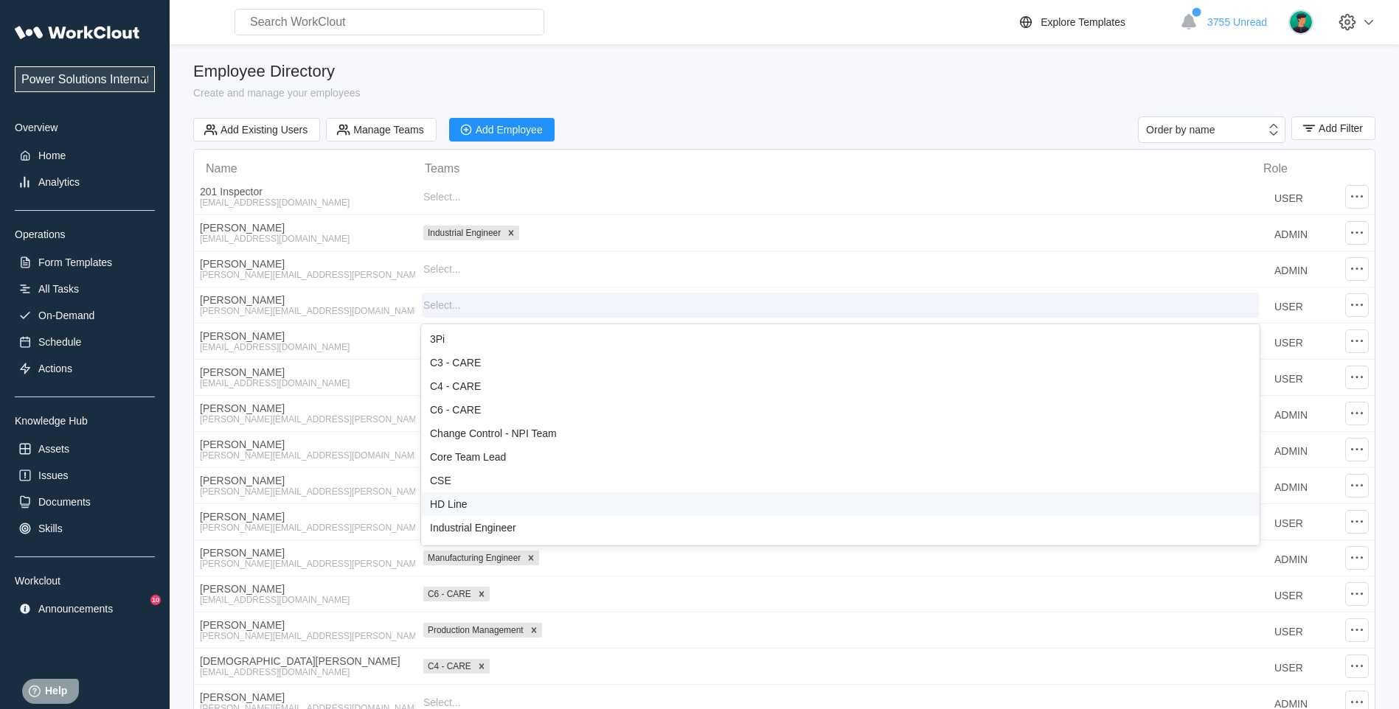
click at [450, 504] on div "HD Line" at bounding box center [840, 504] width 821 height 12
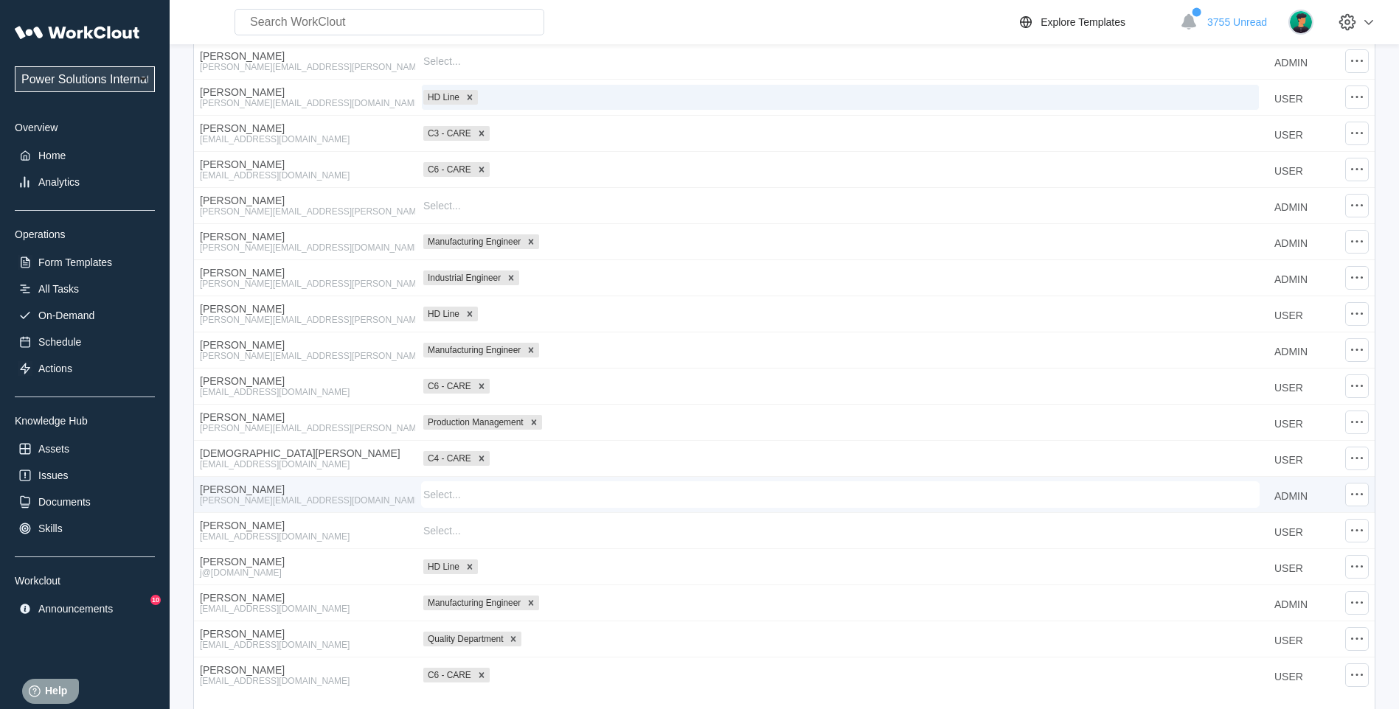
scroll to position [285, 0]
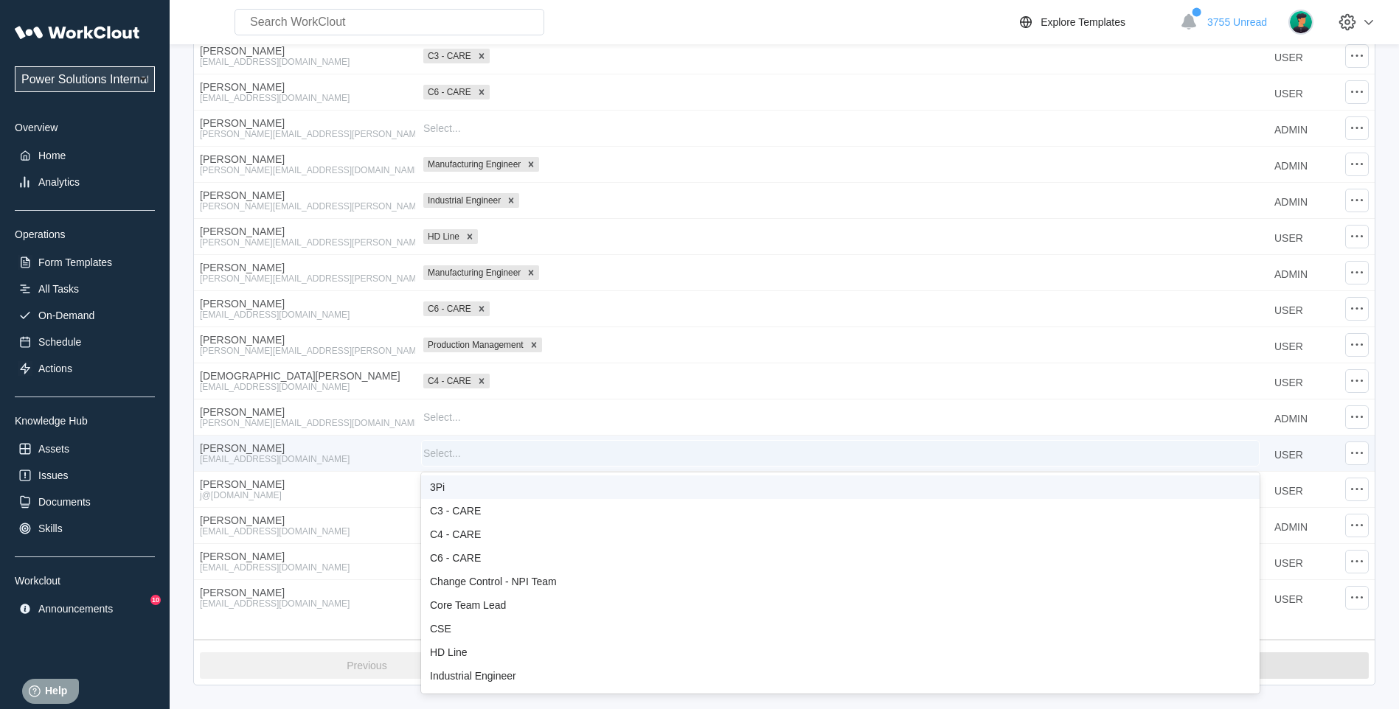
click at [448, 453] on div "Select..." at bounding box center [442, 454] width 38 height 12
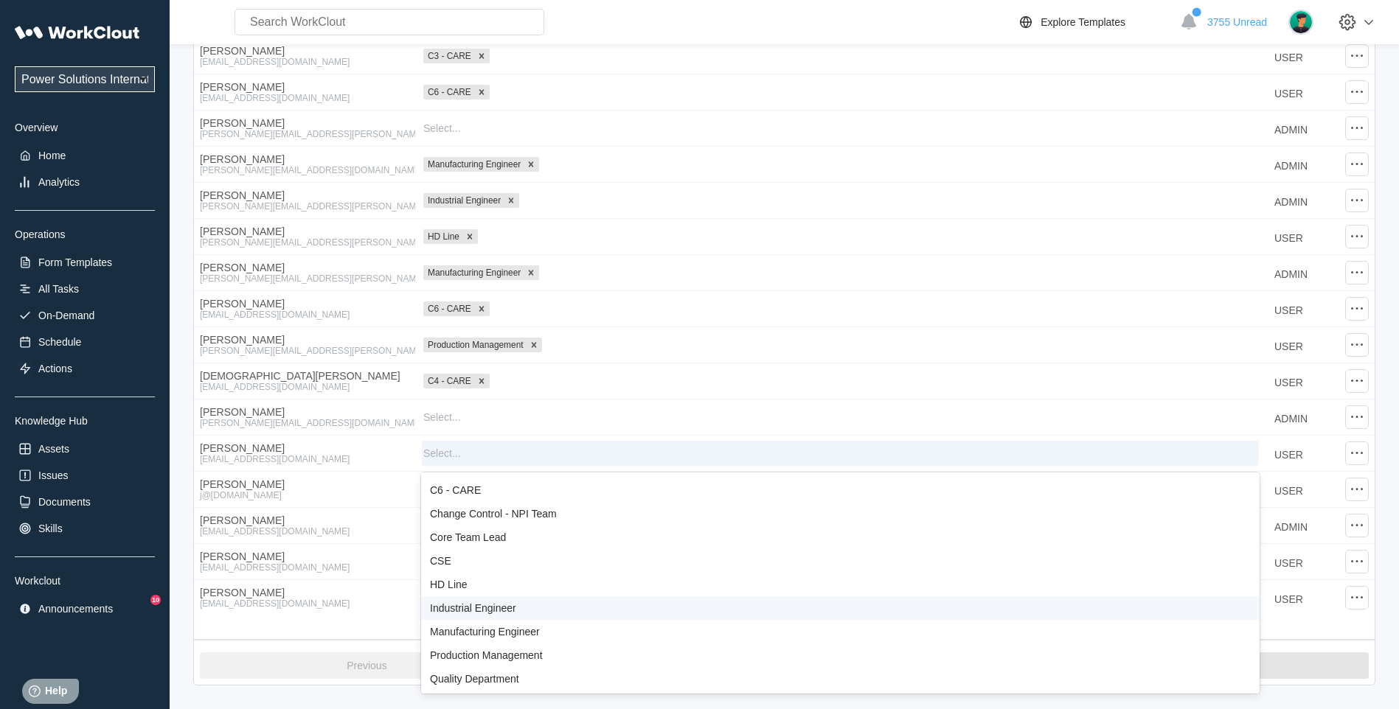
scroll to position [0, 0]
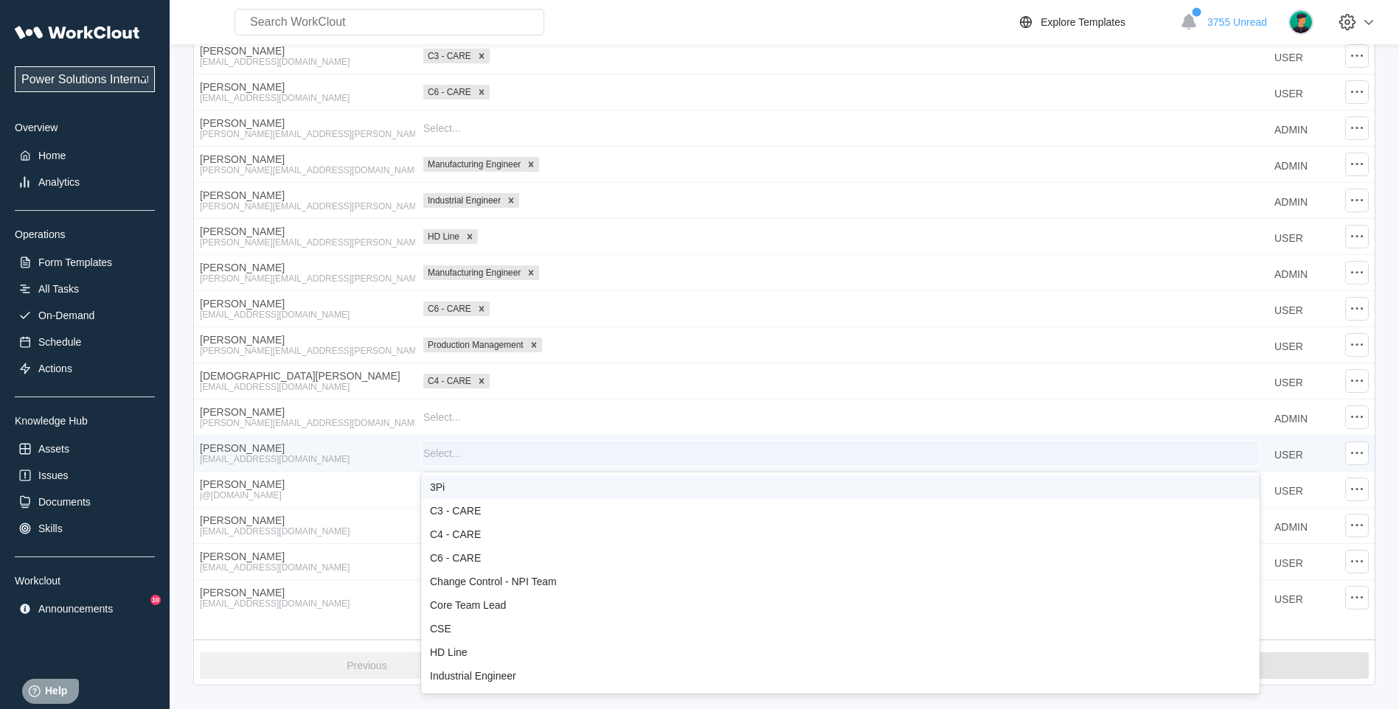
click at [455, 453] on div "Select..." at bounding box center [442, 454] width 38 height 12
